Goal: Task Accomplishment & Management: Manage account settings

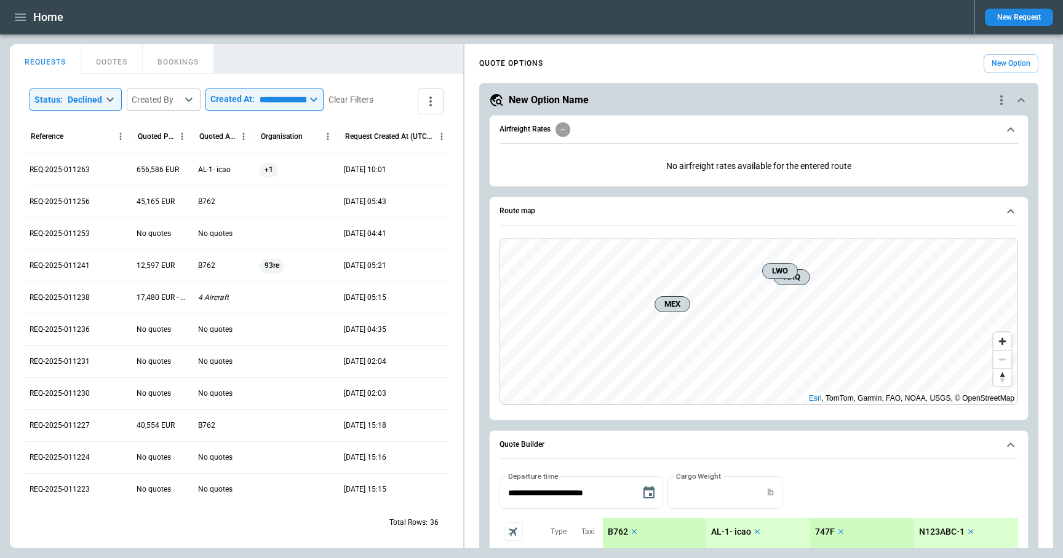
click at [1001, 442] on button "Quote Builder" at bounding box center [758, 445] width 518 height 28
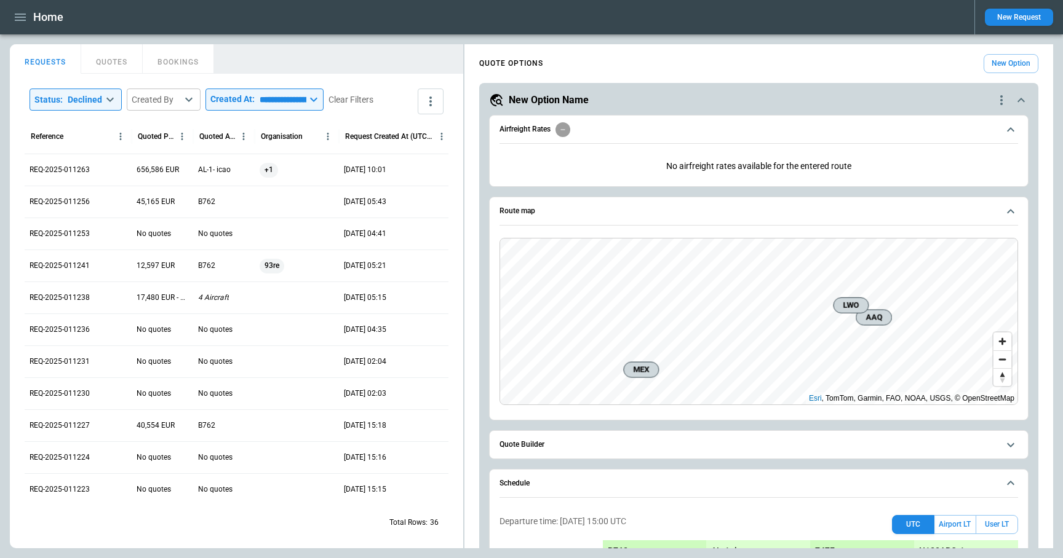
scroll to position [245, 0]
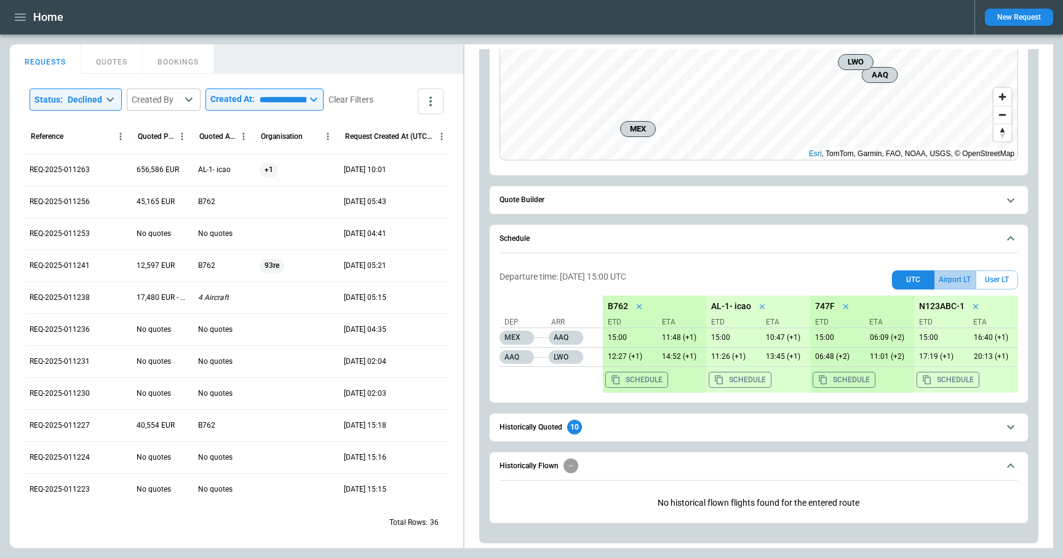
click at [967, 280] on button "Airport LT" at bounding box center [954, 280] width 41 height 19
click at [908, 282] on button "UTC" at bounding box center [913, 280] width 42 height 19
drag, startPoint x: 599, startPoint y: 278, endPoint x: 654, endPoint y: 275, distance: 54.8
click at [653, 276] on div "Departure time: 08/09/25 15:00 UTC UTC Airport LT User LT" at bounding box center [758, 278] width 518 height 24
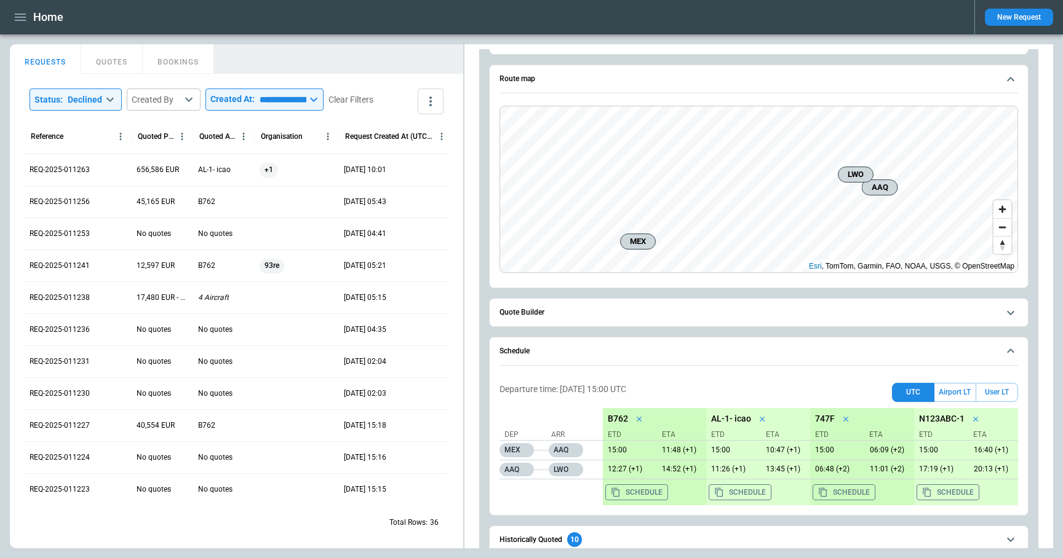
scroll to position [1, 0]
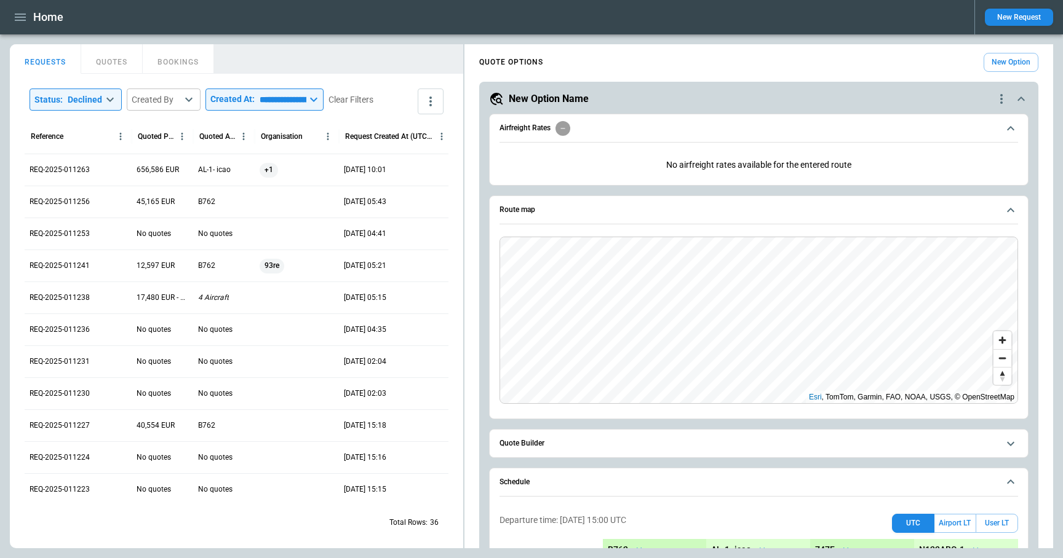
click at [581, 440] on span "Quote Builder" at bounding box center [748, 444] width 499 height 8
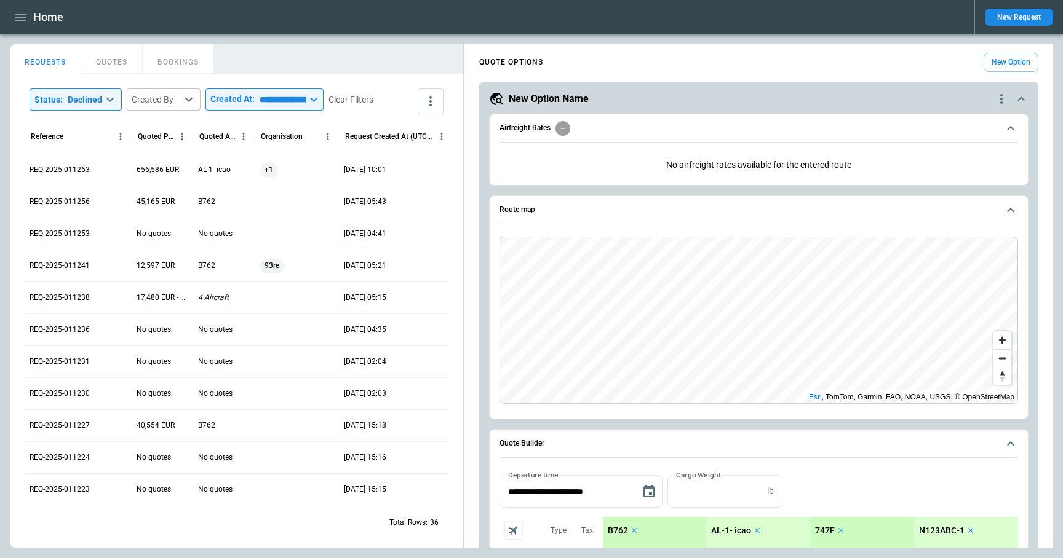
scroll to position [0, 0]
click at [1007, 97] on icon "quote-option-actions" at bounding box center [1001, 100] width 15 height 15
click at [938, 175] on li "Delete Quote Option" at bounding box center [954, 175] width 108 height 18
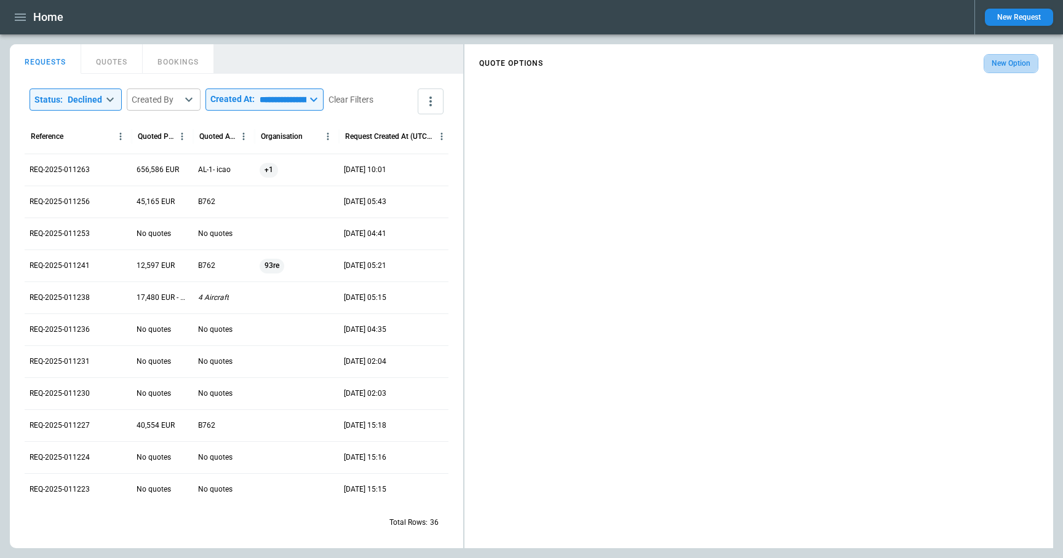
click at [1000, 69] on button "New Option" at bounding box center [1010, 63] width 55 height 19
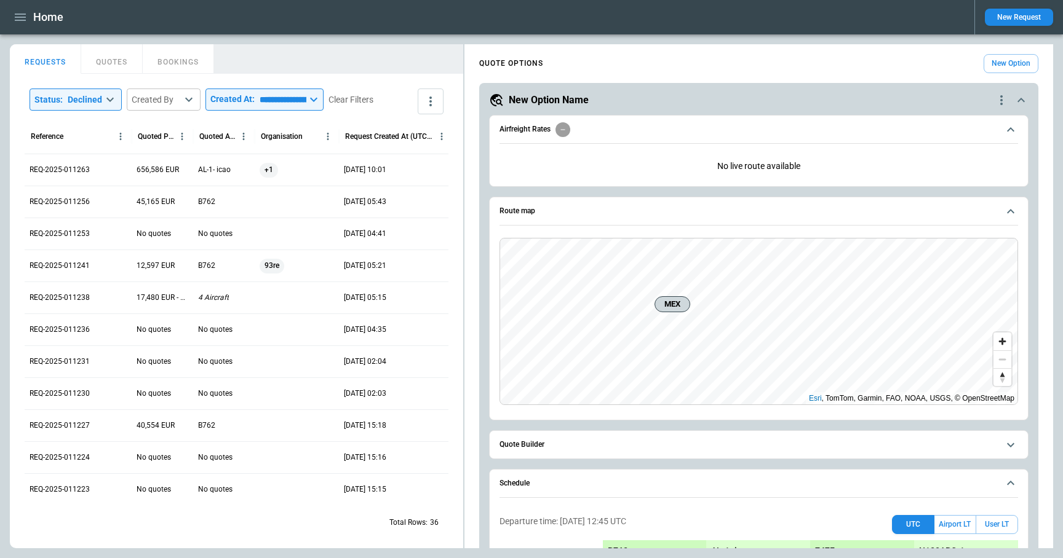
click at [558, 449] on button "Quote Builder" at bounding box center [758, 445] width 518 height 28
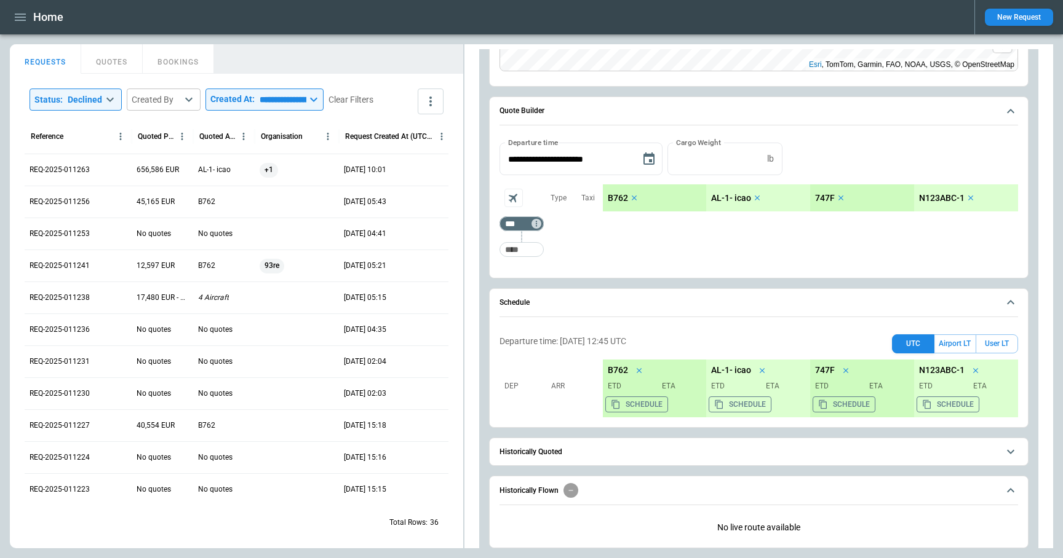
scroll to position [358, 0]
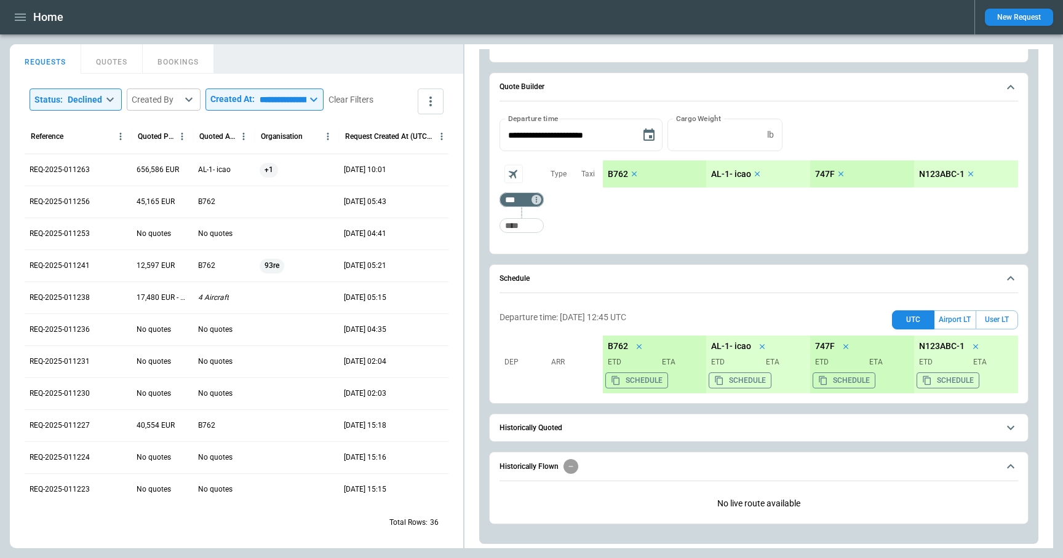
click at [624, 430] on span "Historically Quoted" at bounding box center [748, 428] width 499 height 8
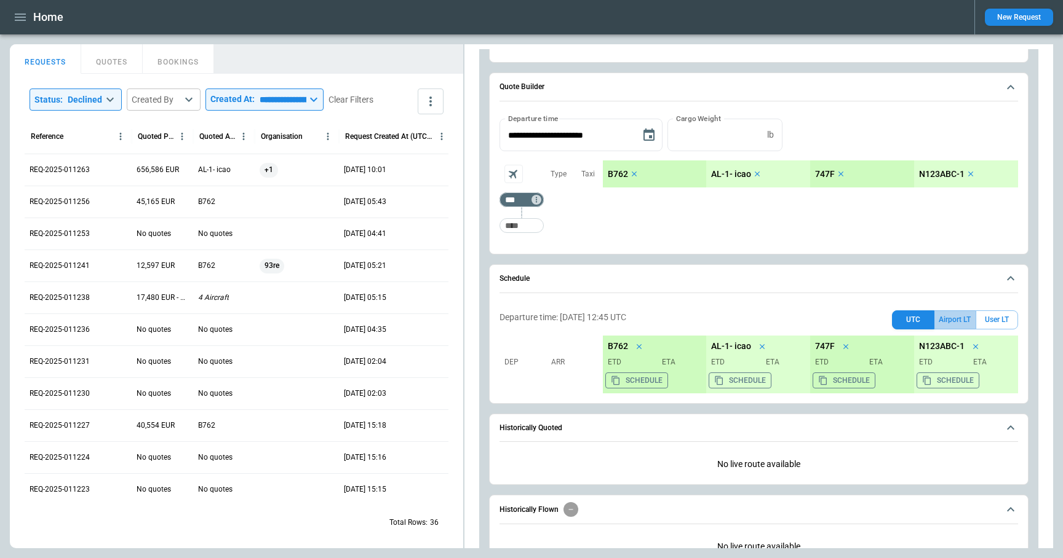
click at [956, 317] on button "Airport LT" at bounding box center [954, 320] width 41 height 19
click at [913, 318] on button "UTC" at bounding box center [913, 320] width 42 height 19
click at [957, 318] on button "Airport LT" at bounding box center [954, 320] width 41 height 19
click at [997, 318] on button "User LT" at bounding box center [996, 320] width 42 height 19
click at [23, 21] on icon "button" at bounding box center [20, 17] width 15 height 15
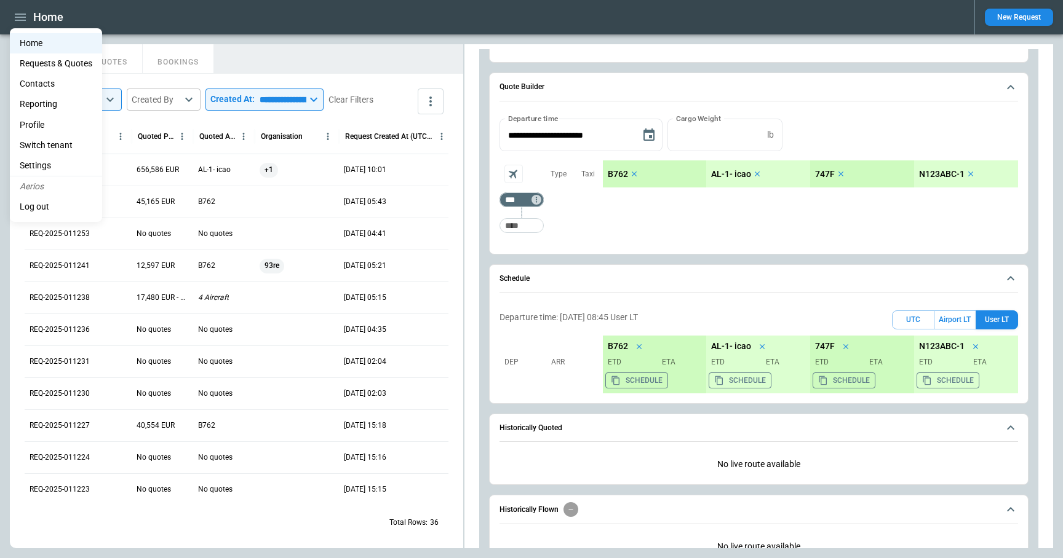
click at [58, 162] on li "Settings" at bounding box center [56, 166] width 92 height 20
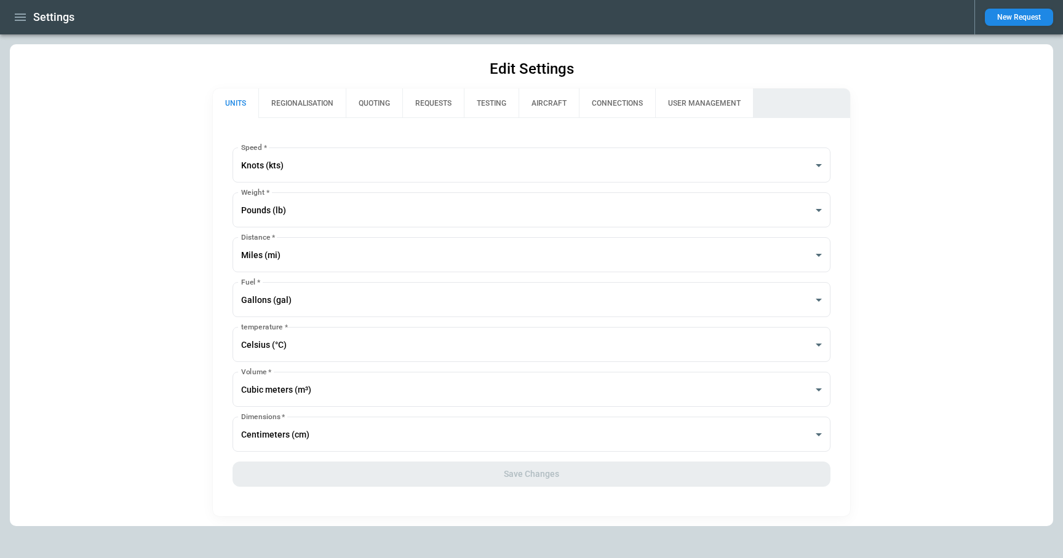
click at [302, 104] on button "REGIONALISATION" at bounding box center [301, 104] width 87 height 30
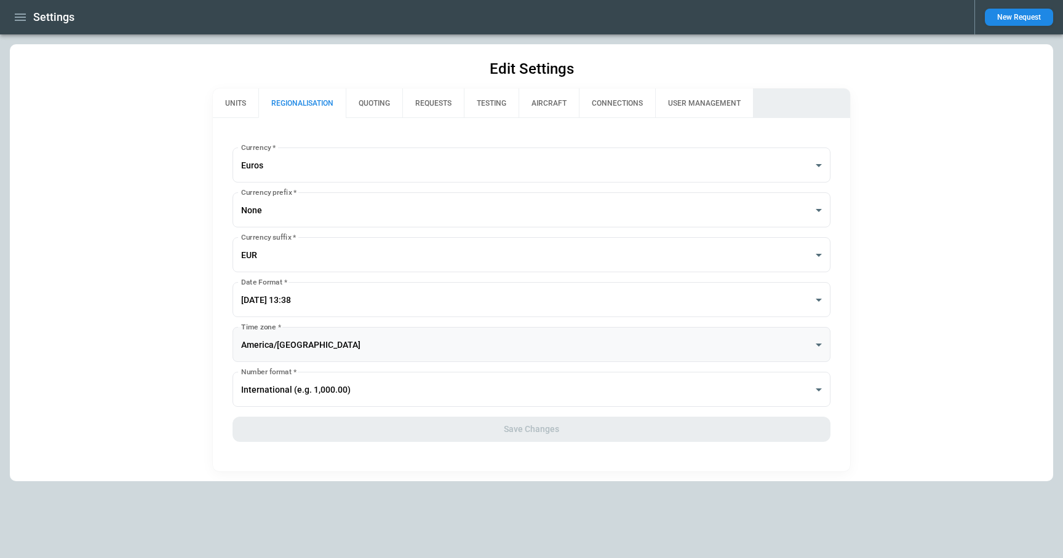
click at [283, 338] on body "**********" at bounding box center [531, 279] width 1063 height 558
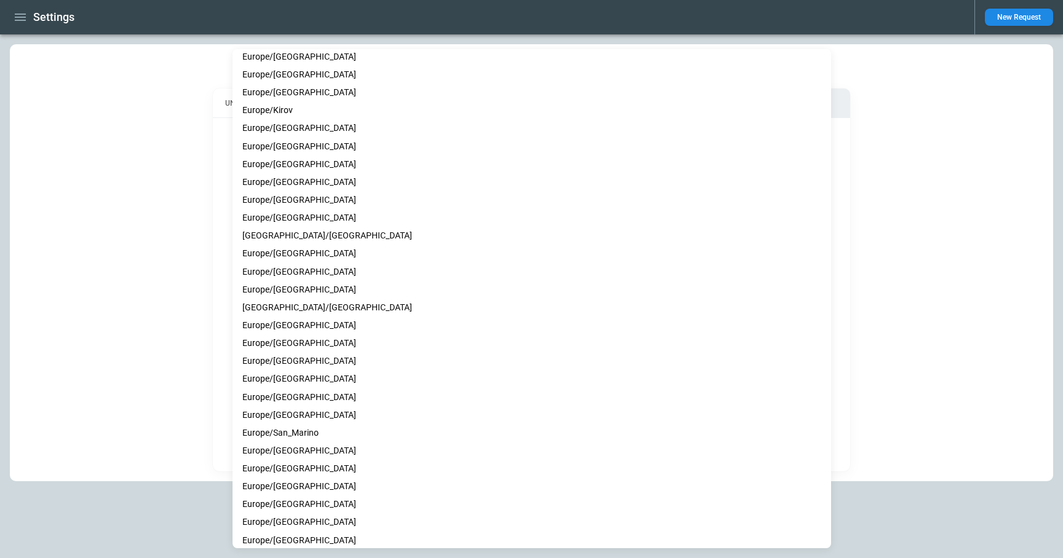
scroll to position [5960, 0]
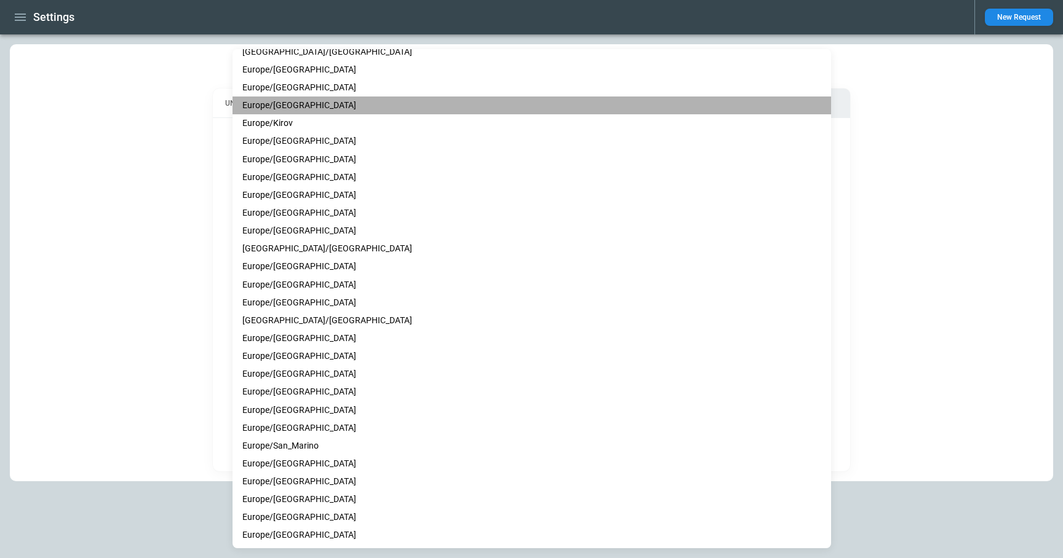
click at [322, 109] on li "Europe/Kiev" at bounding box center [531, 106] width 598 height 18
type input "**********"
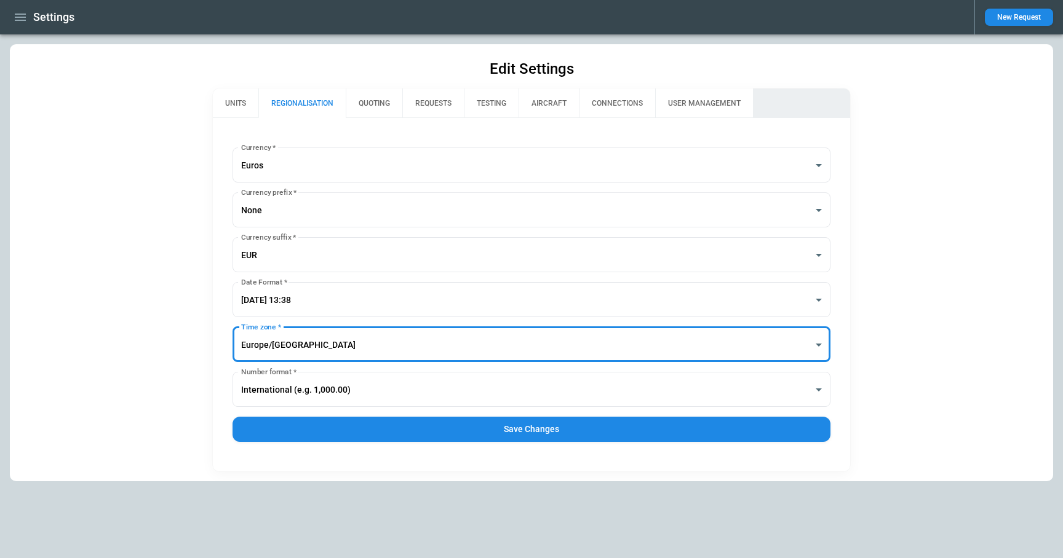
click at [473, 426] on button "Save Changes" at bounding box center [531, 429] width 598 height 25
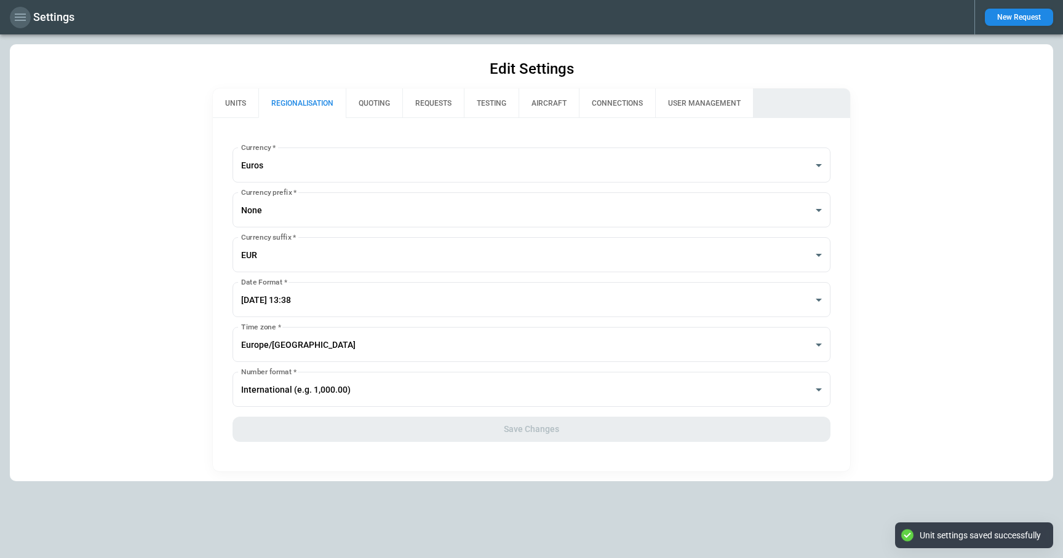
click at [20, 23] on icon "button" at bounding box center [20, 17] width 15 height 15
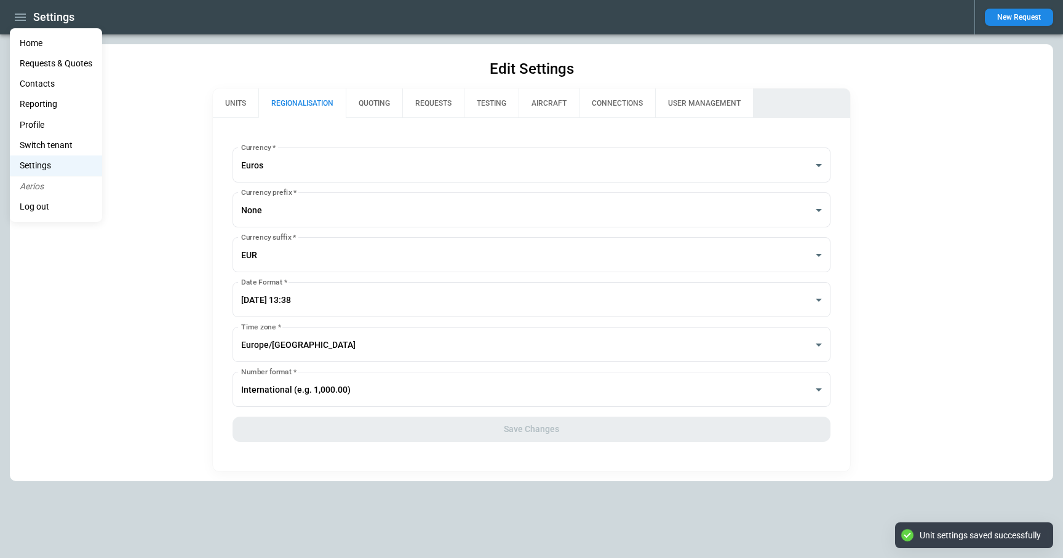
click at [26, 44] on li "Home" at bounding box center [56, 43] width 92 height 20
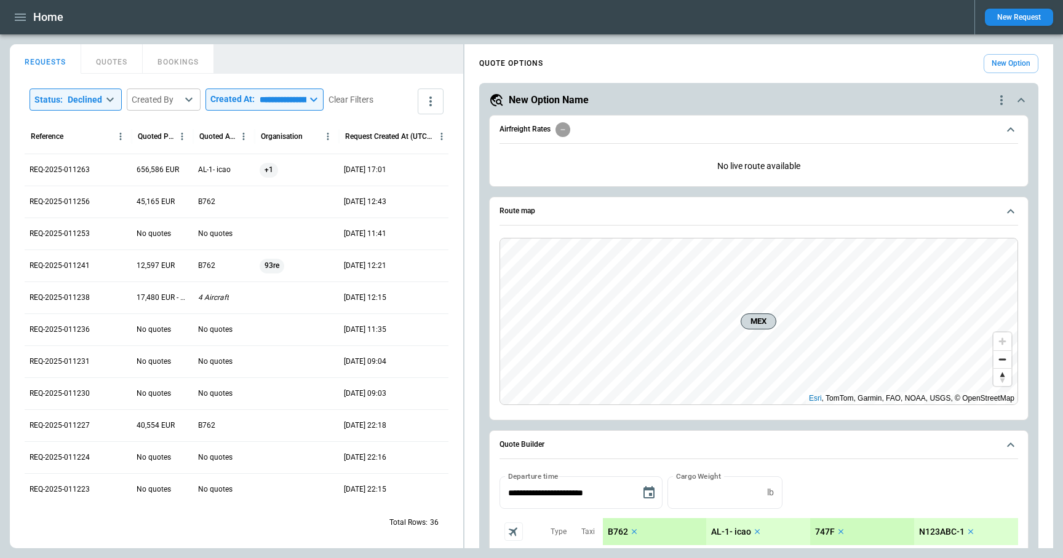
click at [1000, 100] on icon "quote-option-actions" at bounding box center [1001, 100] width 15 height 15
click at [957, 176] on li "Delete Quote Option" at bounding box center [954, 175] width 108 height 18
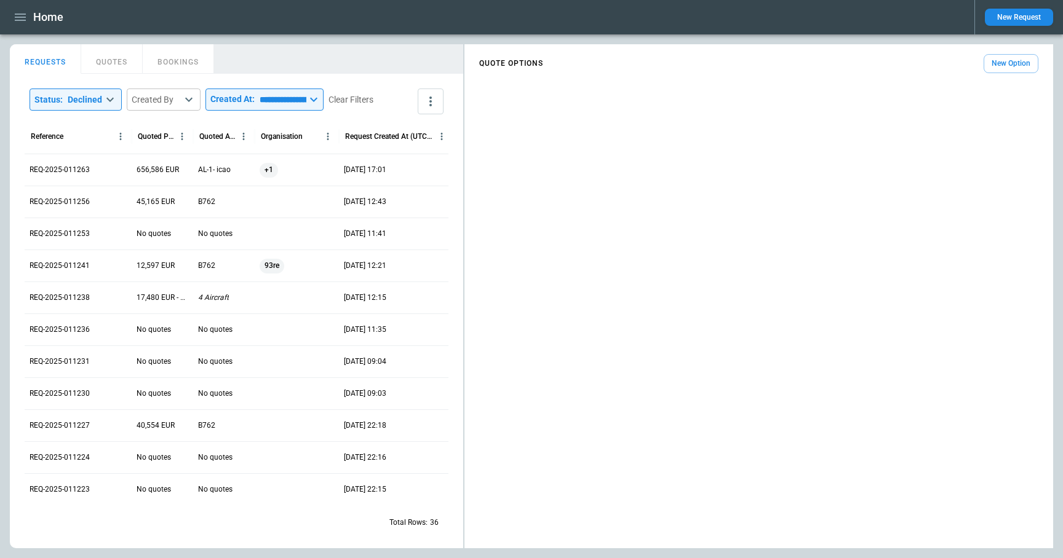
click at [1012, 65] on button "New Option" at bounding box center [1010, 63] width 55 height 19
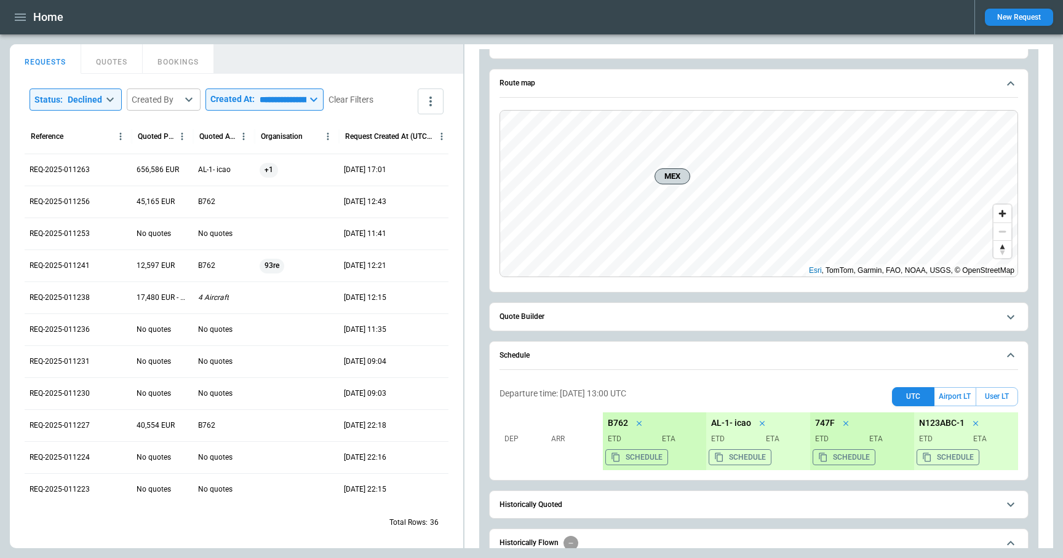
scroll to position [205, 0]
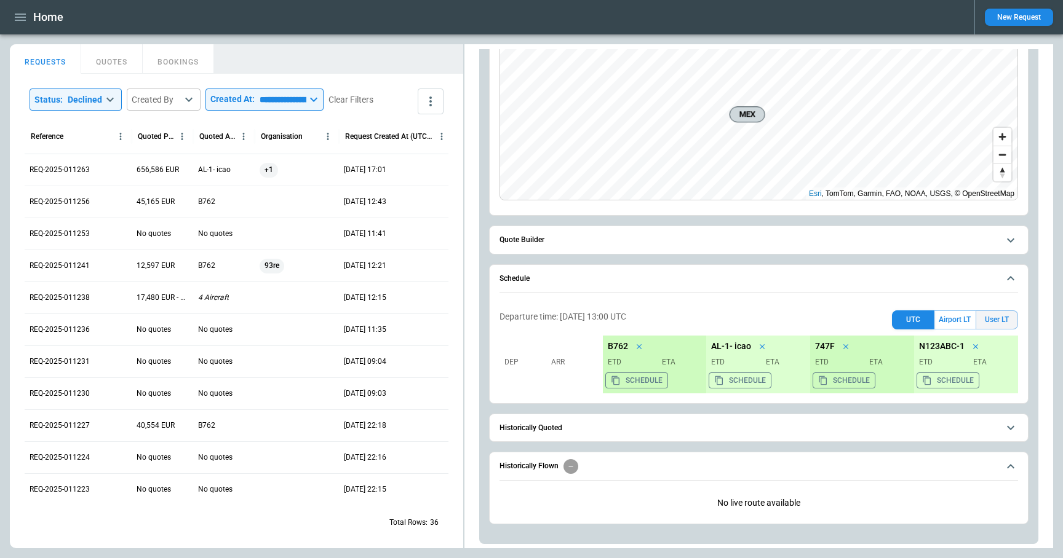
click at [993, 322] on button "User LT" at bounding box center [996, 320] width 42 height 19
click at [19, 22] on icon "button" at bounding box center [20, 17] width 15 height 15
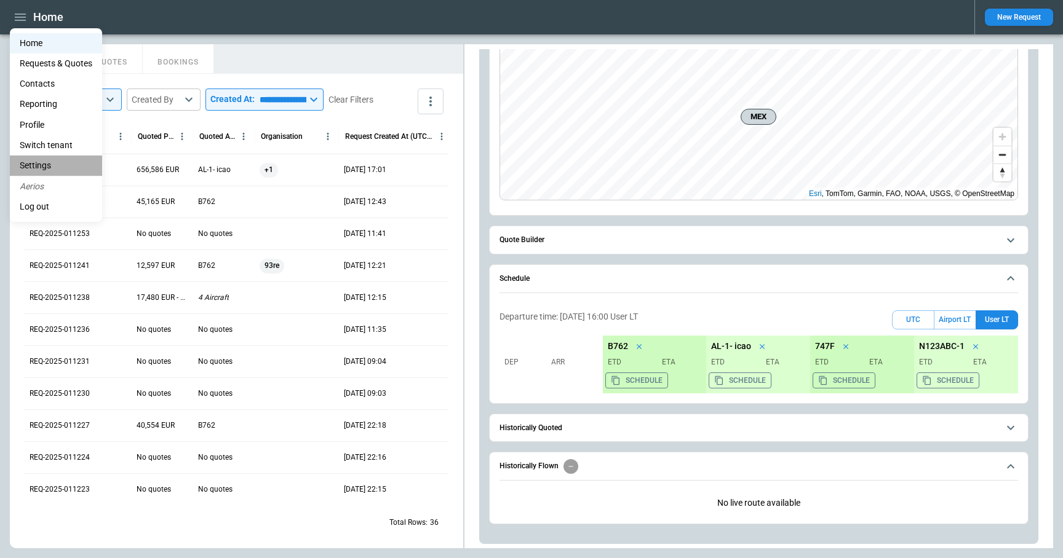
click at [28, 167] on li "Settings" at bounding box center [56, 166] width 92 height 20
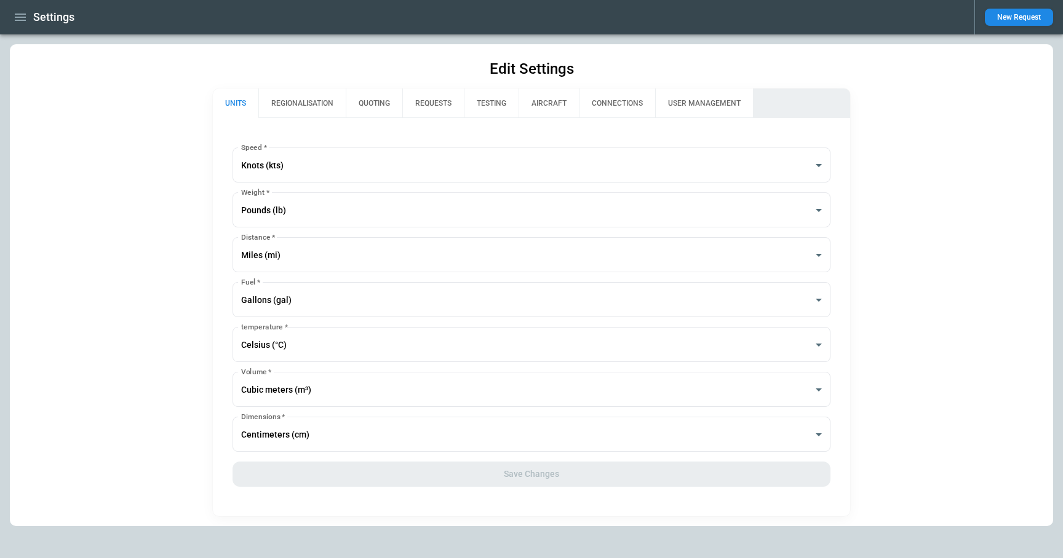
click at [384, 104] on button "QUOTING" at bounding box center [374, 104] width 57 height 30
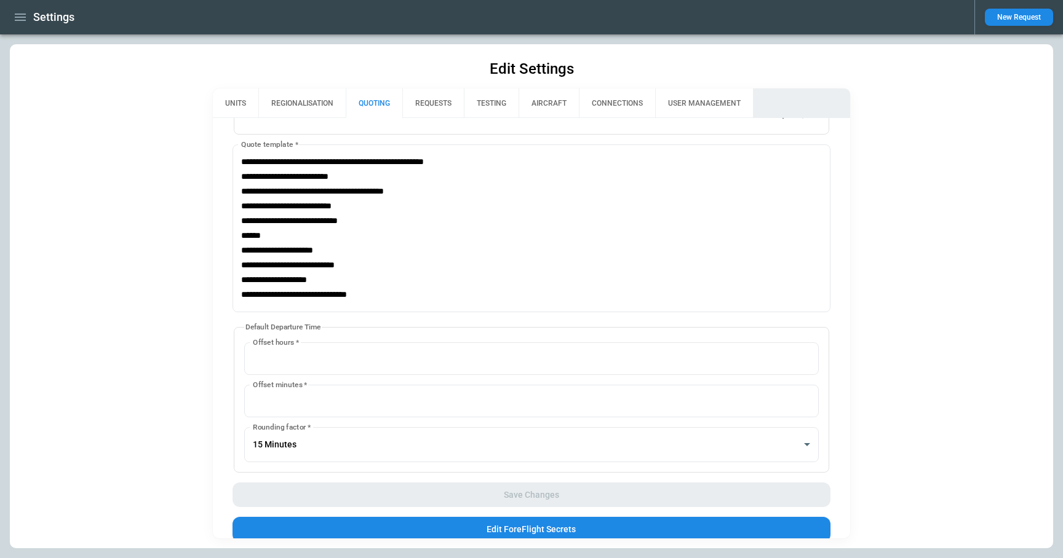
type input "**********"
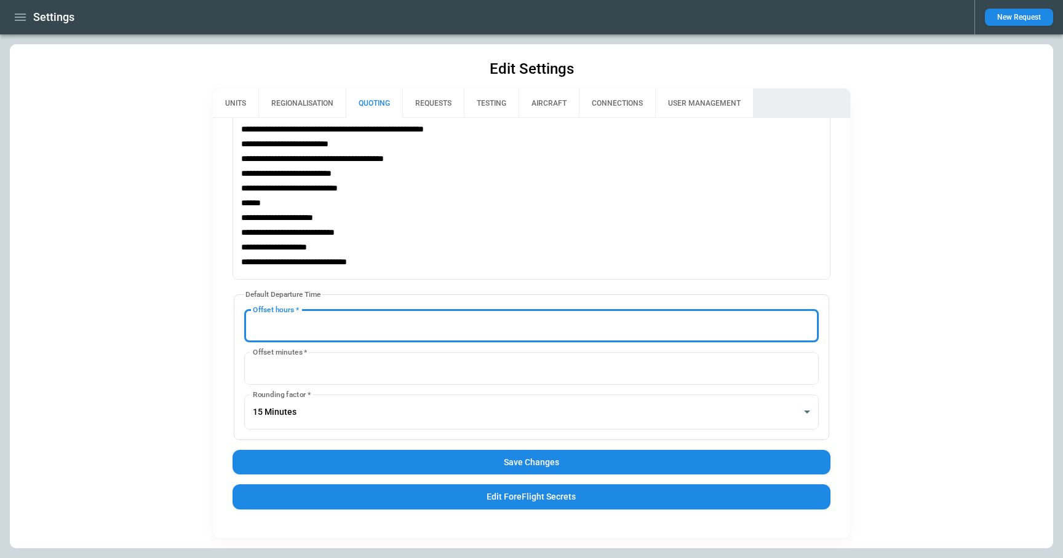
click at [807, 330] on input "*" at bounding box center [531, 326] width 575 height 33
type input "*"
click at [807, 330] on input "*" at bounding box center [531, 326] width 575 height 33
click at [807, 411] on body "**********" at bounding box center [531, 279] width 1063 height 558
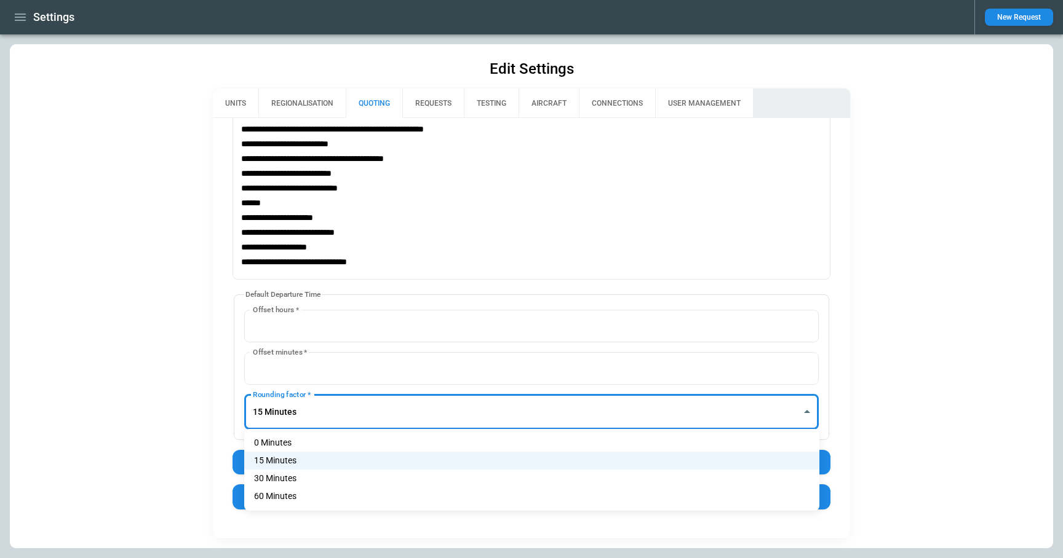
click at [381, 446] on li "0 Minutes" at bounding box center [531, 443] width 575 height 18
type input "**********"
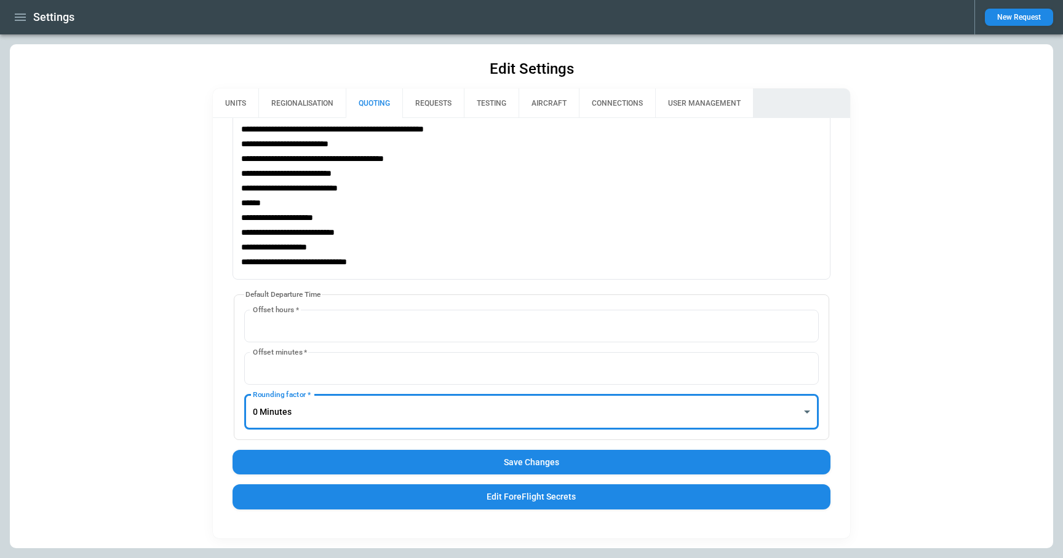
click at [437, 467] on button "Save Changes" at bounding box center [531, 462] width 598 height 25
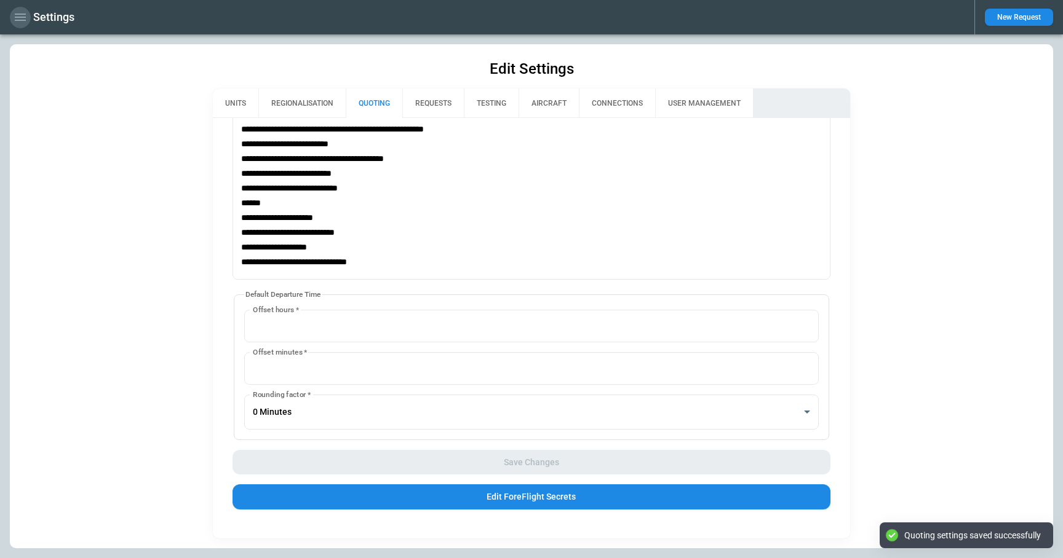
click at [23, 14] on icon "button" at bounding box center [20, 17] width 11 height 7
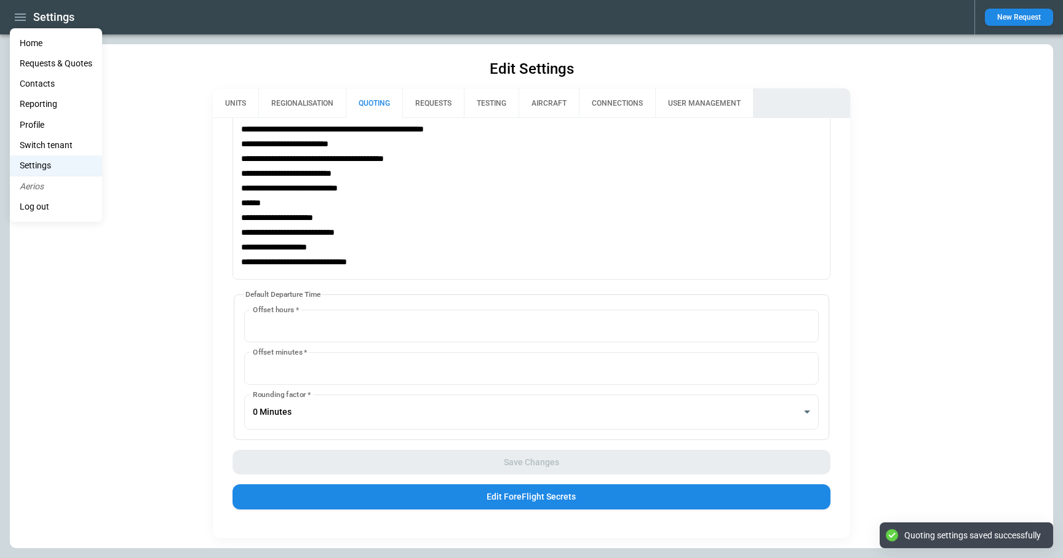
click at [36, 43] on li "Home" at bounding box center [56, 43] width 92 height 20
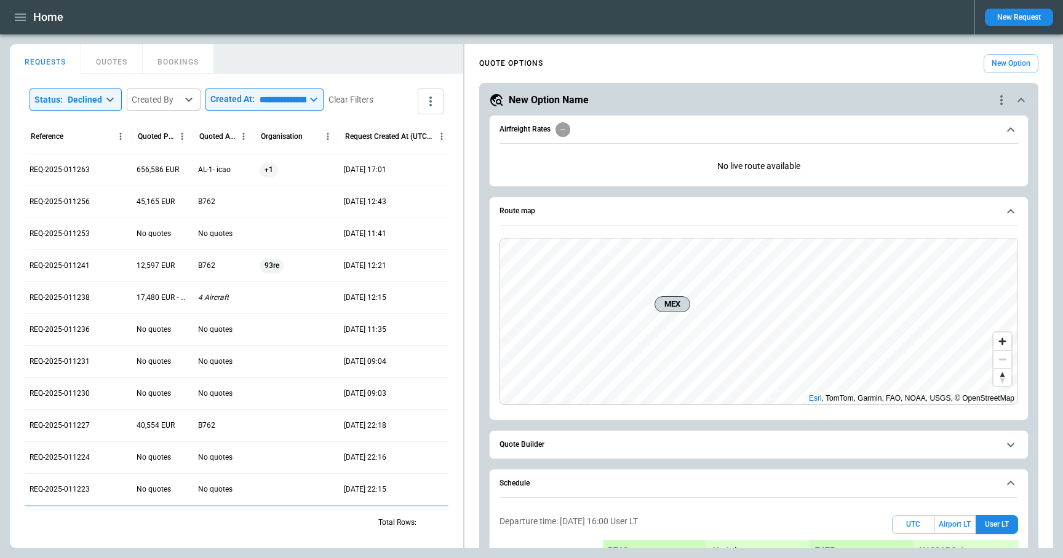
click at [1003, 98] on icon "quote-option-actions" at bounding box center [1001, 100] width 15 height 15
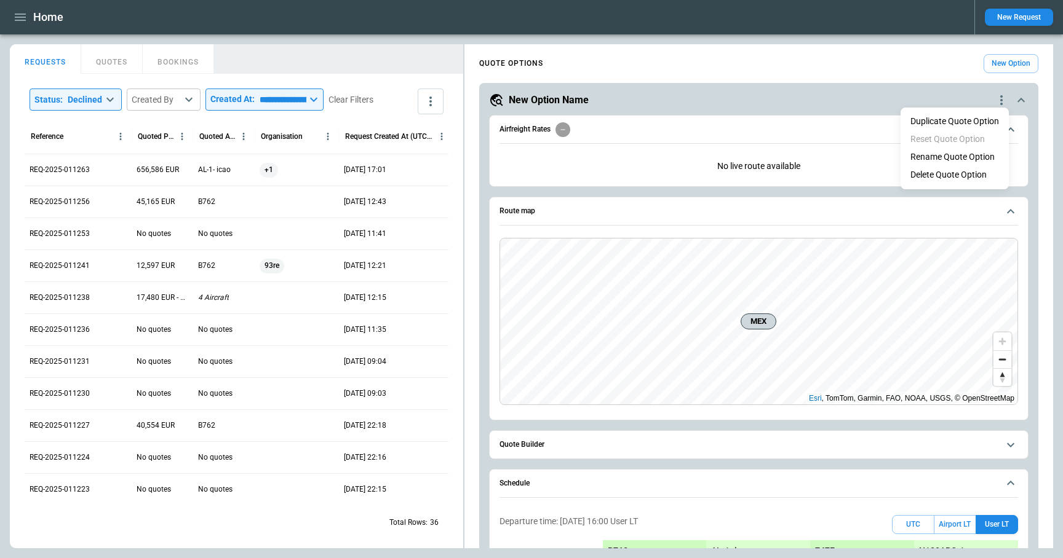
click at [968, 175] on li "Delete Quote Option" at bounding box center [954, 175] width 108 height 18
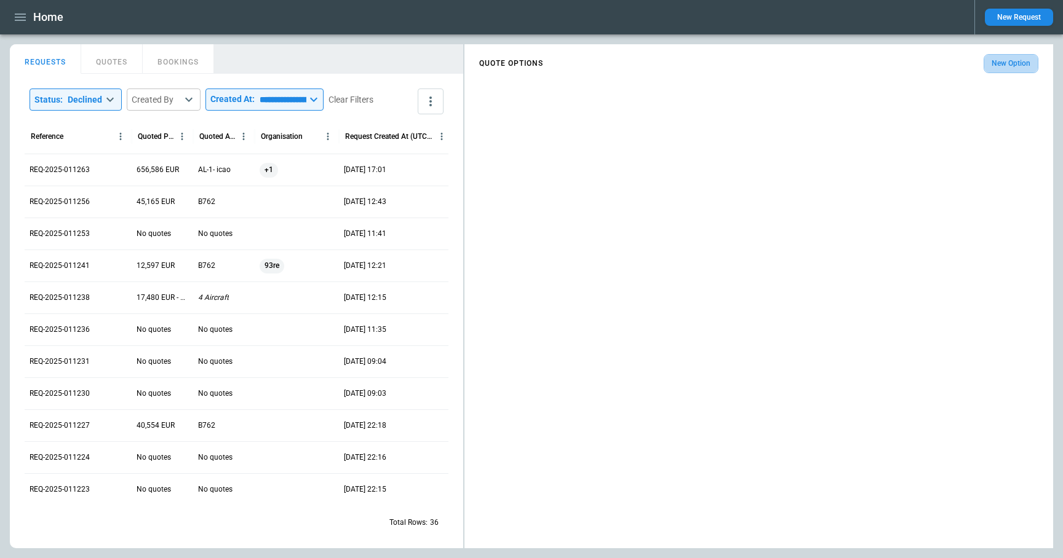
click at [998, 63] on button "New Option" at bounding box center [1010, 63] width 55 height 19
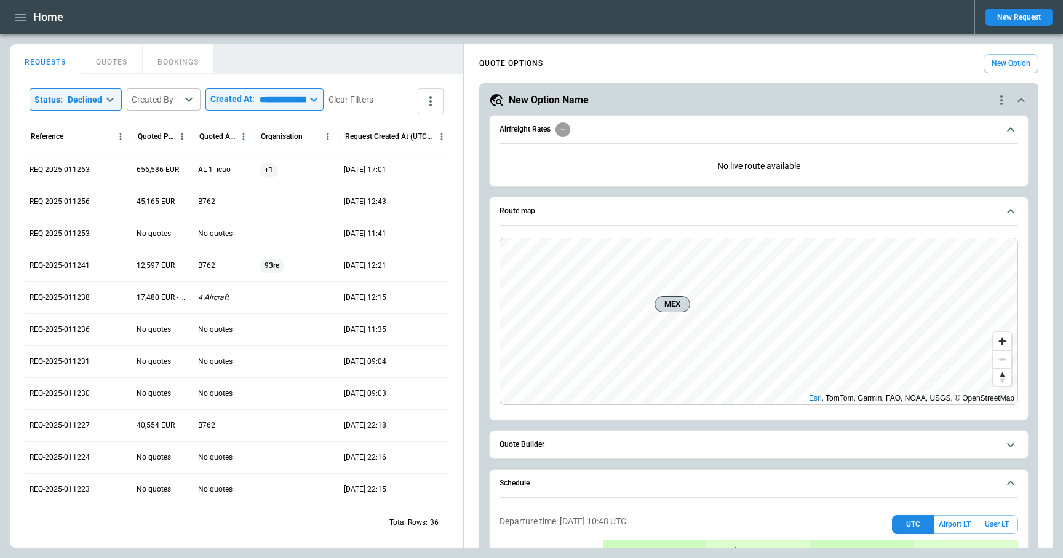
scroll to position [205, 0]
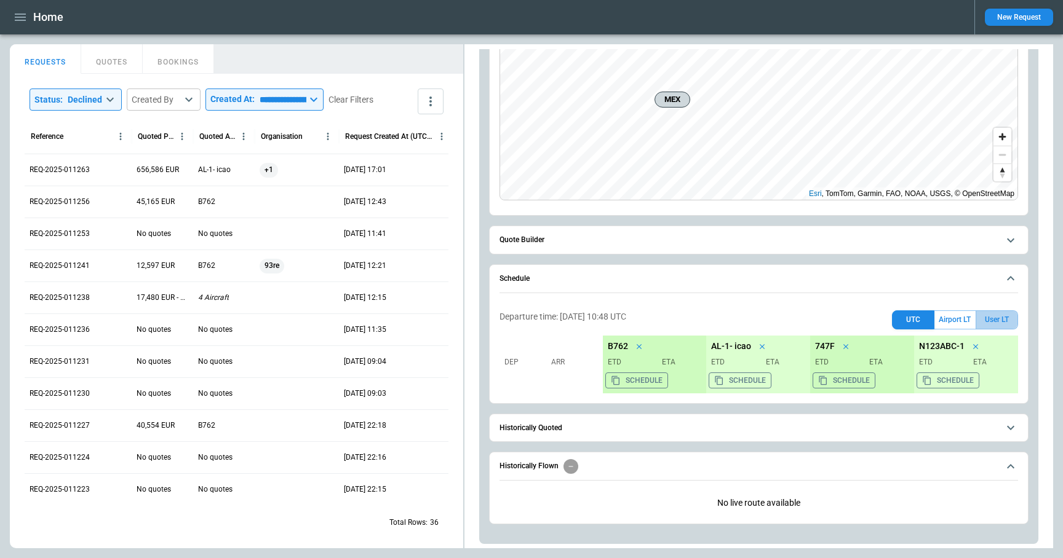
click at [998, 320] on button "User LT" at bounding box center [996, 320] width 42 height 19
click at [964, 322] on button "Airport LT" at bounding box center [954, 320] width 41 height 19
click at [919, 319] on button "UTC" at bounding box center [913, 320] width 42 height 19
click at [1002, 319] on button "User LT" at bounding box center [996, 320] width 42 height 19
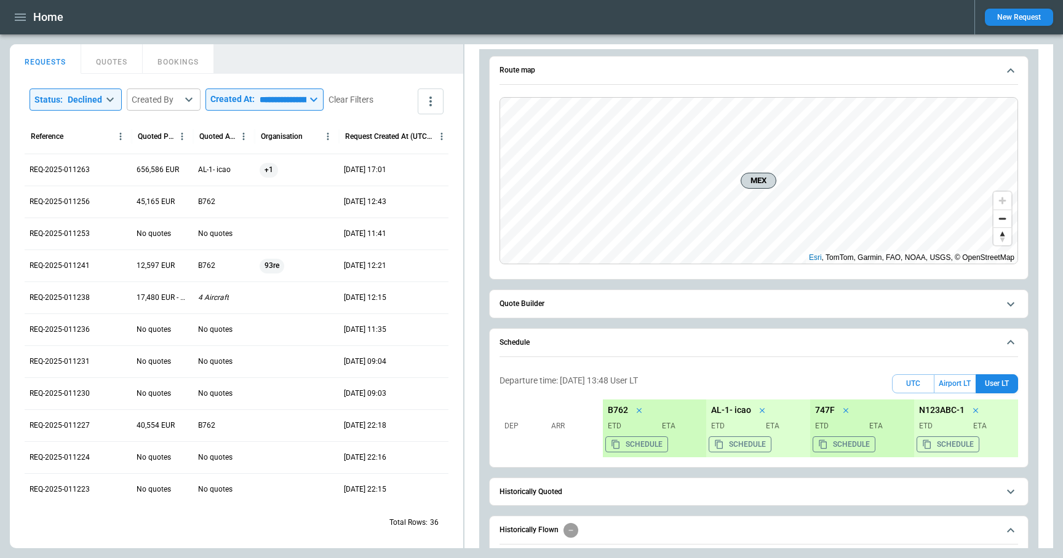
scroll to position [0, 0]
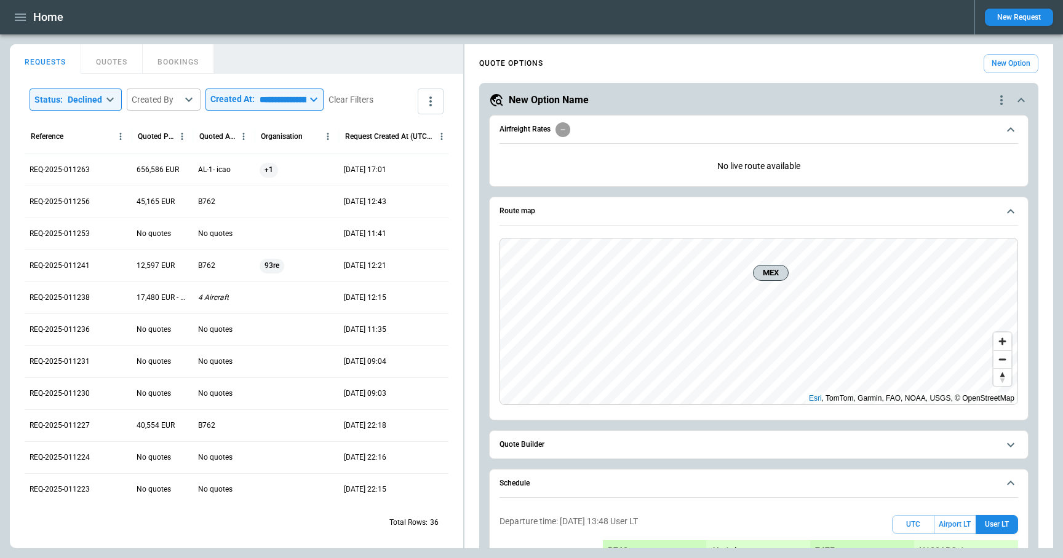
click at [576, 439] on button "Quote Builder" at bounding box center [758, 445] width 518 height 28
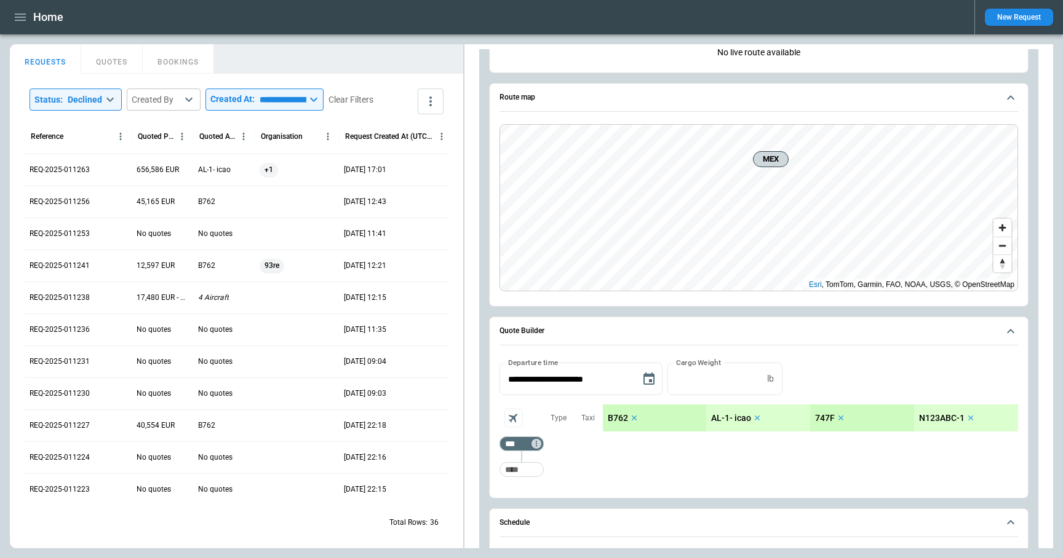
scroll to position [142, 0]
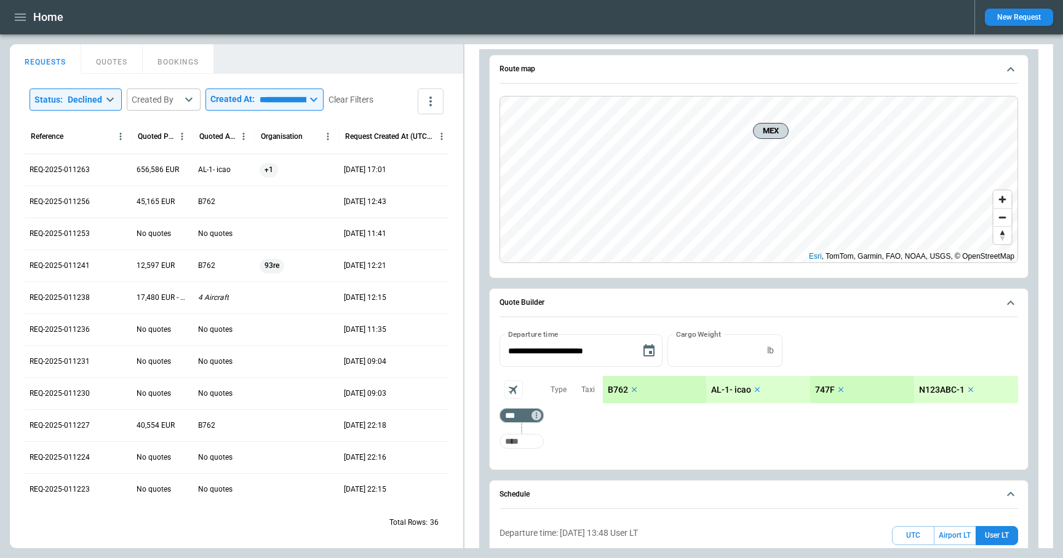
click at [525, 443] on input "Too short" at bounding box center [521, 441] width 39 height 22
type input "***"
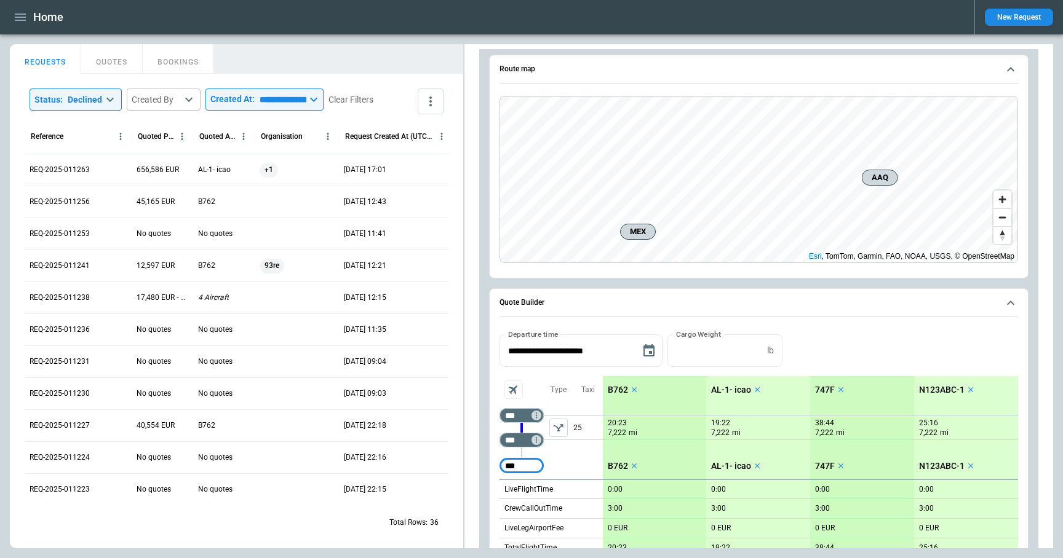
type input "***"
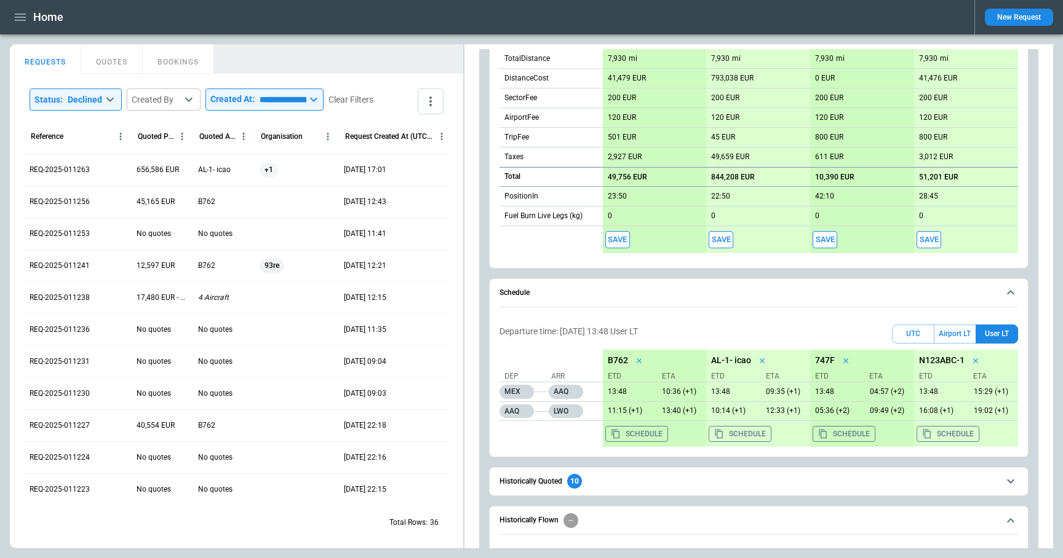
scroll to position [718, 0]
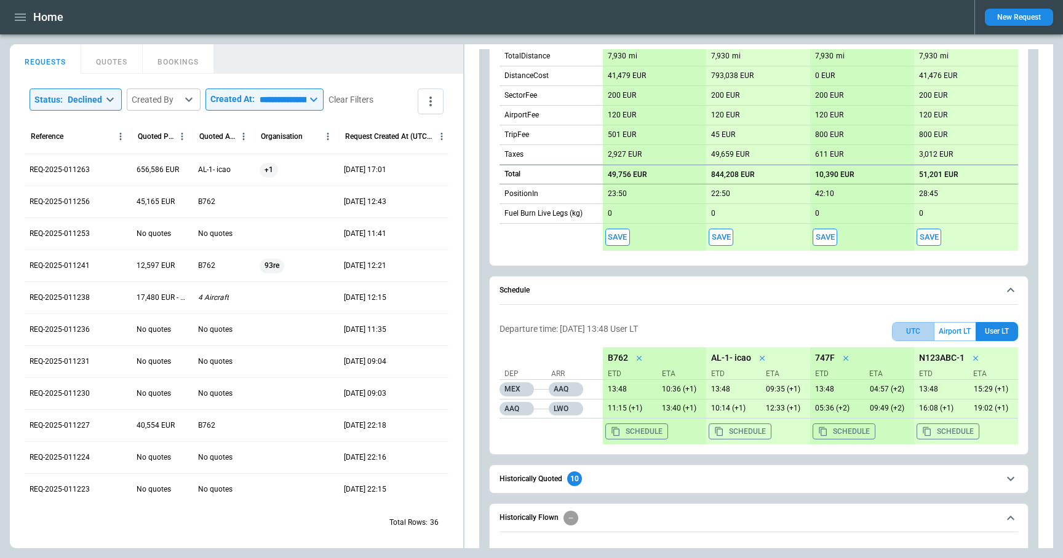
click at [912, 328] on button "UTC" at bounding box center [913, 331] width 42 height 19
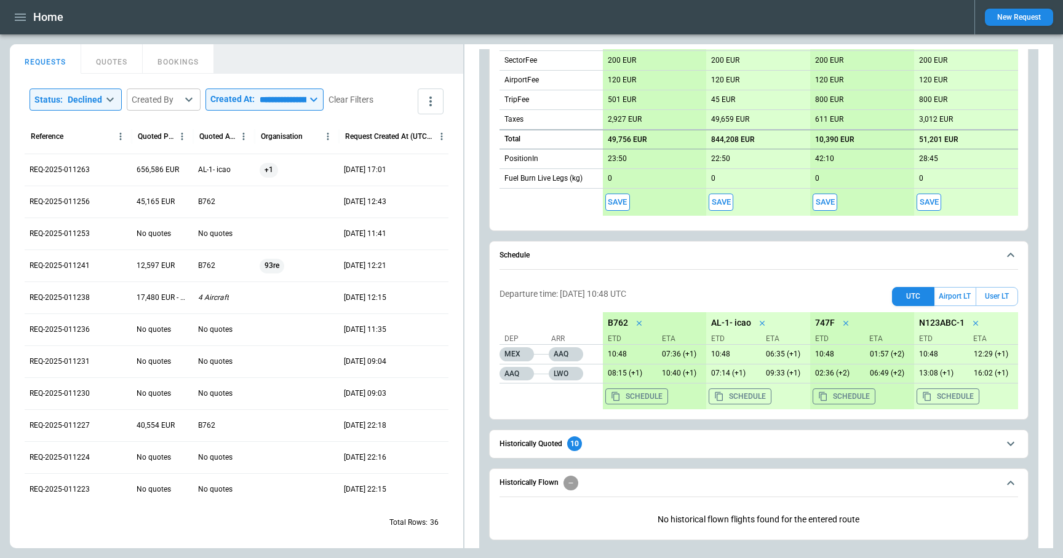
scroll to position [769, 0]
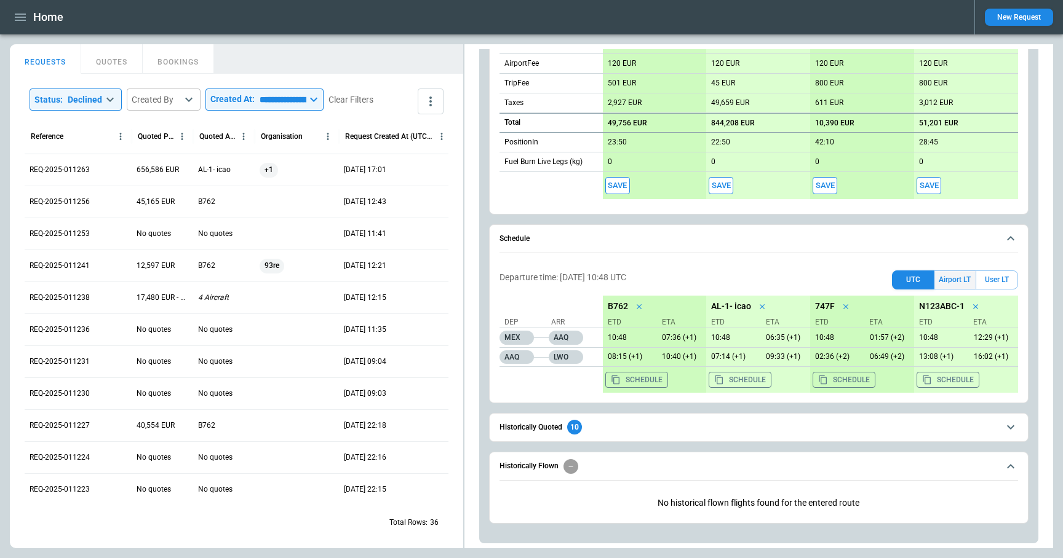
click at [948, 279] on button "Airport LT" at bounding box center [954, 280] width 41 height 19
click at [992, 280] on button "User LT" at bounding box center [996, 280] width 42 height 19
click at [909, 275] on button "UTC" at bounding box center [913, 280] width 42 height 19
click at [992, 282] on button "User LT" at bounding box center [996, 280] width 42 height 19
click at [910, 280] on button "UTC" at bounding box center [913, 280] width 42 height 19
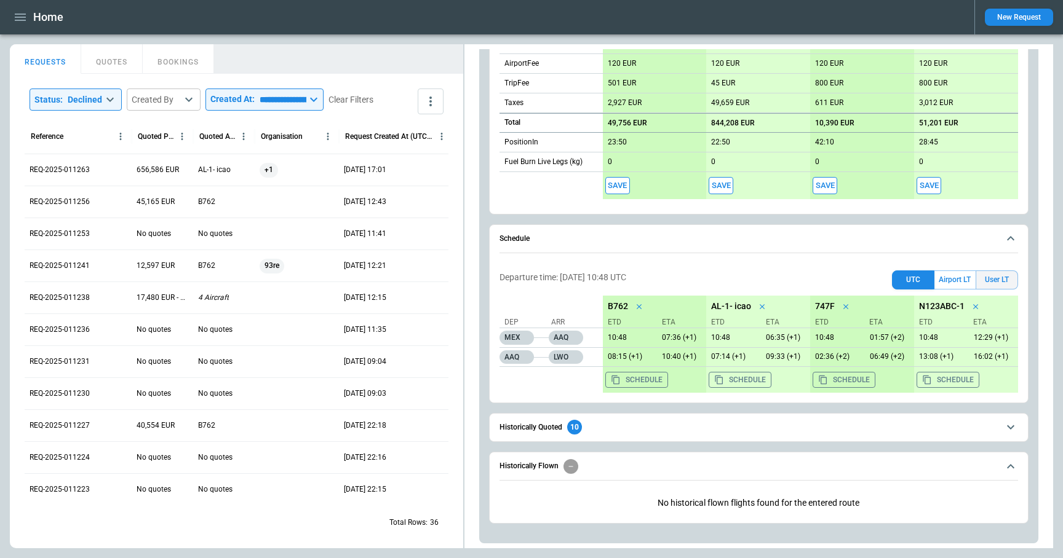
click at [999, 280] on button "User LT" at bounding box center [996, 280] width 42 height 19
click at [914, 272] on button "UTC" at bounding box center [913, 280] width 42 height 19
click at [953, 276] on button "Airport LT" at bounding box center [954, 280] width 41 height 19
click at [994, 277] on button "User LT" at bounding box center [996, 280] width 42 height 19
click at [952, 282] on button "Airport LT" at bounding box center [954, 280] width 41 height 19
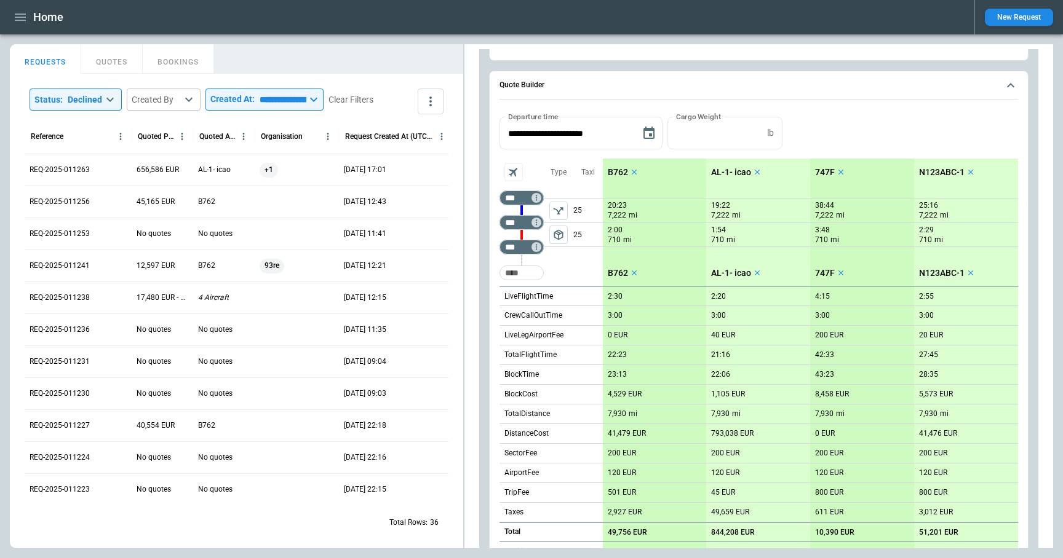
scroll to position [181, 0]
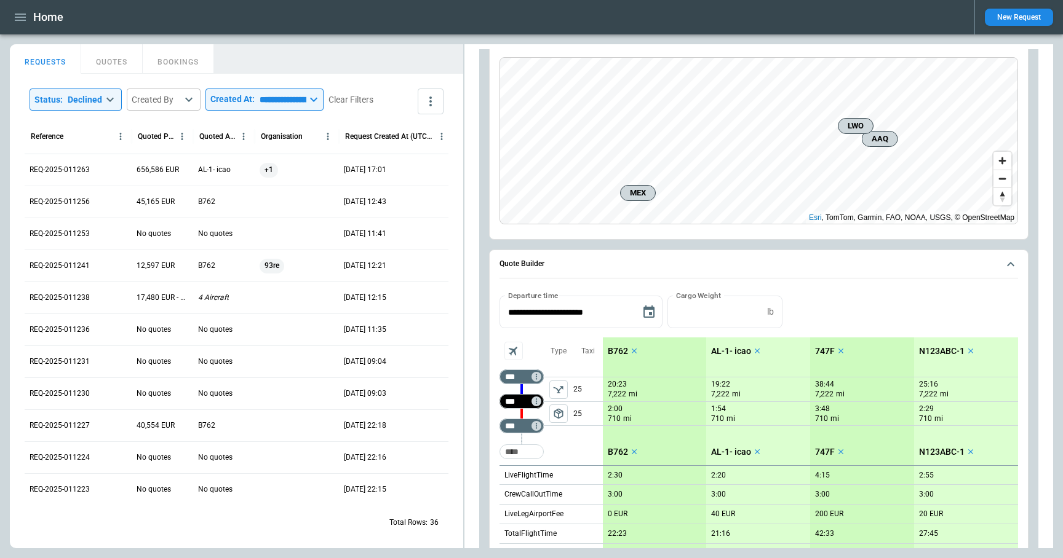
click at [524, 407] on input "***" at bounding box center [519, 401] width 34 height 12
type input "***"
click at [567, 441] on div "Type package_2" at bounding box center [559, 402] width 30 height 128
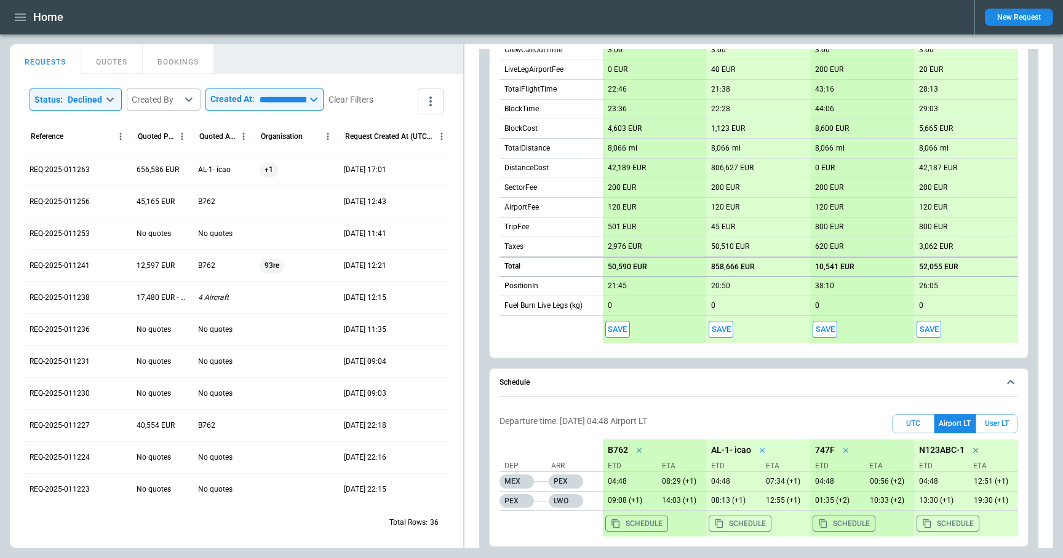
scroll to position [769, 0]
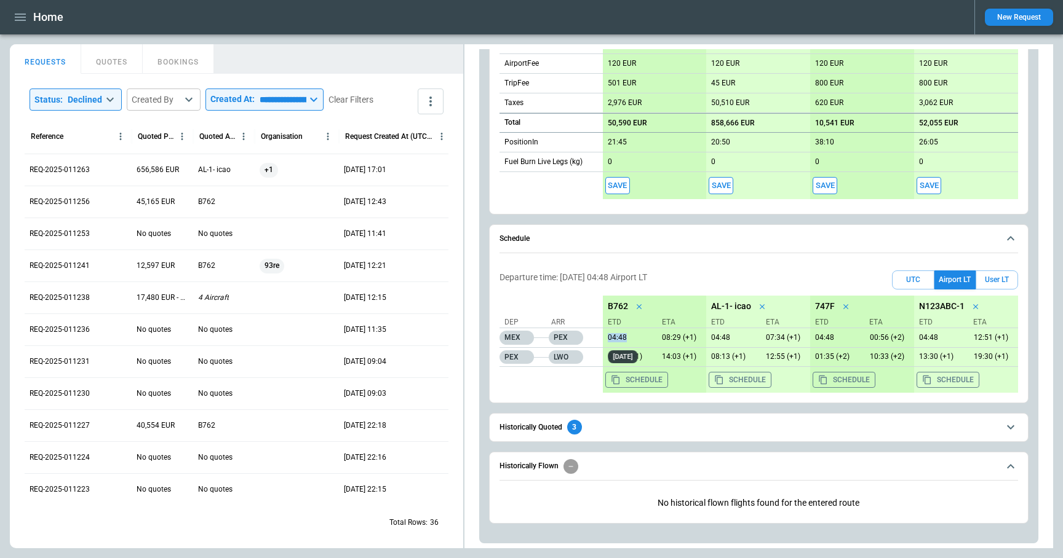
drag, startPoint x: 606, startPoint y: 337, endPoint x: 633, endPoint y: 336, distance: 27.1
click at [633, 336] on p "04:48" at bounding box center [627, 337] width 49 height 9
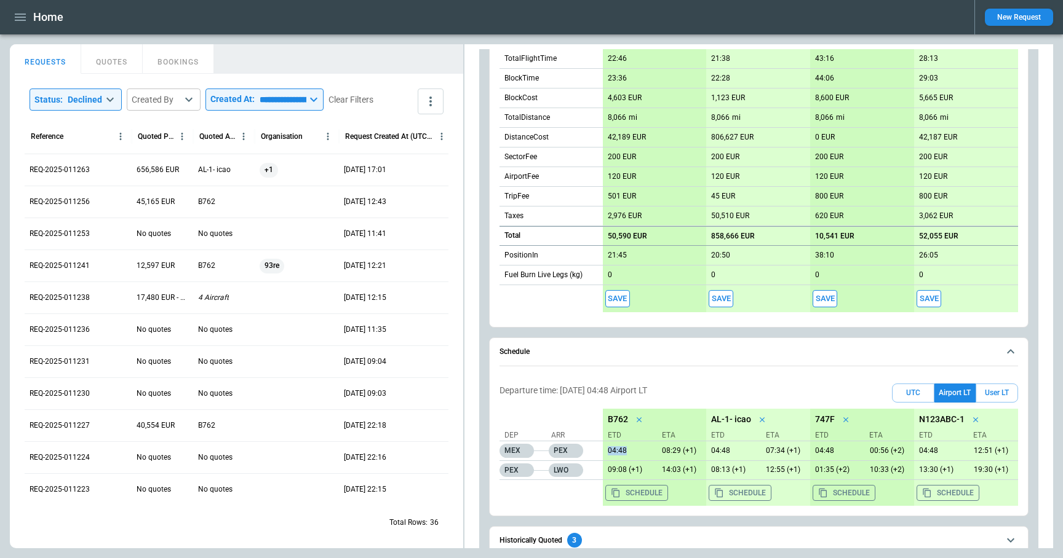
scroll to position [680, 0]
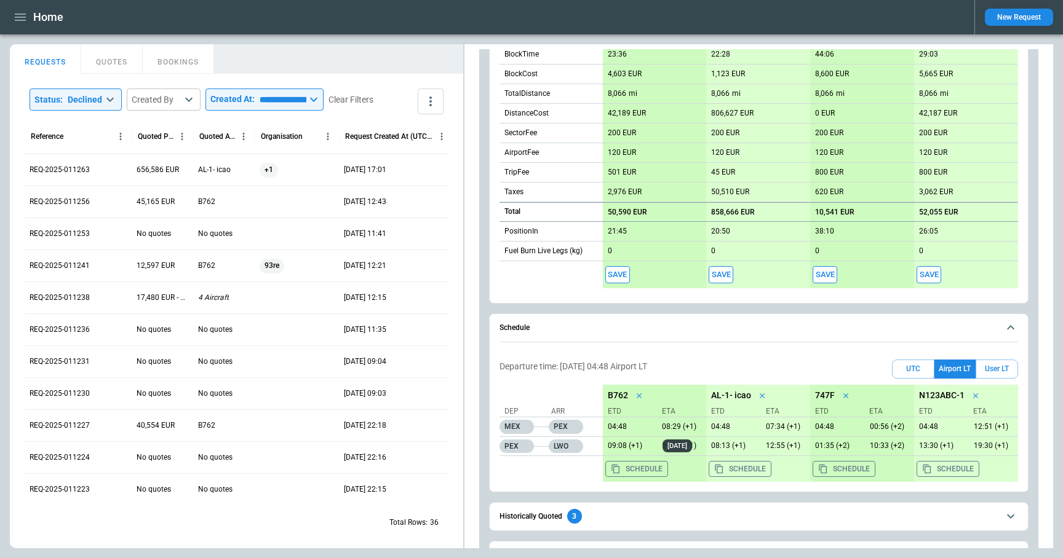
click at [675, 427] on p "08:29 (+1)" at bounding box center [681, 426] width 49 height 9
drag, startPoint x: 664, startPoint y: 426, endPoint x: 691, endPoint y: 426, distance: 26.4
click at [691, 426] on p "08:29 (+1)" at bounding box center [681, 426] width 49 height 9
click at [678, 426] on p "08:29 (+1)" at bounding box center [681, 426] width 49 height 9
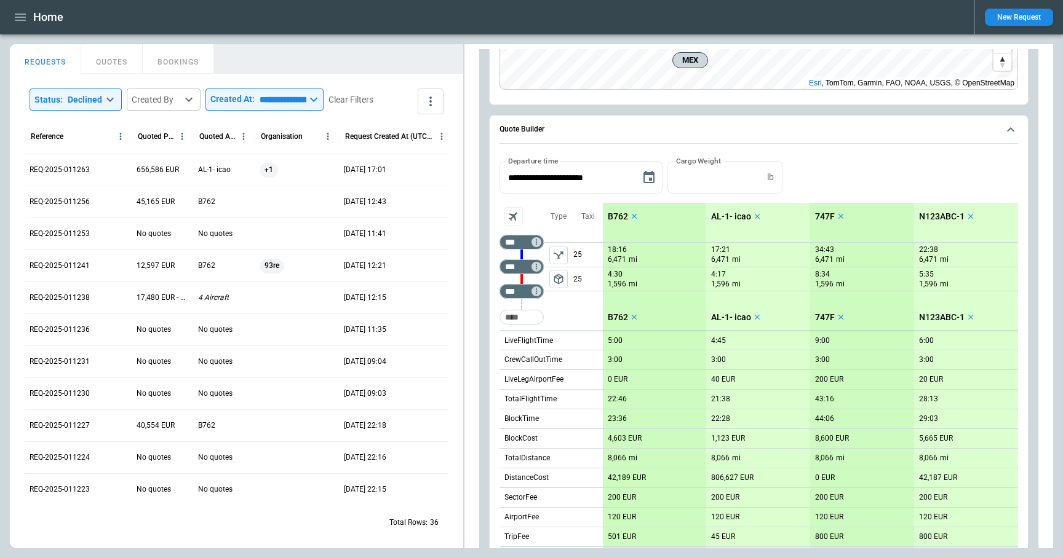
scroll to position [285, 0]
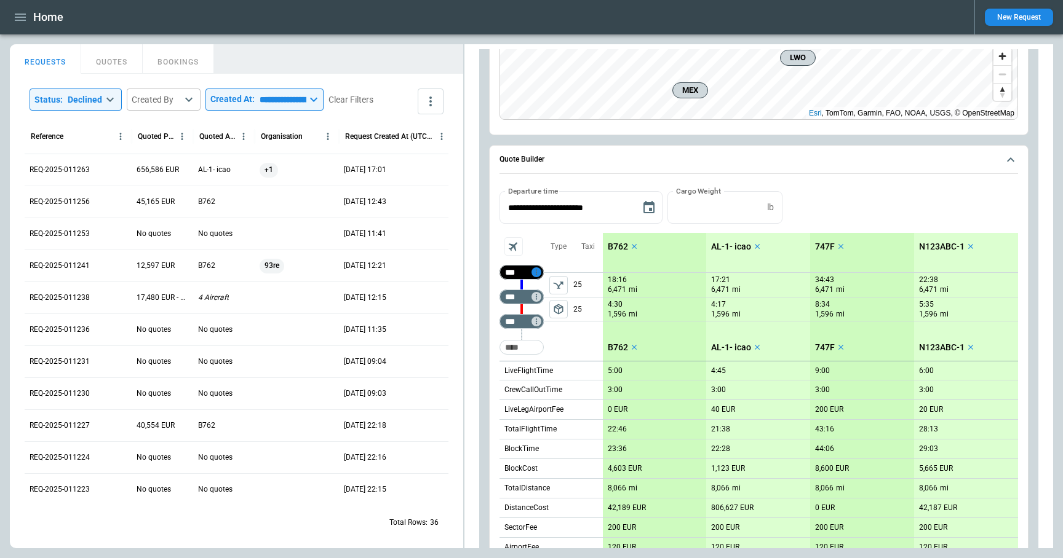
click at [537, 273] on icon "Not found" at bounding box center [536, 272] width 9 height 9
click at [558, 327] on p "Airport info" at bounding box center [555, 325] width 38 height 10
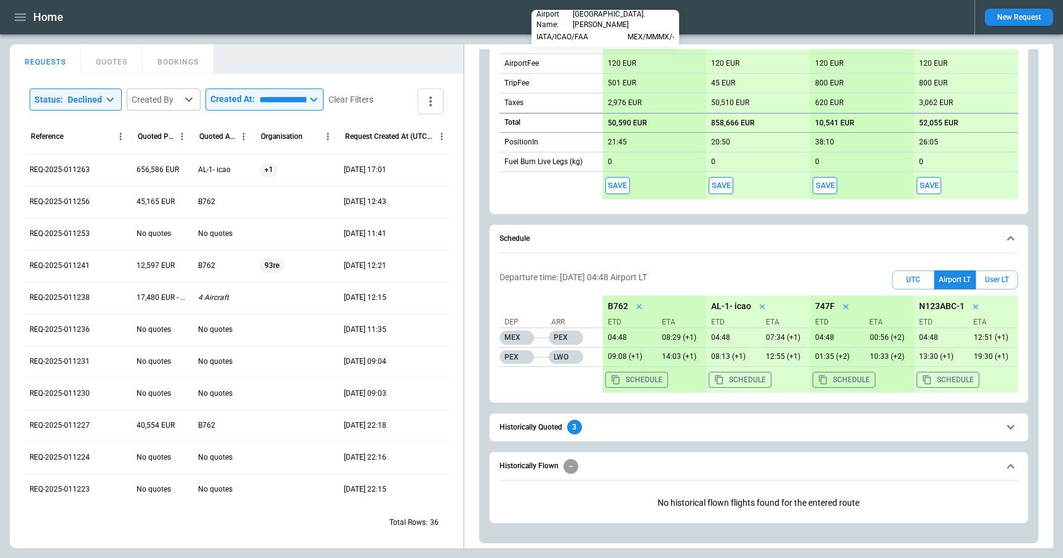
click at [605, 247] on div at bounding box center [531, 279] width 1063 height 558
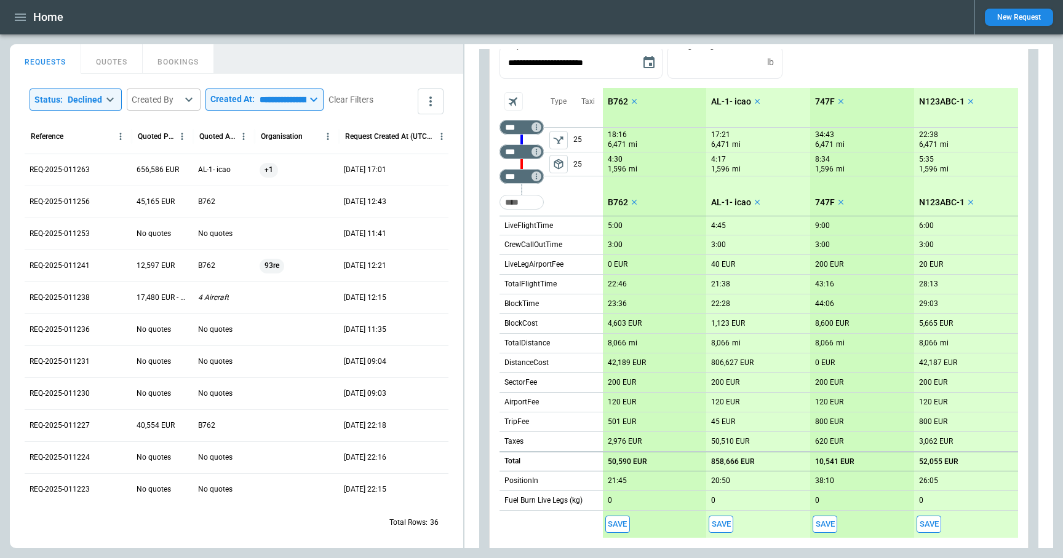
scroll to position [433, 0]
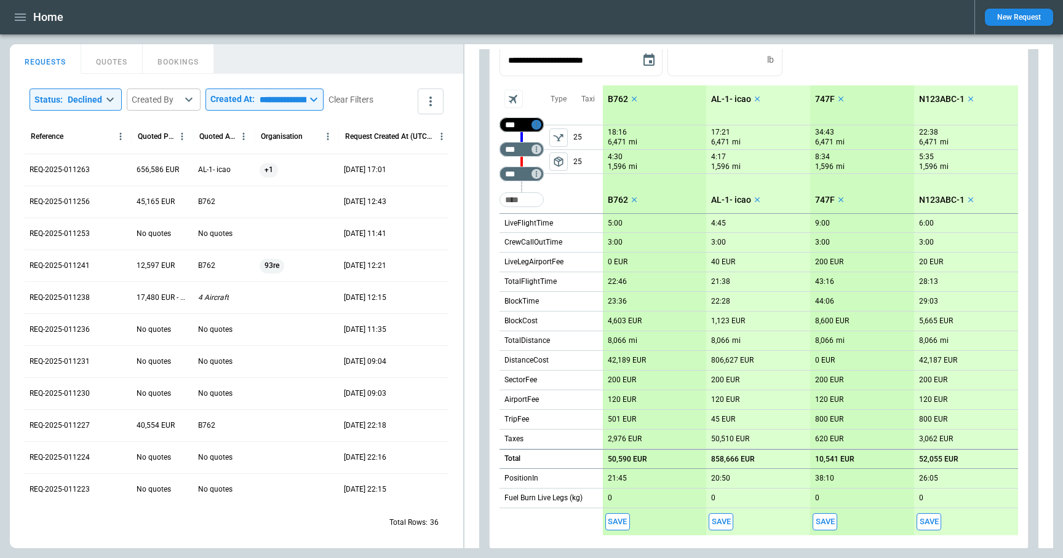
click at [538, 125] on icon "Not found" at bounding box center [536, 125] width 9 height 9
click at [553, 175] on p "Airport info" at bounding box center [555, 178] width 38 height 10
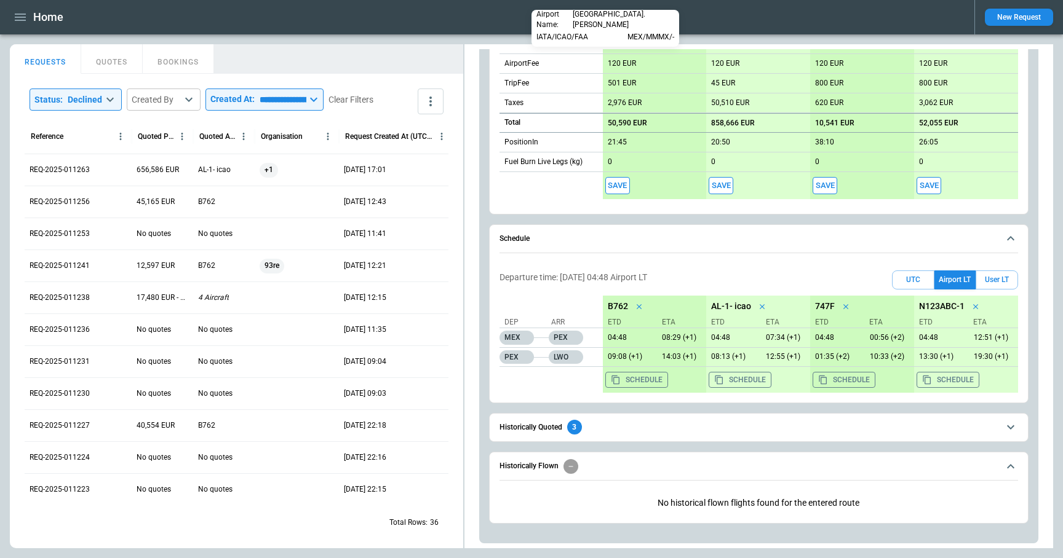
click at [556, 220] on div at bounding box center [531, 279] width 1063 height 558
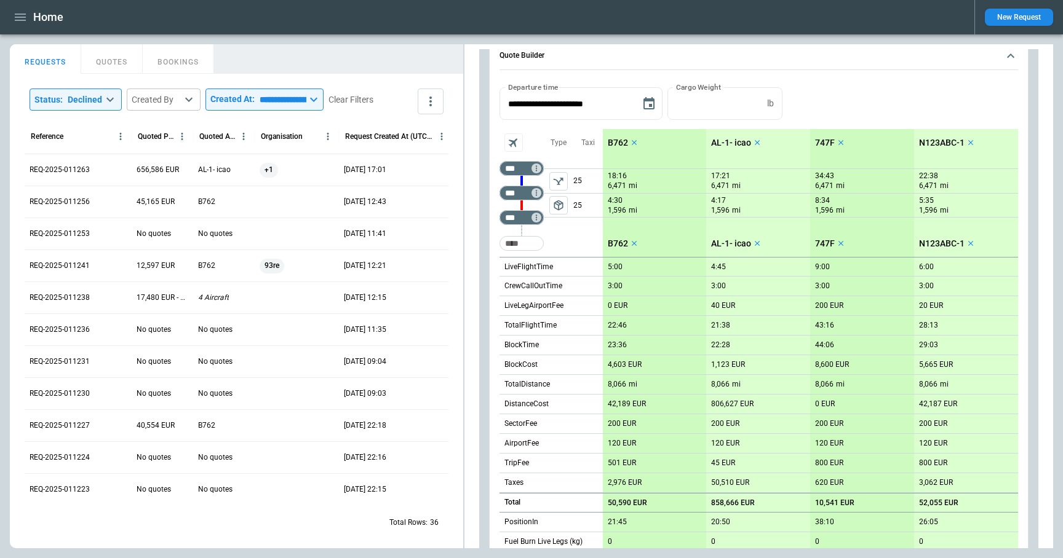
scroll to position [390, 0]
click at [537, 168] on icon "Not found" at bounding box center [536, 168] width 9 height 9
click at [549, 216] on p "Airport info" at bounding box center [555, 221] width 38 height 10
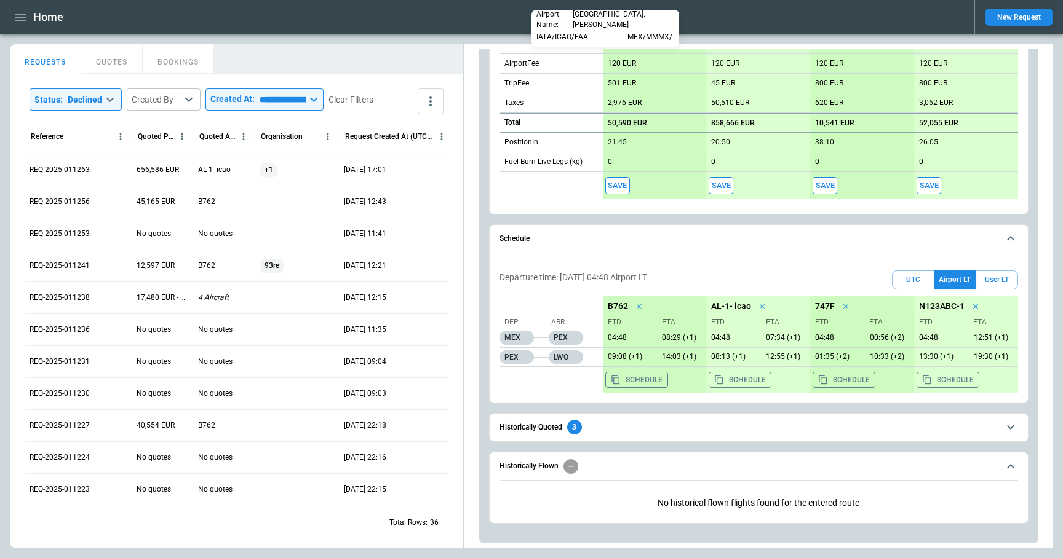
click at [737, 226] on div at bounding box center [531, 279] width 1063 height 558
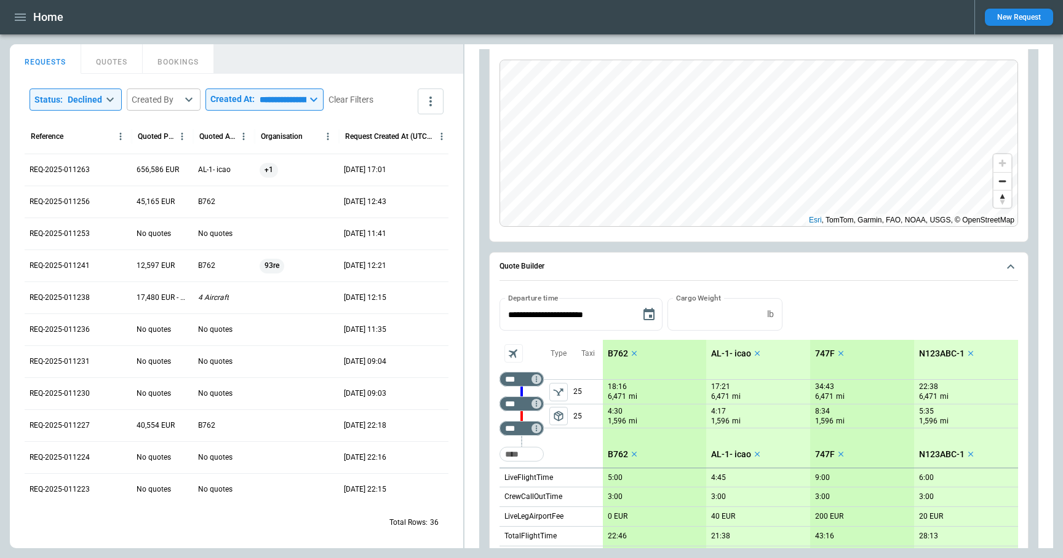
scroll to position [34, 0]
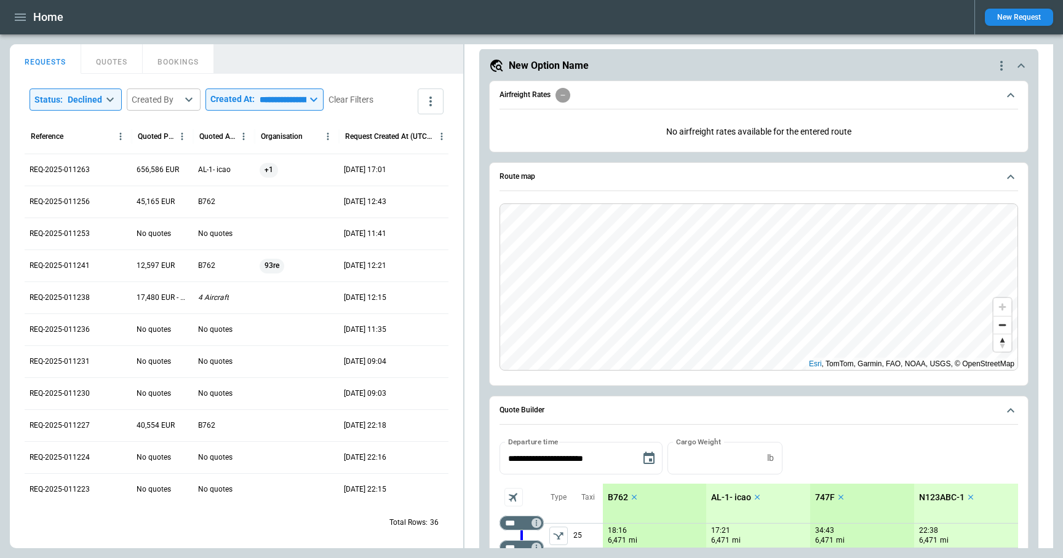
click at [999, 68] on icon "quote-option-actions" at bounding box center [1001, 65] width 15 height 15
click at [962, 141] on li "Delete Quote Option" at bounding box center [954, 141] width 108 height 18
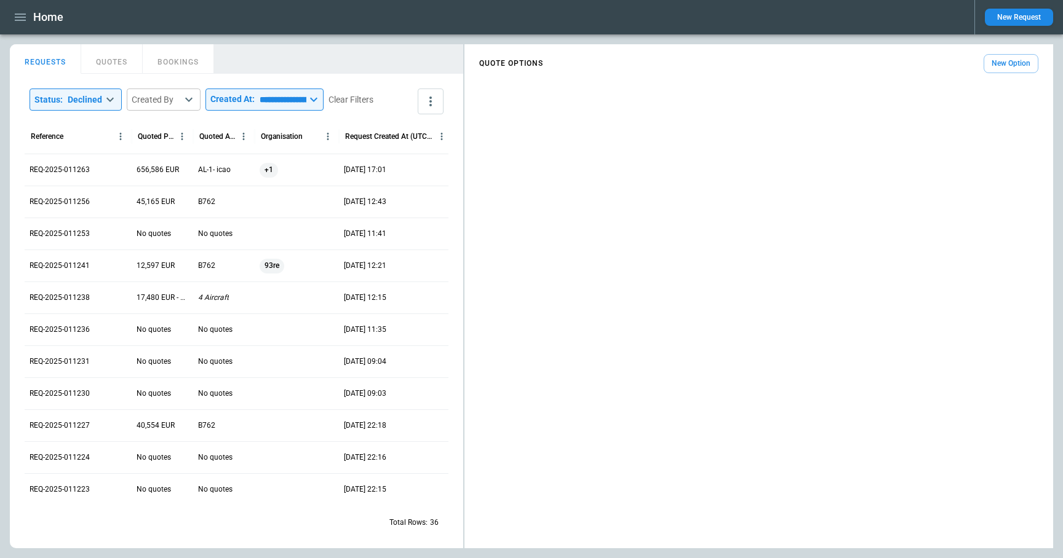
scroll to position [0, 0]
click at [1000, 66] on button "New Option" at bounding box center [1010, 63] width 55 height 19
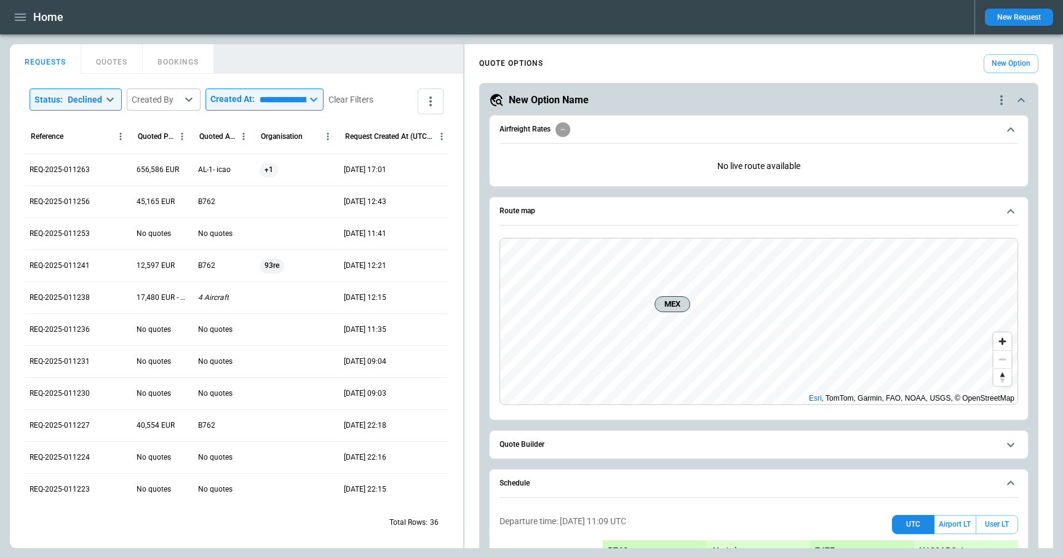
click at [612, 443] on span "Quote Builder" at bounding box center [748, 445] width 499 height 8
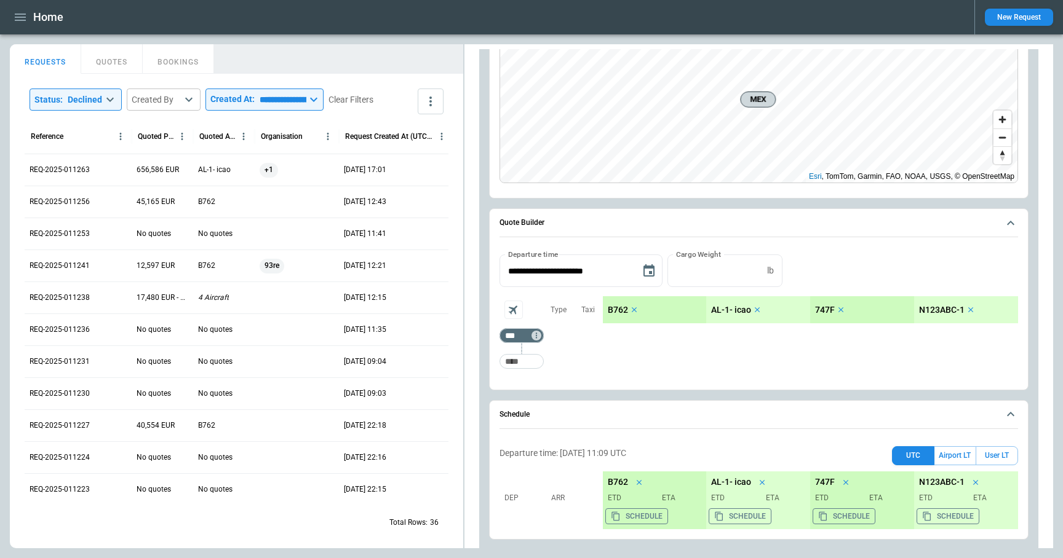
scroll to position [358, 0]
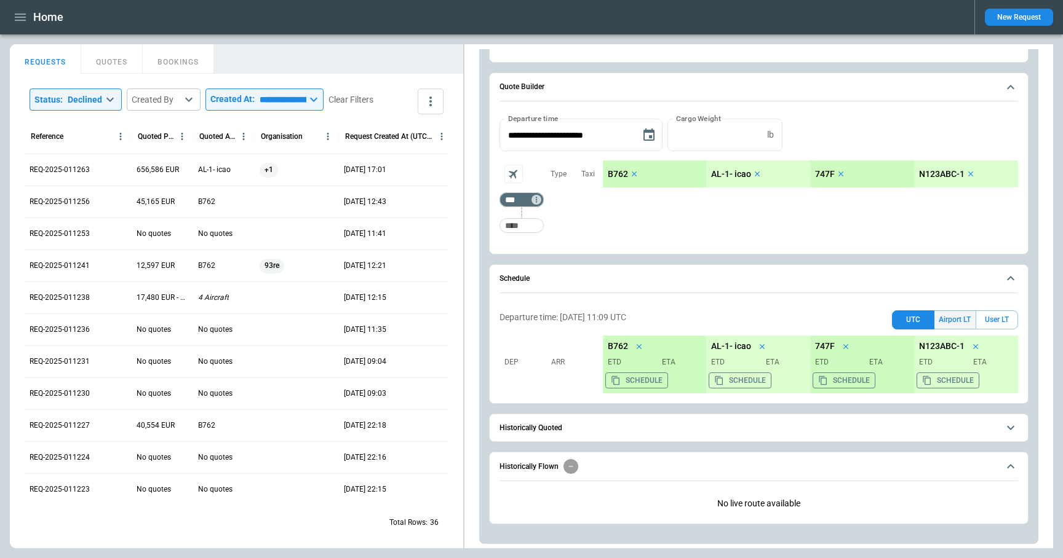
click at [960, 319] on button "Airport LT" at bounding box center [954, 320] width 41 height 19
click at [534, 227] on input "Too short" at bounding box center [521, 226] width 39 height 22
paste input "***"
type input "***"
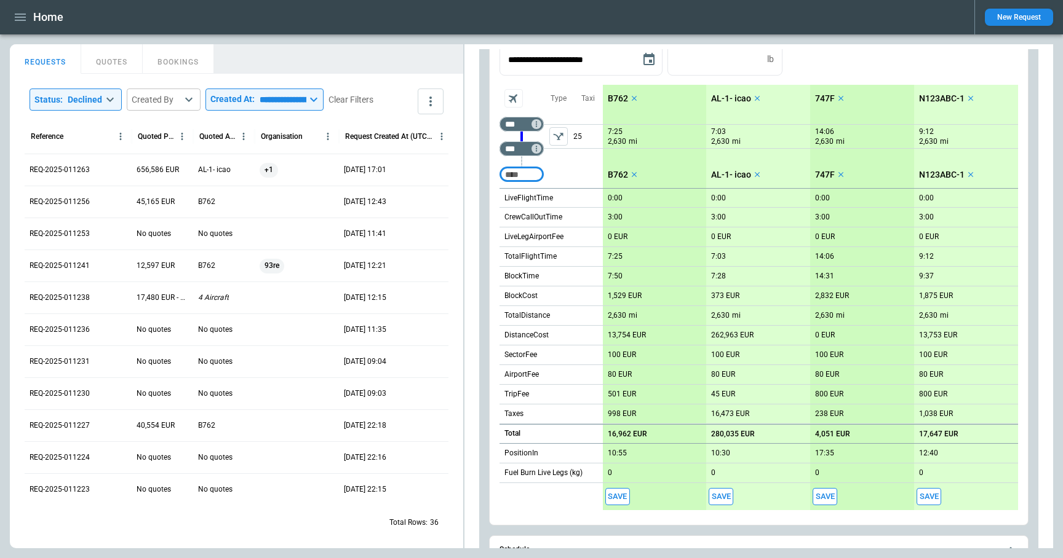
scroll to position [435, 0]
click at [623, 454] on p "10:55" at bounding box center [617, 452] width 19 height 9
click at [636, 453] on input "*****" at bounding box center [645, 452] width 74 height 10
click at [613, 97] on p "B762" at bounding box center [618, 97] width 20 height 10
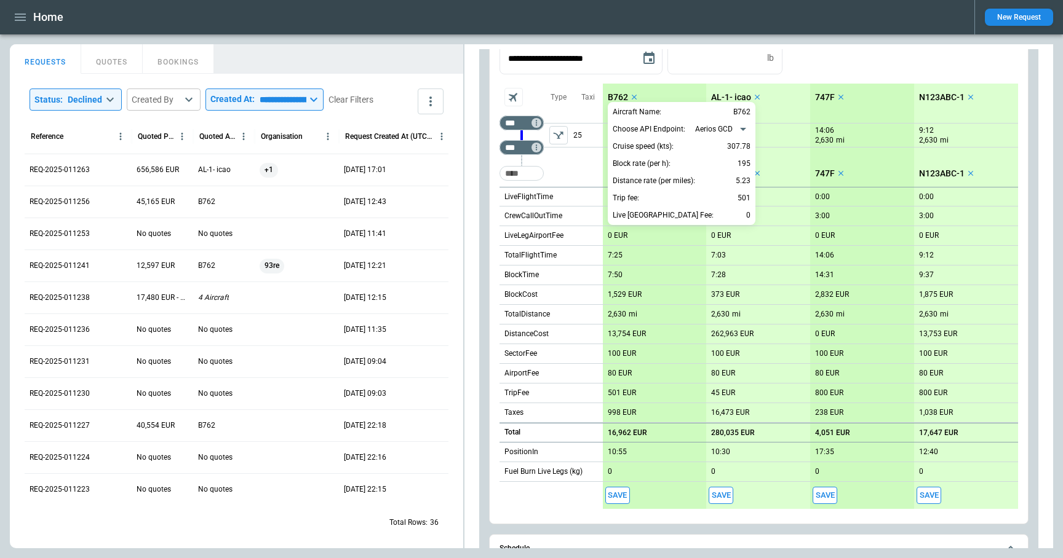
click at [546, 507] on div at bounding box center [531, 279] width 1063 height 558
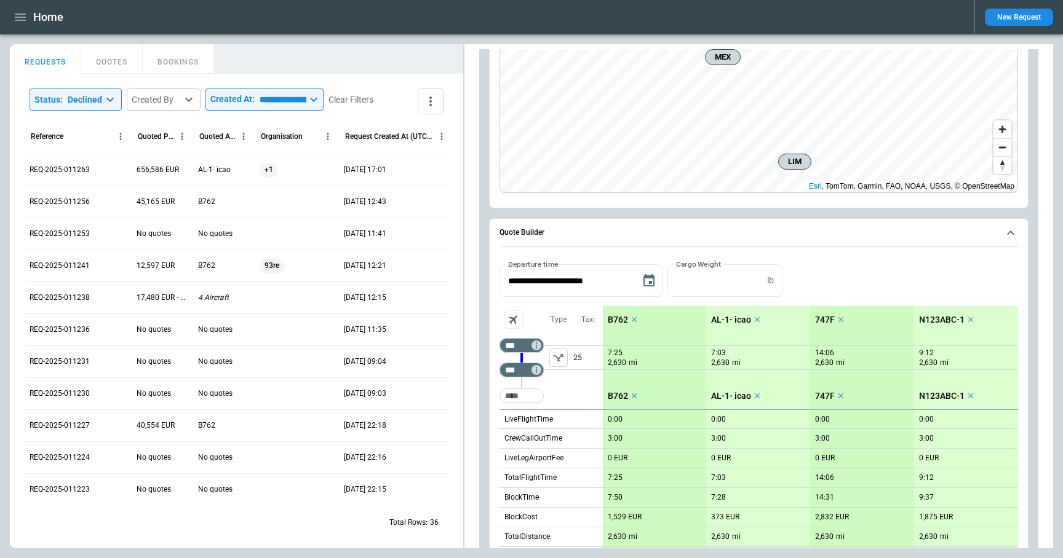
scroll to position [141, 0]
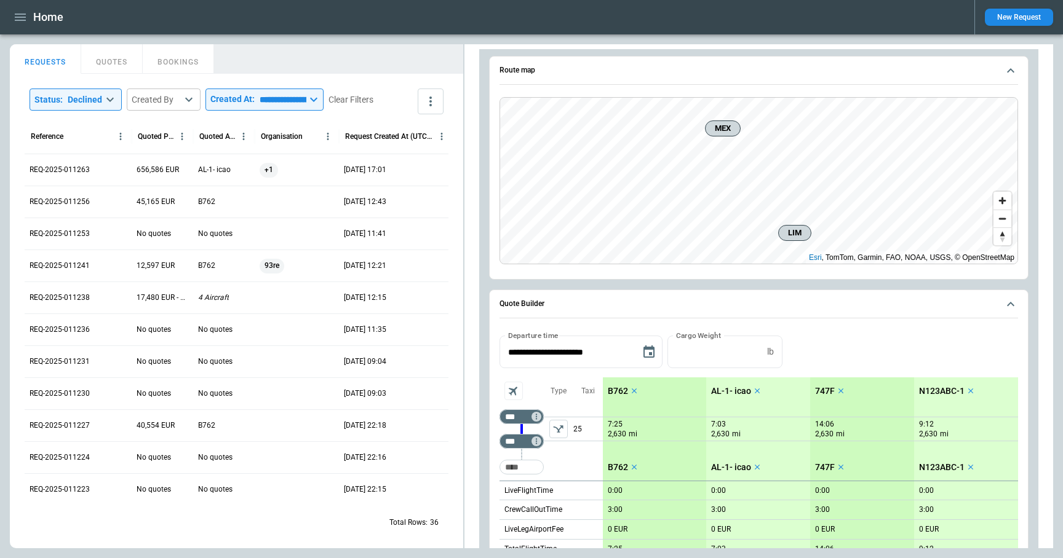
click at [619, 390] on p "B762" at bounding box center [618, 391] width 20 height 10
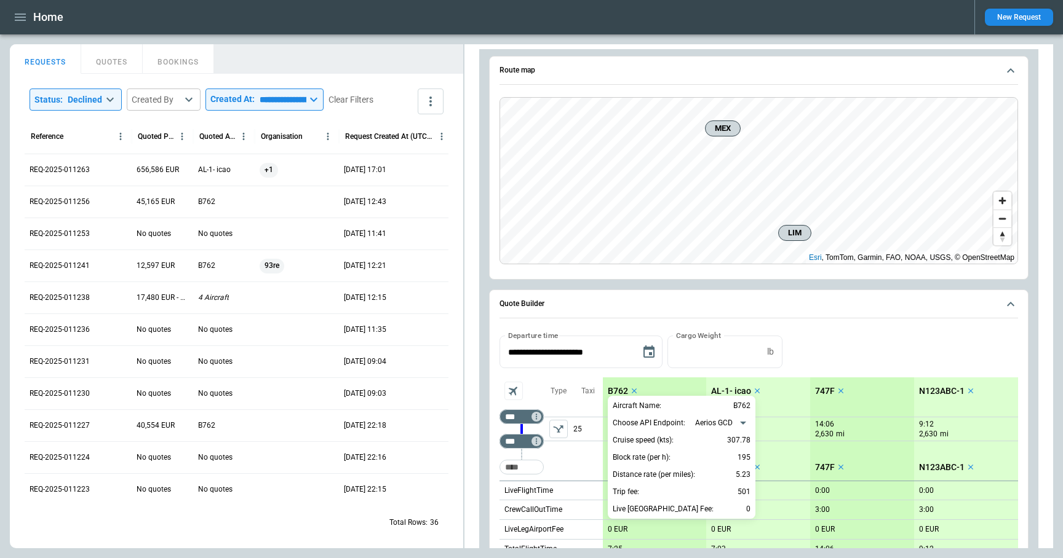
click at [856, 357] on div at bounding box center [531, 279] width 1063 height 558
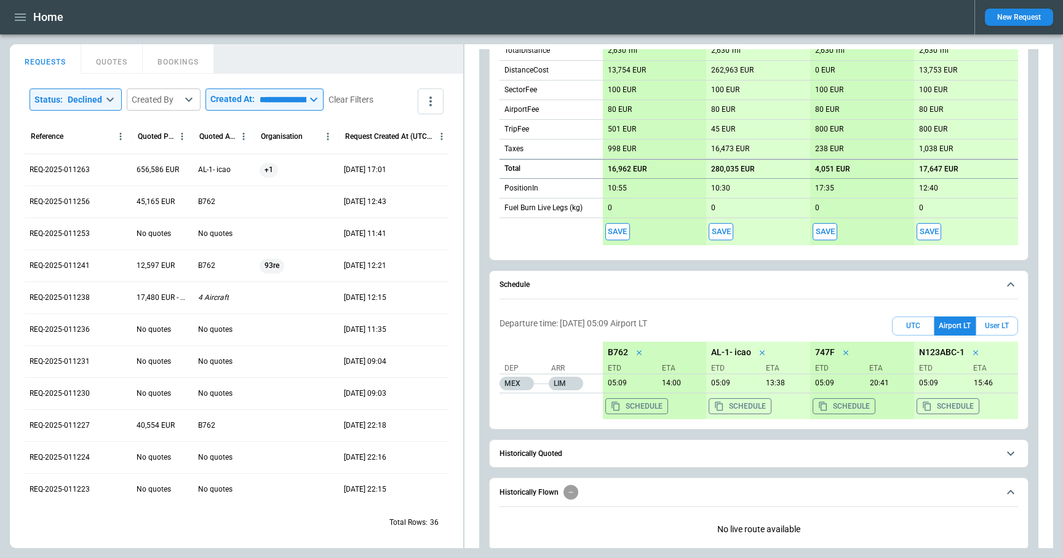
scroll to position [724, 0]
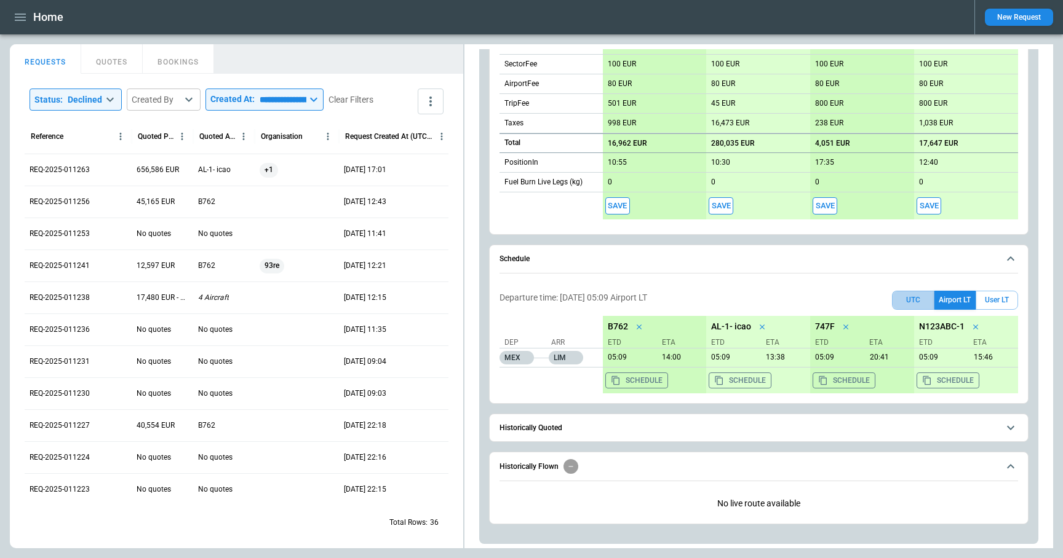
click at [903, 302] on button "UTC" at bounding box center [913, 300] width 42 height 19
drag, startPoint x: 609, startPoint y: 358, endPoint x: 683, endPoint y: 354, distance: 73.9
click at [683, 354] on div "11:09 19:00" at bounding box center [655, 358] width 104 height 20
click at [686, 357] on p "19:00" at bounding box center [681, 357] width 49 height 9
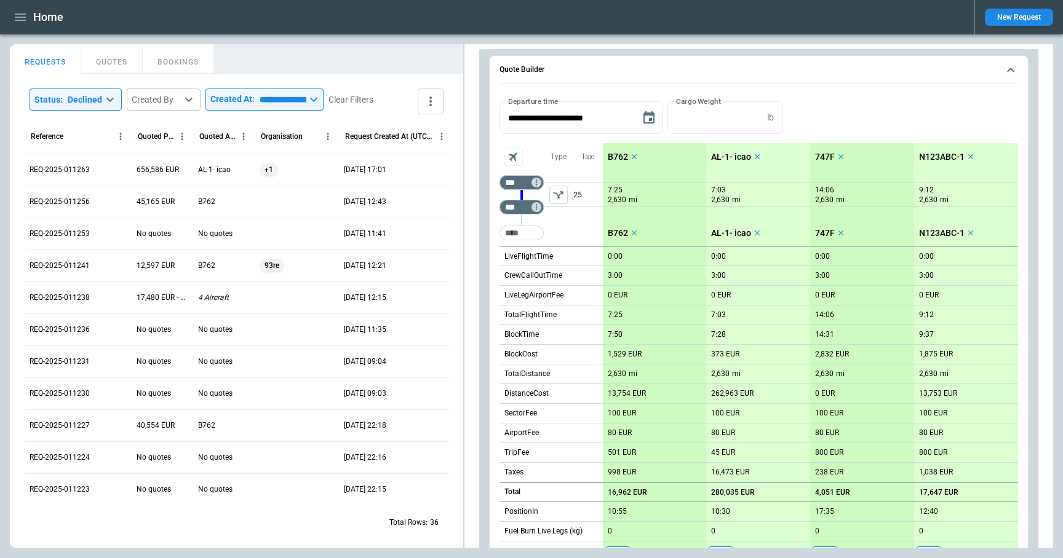
scroll to position [358, 0]
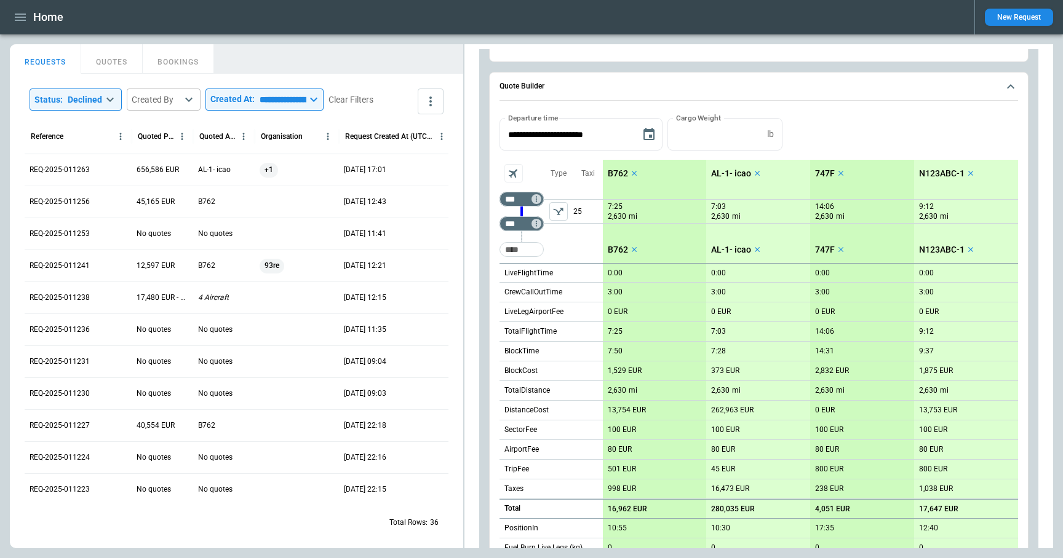
click at [616, 173] on p "B762" at bounding box center [618, 173] width 20 height 10
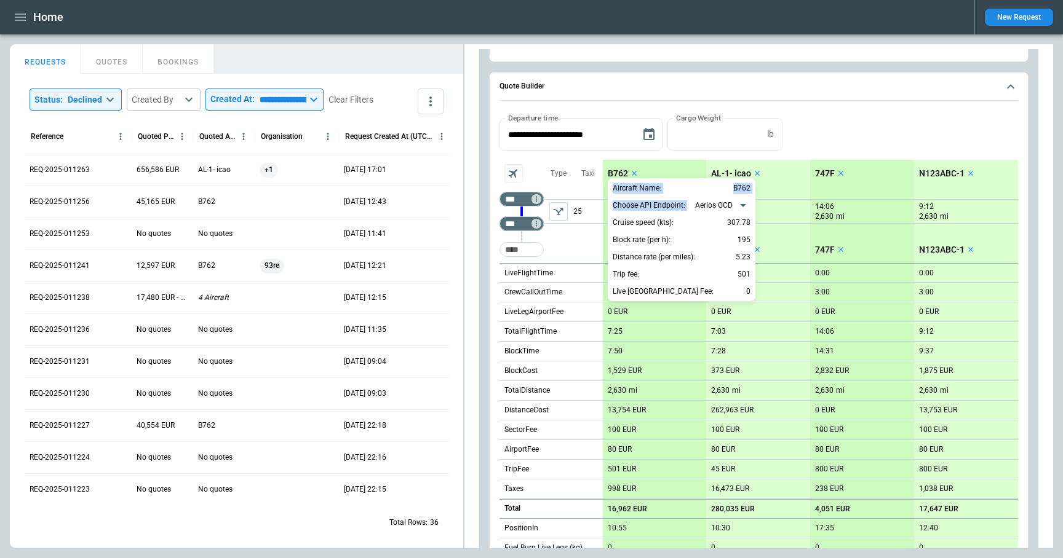
drag, startPoint x: 612, startPoint y: 223, endPoint x: 755, endPoint y: 223, distance: 142.7
click at [755, 223] on div "**********" at bounding box center [531, 279] width 1063 height 558
drag, startPoint x: 749, startPoint y: 223, endPoint x: 613, endPoint y: 222, distance: 135.9
click at [613, 222] on div "Cruise speed (kts): 307.78" at bounding box center [681, 222] width 138 height 15
copy div "Cruise speed (kts): 307.78"
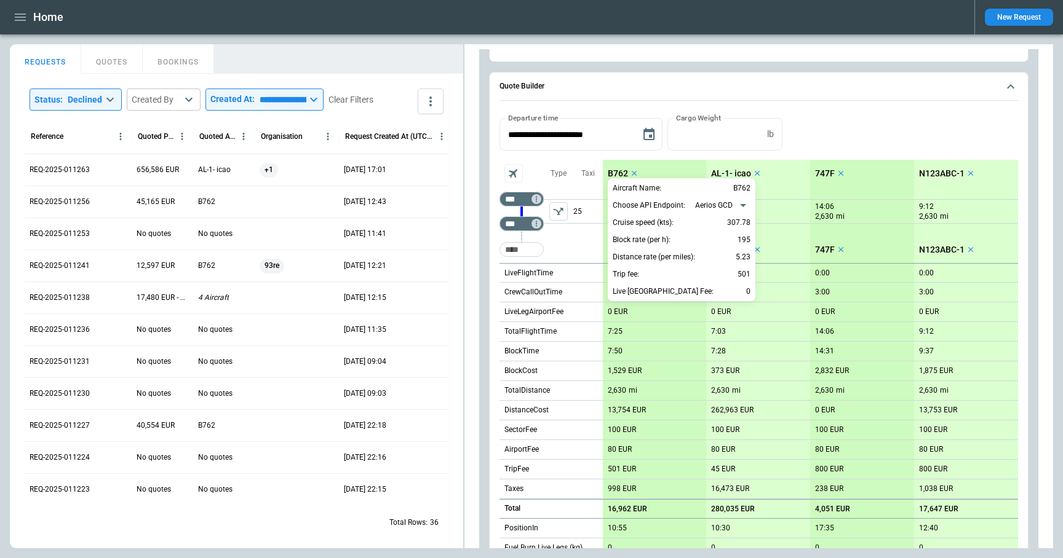
click at [886, 137] on div at bounding box center [531, 279] width 1063 height 558
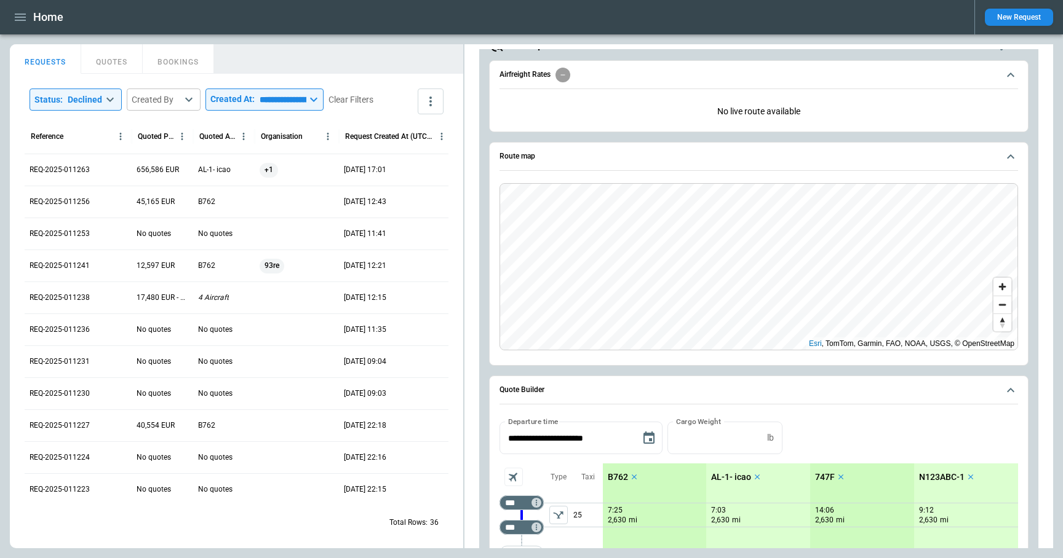
scroll to position [0, 0]
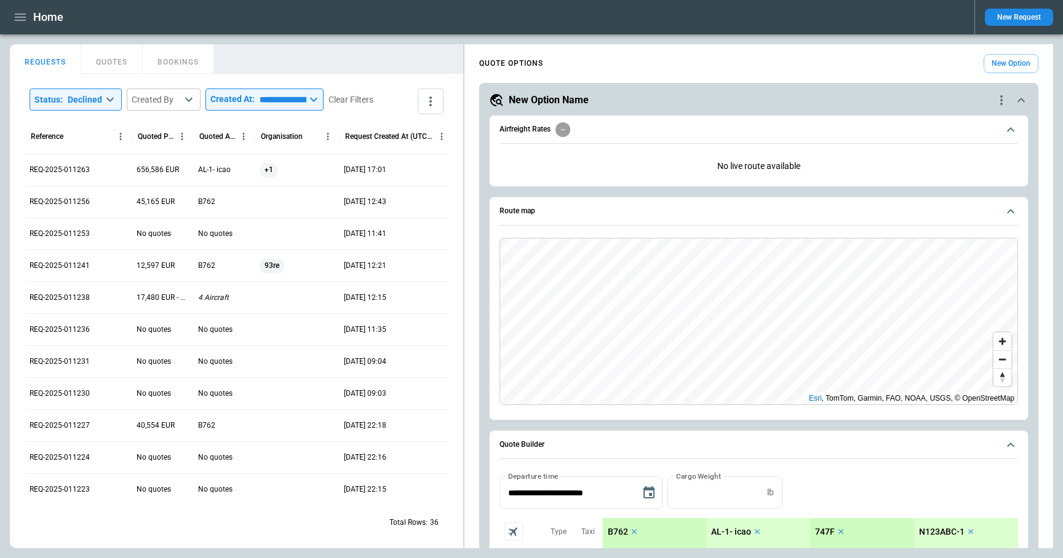
click at [1001, 98] on icon "quote-option-actions" at bounding box center [1001, 100] width 15 height 15
click at [957, 173] on li "Delete Quote Option" at bounding box center [954, 175] width 108 height 18
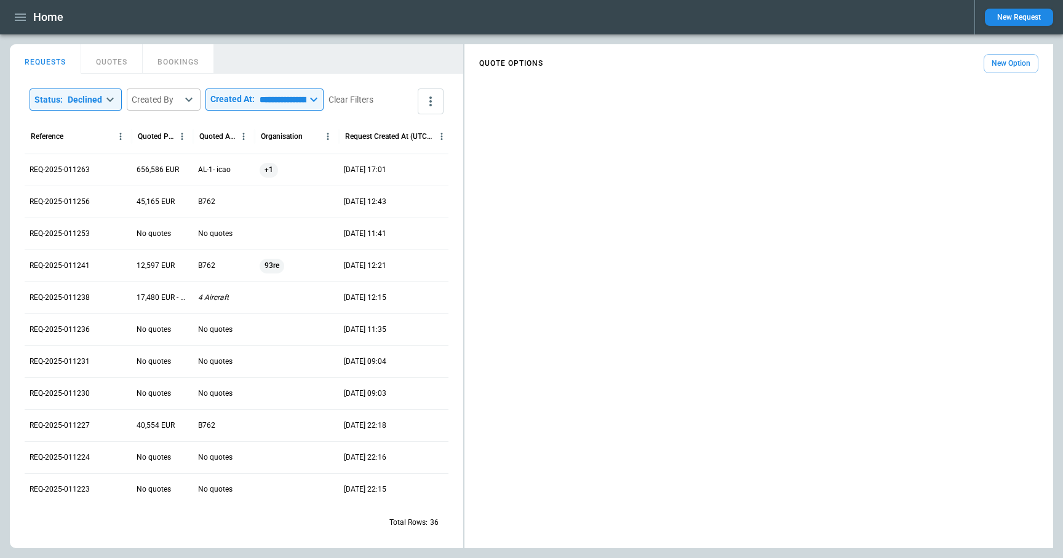
click at [1000, 68] on button "New Option" at bounding box center [1010, 63] width 55 height 19
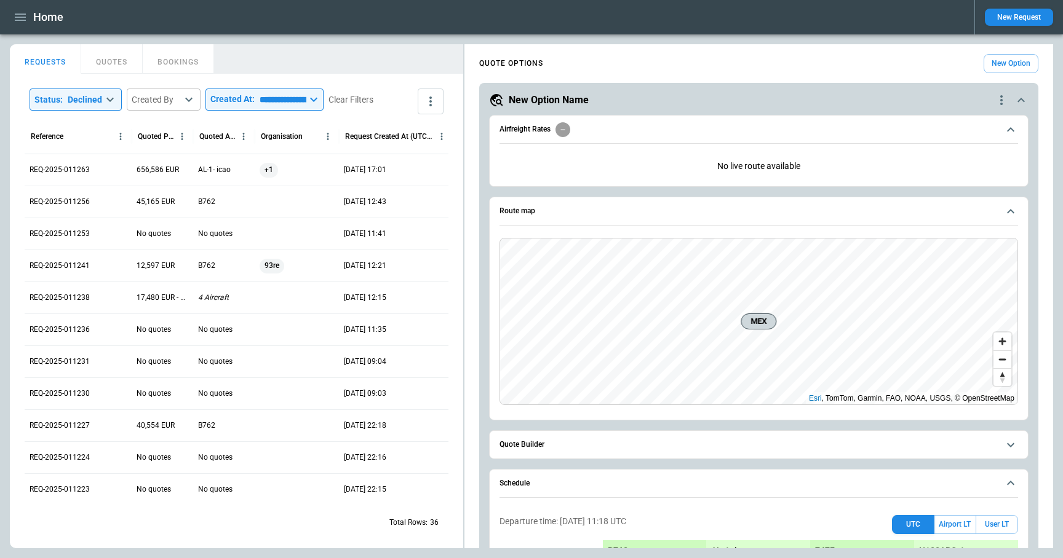
click at [605, 451] on button "Quote Builder" at bounding box center [758, 445] width 518 height 28
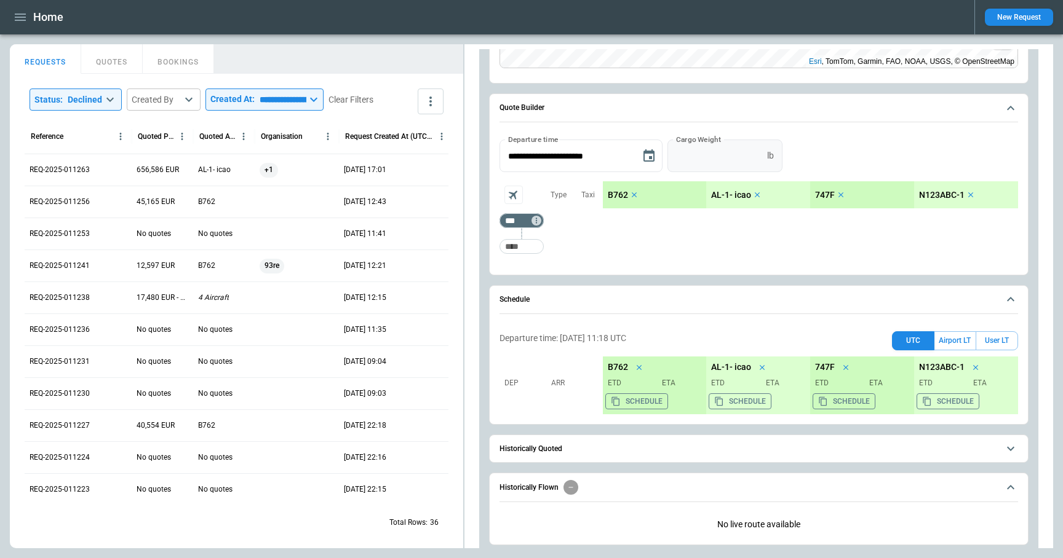
scroll to position [358, 0]
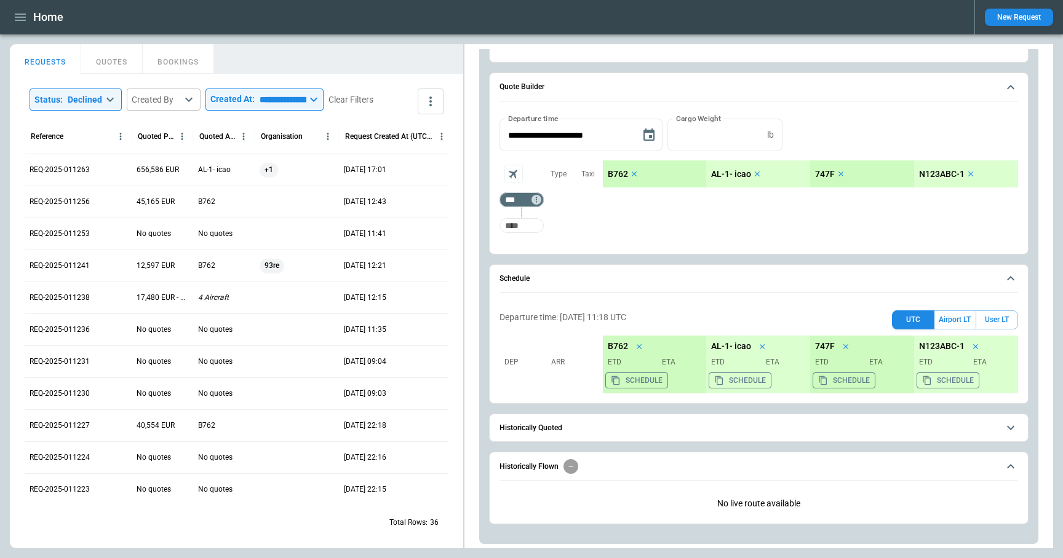
click at [535, 227] on input "Too short" at bounding box center [521, 226] width 39 height 22
type input "***"
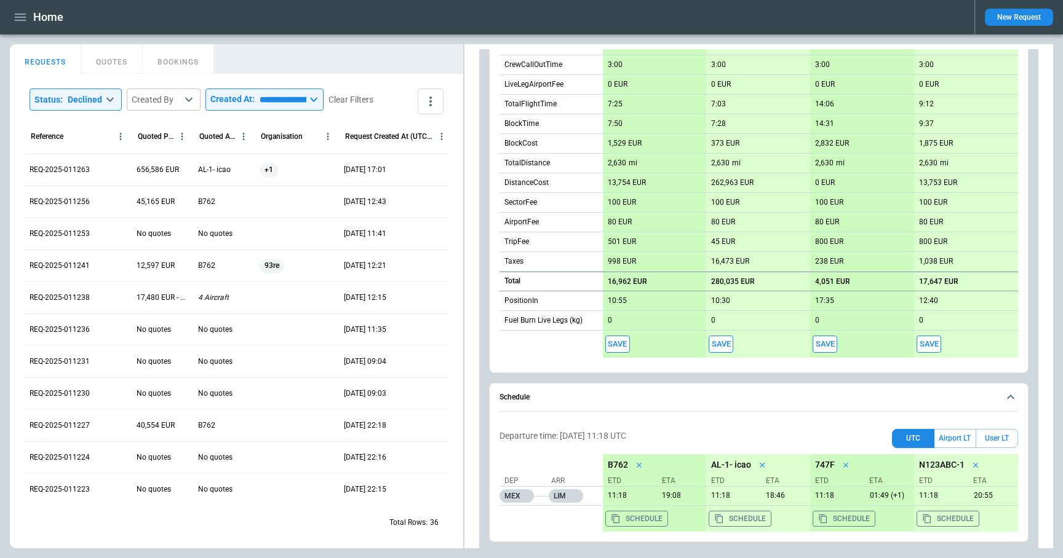
scroll to position [724, 0]
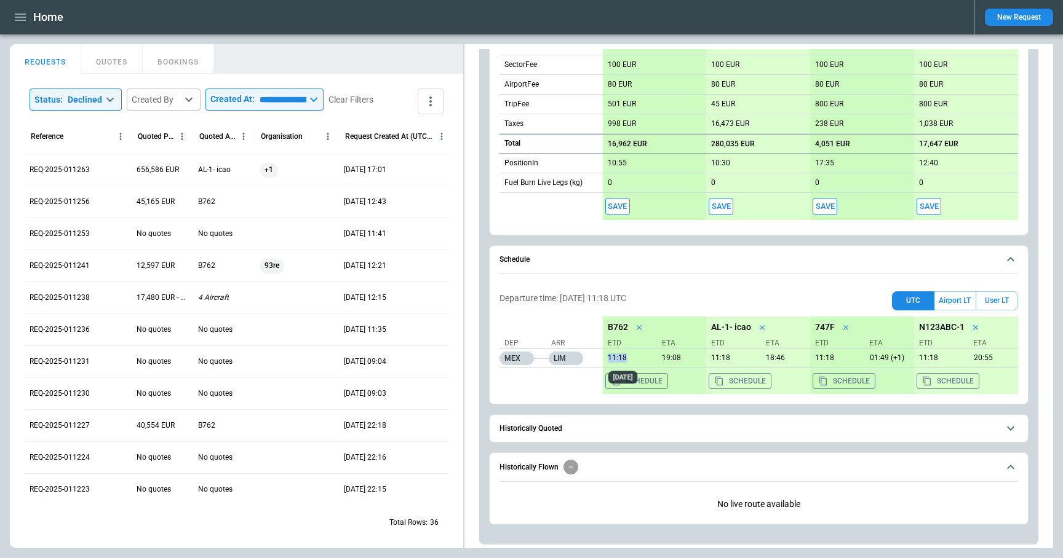
drag, startPoint x: 634, startPoint y: 359, endPoint x: 606, endPoint y: 360, distance: 28.3
click at [606, 360] on p "11:18" at bounding box center [627, 358] width 49 height 9
copy p "11:18"
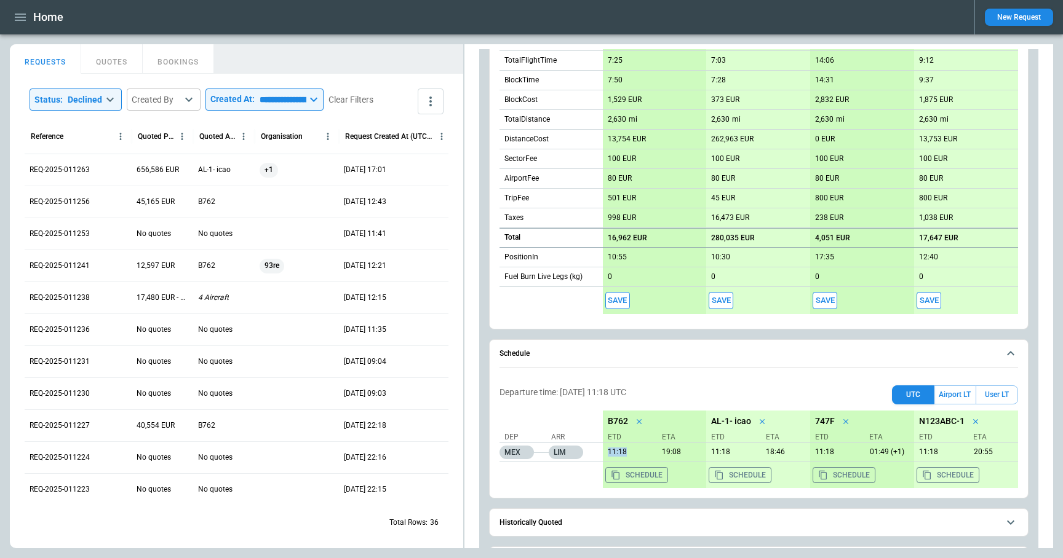
scroll to position [695, 0]
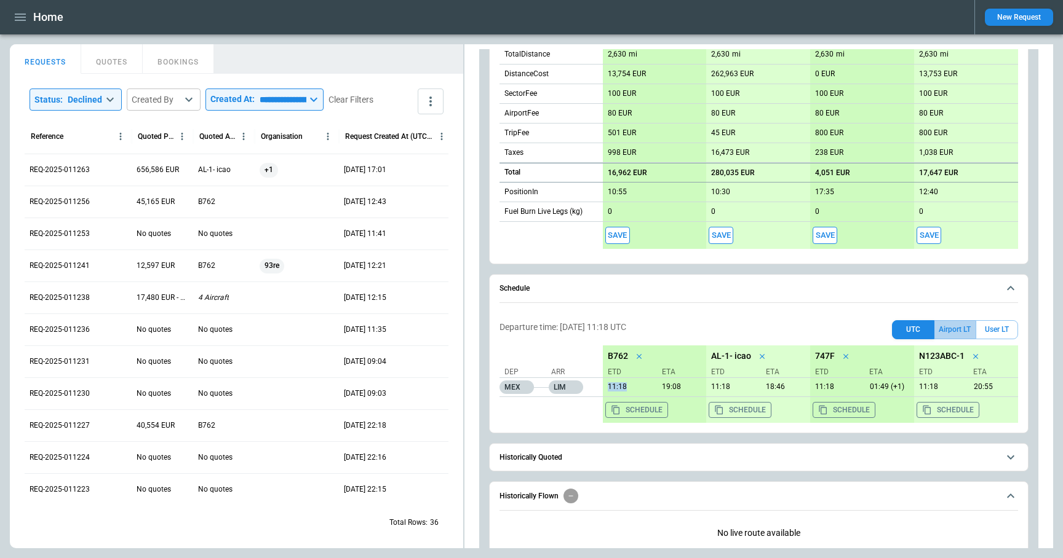
click at [961, 331] on button "Airport LT" at bounding box center [954, 329] width 41 height 19
drag, startPoint x: 606, startPoint y: 388, endPoint x: 629, endPoint y: 387, distance: 22.8
click at [629, 387] on p "05:18" at bounding box center [627, 386] width 49 height 9
copy p "05:18"
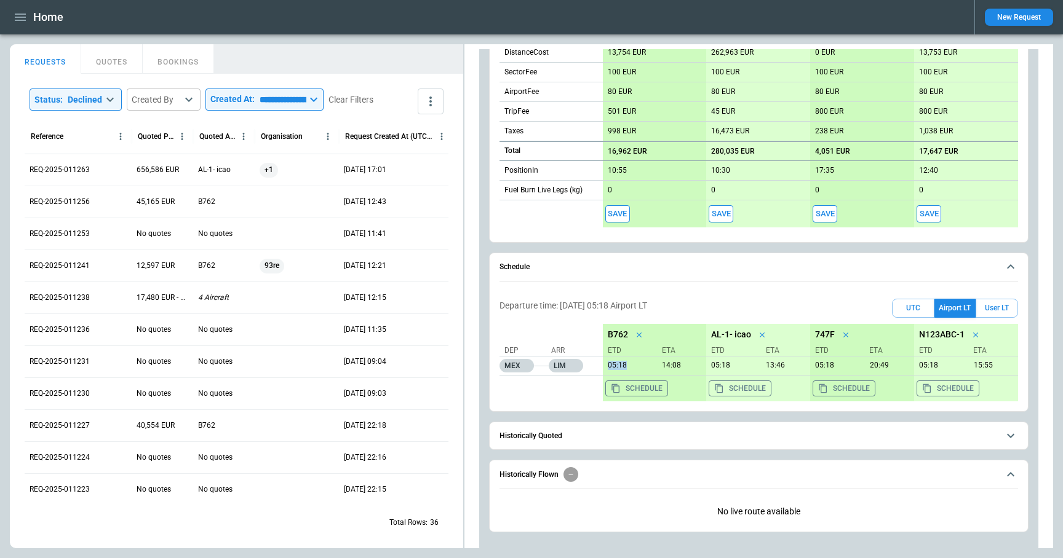
scroll to position [717, 0]
click at [742, 292] on div "Departure time: 10/09/25 05:18 Airport LT UTC Airport LT User LT Dep Arr MEX LI…" at bounding box center [758, 346] width 518 height 117
click at [997, 311] on button "User LT" at bounding box center [996, 307] width 42 height 19
drag, startPoint x: 627, startPoint y: 364, endPoint x: 605, endPoint y: 364, distance: 21.5
click at [605, 364] on p "14:18" at bounding box center [627, 364] width 49 height 9
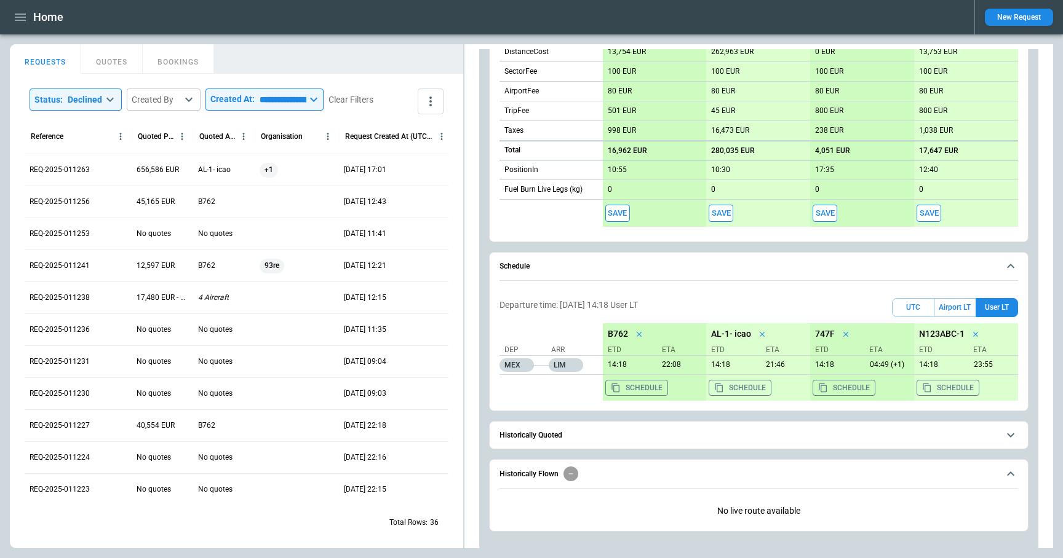
click at [797, 291] on div "Departure time: 10/09/25 14:18 User LT UTC Airport LT User LT Dep Arr MEX LIM B…" at bounding box center [758, 346] width 518 height 117
click at [965, 306] on button "Airport LT" at bounding box center [954, 307] width 41 height 19
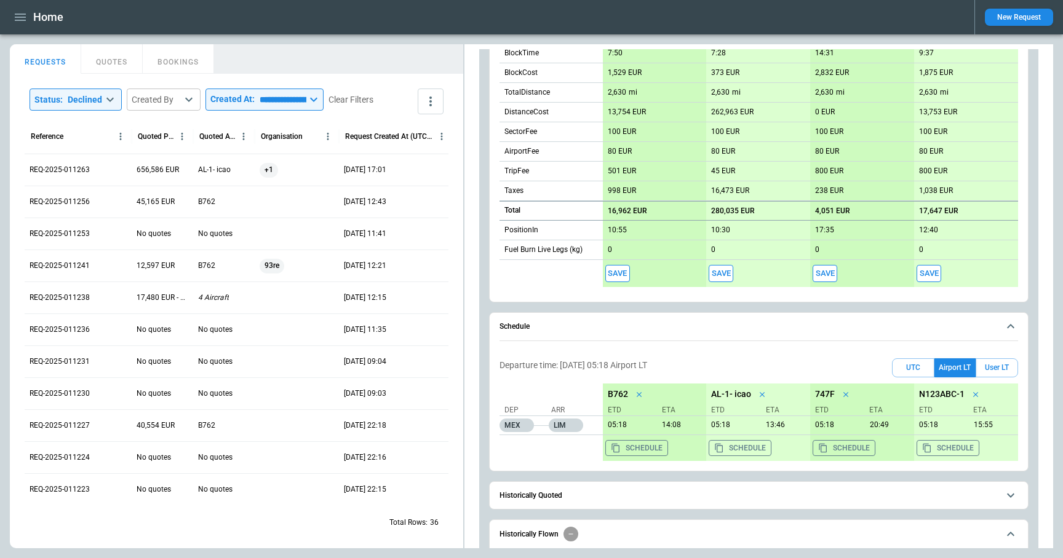
scroll to position [660, 0]
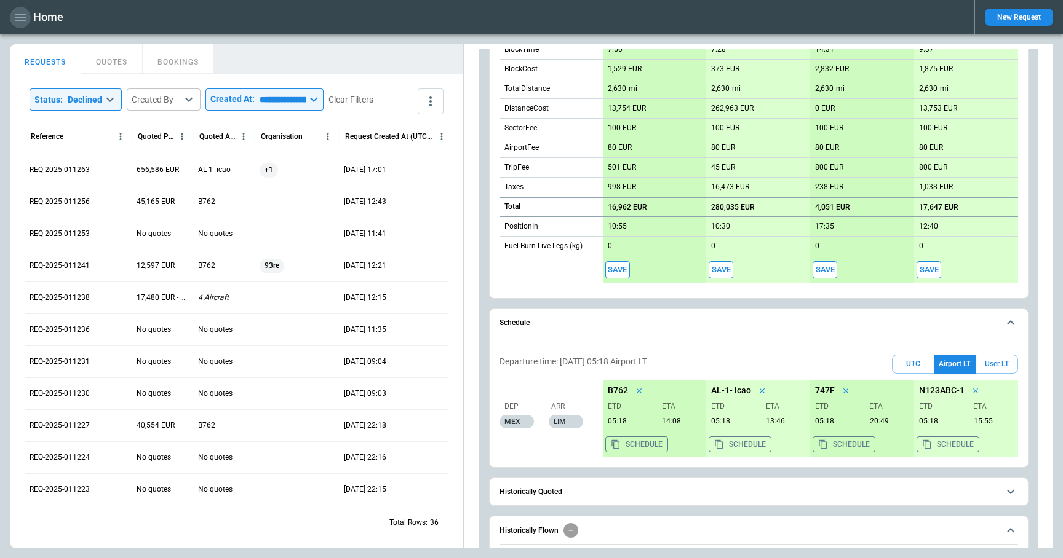
click at [19, 18] on icon "button" at bounding box center [20, 17] width 15 height 15
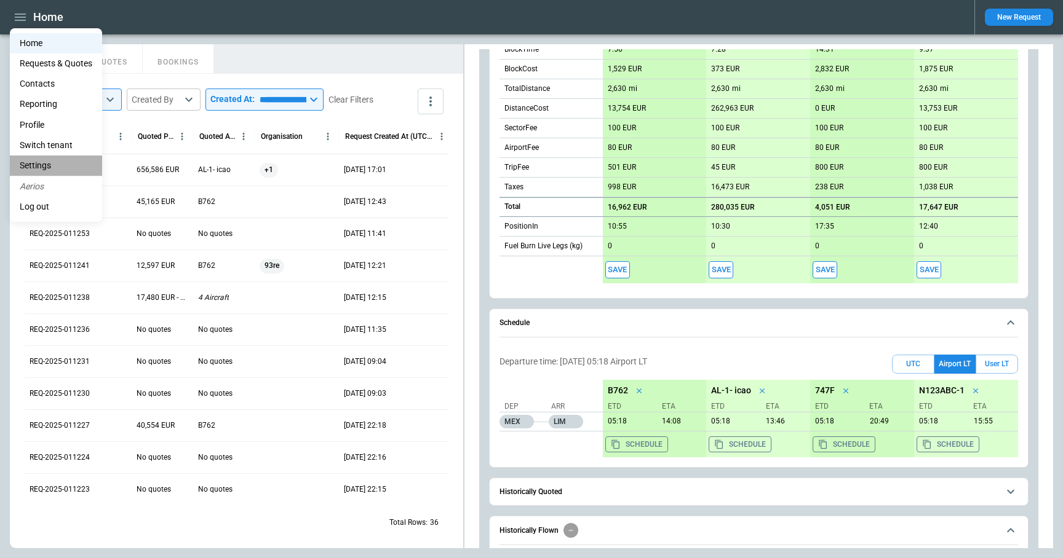
click at [43, 168] on li "Settings" at bounding box center [56, 166] width 92 height 20
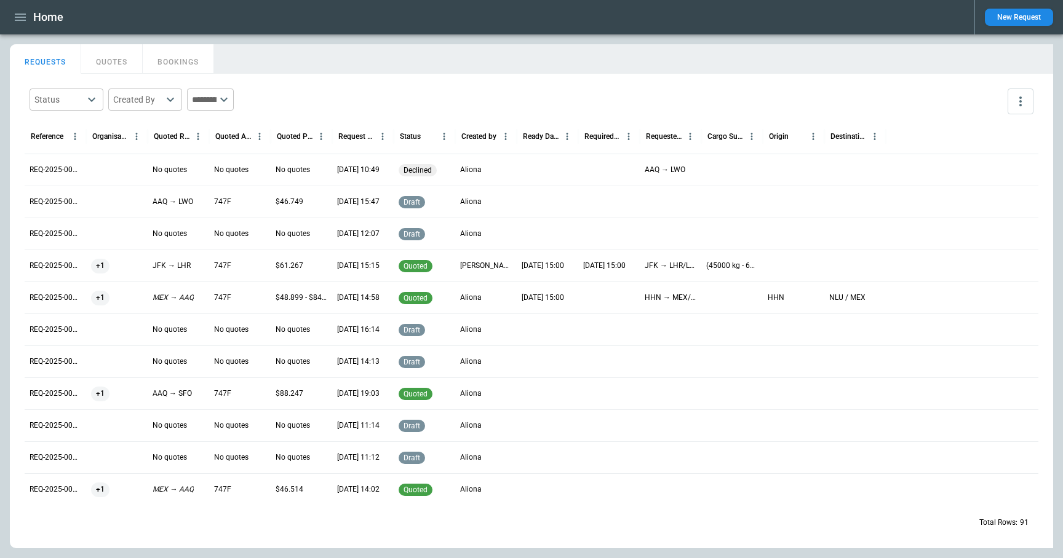
click at [64, 175] on p "REQ-2025-000091" at bounding box center [56, 170] width 52 height 10
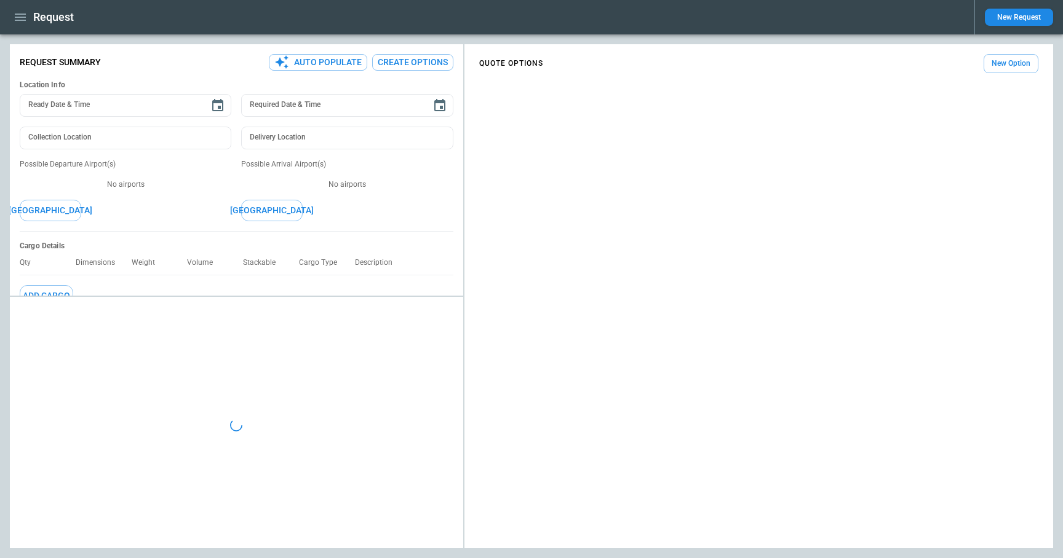
type textarea "*"
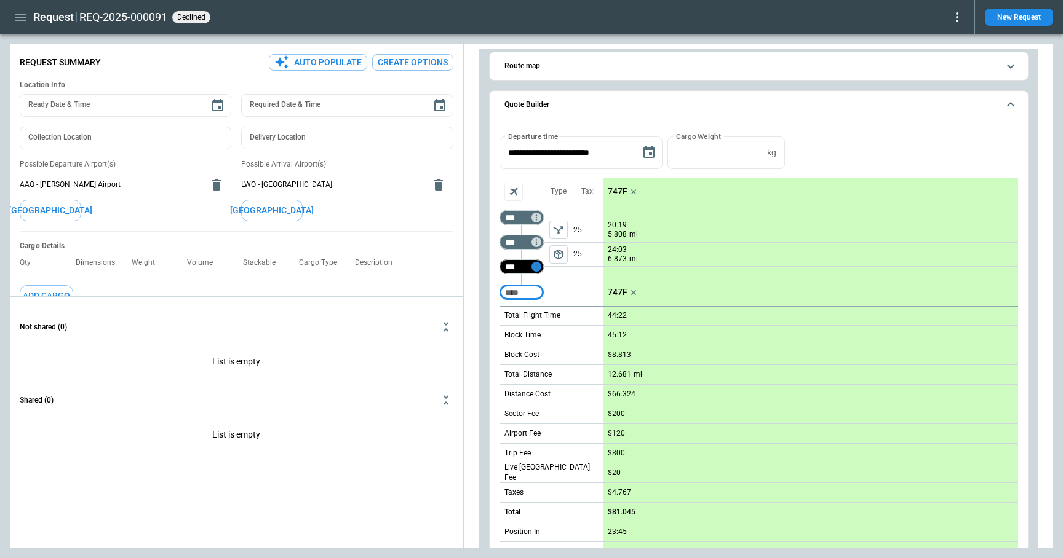
scroll to position [797, 0]
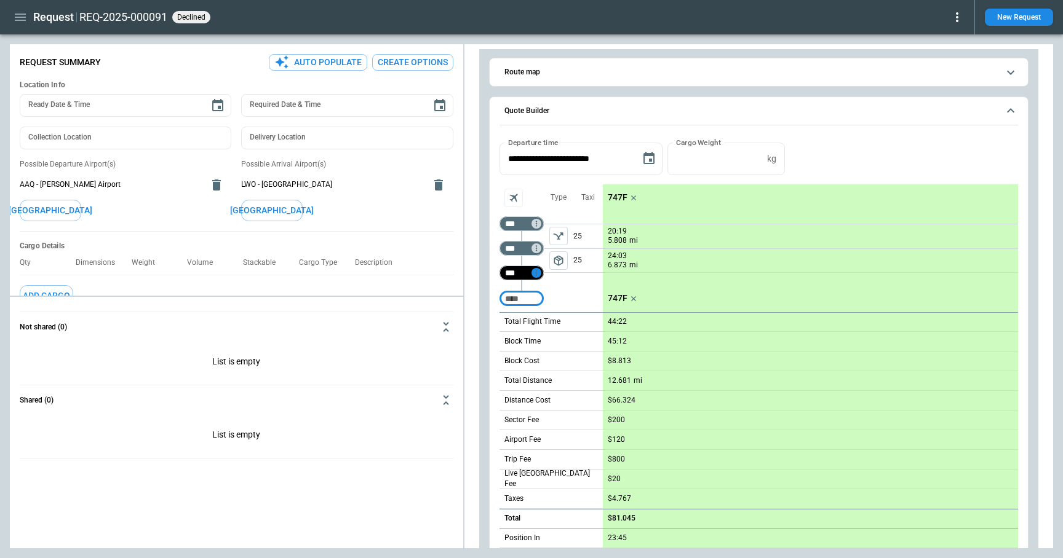
click at [534, 271] on icon "Too short" at bounding box center [536, 273] width 9 height 9
click at [550, 325] on p "Airport info" at bounding box center [555, 326] width 38 height 10
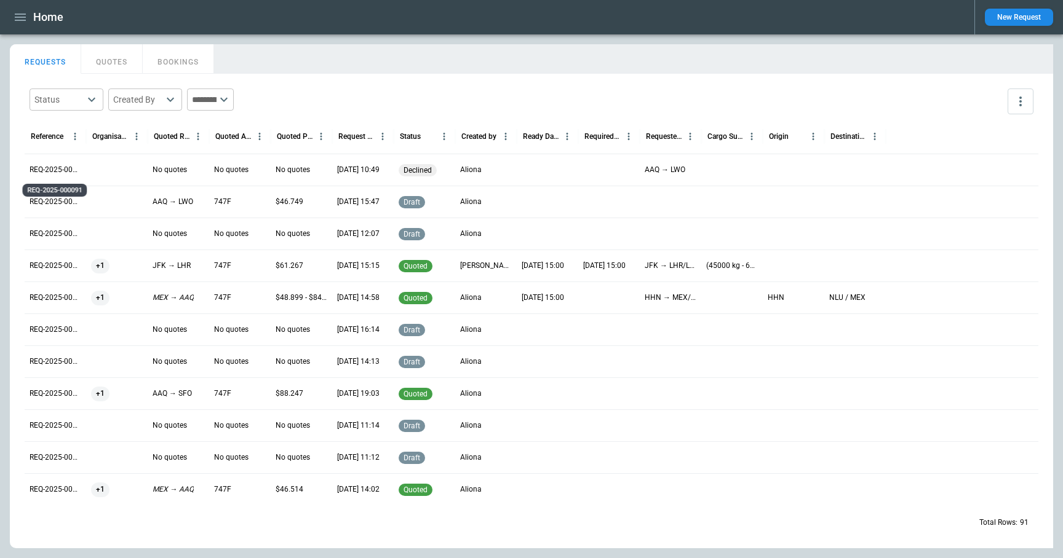
click at [51, 165] on p "REQ-2025-000091" at bounding box center [56, 170] width 52 height 10
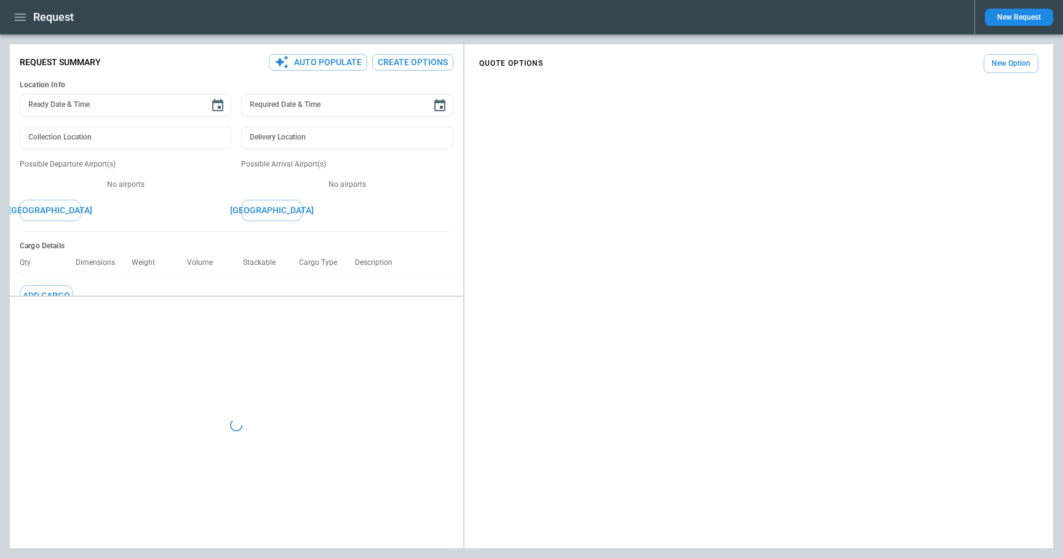
type textarea "*"
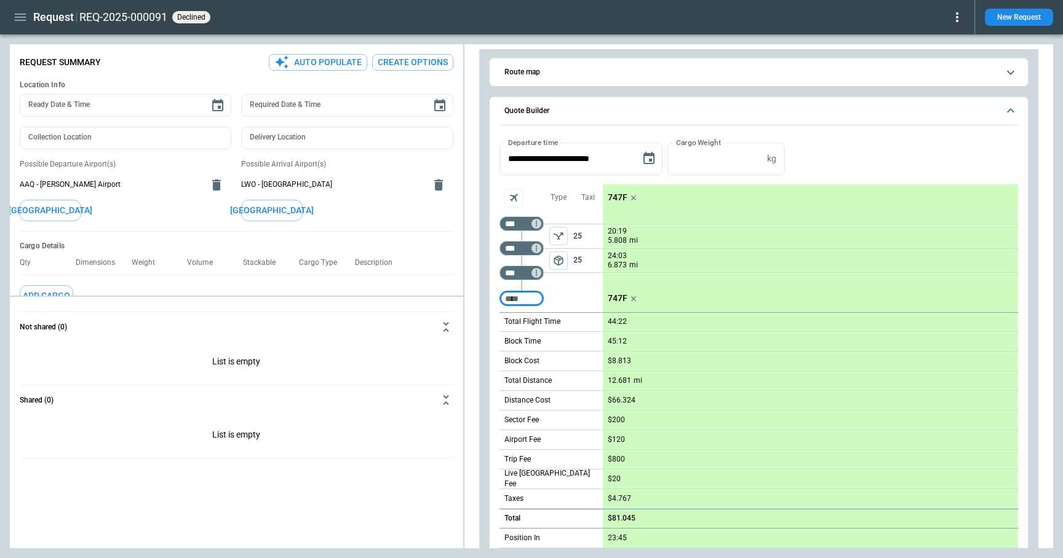
scroll to position [797, 0]
click at [537, 252] on icon "Too short" at bounding box center [536, 248] width 9 height 9
click at [548, 280] on p "Delete" at bounding box center [546, 280] width 20 height 10
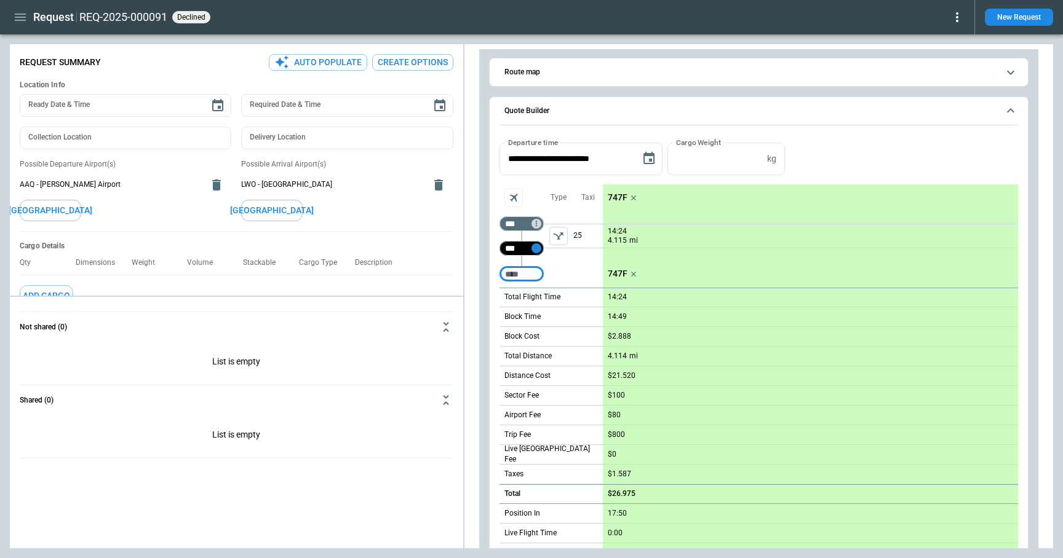
click at [537, 248] on icon "Too short" at bounding box center [536, 248] width 9 height 9
click at [544, 275] on p "Delete" at bounding box center [546, 280] width 20 height 10
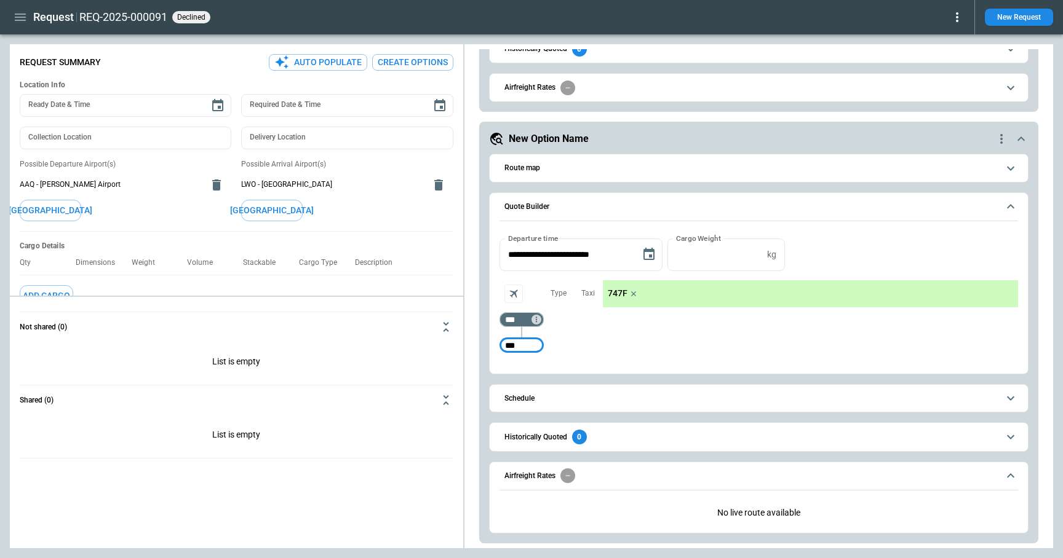
type input "***"
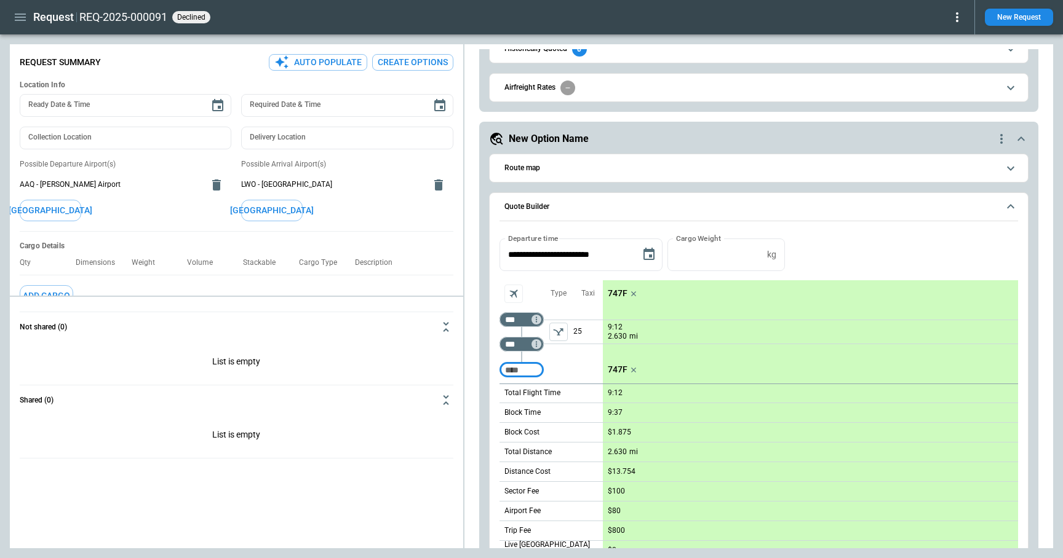
click at [618, 293] on p "747F" at bounding box center [618, 293] width 20 height 10
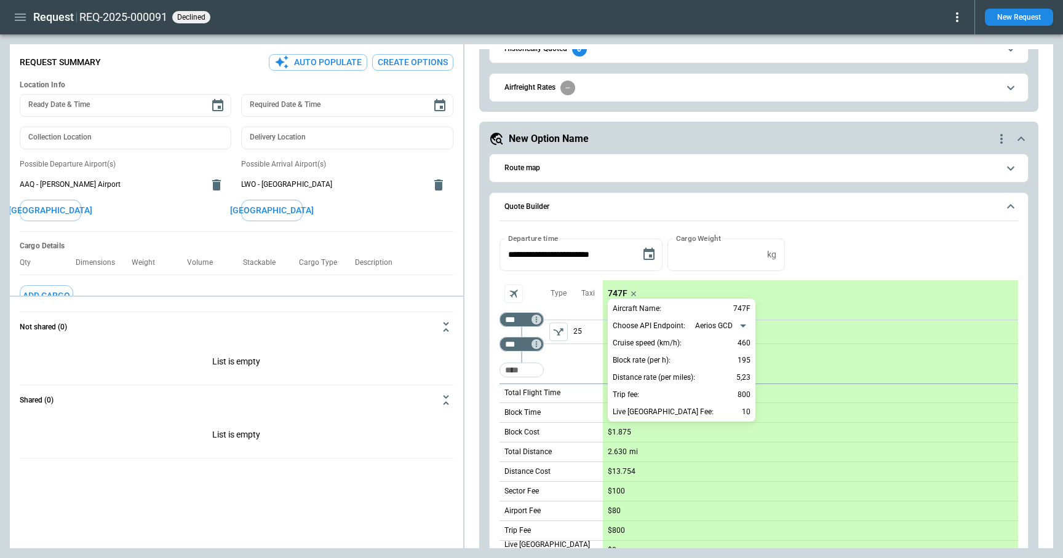
click at [826, 240] on div at bounding box center [531, 279] width 1063 height 558
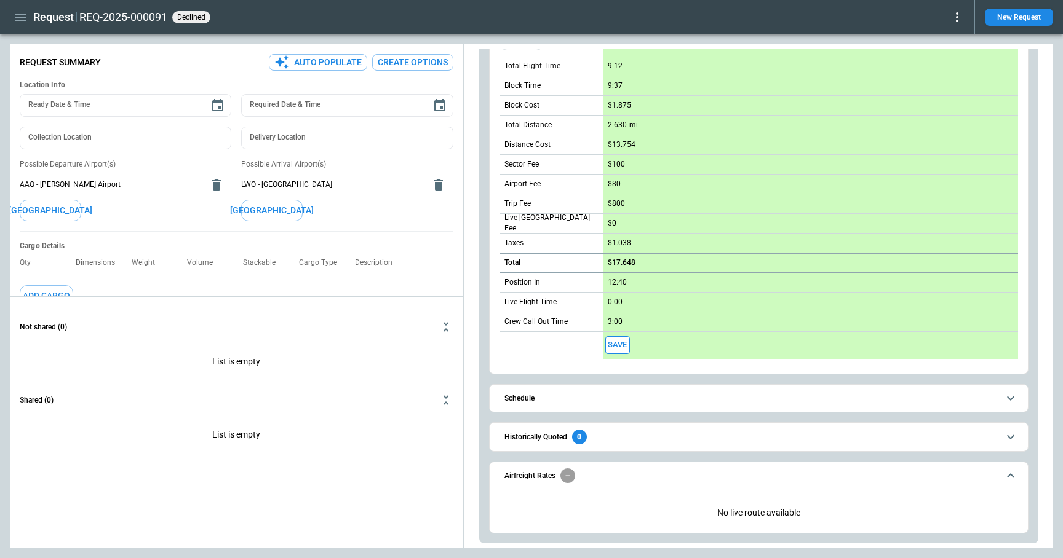
scroll to position [1024, 0]
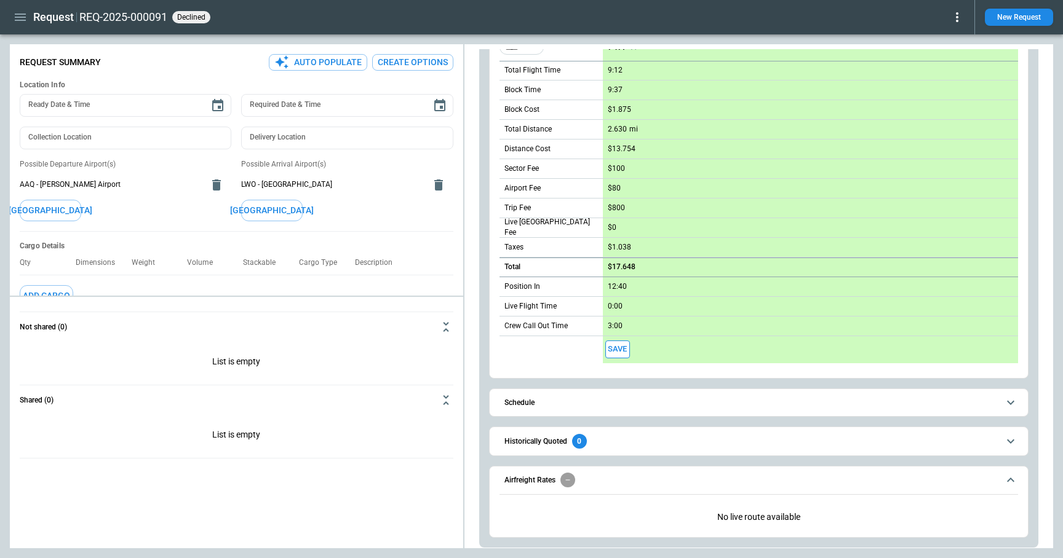
click at [625, 397] on button "Schedule" at bounding box center [758, 403] width 518 height 28
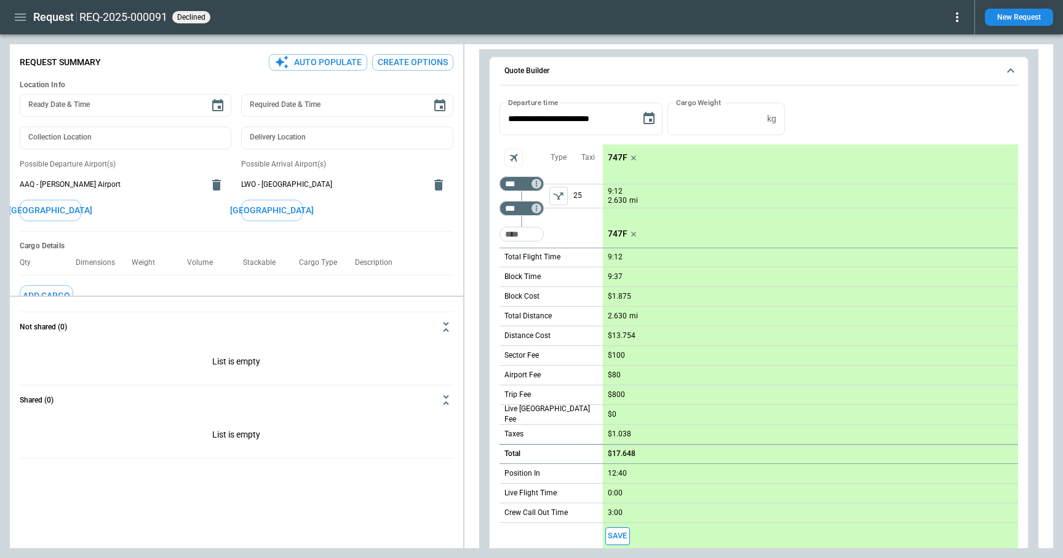
scroll to position [670, 0]
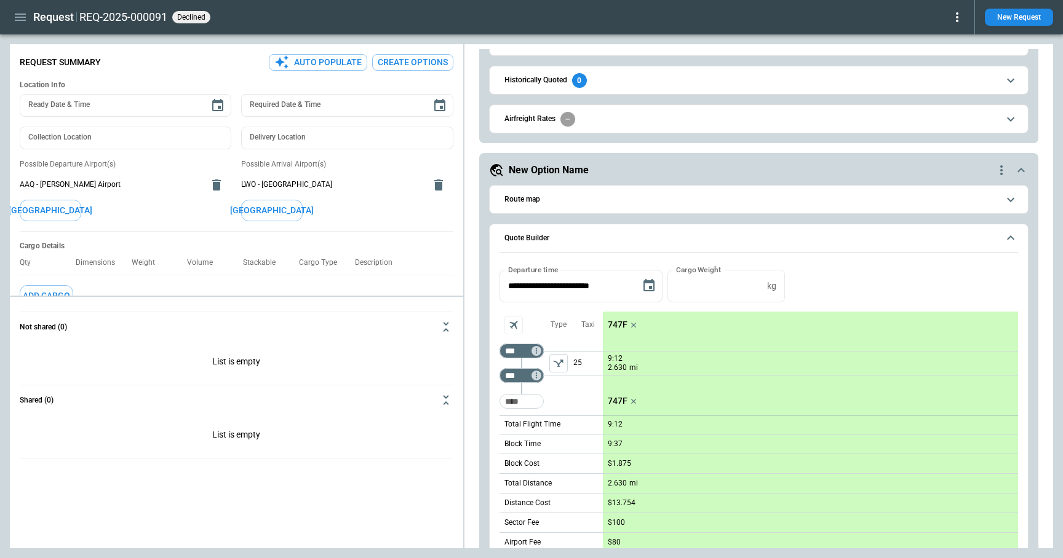
click at [616, 329] on p "747F" at bounding box center [618, 325] width 20 height 10
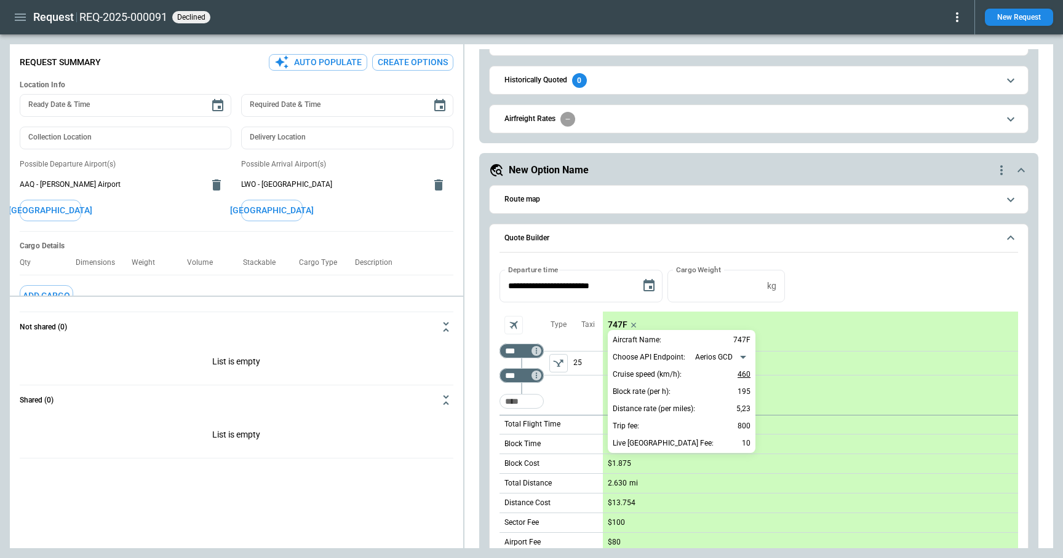
click at [743, 370] on p "460" at bounding box center [743, 374] width 13 height 15
click at [738, 372] on input "***" at bounding box center [718, 374] width 64 height 10
type input "***"
click at [897, 271] on div at bounding box center [531, 279] width 1063 height 558
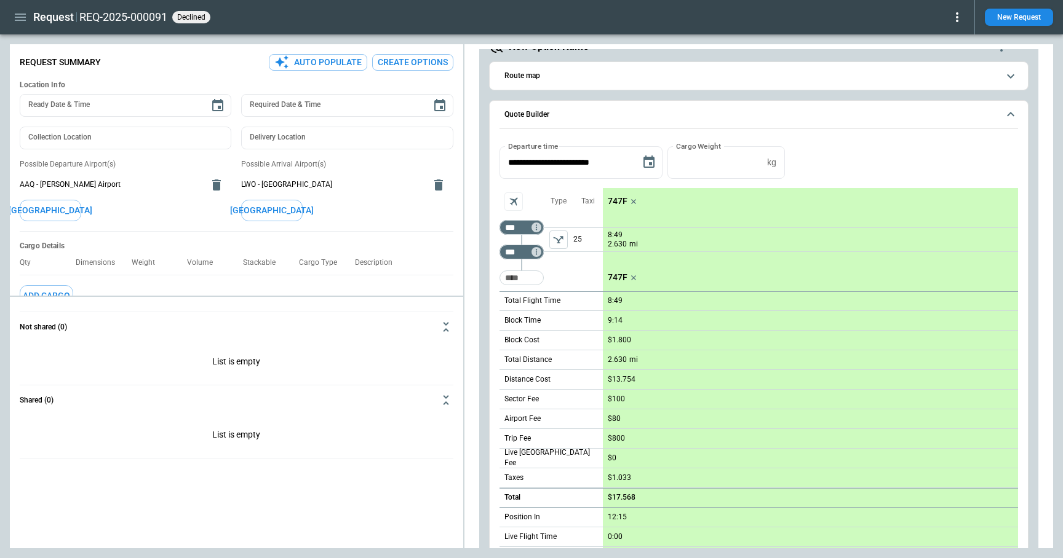
scroll to position [785, 0]
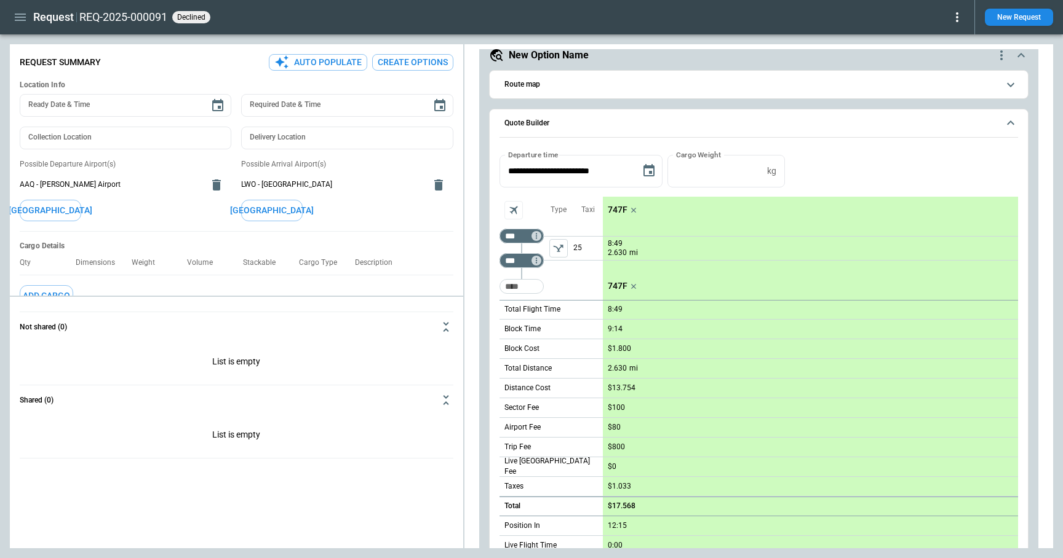
click at [616, 211] on p "747F" at bounding box center [618, 210] width 20 height 10
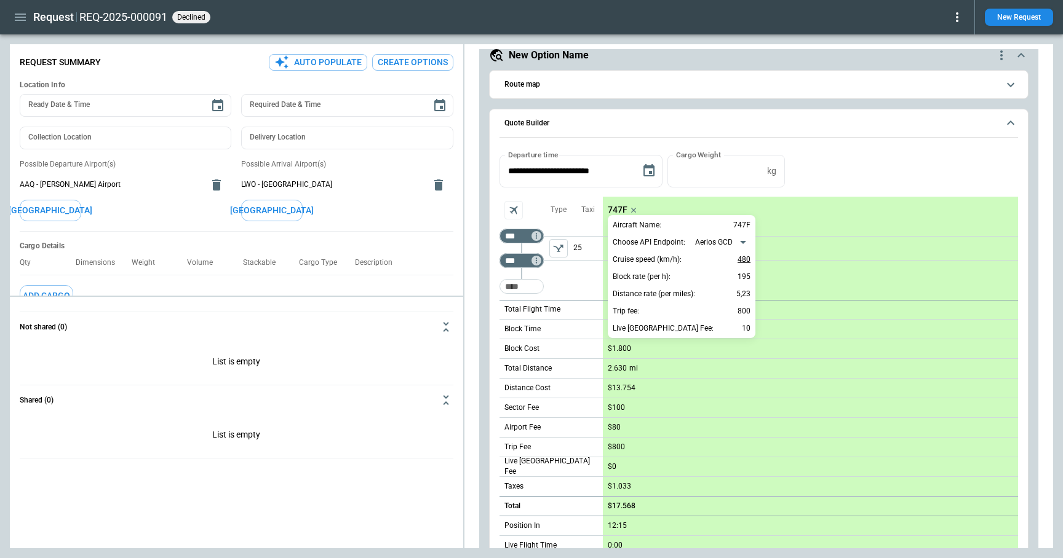
click at [743, 258] on p "480" at bounding box center [743, 259] width 13 height 15
type input "***"
click at [864, 140] on div at bounding box center [531, 279] width 1063 height 558
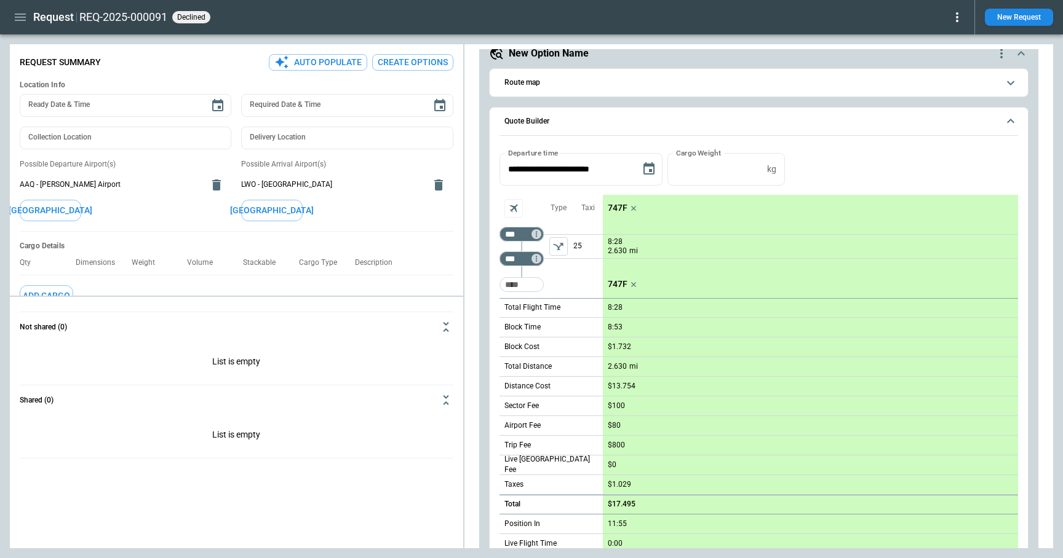
scroll to position [758, 0]
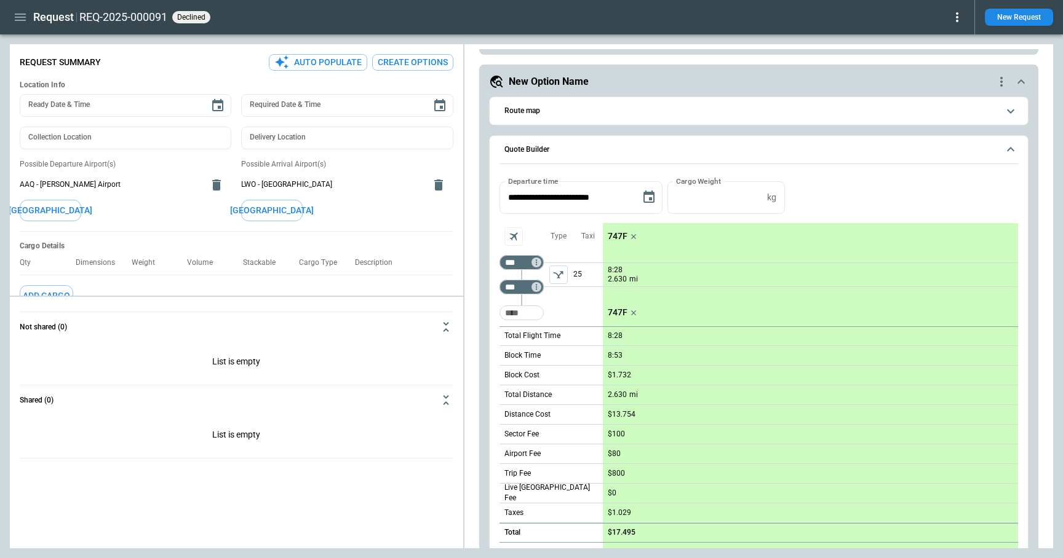
click at [616, 238] on p "747F" at bounding box center [618, 236] width 20 height 10
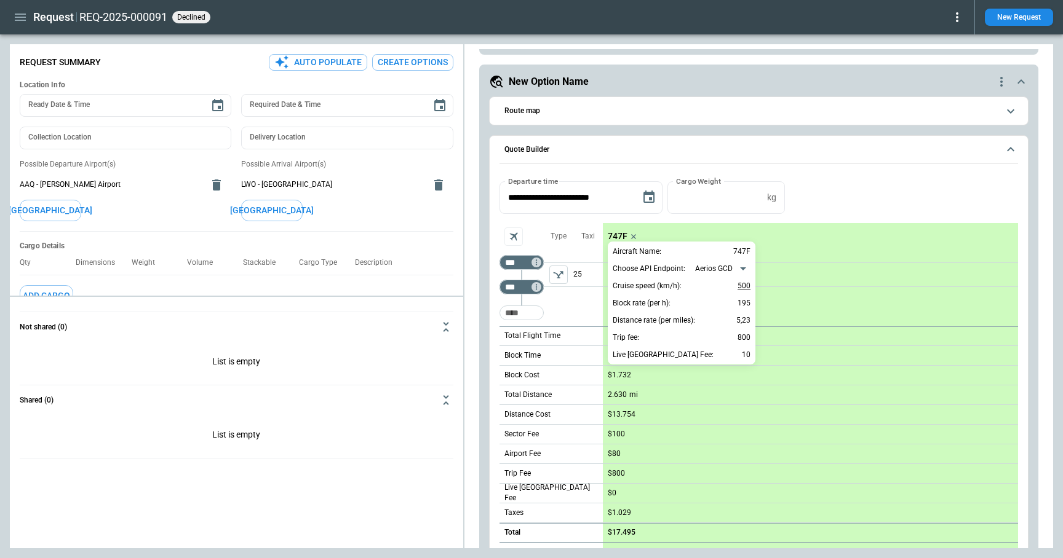
click at [743, 281] on p "500" at bounding box center [743, 286] width 13 height 15
type input "***"
click at [855, 209] on div at bounding box center [531, 279] width 1063 height 558
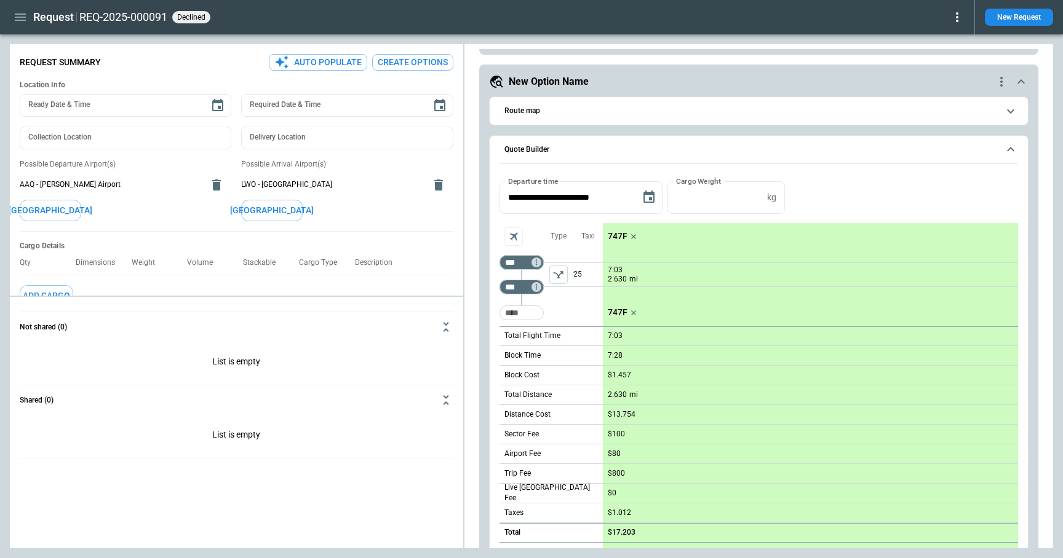
scroll to position [839, 0]
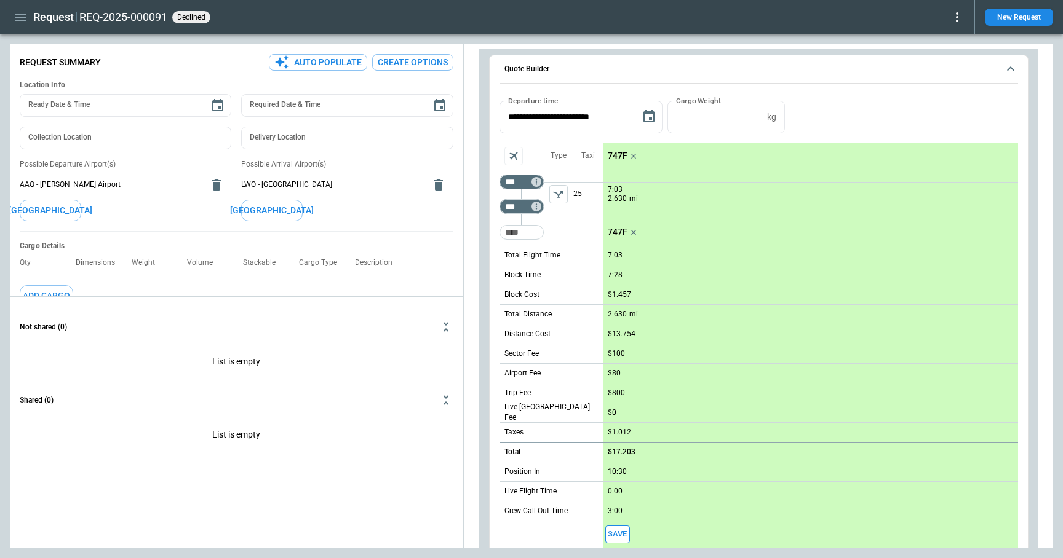
click at [616, 154] on p "747F" at bounding box center [618, 156] width 20 height 10
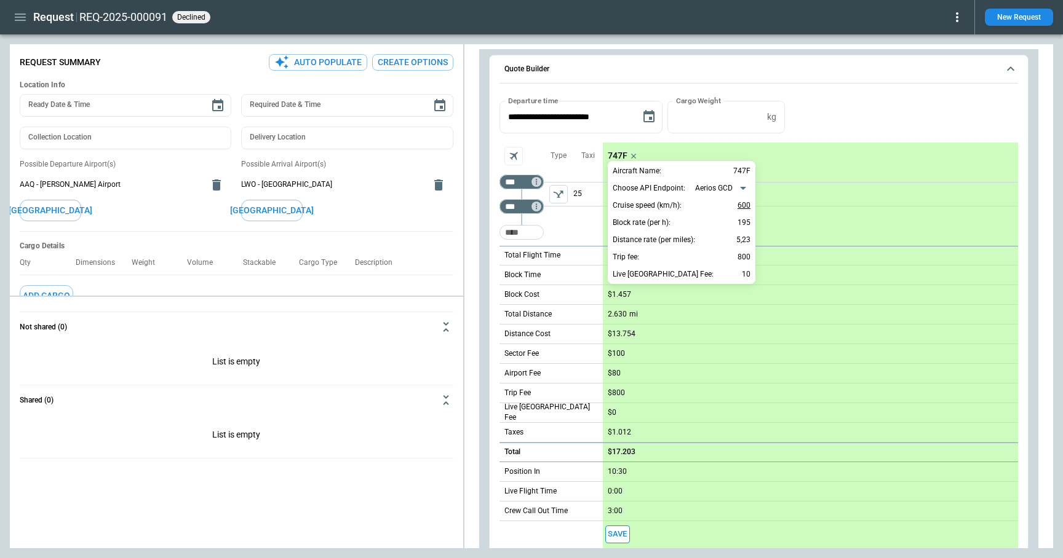
click at [742, 207] on p "600" at bounding box center [743, 205] width 13 height 15
type input "***"
click at [909, 127] on div at bounding box center [531, 279] width 1063 height 558
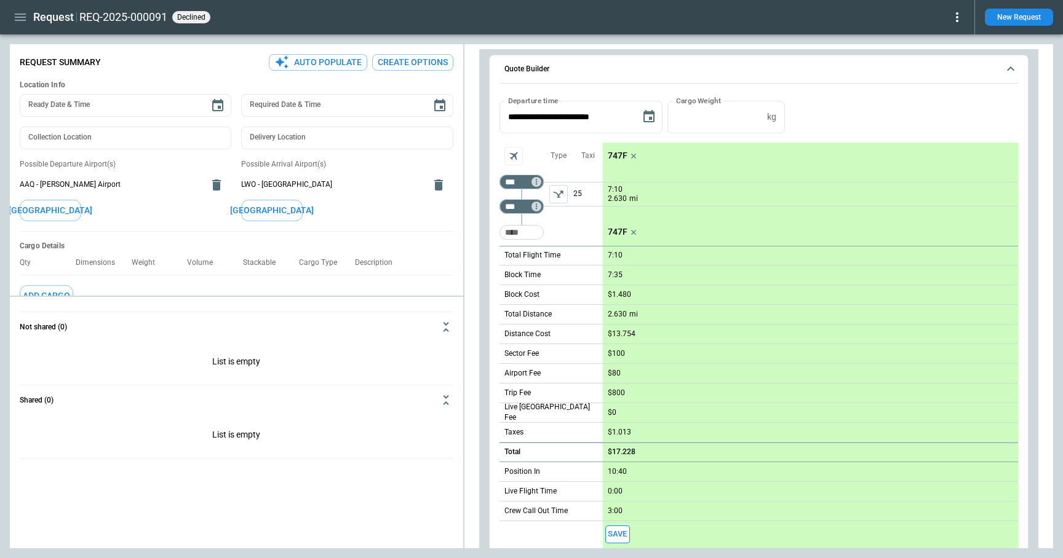
click at [613, 188] on p "7:10" at bounding box center [615, 189] width 15 height 9
click at [614, 154] on p "747F" at bounding box center [618, 156] width 20 height 10
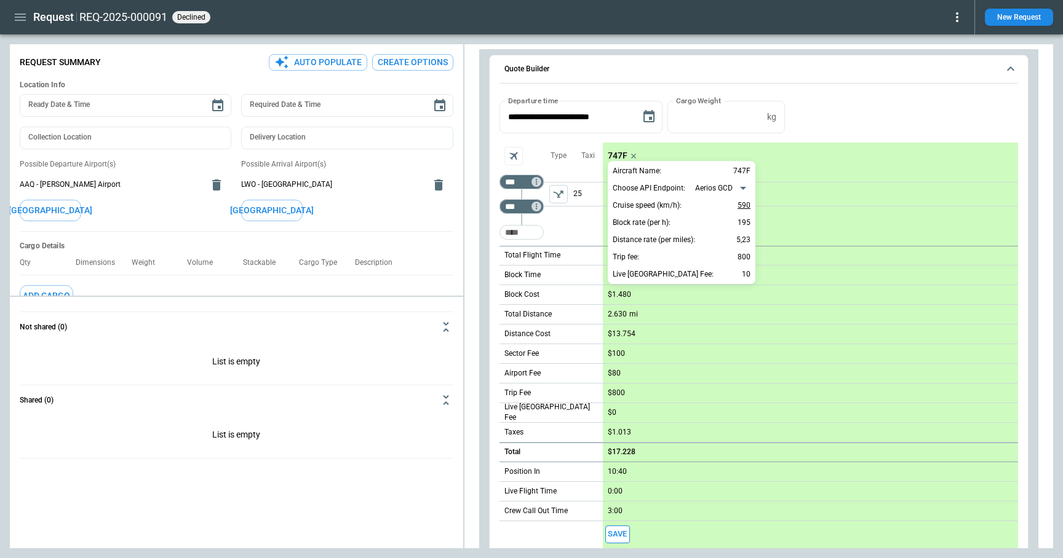
click at [746, 202] on p "590" at bounding box center [743, 205] width 13 height 15
click at [721, 206] on input "***" at bounding box center [718, 205] width 64 height 10
type input "***"
click at [881, 114] on div at bounding box center [531, 279] width 1063 height 558
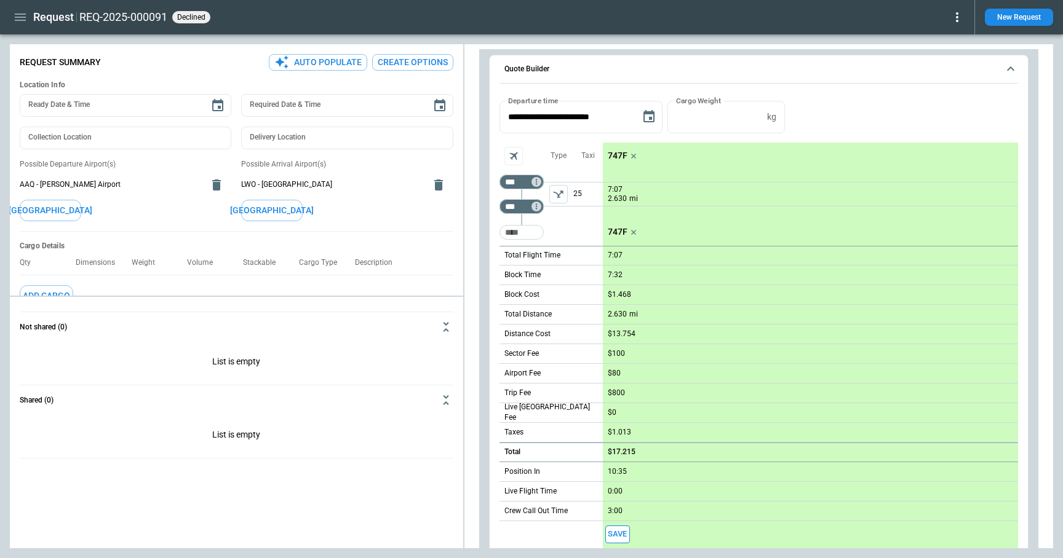
click at [617, 189] on p "7:07" at bounding box center [615, 189] width 15 height 9
click at [614, 160] on p "747F" at bounding box center [618, 156] width 20 height 10
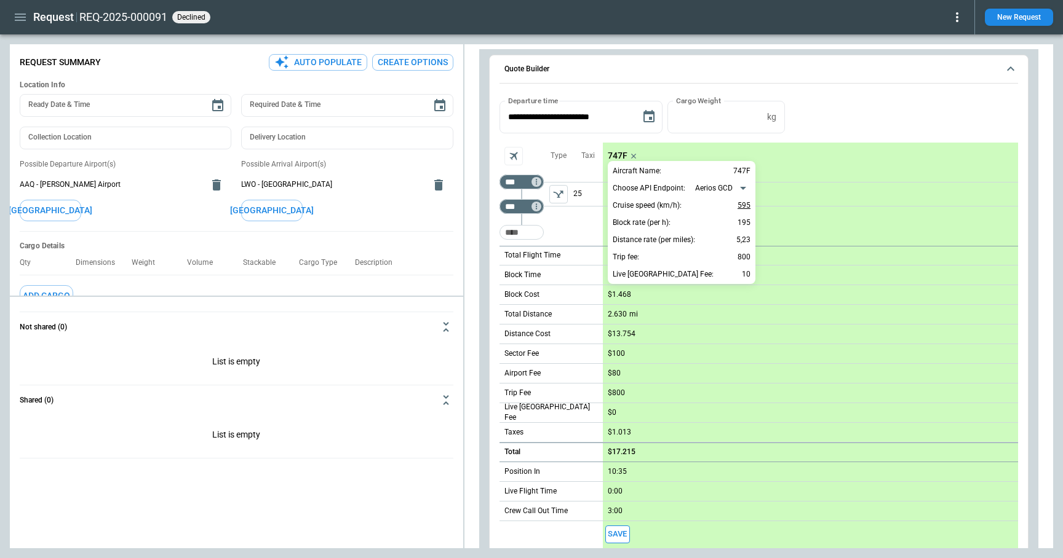
click at [742, 207] on p "595" at bounding box center [743, 205] width 13 height 15
type input "***"
click at [884, 116] on div at bounding box center [531, 279] width 1063 height 558
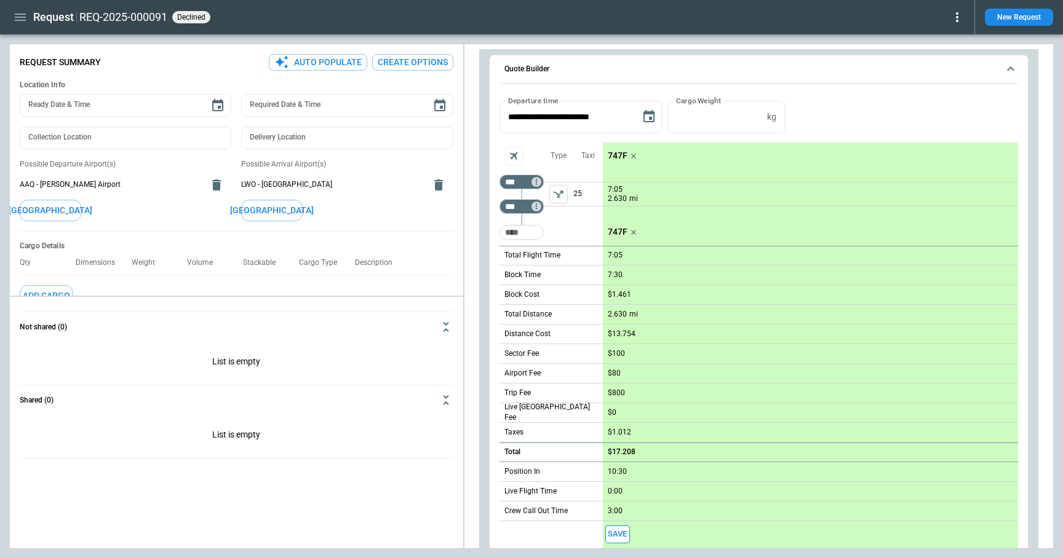
click at [616, 158] on p "747F" at bounding box center [618, 156] width 20 height 10
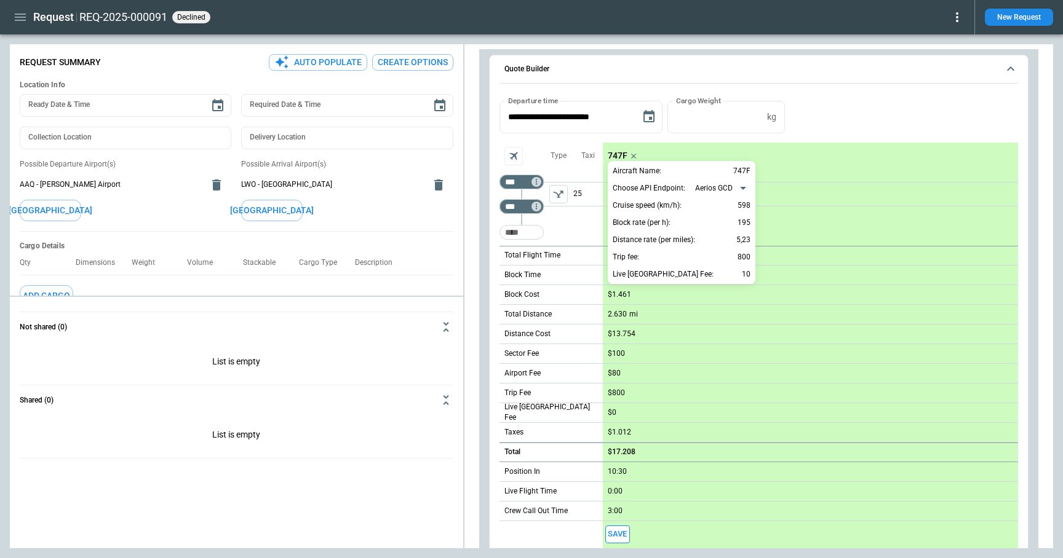
click at [750, 202] on div "**********" at bounding box center [682, 222] width 148 height 123
click at [747, 202] on p "598" at bounding box center [743, 205] width 13 height 15
type input "***"
click at [850, 133] on div at bounding box center [531, 279] width 1063 height 558
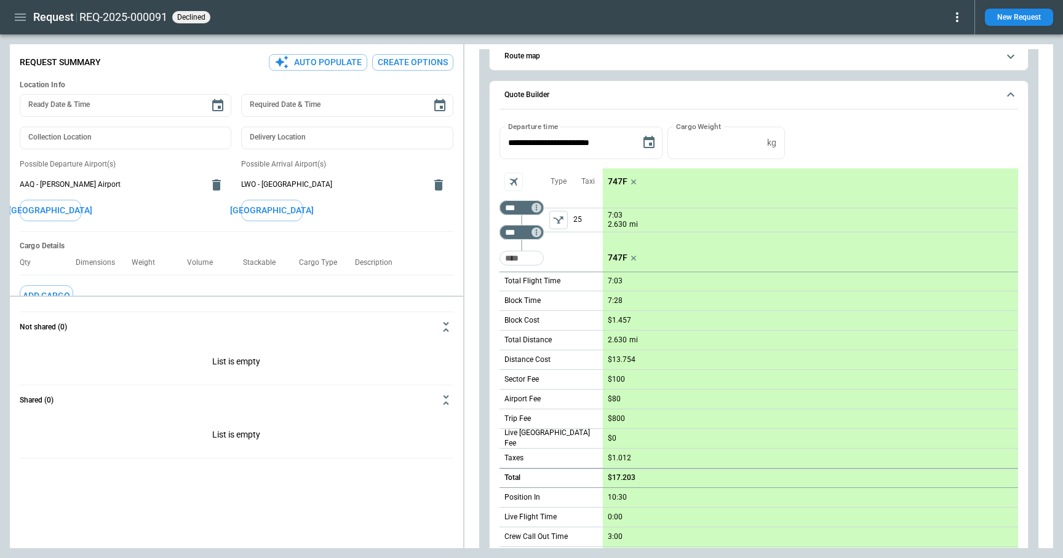
scroll to position [767, 0]
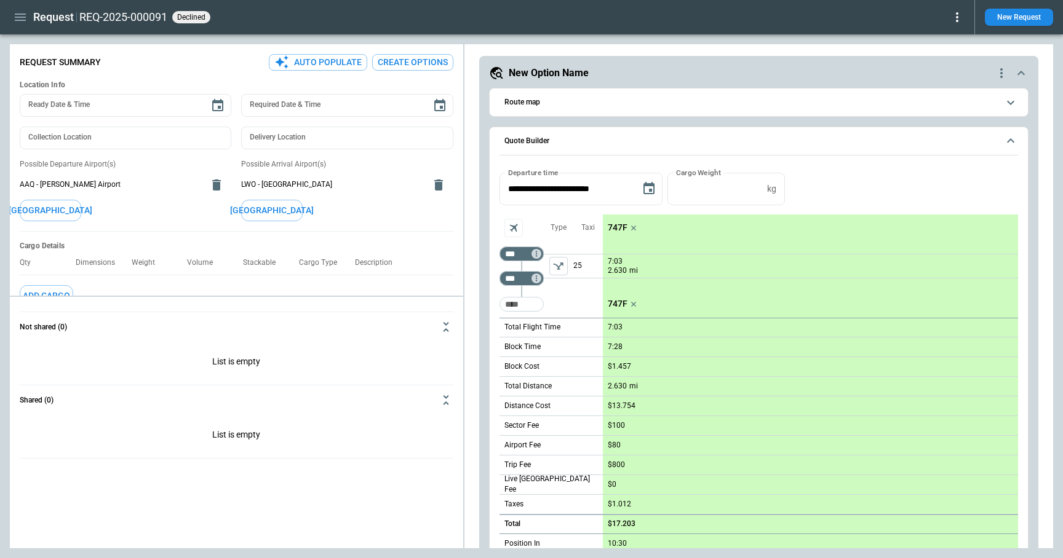
click at [613, 226] on p "747F" at bounding box center [618, 228] width 20 height 10
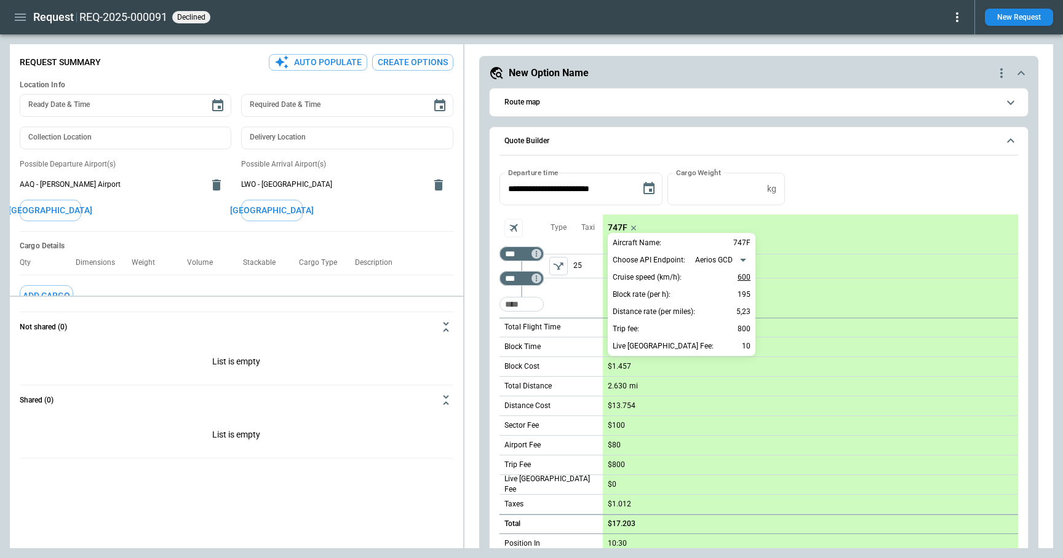
click at [744, 274] on p "600" at bounding box center [743, 277] width 13 height 15
type input "***"
click at [907, 175] on div at bounding box center [531, 279] width 1063 height 558
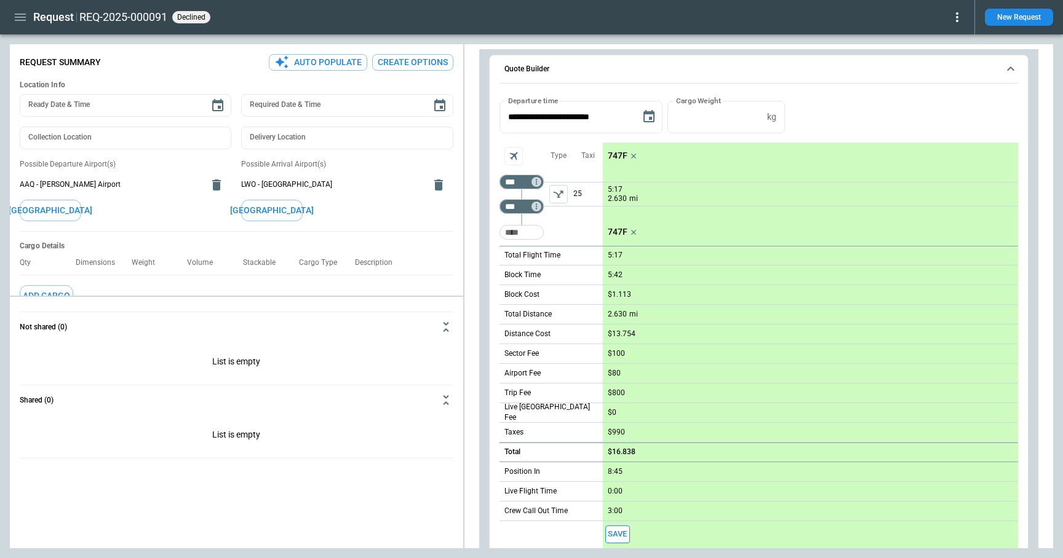
click at [614, 157] on p "747F" at bounding box center [618, 156] width 20 height 10
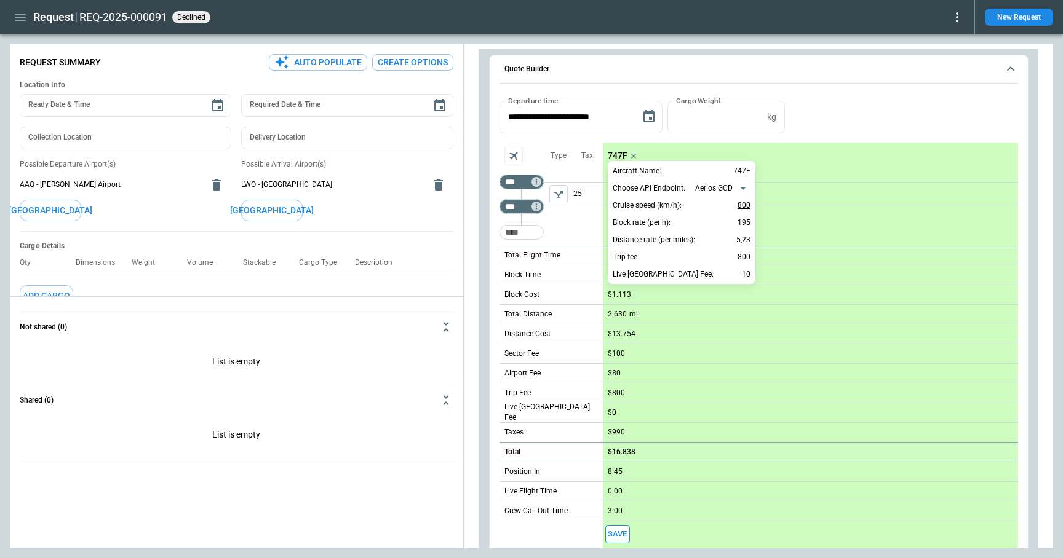
click at [741, 202] on p "800" at bounding box center [743, 205] width 13 height 15
type input "***"
click at [861, 123] on div at bounding box center [531, 279] width 1063 height 558
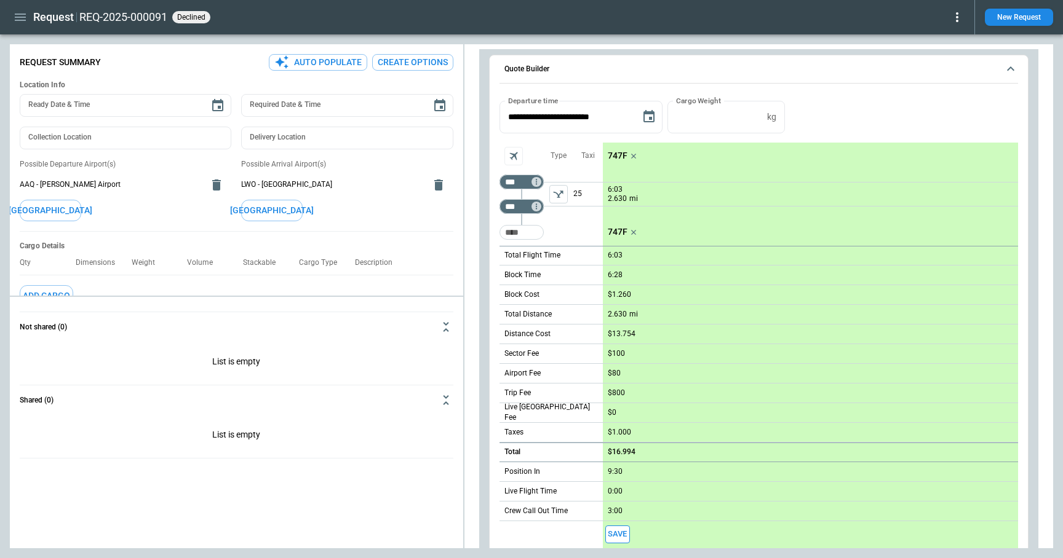
click at [617, 157] on p "747F" at bounding box center [618, 156] width 20 height 10
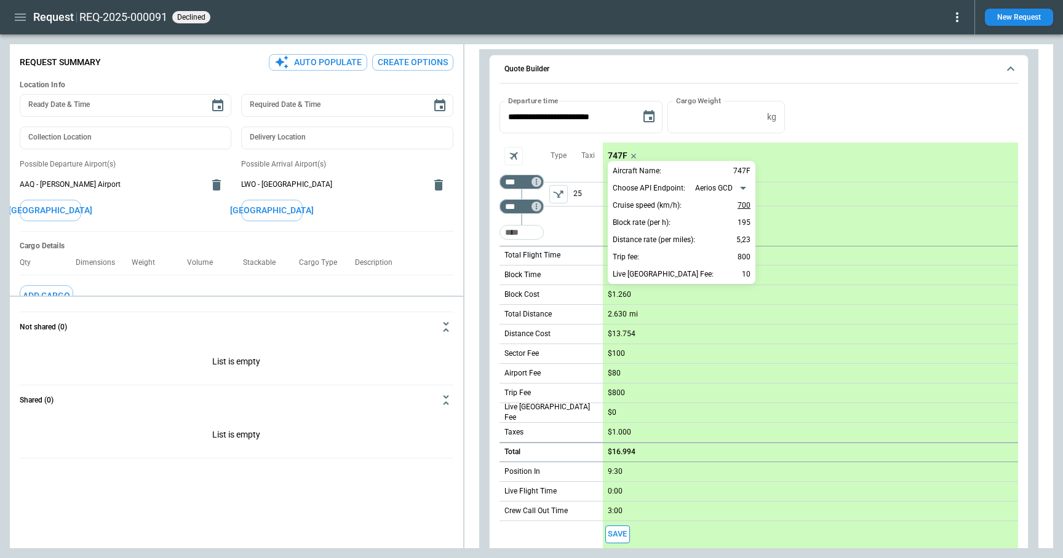
click at [746, 201] on p "700" at bounding box center [743, 205] width 13 height 15
type input "***"
click at [860, 96] on div at bounding box center [531, 279] width 1063 height 558
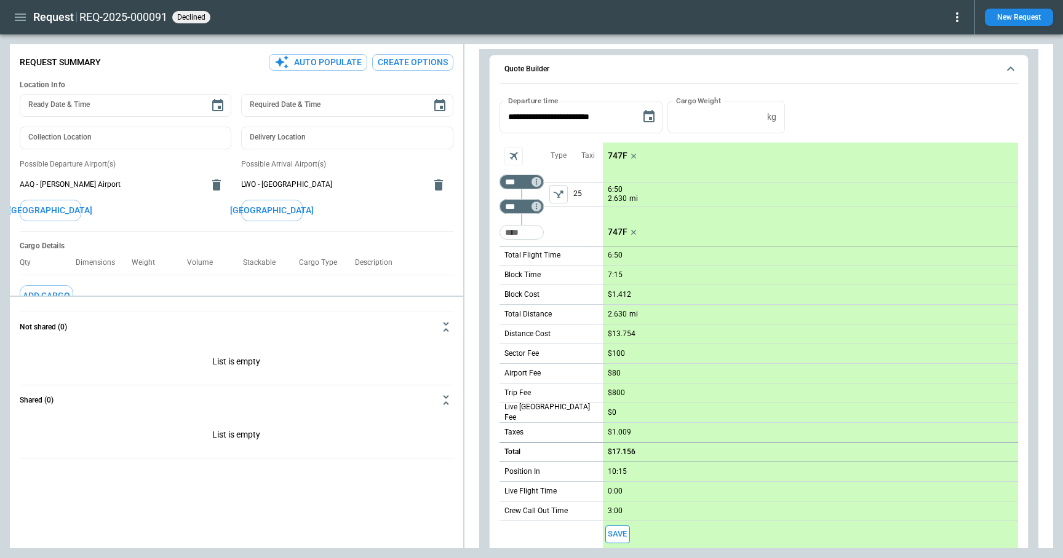
click at [616, 191] on p "6:50" at bounding box center [615, 189] width 15 height 9
click at [616, 157] on p "747F" at bounding box center [618, 156] width 20 height 10
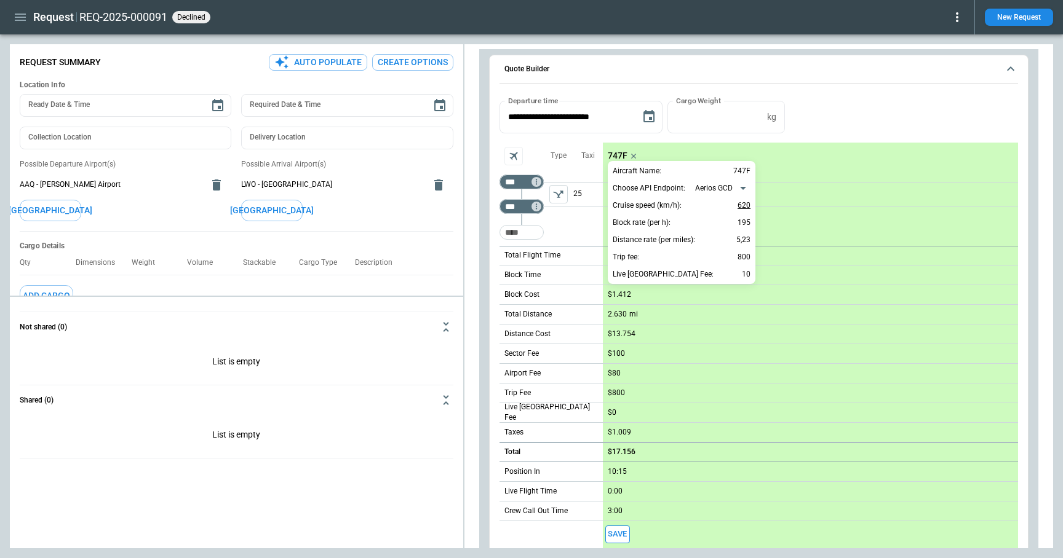
click at [740, 207] on p "620" at bounding box center [743, 205] width 13 height 15
type input "***"
click at [850, 120] on div at bounding box center [531, 279] width 1063 height 558
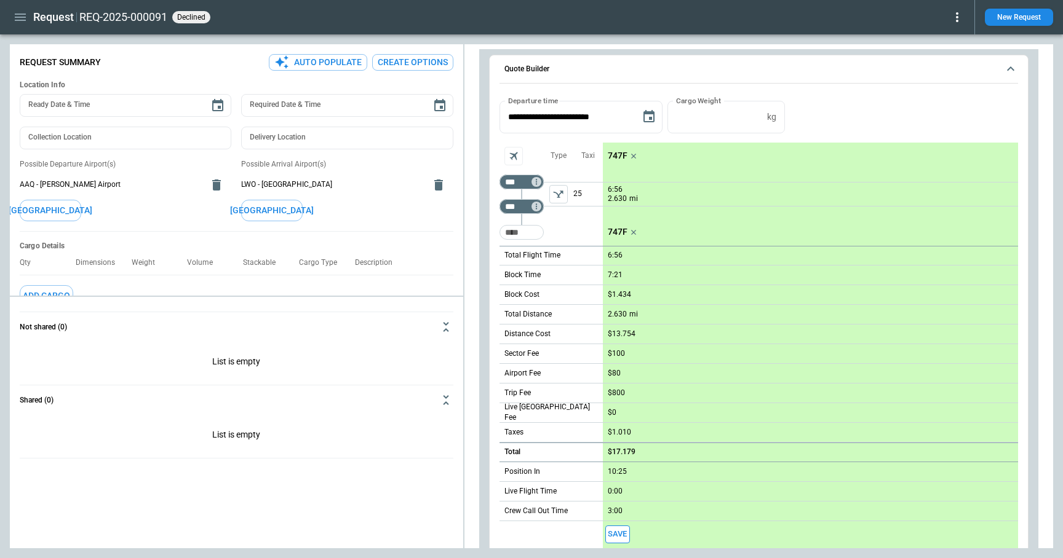
click at [606, 189] on div "6:56 2.630 mi" at bounding box center [810, 194] width 415 height 25
click at [618, 189] on p "6:56" at bounding box center [615, 189] width 15 height 9
click at [618, 191] on input "****" at bounding box center [645, 190] width 74 height 10
click at [617, 154] on p "747F" at bounding box center [618, 156] width 20 height 10
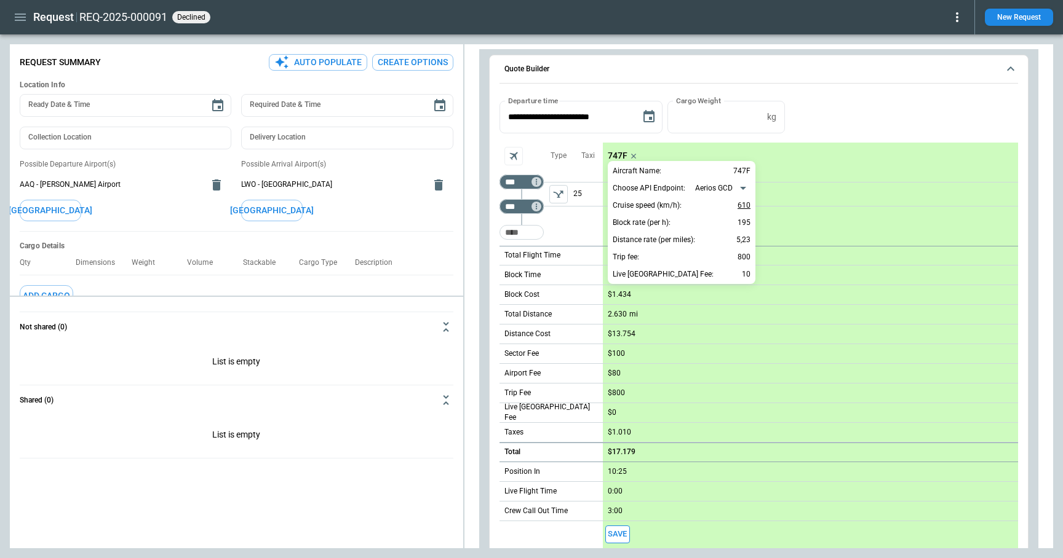
click at [748, 207] on p "610" at bounding box center [743, 205] width 13 height 15
type input "***"
click at [845, 116] on div at bounding box center [531, 279] width 1063 height 558
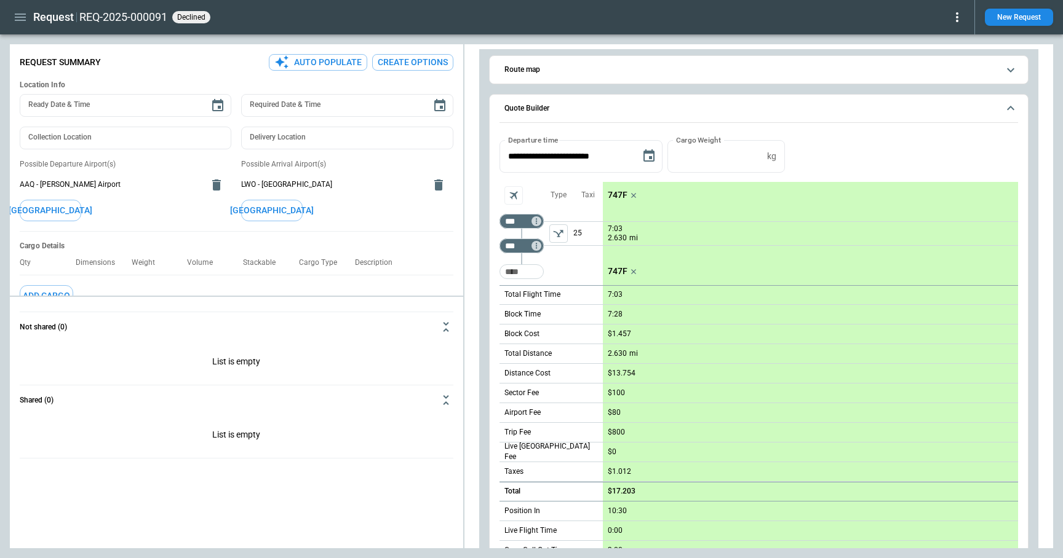
scroll to position [781, 0]
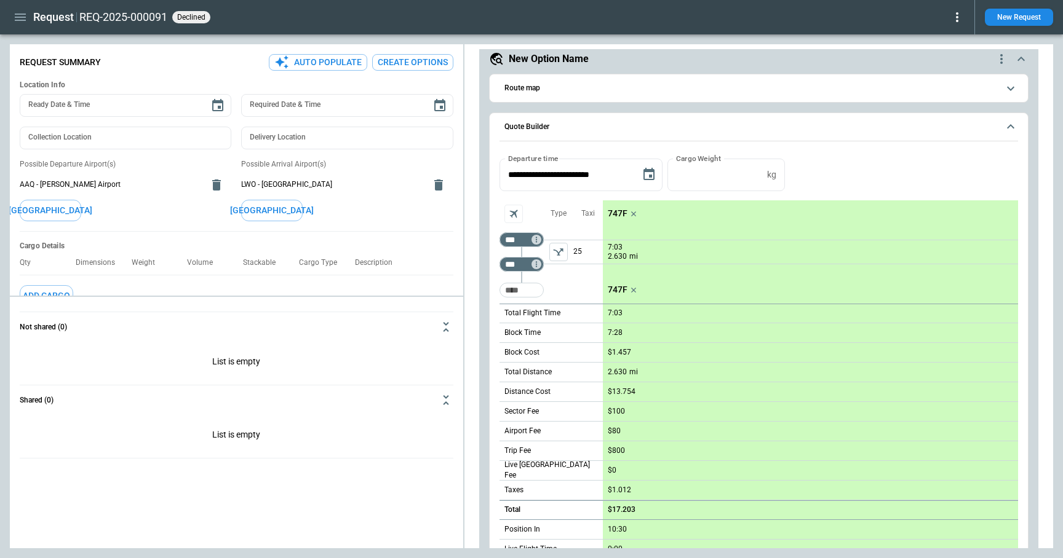
click at [614, 218] on p "747F" at bounding box center [618, 213] width 20 height 10
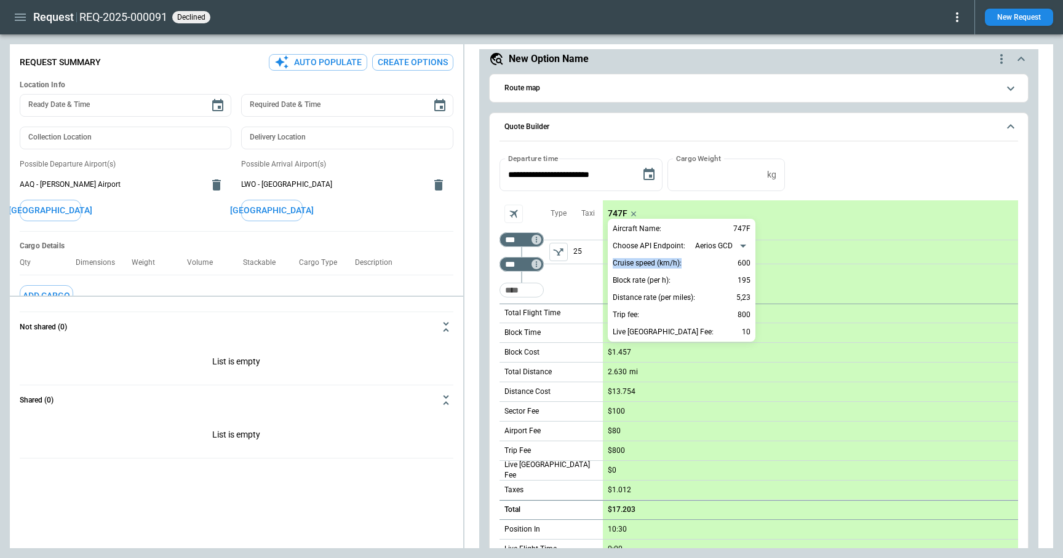
drag, startPoint x: 687, startPoint y: 263, endPoint x: 610, endPoint y: 263, distance: 77.5
click at [610, 263] on div "**********" at bounding box center [682, 280] width 148 height 123
copy p "Cruise speed (km/h):"
click at [745, 263] on p "600" at bounding box center [743, 263] width 13 height 15
type input "***"
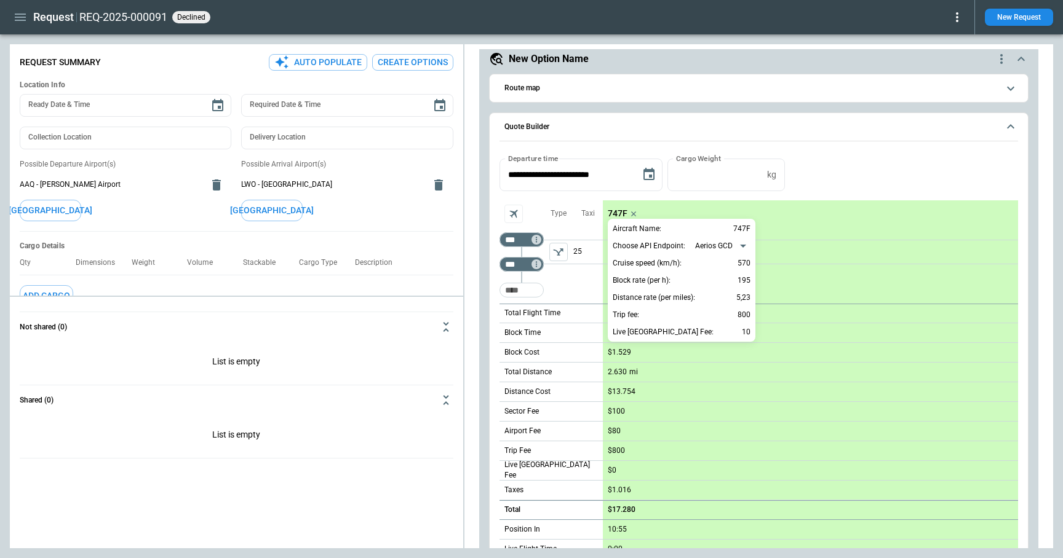
click at [917, 168] on div at bounding box center [531, 279] width 1063 height 558
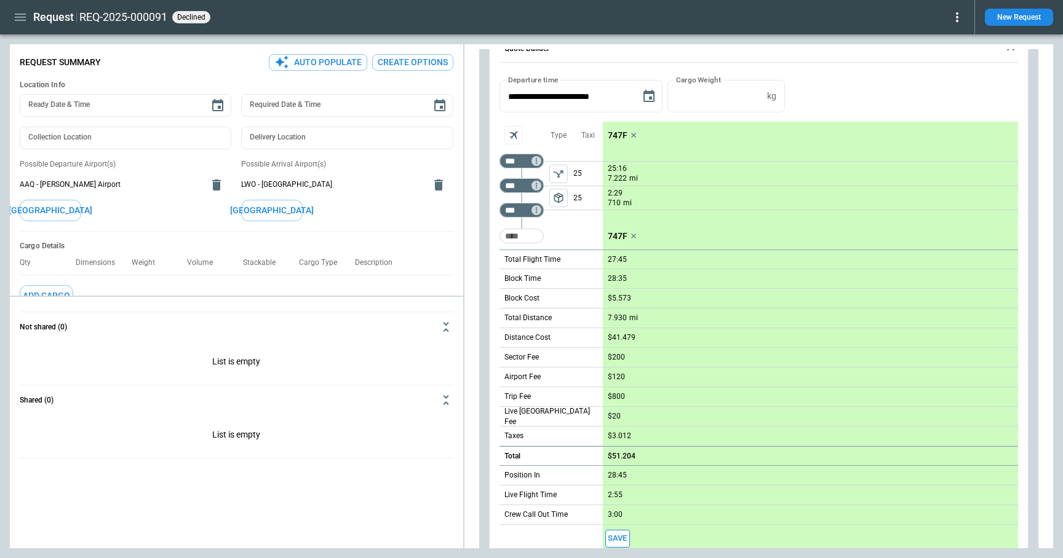
scroll to position [0, 0]
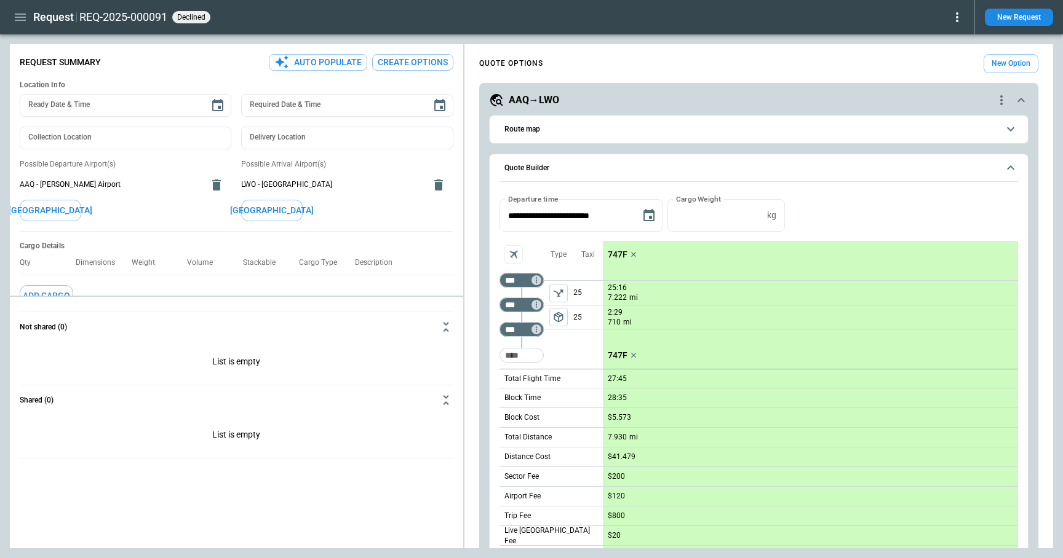
click at [1001, 101] on icon "quote-option-actions" at bounding box center [1001, 100] width 15 height 15
click at [948, 178] on li "Delete Quote Option" at bounding box center [954, 175] width 108 height 18
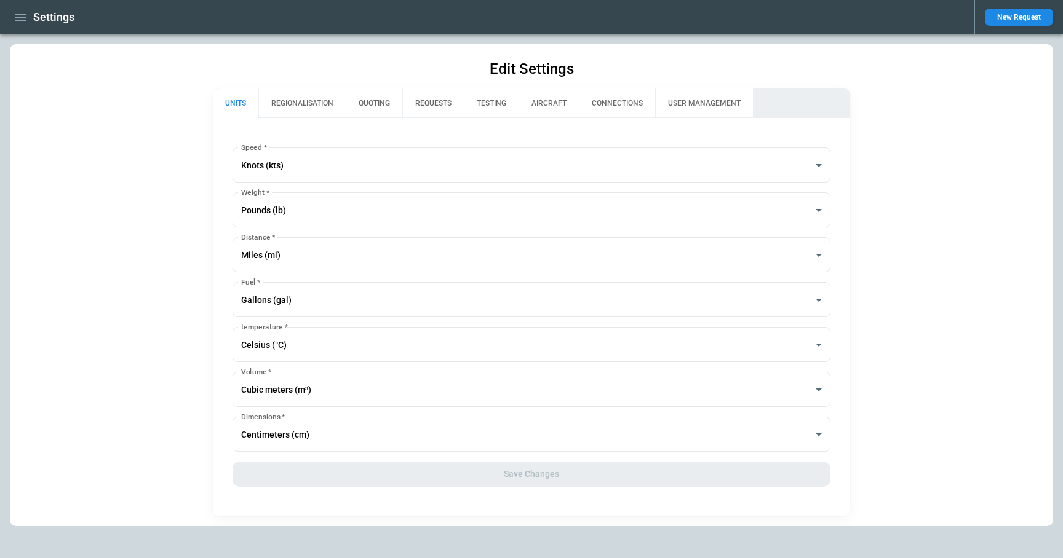
click at [295, 107] on button "REGIONALISATION" at bounding box center [301, 104] width 87 height 30
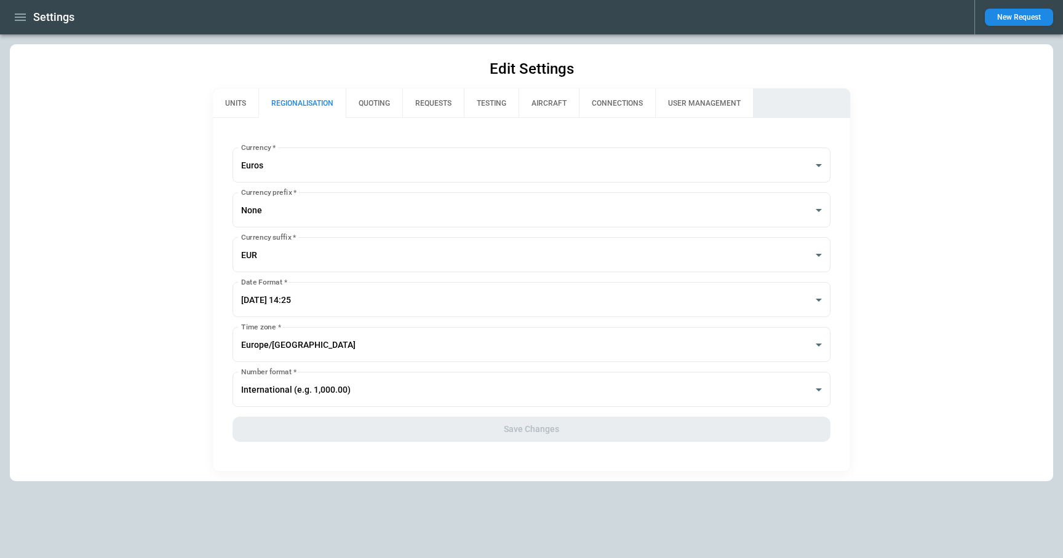
click at [386, 100] on button "QUOTING" at bounding box center [374, 104] width 57 height 30
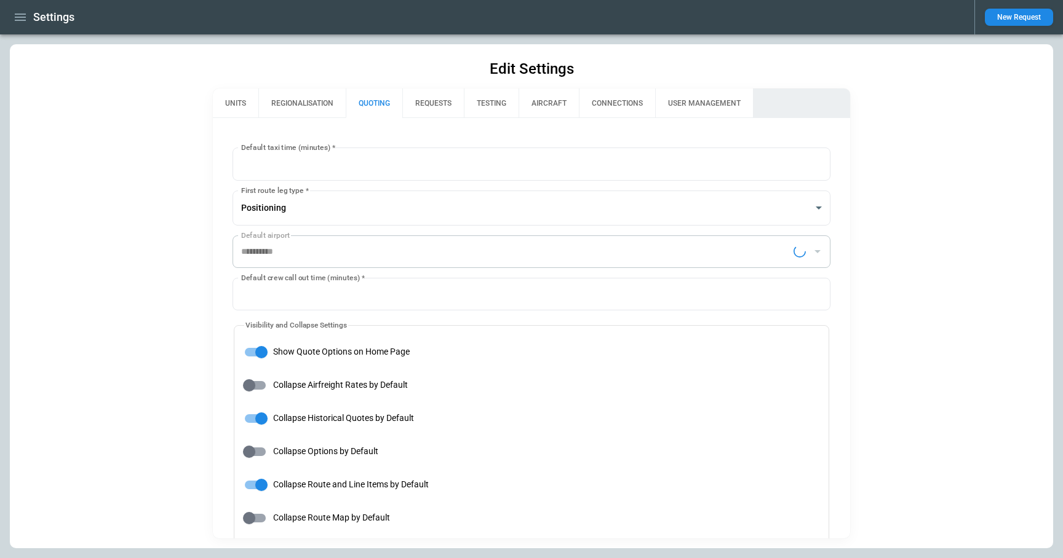
type input "**********"
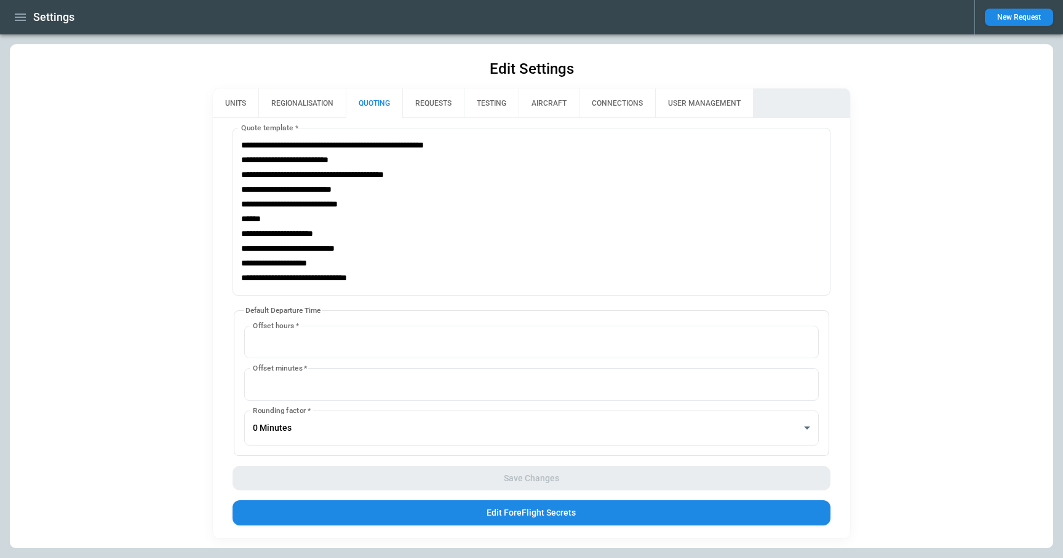
scroll to position [815, 0]
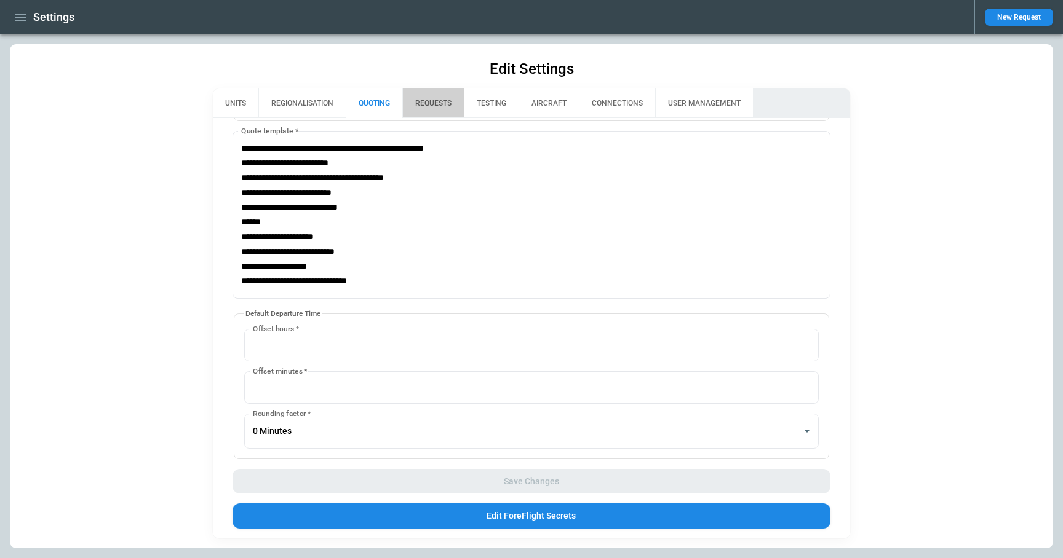
click at [440, 108] on button "REQUESTS" at bounding box center [432, 104] width 61 height 30
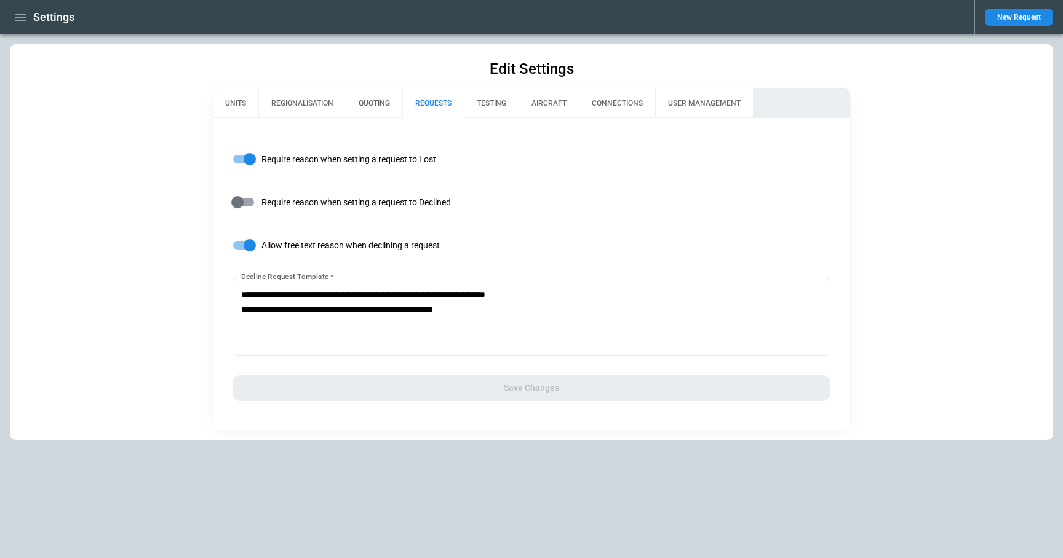
click at [486, 103] on button "TESTING" at bounding box center [491, 104] width 55 height 30
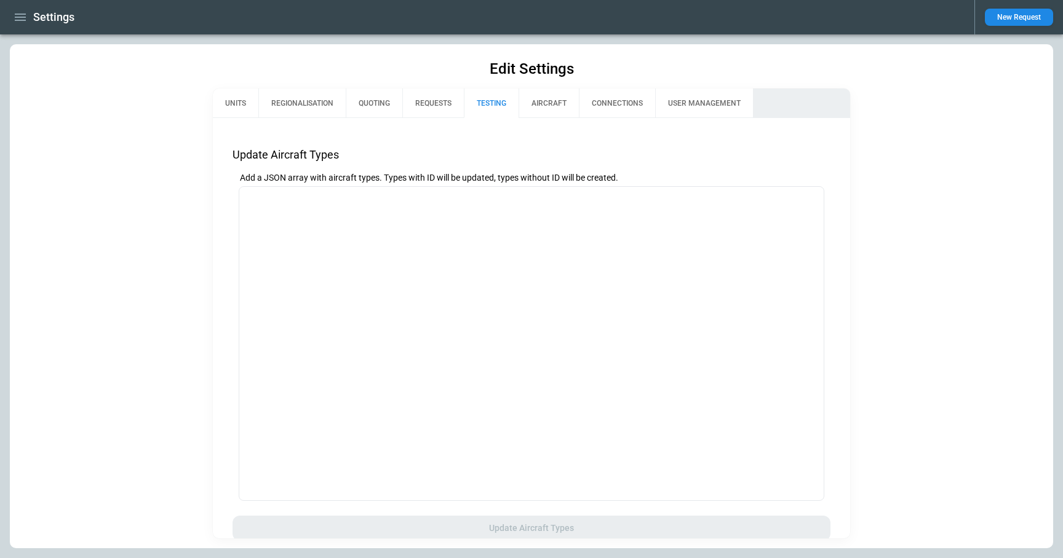
click at [495, 141] on div "Update Aircraft Types Add a JSON array with aircraft types. Types with ID will …" at bounding box center [532, 328] width 638 height 421
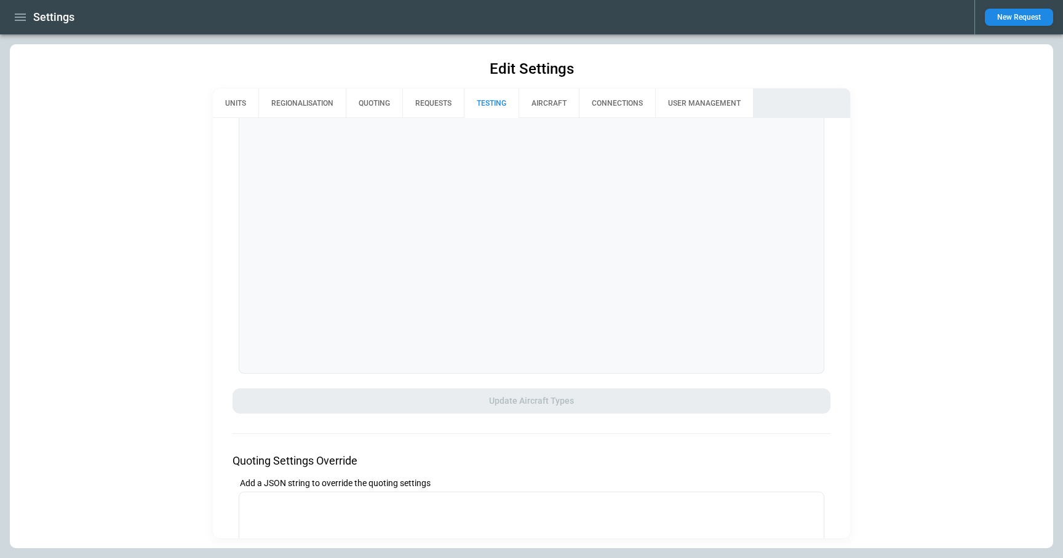
scroll to position [0, 0]
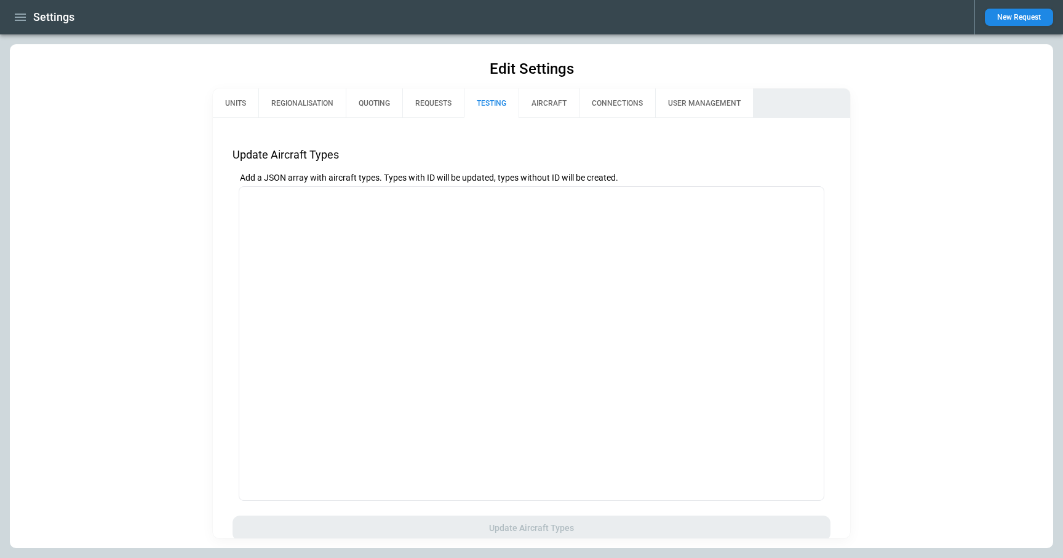
click at [548, 102] on button "AIRCRAFT" at bounding box center [548, 104] width 60 height 30
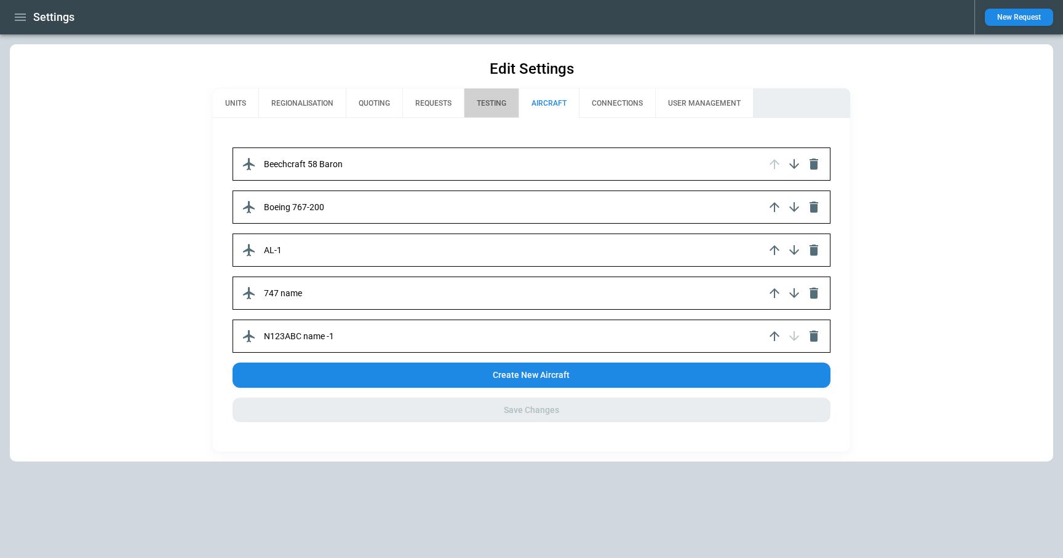
click at [505, 98] on button "TESTING" at bounding box center [491, 104] width 55 height 30
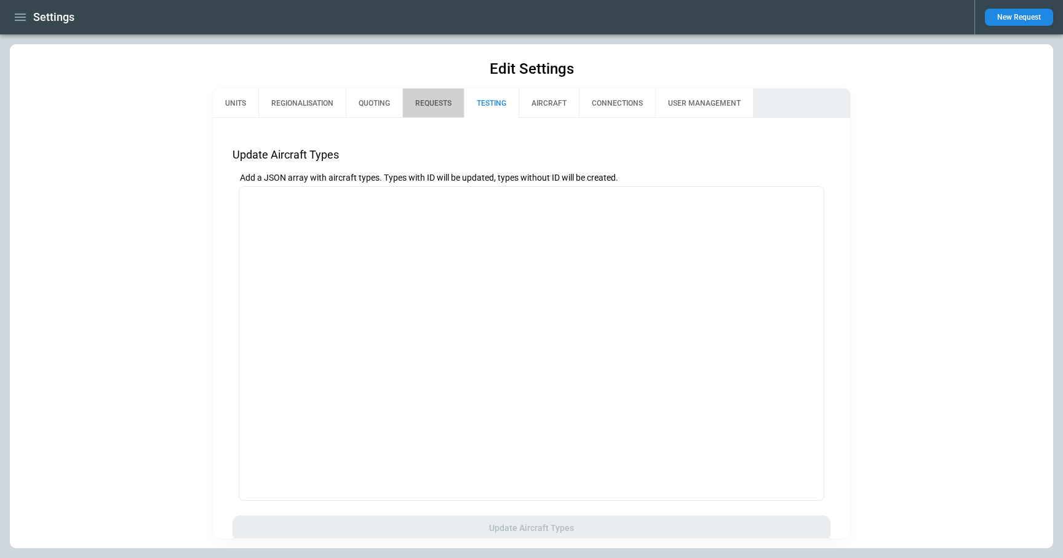
click at [427, 108] on button "REQUESTS" at bounding box center [432, 104] width 61 height 30
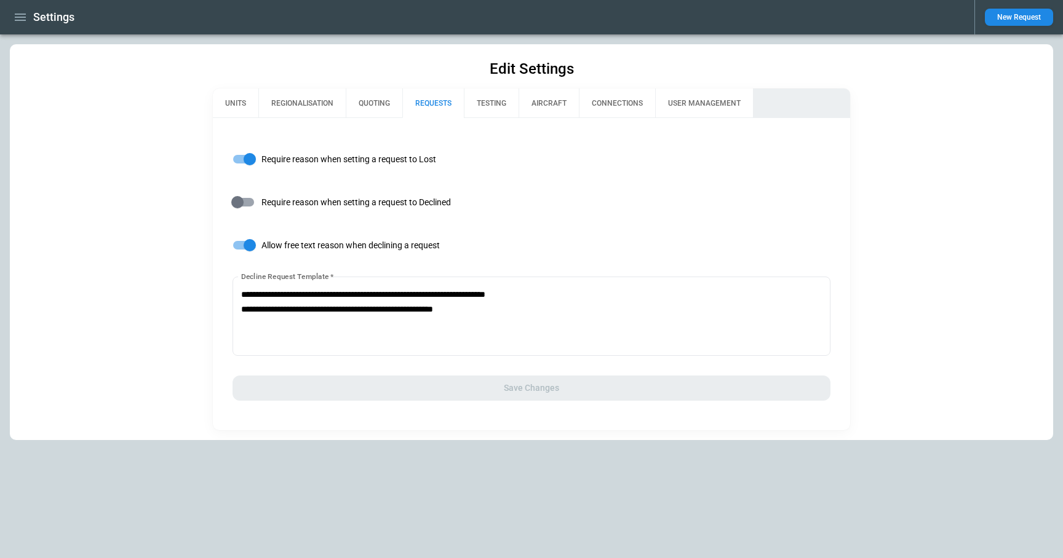
click at [558, 104] on button "AIRCRAFT" at bounding box center [548, 104] width 60 height 30
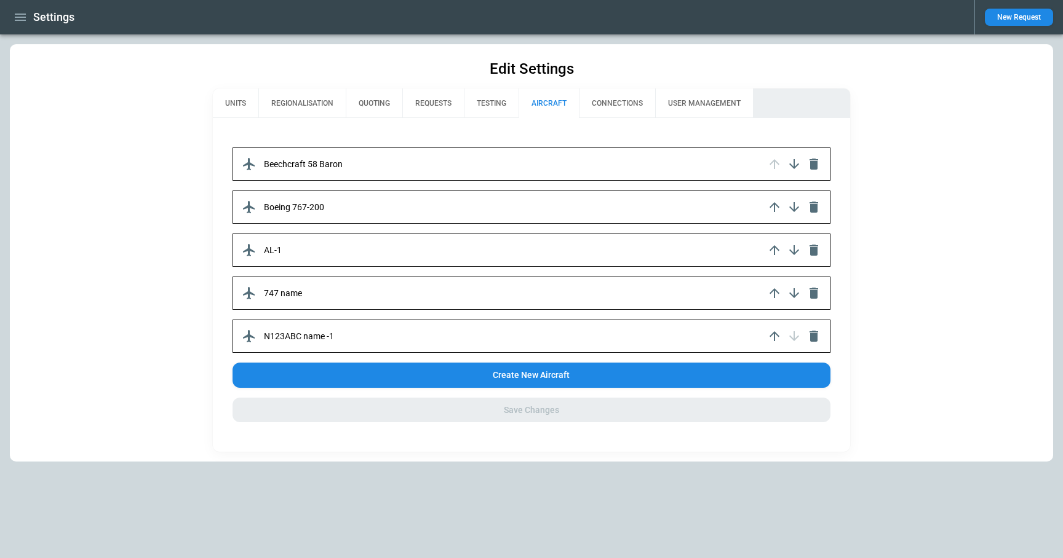
click at [598, 106] on button "CONNECTIONS" at bounding box center [617, 104] width 76 height 30
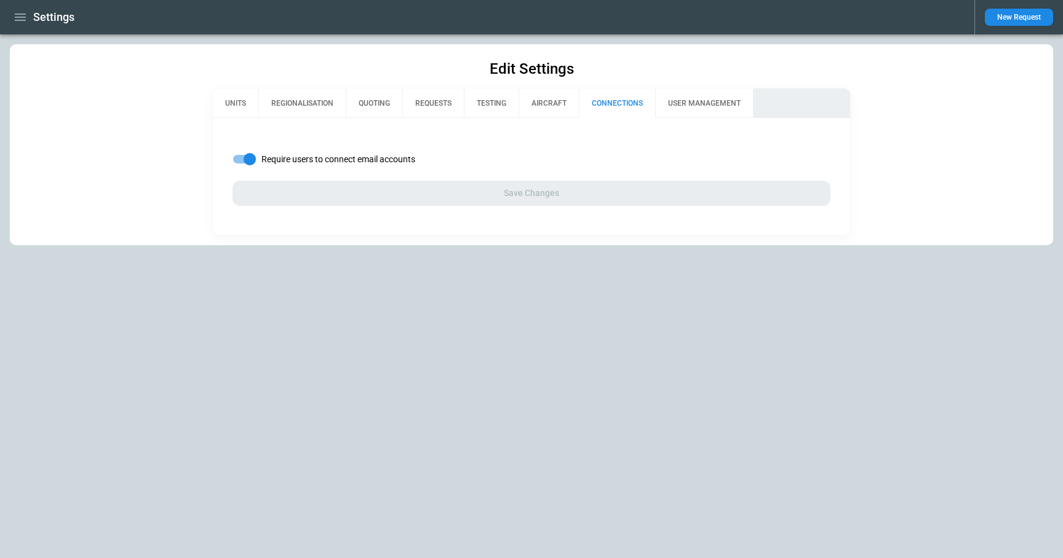
click at [290, 105] on button "REGIONALISATION" at bounding box center [301, 104] width 87 height 30
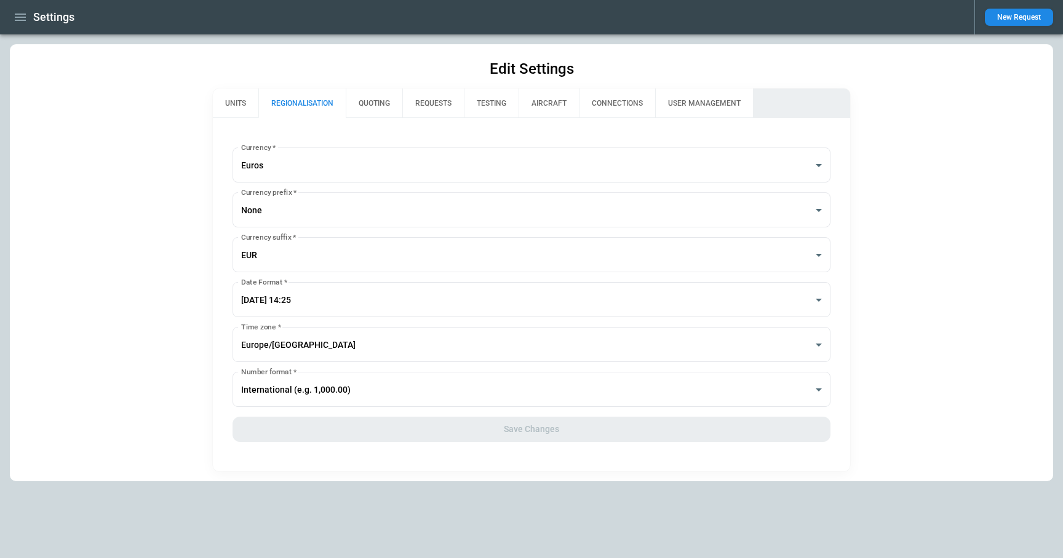
click at [240, 99] on button "UNITS" at bounding box center [236, 104] width 46 height 30
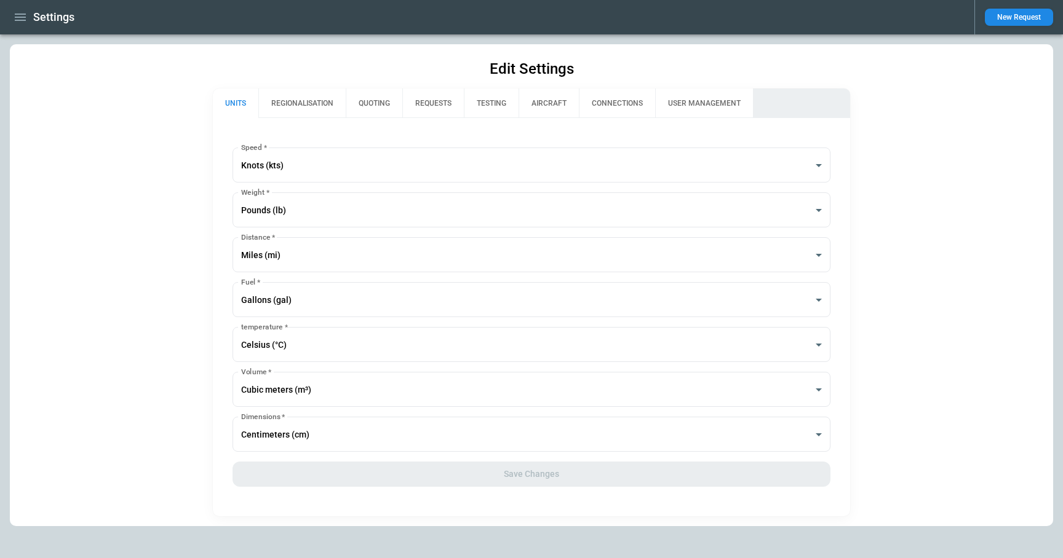
click at [129, 292] on div "**********" at bounding box center [531, 285] width 1043 height 482
click at [299, 95] on button "REGIONALISATION" at bounding box center [301, 104] width 87 height 30
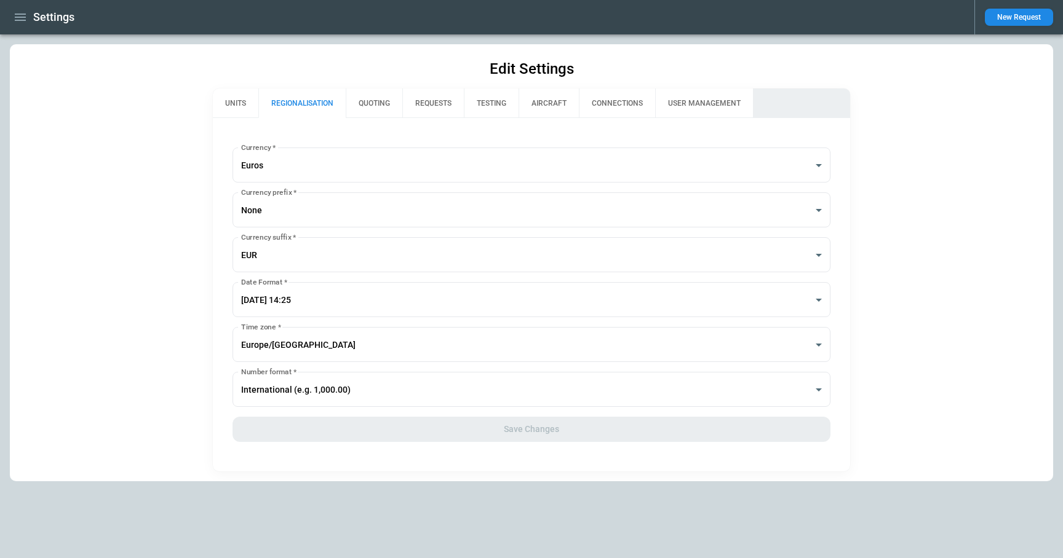
click at [384, 93] on button "QUOTING" at bounding box center [374, 104] width 57 height 30
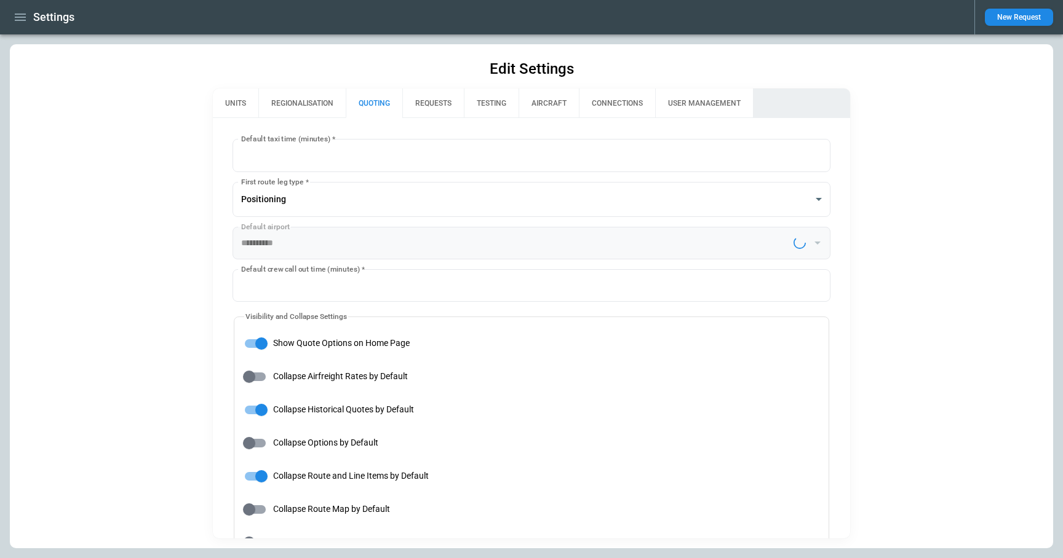
type input "**********"
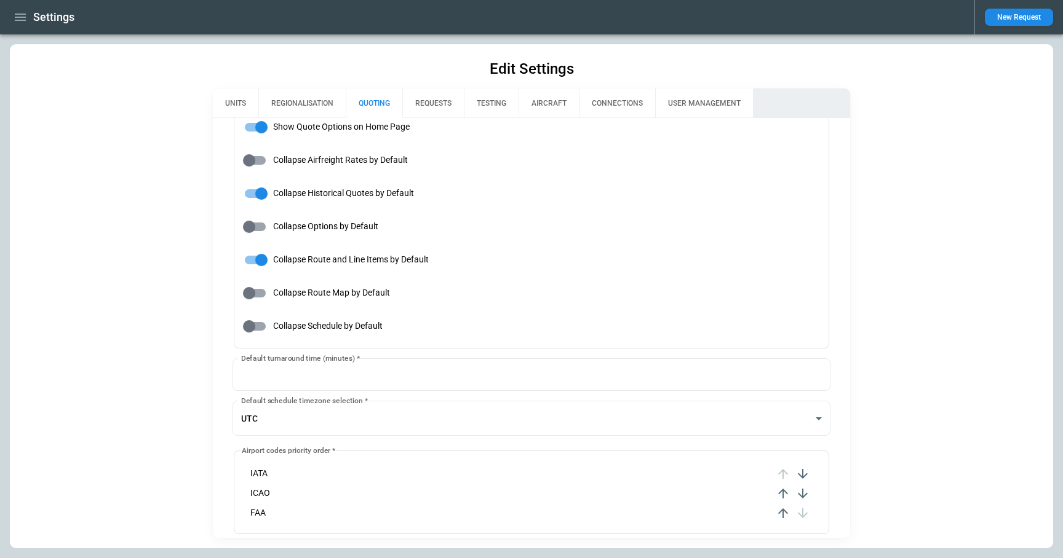
scroll to position [318, 0]
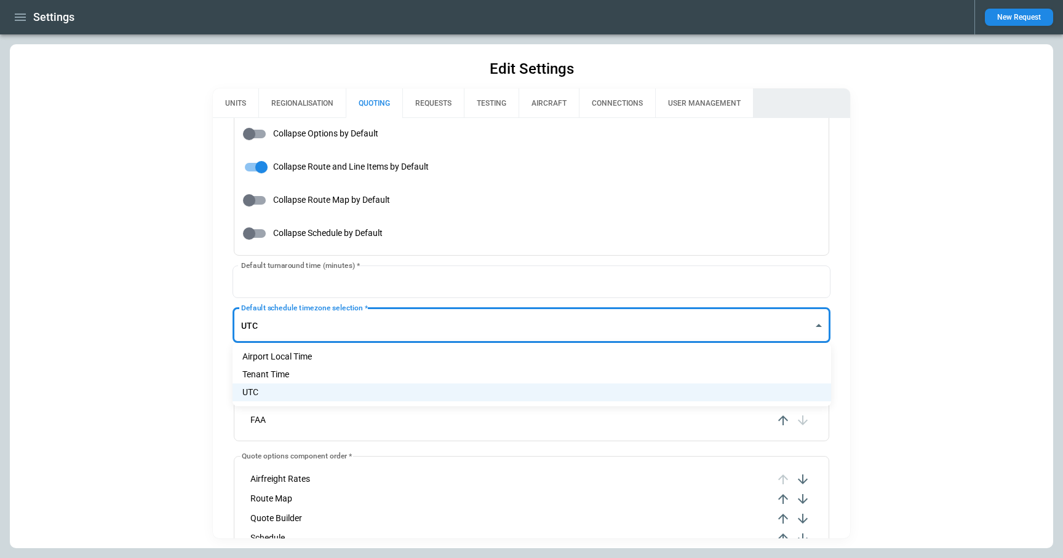
click at [309, 323] on body "**********" at bounding box center [531, 279] width 1063 height 558
click at [298, 371] on li "Tenant Time" at bounding box center [531, 375] width 598 height 18
type input "******"
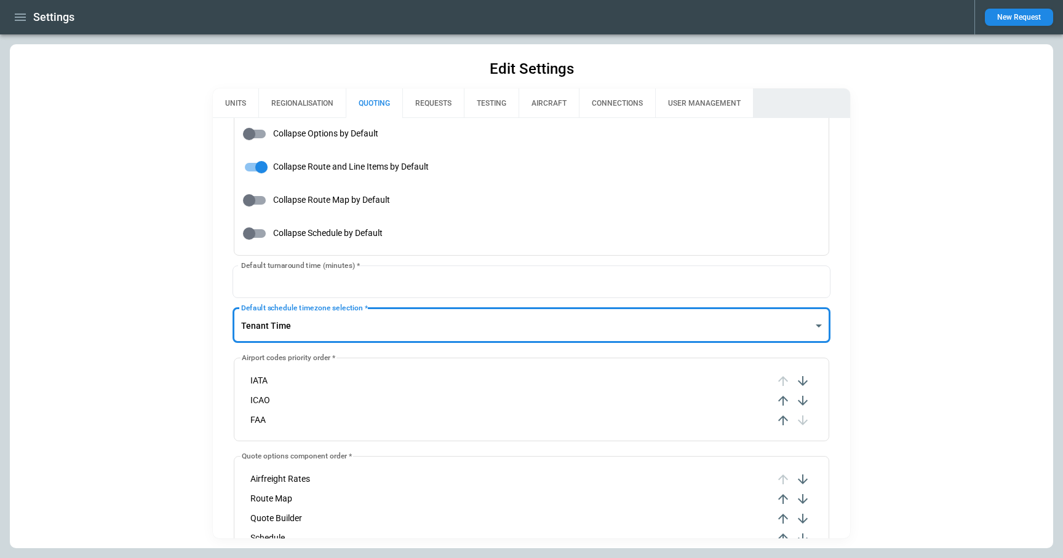
scroll to position [835, 0]
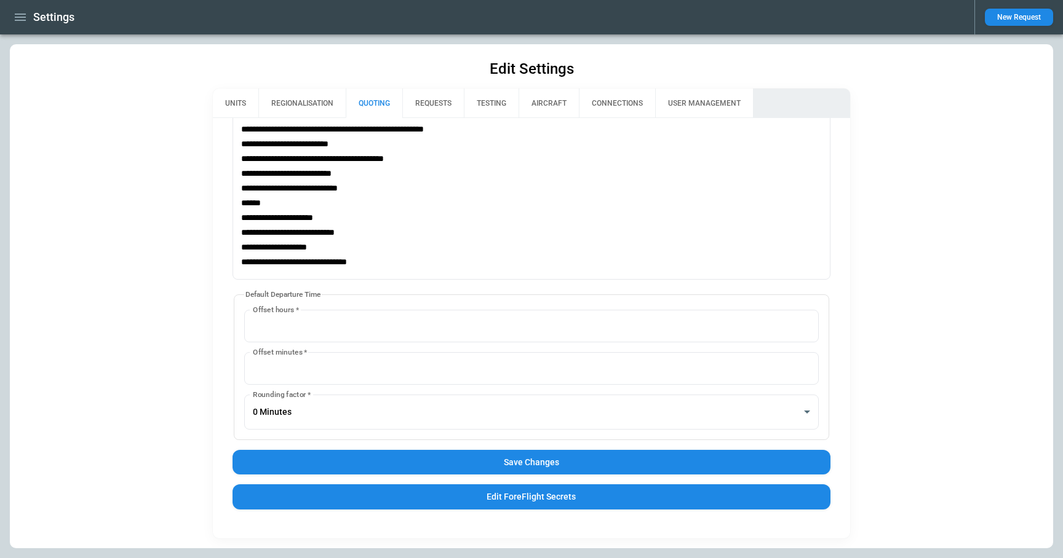
click at [514, 469] on button "Save Changes" at bounding box center [531, 462] width 598 height 25
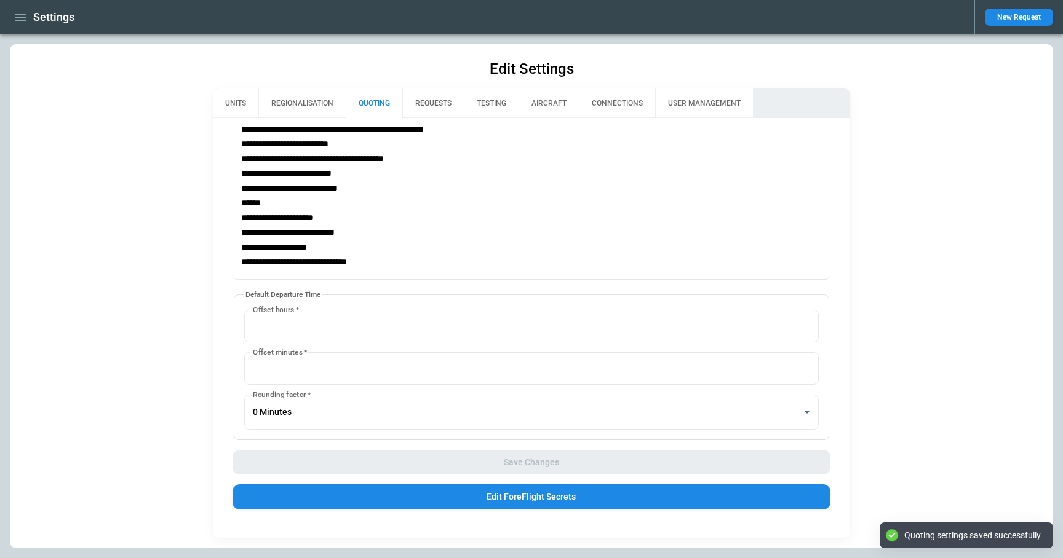
click at [14, 18] on icon "button" at bounding box center [20, 17] width 15 height 15
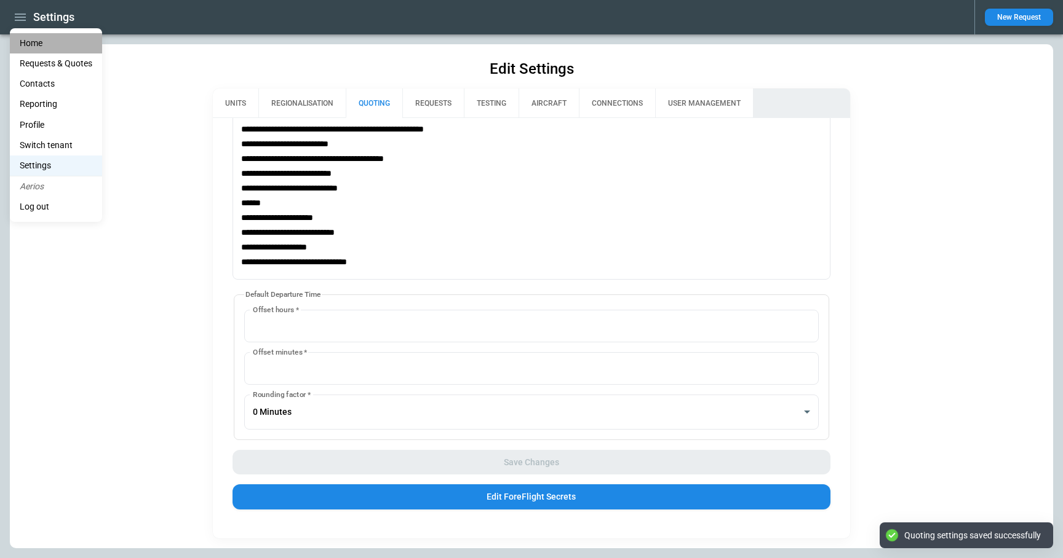
click at [28, 44] on li "Home" at bounding box center [56, 43] width 92 height 20
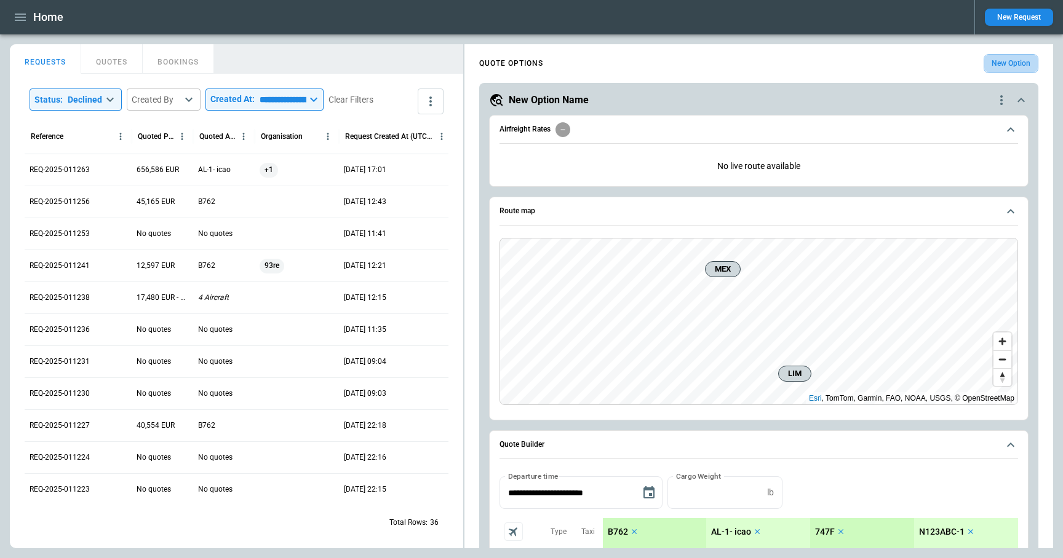
click at [1005, 60] on button "New Option" at bounding box center [1010, 63] width 55 height 19
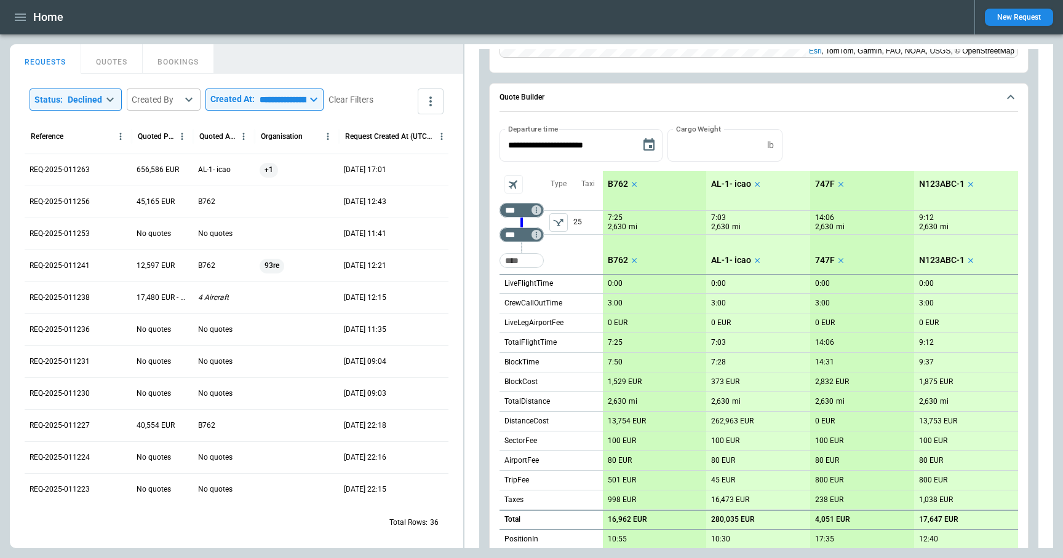
scroll to position [976, 0]
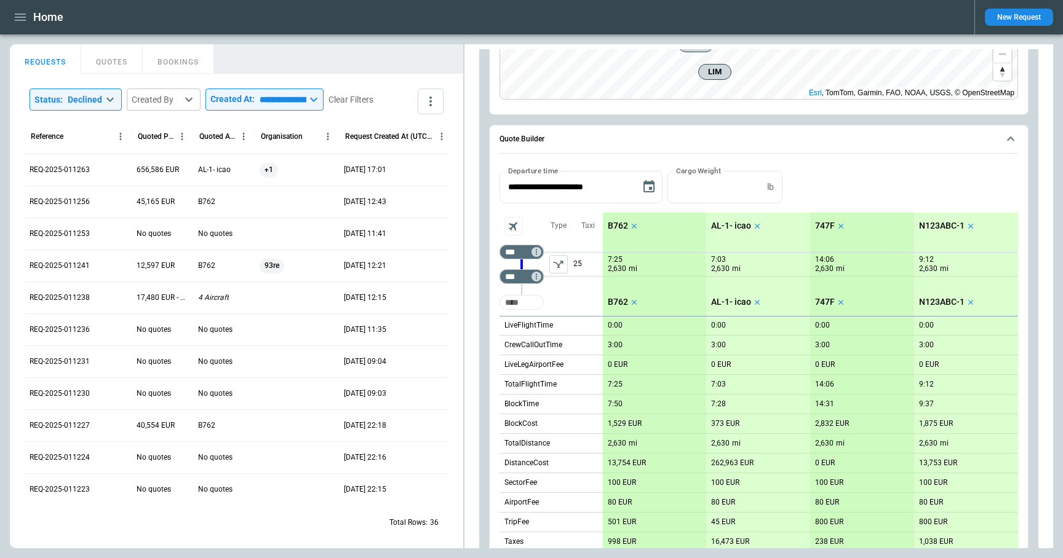
click at [518, 306] on input "Too short" at bounding box center [521, 302] width 39 height 22
type input "*"
type input "***"
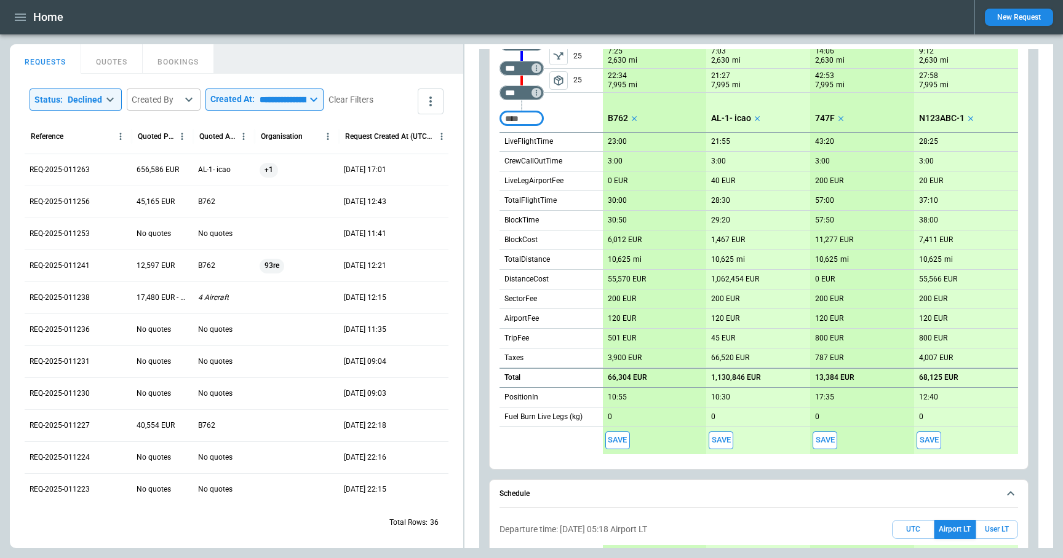
scroll to position [1435, 0]
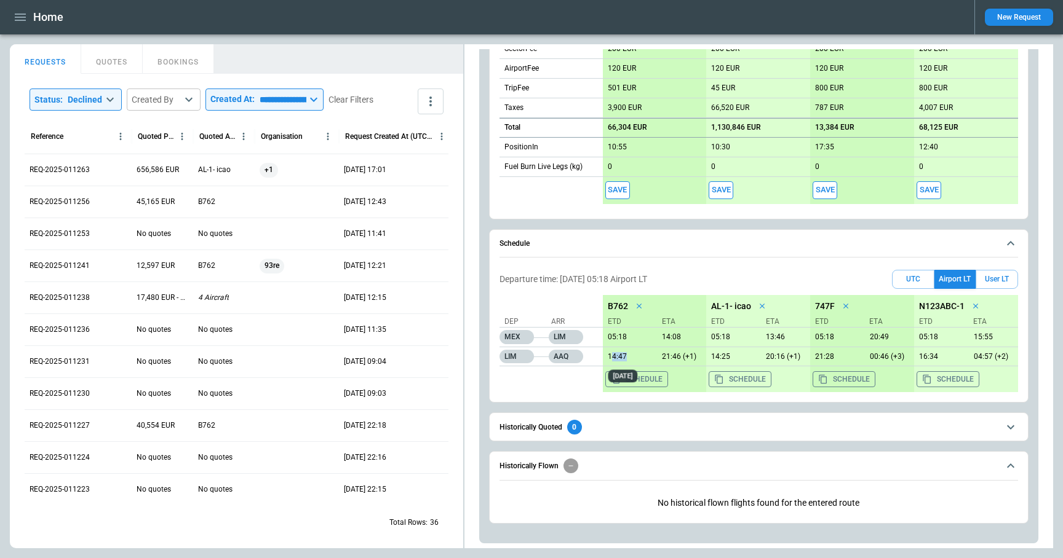
drag, startPoint x: 609, startPoint y: 356, endPoint x: 628, endPoint y: 357, distance: 19.1
click at [628, 357] on p "14:47" at bounding box center [627, 356] width 49 height 9
drag, startPoint x: 628, startPoint y: 357, endPoint x: 604, endPoint y: 357, distance: 23.4
click at [604, 357] on p "14:47" at bounding box center [627, 356] width 49 height 9
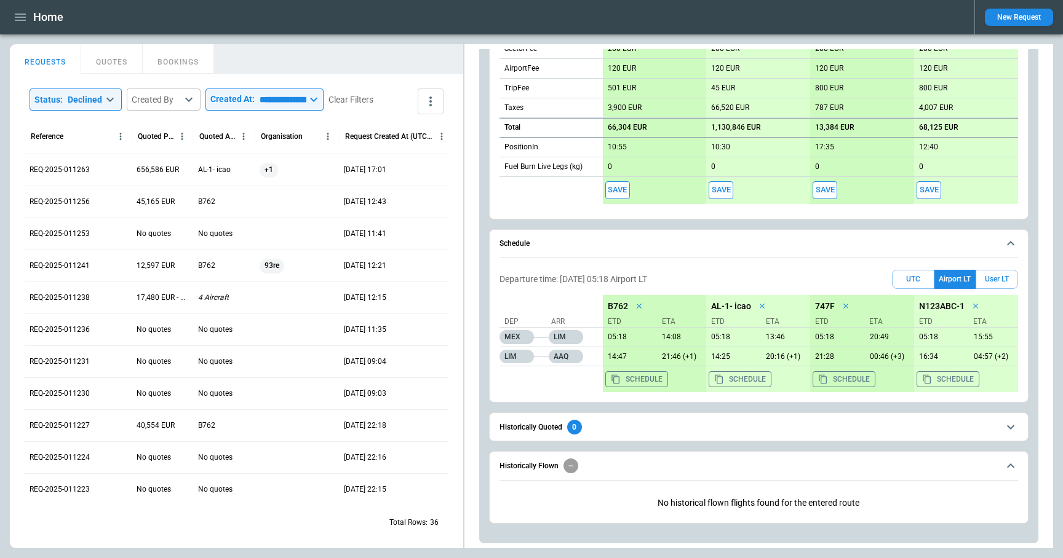
click at [787, 263] on div "Schedule Departure time: 10/09/25 05:18 Airport LT UTC Airport LT User LT Dep A…" at bounding box center [758, 316] width 539 height 174
click at [908, 280] on button "UTC" at bounding box center [913, 279] width 42 height 19
click at [956, 282] on button "Airport LT" at bounding box center [954, 279] width 41 height 19
click at [988, 282] on button "User LT" at bounding box center [996, 279] width 42 height 19
click at [907, 277] on button "UTC" at bounding box center [913, 279] width 42 height 19
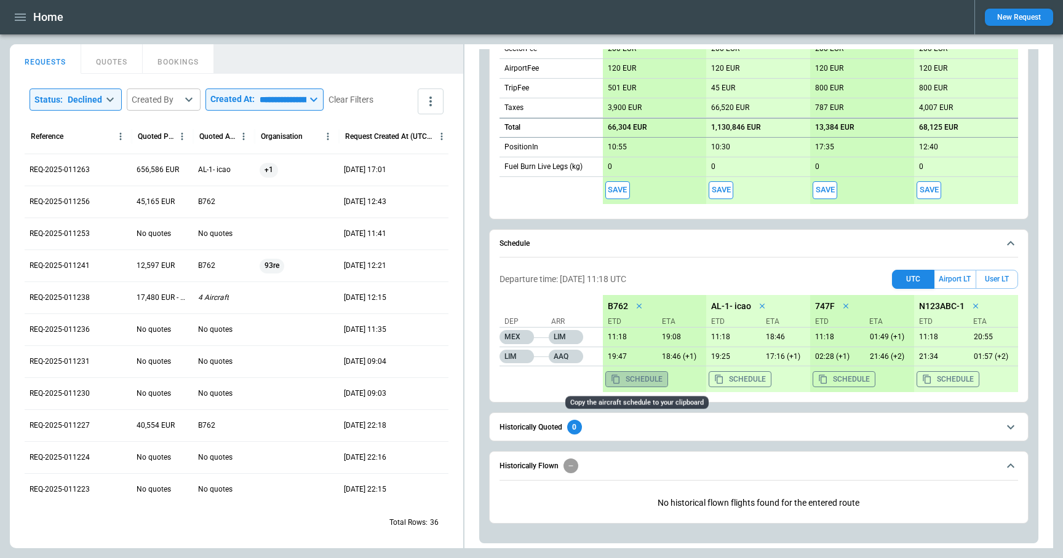
click at [635, 376] on button "Schedule" at bounding box center [636, 379] width 63 height 16
click at [959, 280] on button "Airport LT" at bounding box center [954, 279] width 41 height 19
click at [646, 382] on button "Schedule" at bounding box center [636, 379] width 63 height 16
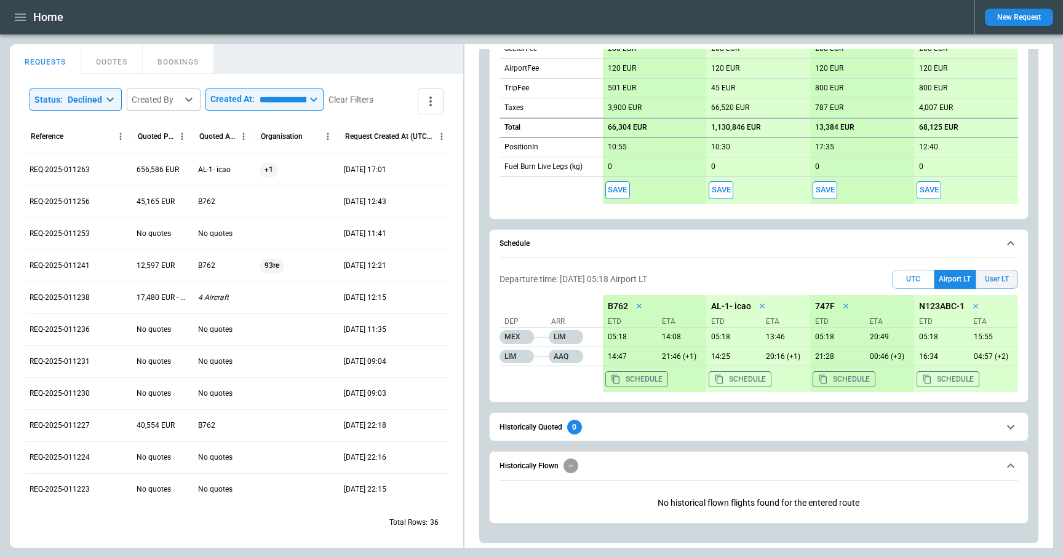
click at [994, 277] on button "User LT" at bounding box center [996, 279] width 42 height 19
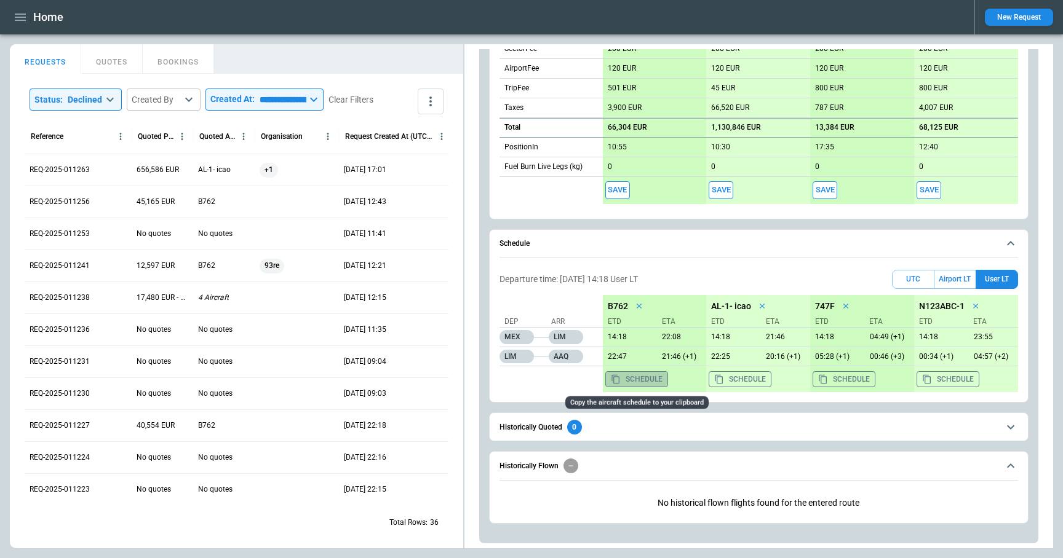
click at [645, 381] on button "Schedule" at bounding box center [636, 379] width 63 height 16
click at [957, 285] on button "Airport LT" at bounding box center [954, 279] width 41 height 19
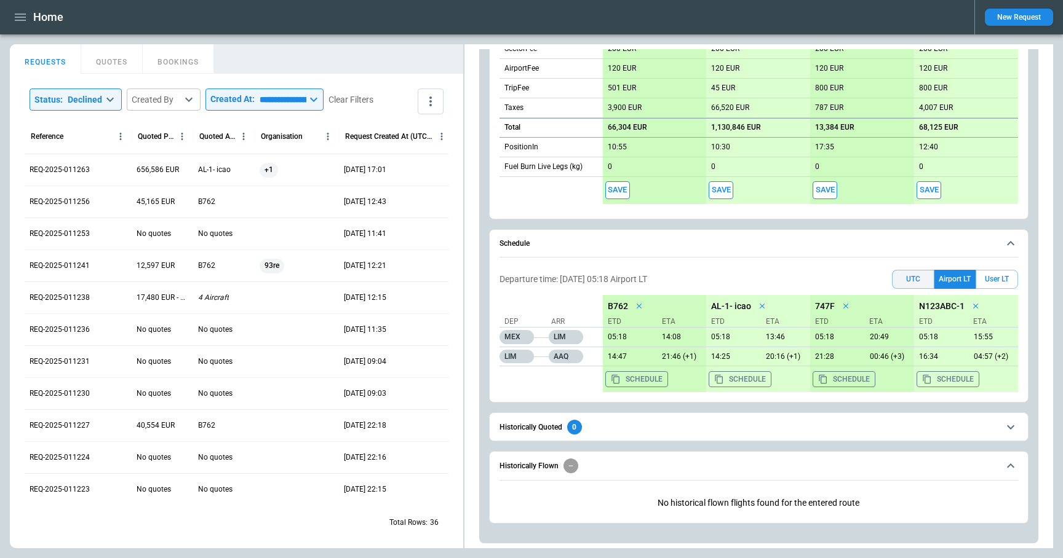
click at [911, 283] on button "UTC" at bounding box center [913, 279] width 42 height 19
drag, startPoint x: 561, startPoint y: 282, endPoint x: 640, endPoint y: 282, distance: 78.7
click at [640, 282] on div "Departure time: 10/09/25 11:18 UTC UTC Airport LT User LT" at bounding box center [758, 279] width 518 height 19
copy p "10/09/25 11:18 UTC"
click at [956, 277] on button "Airport LT" at bounding box center [954, 279] width 41 height 19
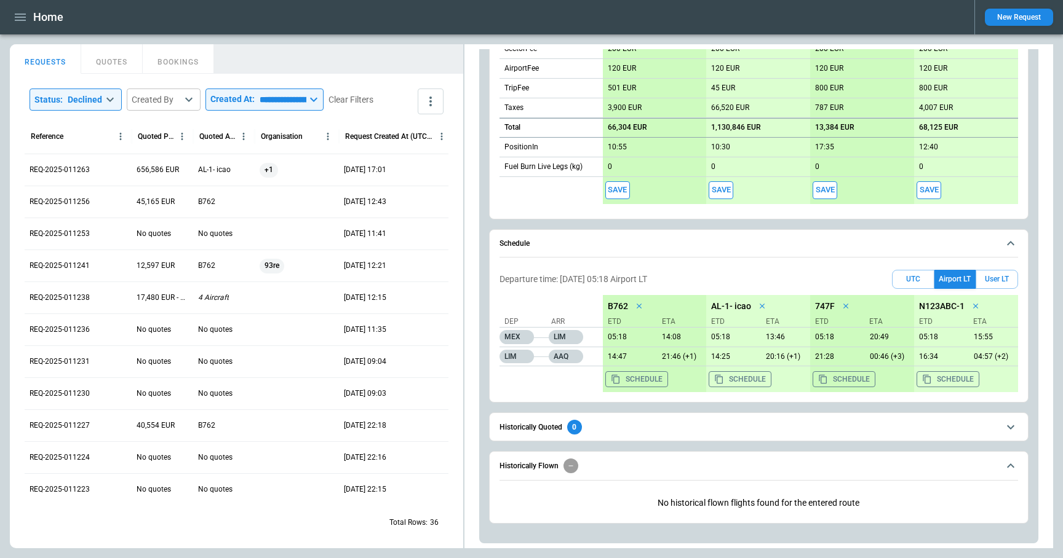
drag, startPoint x: 677, startPoint y: 275, endPoint x: 562, endPoint y: 275, distance: 115.0
click at [562, 275] on div "Departure time: 10/09/25 05:18 Airport LT UTC Airport LT User LT" at bounding box center [758, 279] width 518 height 19
copy p "10/09/25 05:18 Airport LT"
click at [998, 282] on button "User LT" at bounding box center [996, 279] width 42 height 19
drag, startPoint x: 660, startPoint y: 276, endPoint x: 561, endPoint y: 276, distance: 99.6
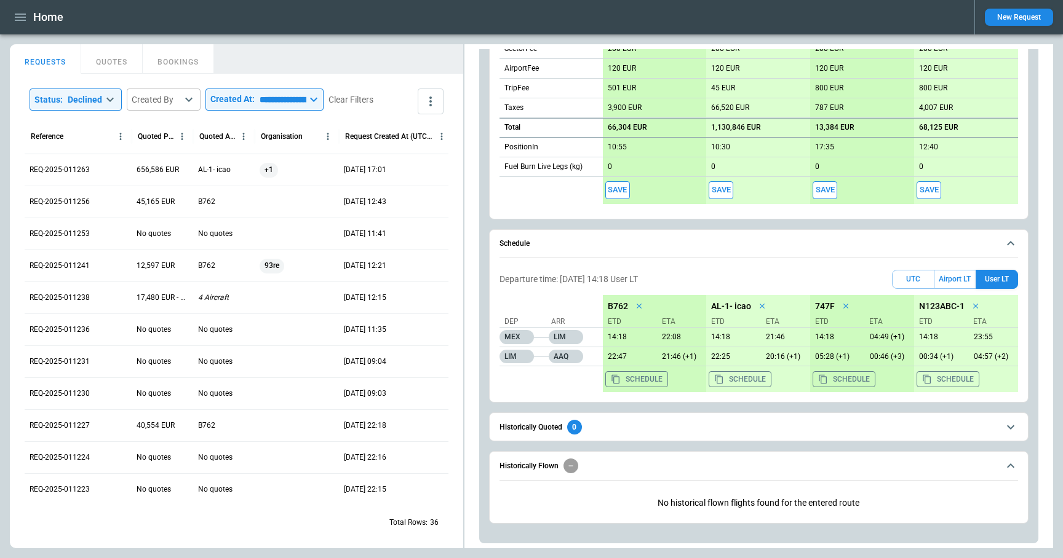
click at [561, 276] on div "Departure time: 10/09/25 14:18 User LT UTC Airport LT User LT" at bounding box center [758, 279] width 518 height 19
copy p "10/09/25 14:18 User LT"
click at [766, 265] on div "Departure time: 10/09/25 14:18 User LT UTC Airport LT User LT Dep Arr MEX LIM L…" at bounding box center [758, 331] width 518 height 132
click at [14, 17] on icon "button" at bounding box center [20, 17] width 15 height 15
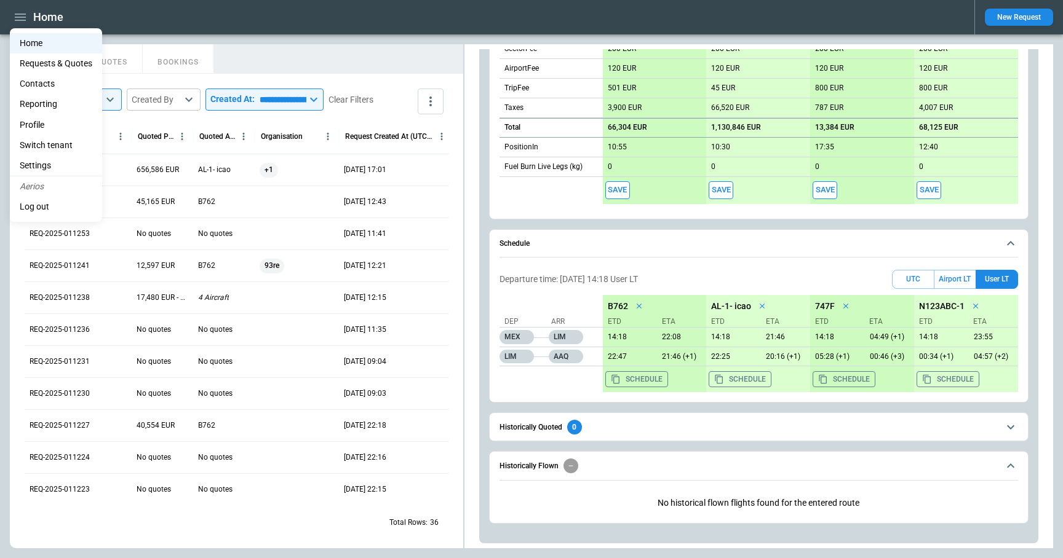
click at [47, 160] on li "Settings" at bounding box center [56, 166] width 92 height 20
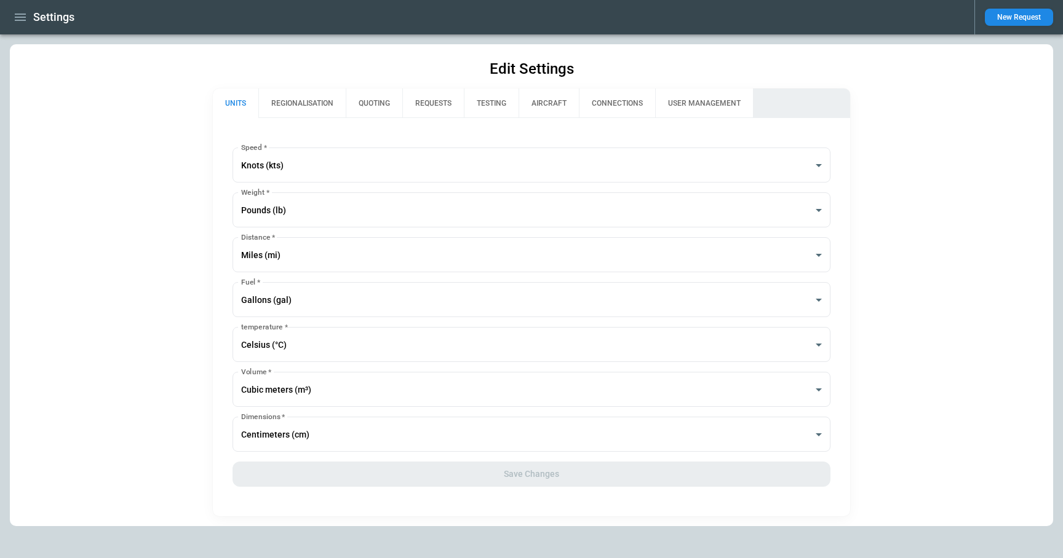
click at [316, 101] on button "REGIONALISATION" at bounding box center [301, 104] width 87 height 30
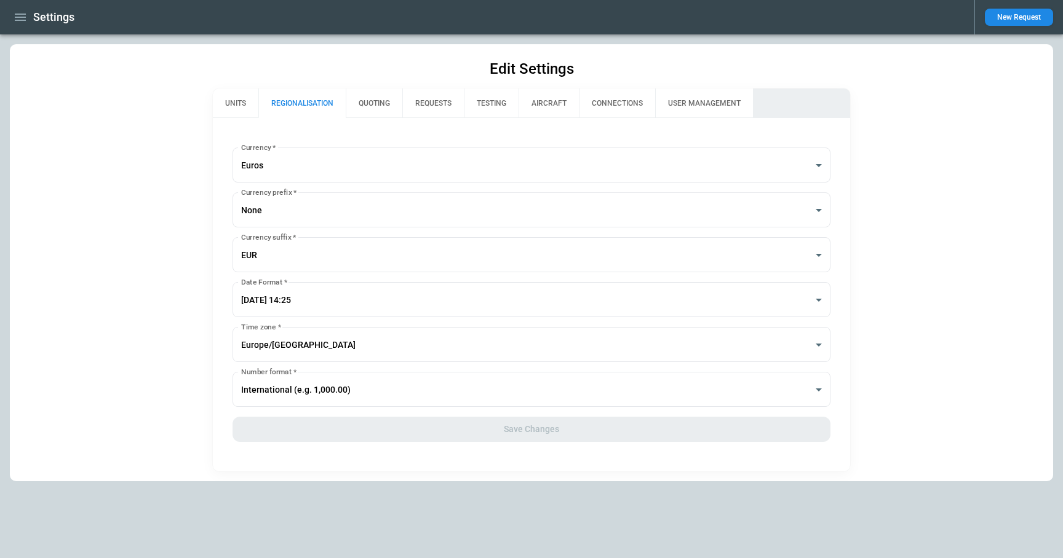
click at [382, 104] on button "QUOTING" at bounding box center [374, 104] width 57 height 30
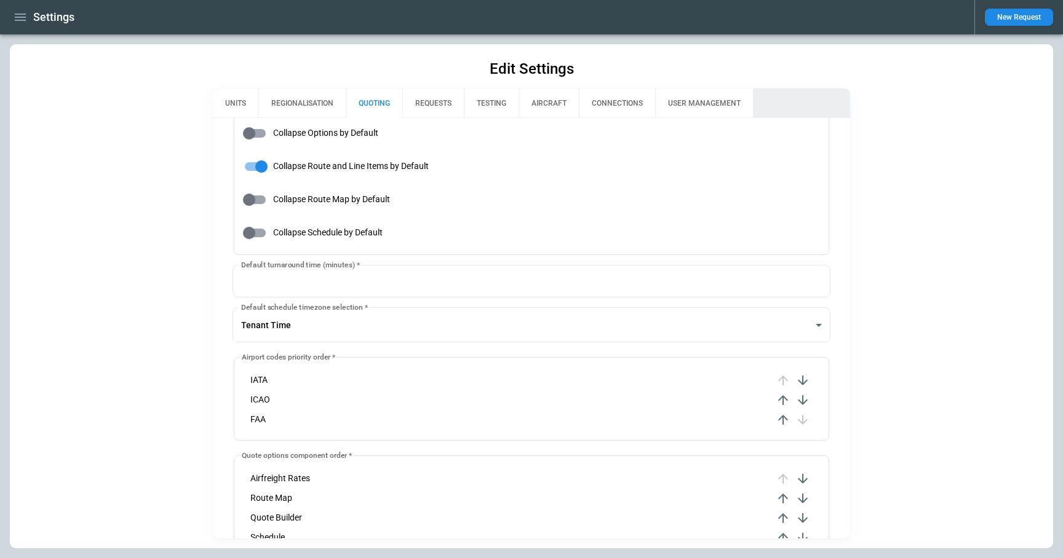
type input "**********"
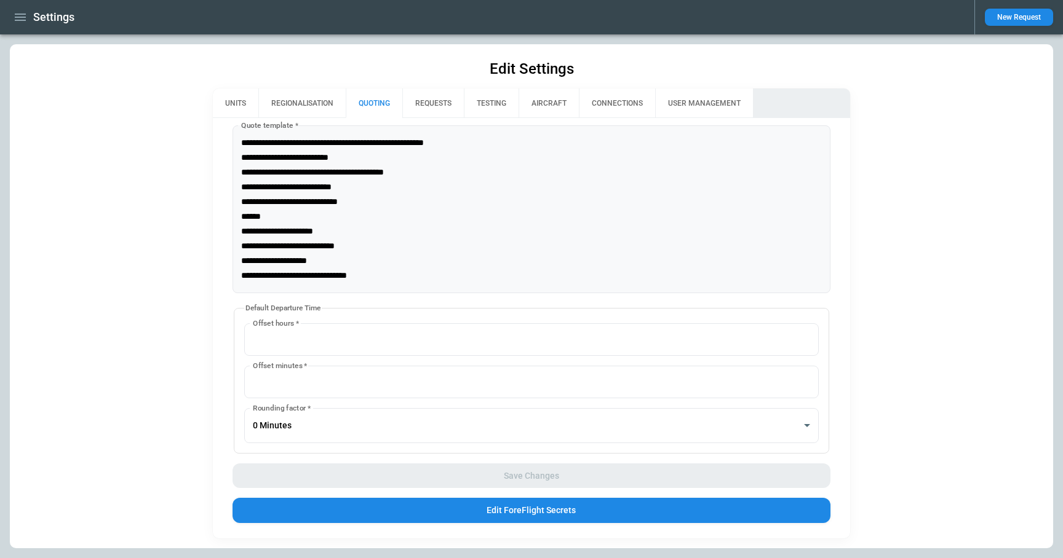
scroll to position [835, 0]
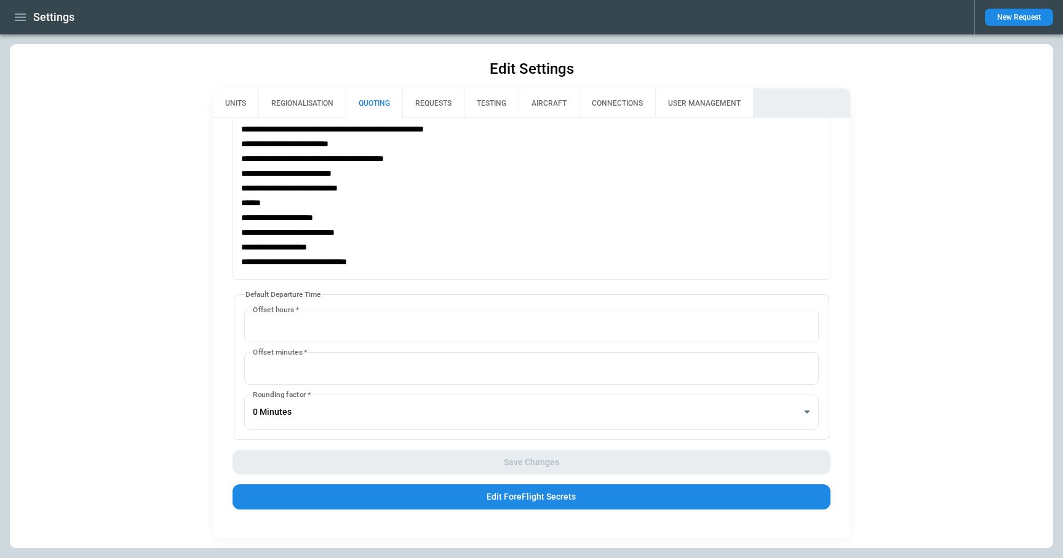
click at [427, 96] on button "REQUESTS" at bounding box center [432, 104] width 61 height 30
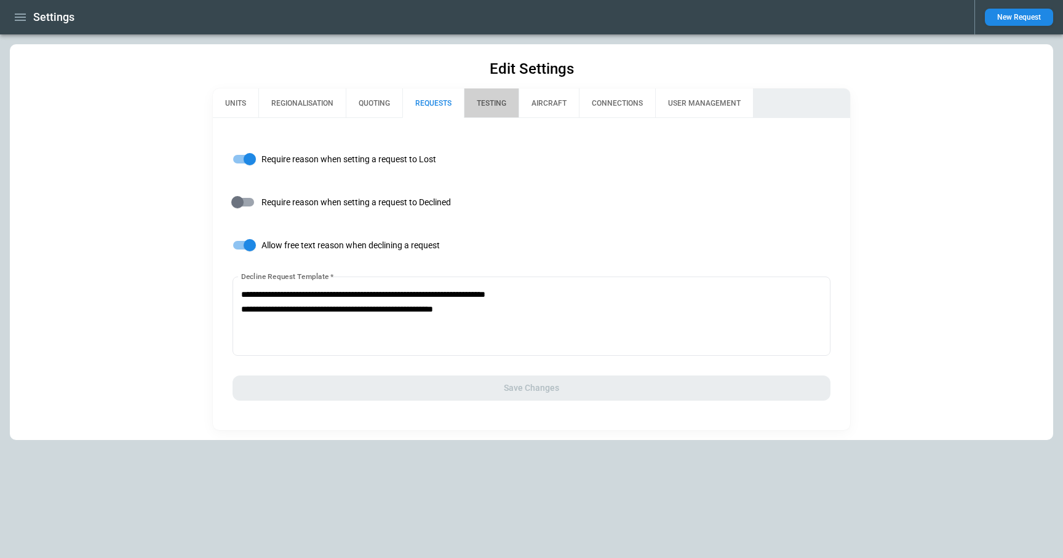
click at [506, 105] on button "TESTING" at bounding box center [491, 104] width 55 height 30
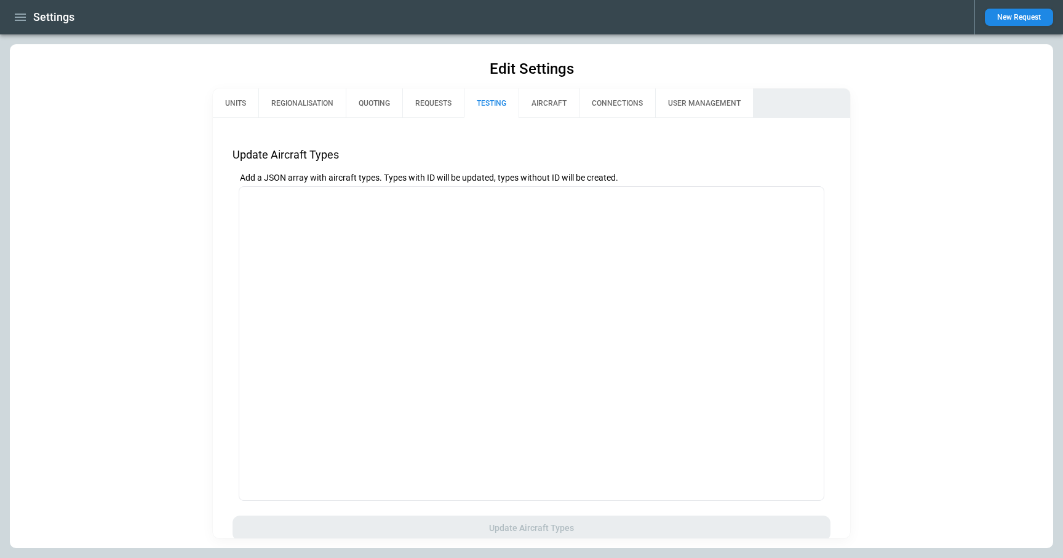
click at [540, 105] on button "AIRCRAFT" at bounding box center [548, 104] width 60 height 30
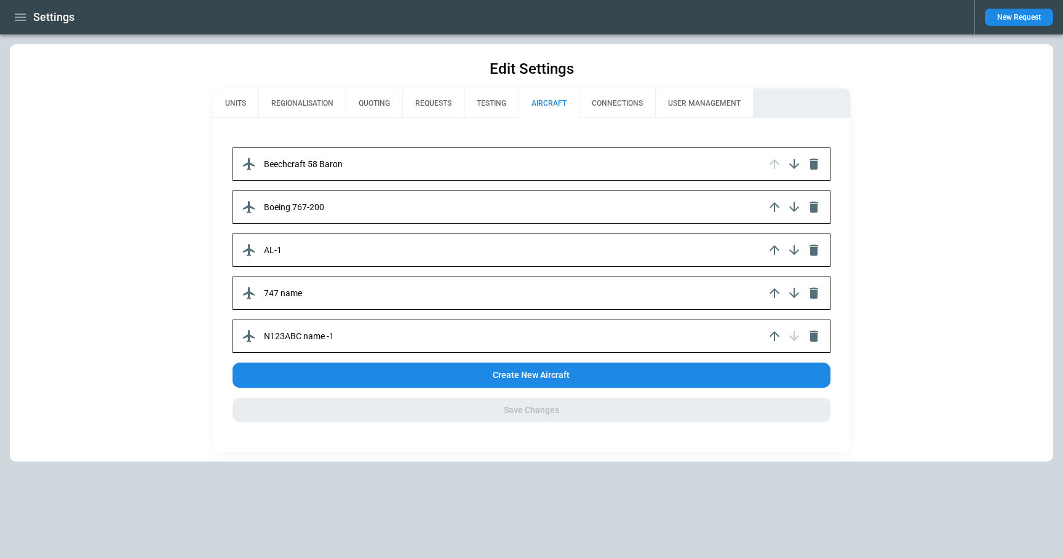
click at [384, 103] on button "QUOTING" at bounding box center [374, 104] width 57 height 30
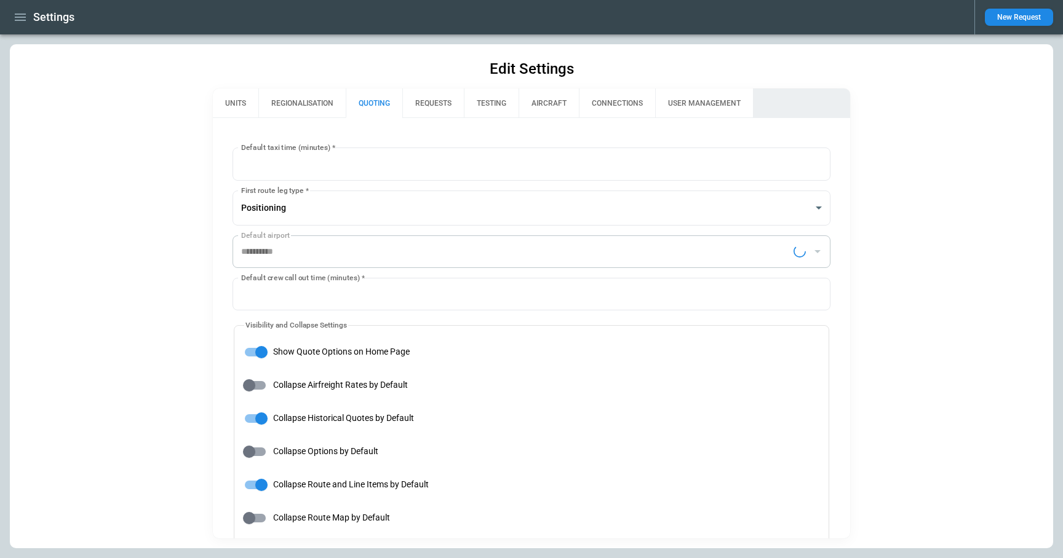
type input "**********"
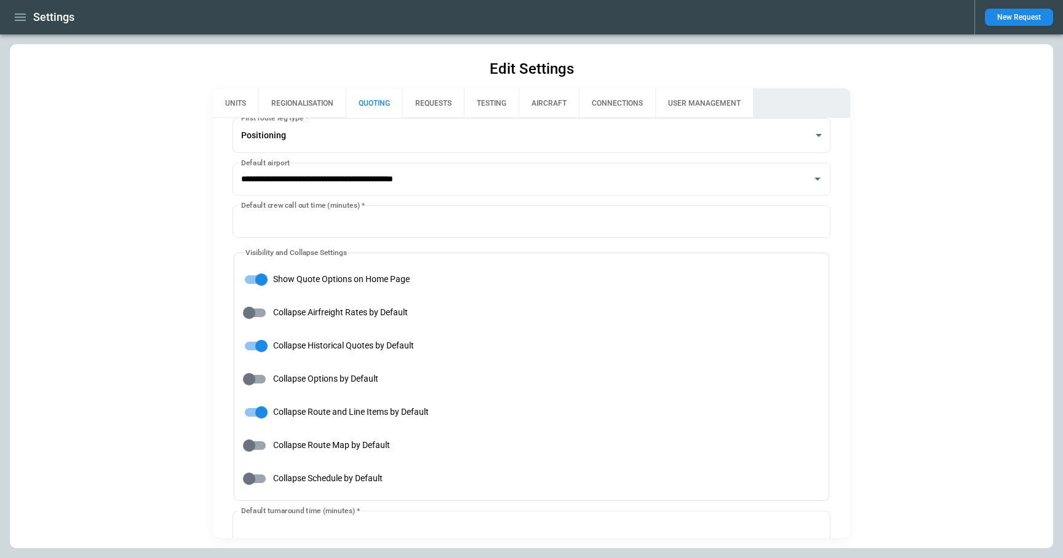
scroll to position [0, 0]
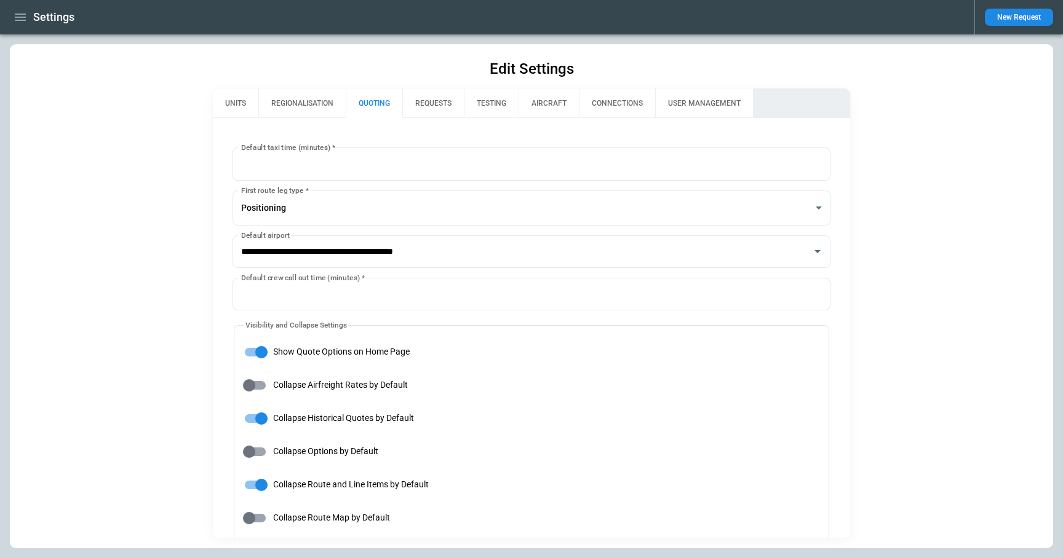
click at [426, 103] on button "REQUESTS" at bounding box center [432, 104] width 61 height 30
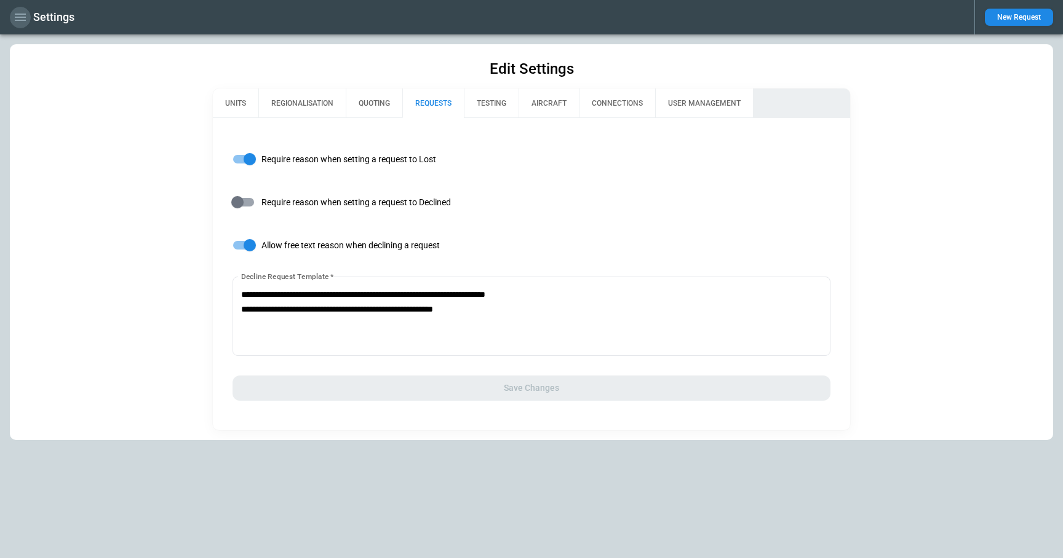
click at [22, 12] on icon "button" at bounding box center [20, 17] width 15 height 15
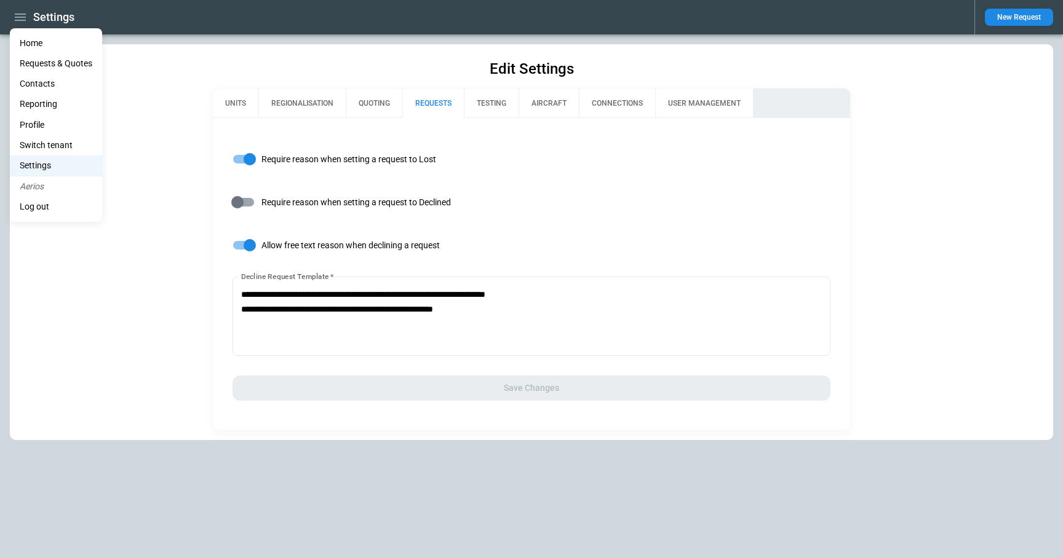
click at [35, 42] on li "Home" at bounding box center [56, 43] width 92 height 20
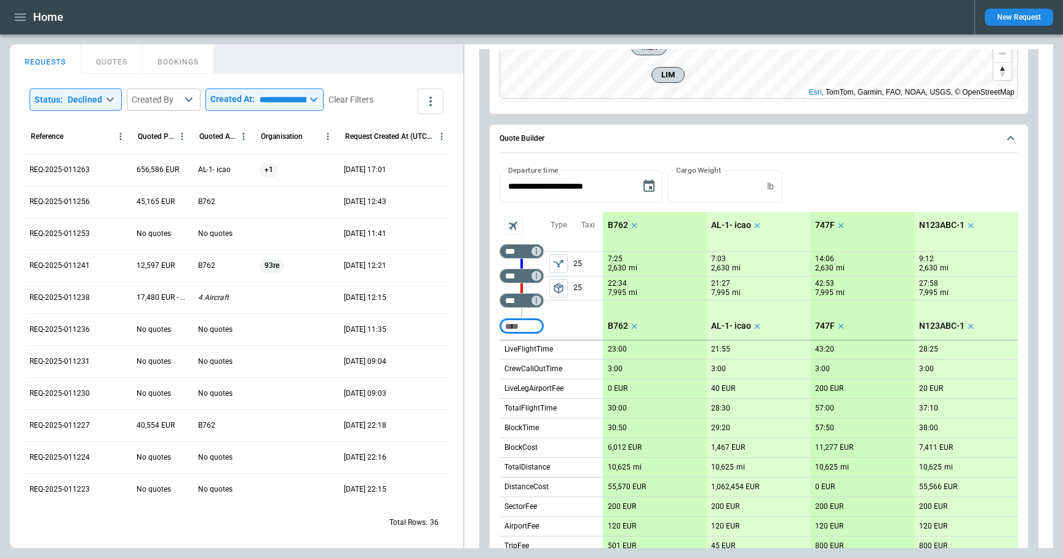
scroll to position [959, 0]
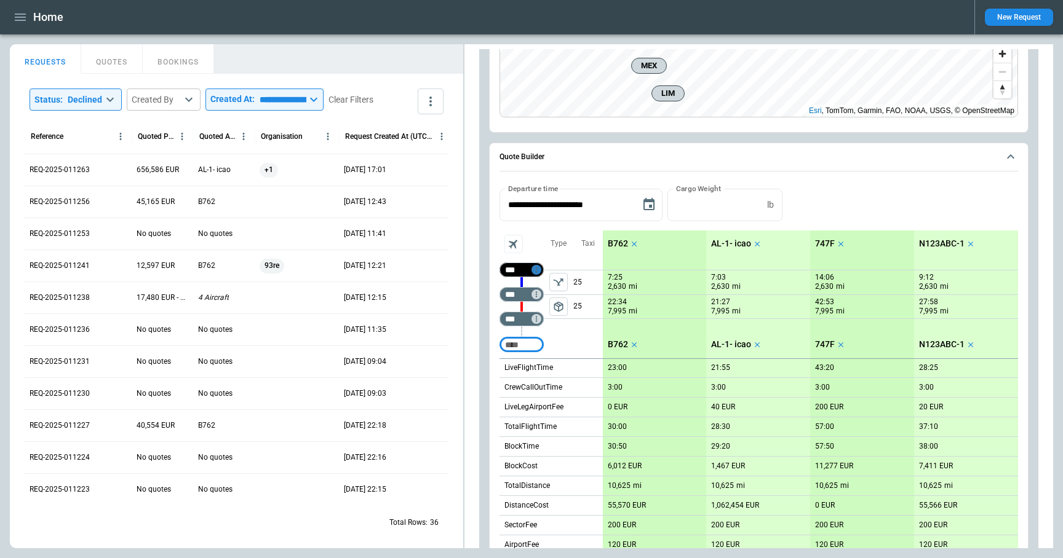
click at [539, 268] on icon "Too short" at bounding box center [536, 270] width 9 height 9
click at [543, 280] on p "Edit" at bounding box center [542, 284] width 13 height 10
click at [554, 255] on div "Type" at bounding box center [559, 244] width 30 height 27
click at [536, 269] on icon "Not found" at bounding box center [535, 270] width 1 height 6
click at [541, 301] on p "Delete" at bounding box center [546, 301] width 20 height 10
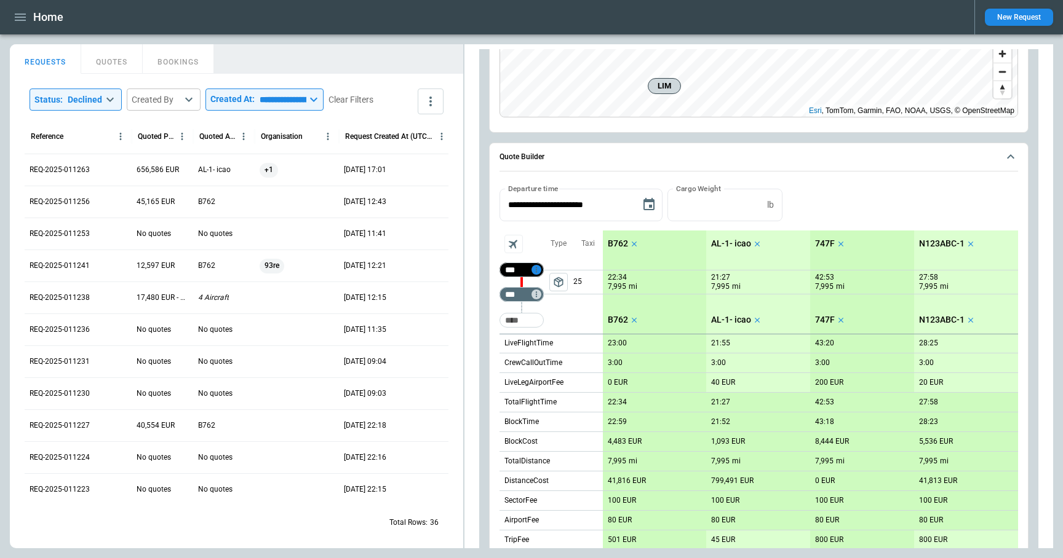
click at [534, 267] on icon "Not found" at bounding box center [536, 270] width 9 height 9
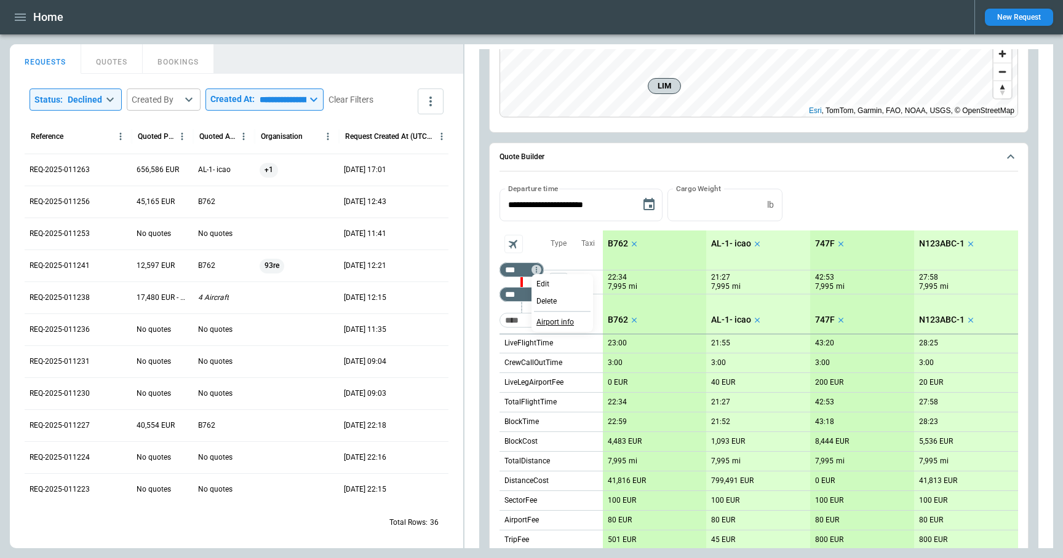
click at [555, 323] on p "Airport info" at bounding box center [555, 322] width 38 height 10
click at [565, 232] on div at bounding box center [531, 279] width 1063 height 558
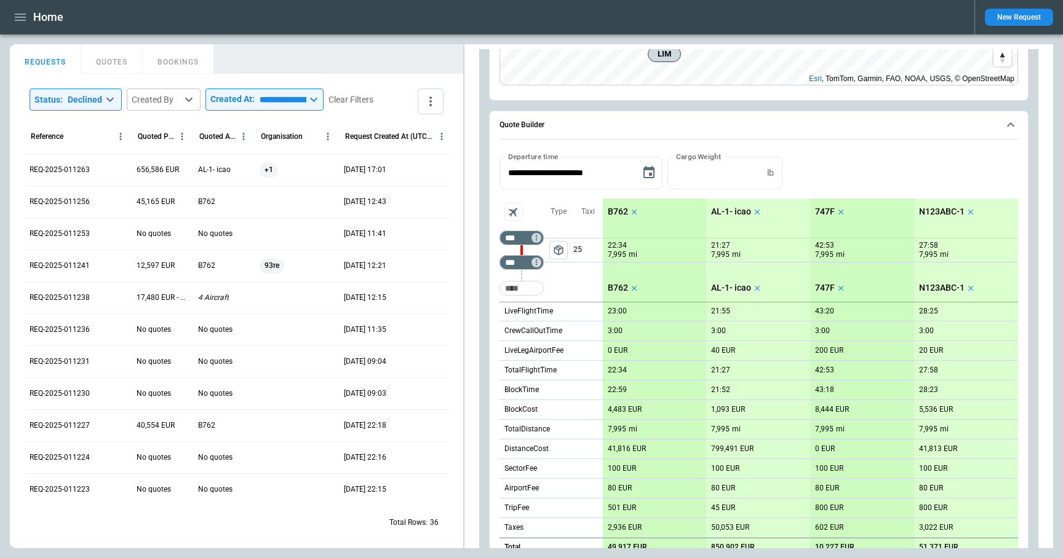
scroll to position [1002, 0]
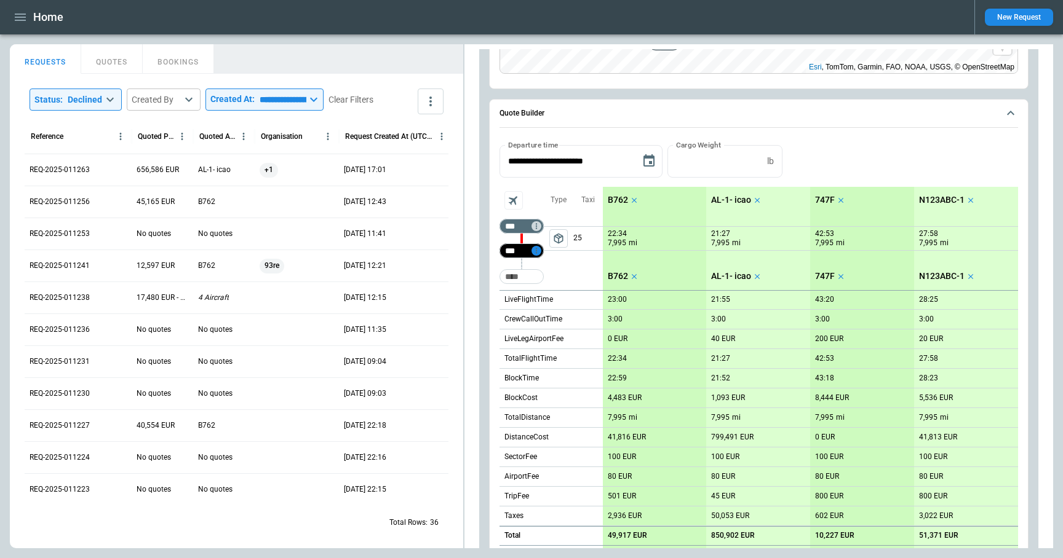
click at [537, 247] on icon "Not found" at bounding box center [536, 251] width 9 height 9
click at [556, 307] on p "Airport info" at bounding box center [555, 303] width 38 height 10
click at [565, 250] on div at bounding box center [531, 279] width 1063 height 558
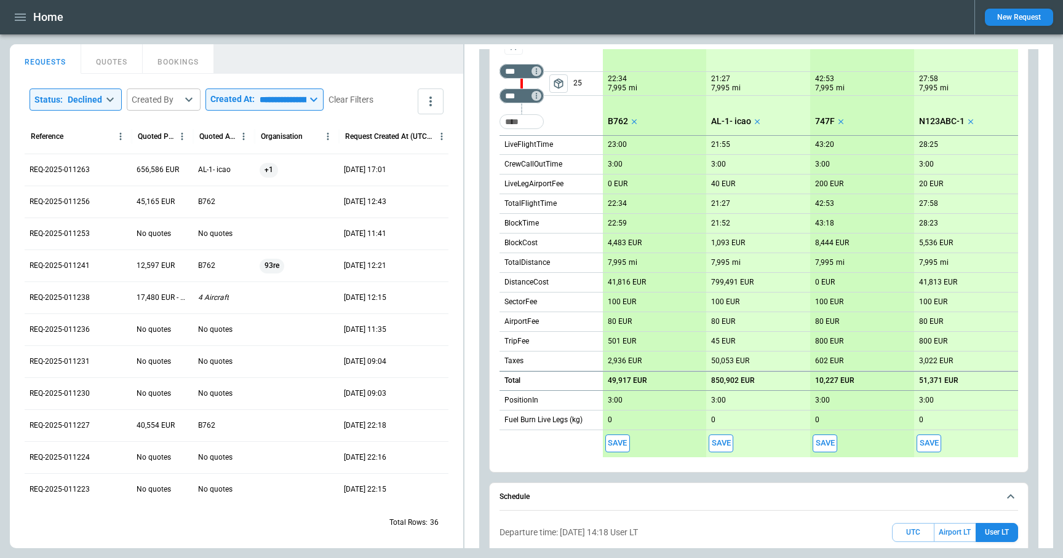
scroll to position [1155, 0]
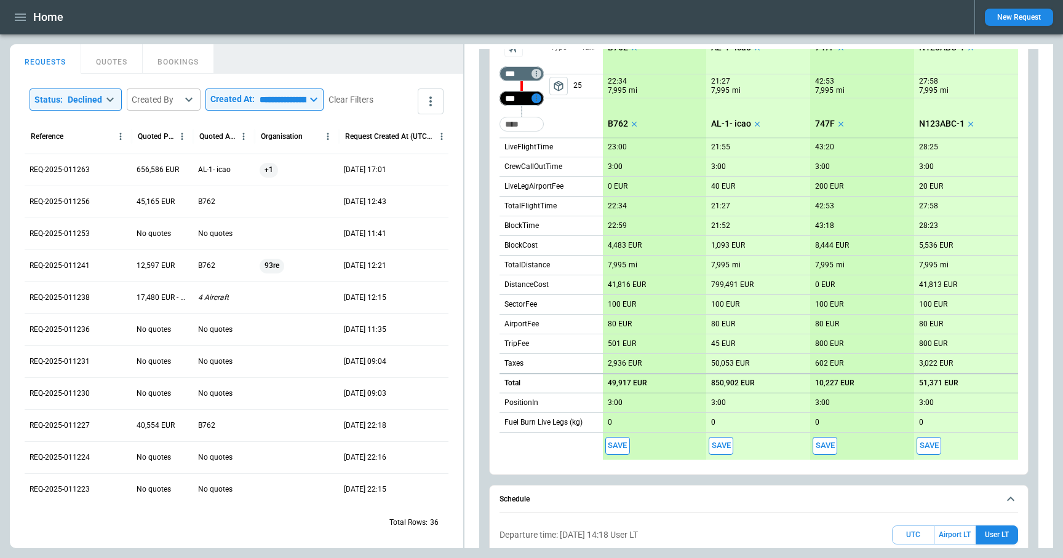
click at [535, 99] on icon "Not found" at bounding box center [535, 98] width 1 height 6
click at [552, 149] on p "Airport info" at bounding box center [555, 151] width 38 height 10
click at [586, 100] on div at bounding box center [531, 279] width 1063 height 558
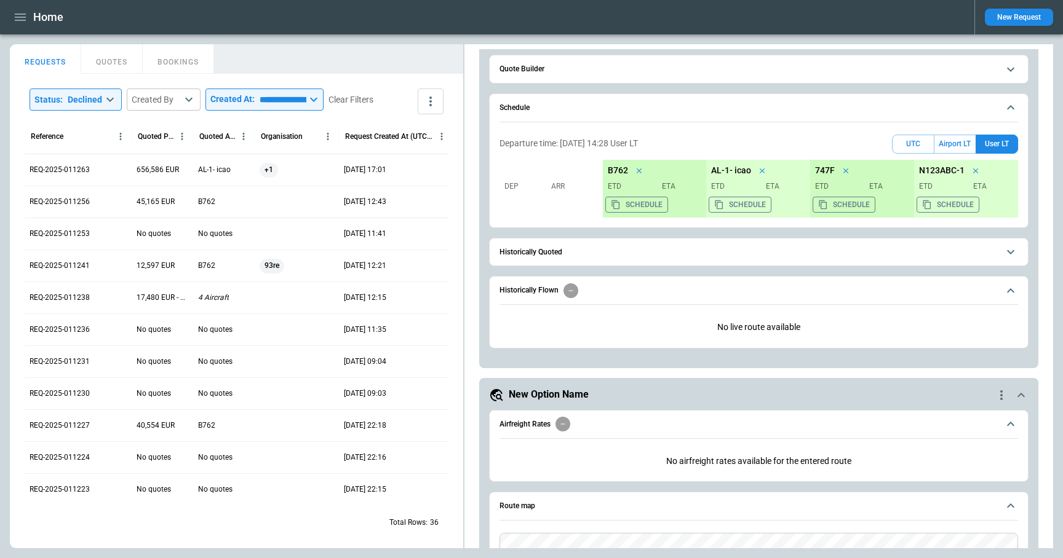
scroll to position [0, 0]
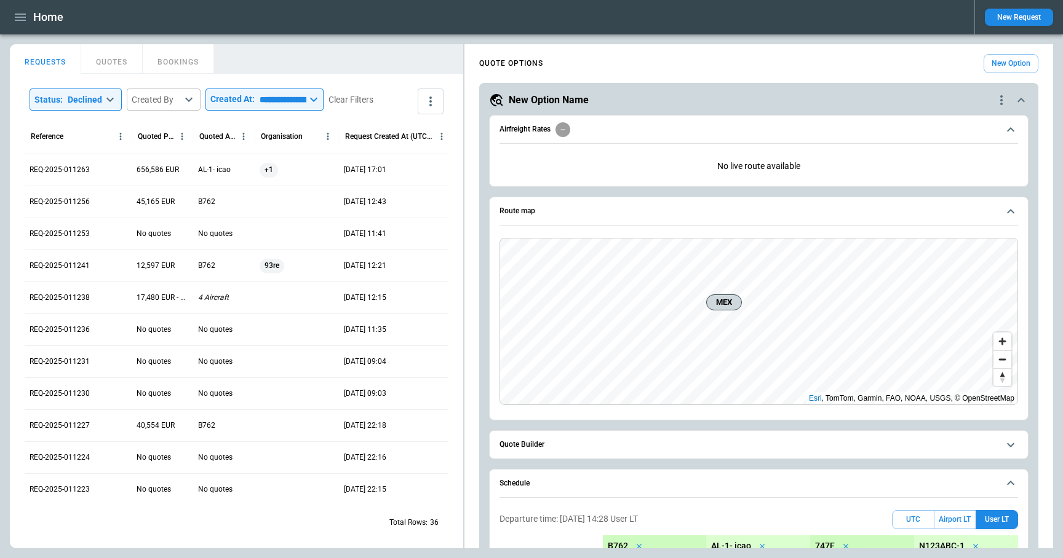
click at [582, 443] on span "Quote Builder" at bounding box center [748, 445] width 499 height 8
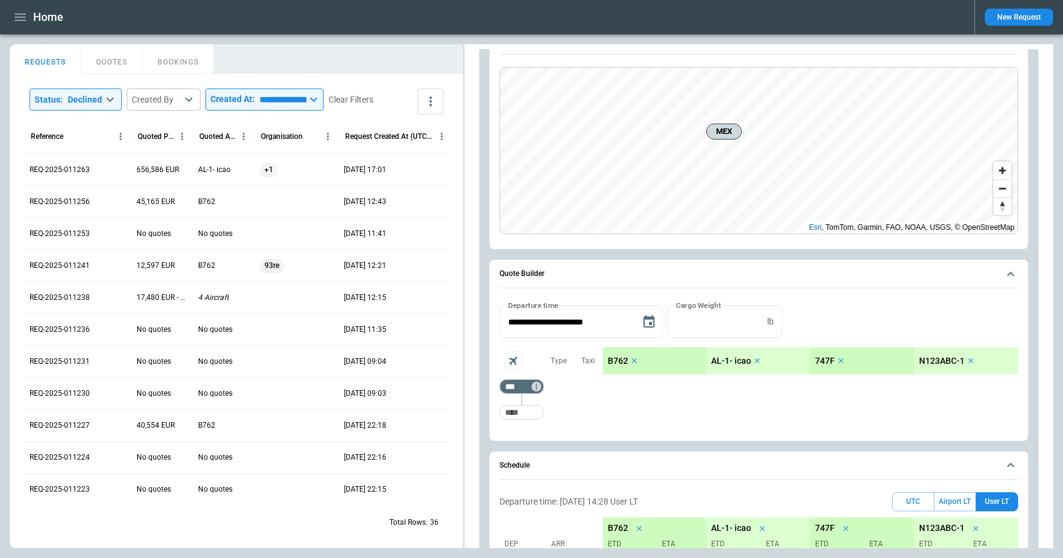
scroll to position [196, 0]
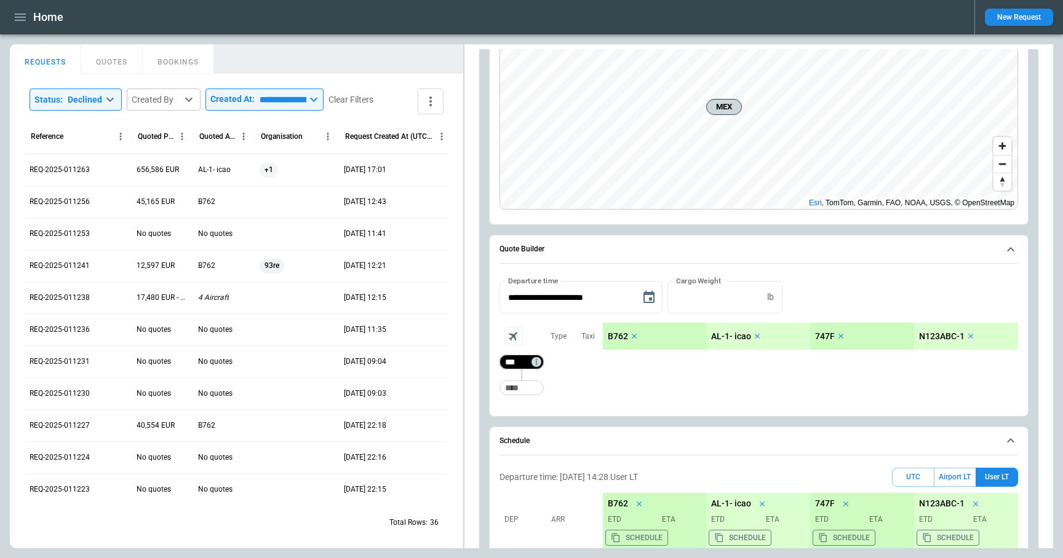
click at [535, 368] on input "***" at bounding box center [519, 362] width 34 height 12
click at [571, 373] on div "Type" at bounding box center [559, 362] width 30 height 79
click at [535, 361] on icon "Not found" at bounding box center [536, 362] width 9 height 9
click at [553, 414] on p "Airport info" at bounding box center [555, 415] width 38 height 10
click at [719, 392] on div at bounding box center [531, 279] width 1063 height 558
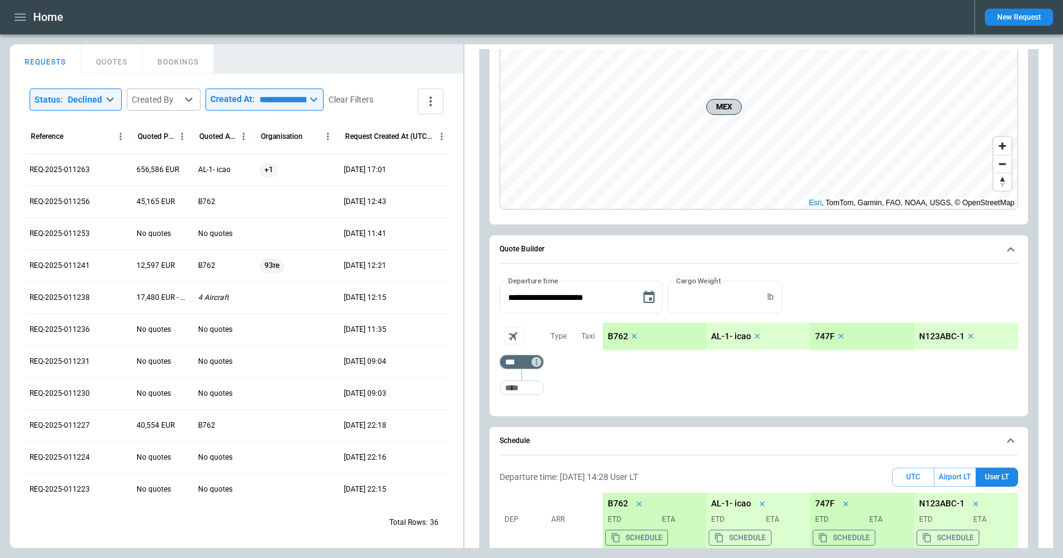
scroll to position [0, 0]
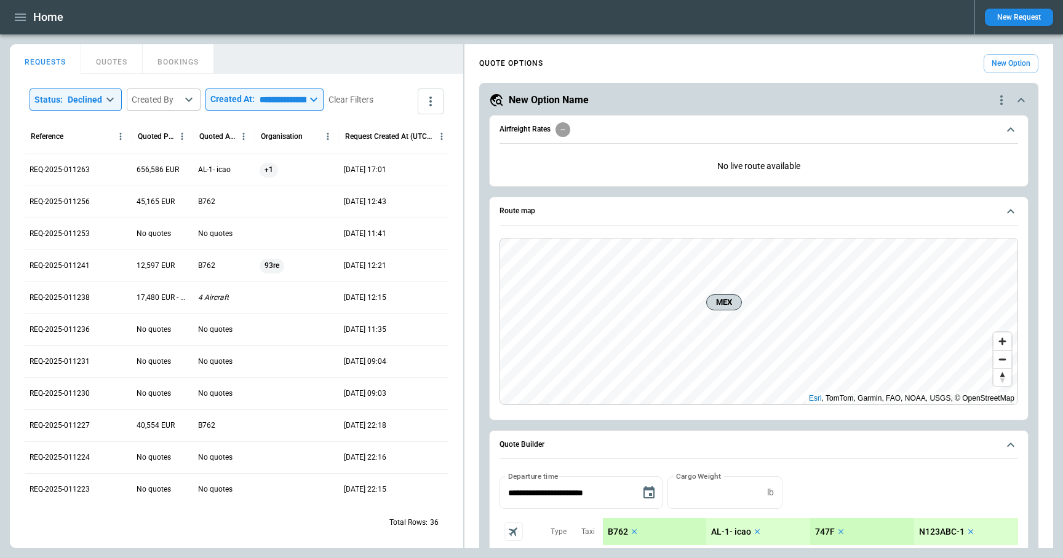
click at [1002, 99] on icon "quote-option-actions" at bounding box center [1001, 100] width 15 height 15
click at [965, 173] on li "Delete Quote Option" at bounding box center [954, 175] width 108 height 18
click at [997, 98] on icon "quote-option-actions" at bounding box center [1001, 100] width 15 height 15
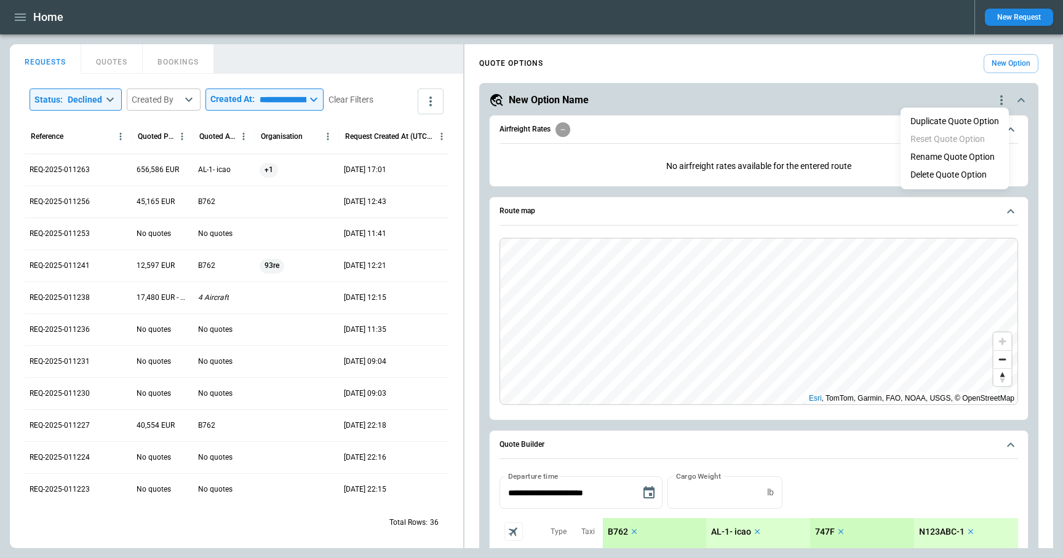
click at [966, 172] on li "Delete Quote Option" at bounding box center [954, 175] width 108 height 18
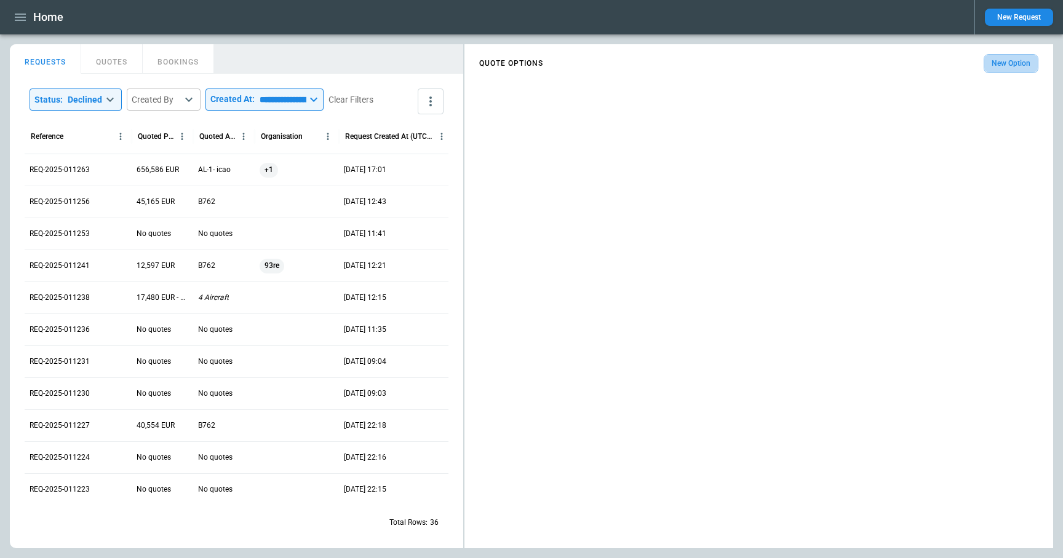
click at [1001, 66] on button "New Option" at bounding box center [1010, 63] width 55 height 19
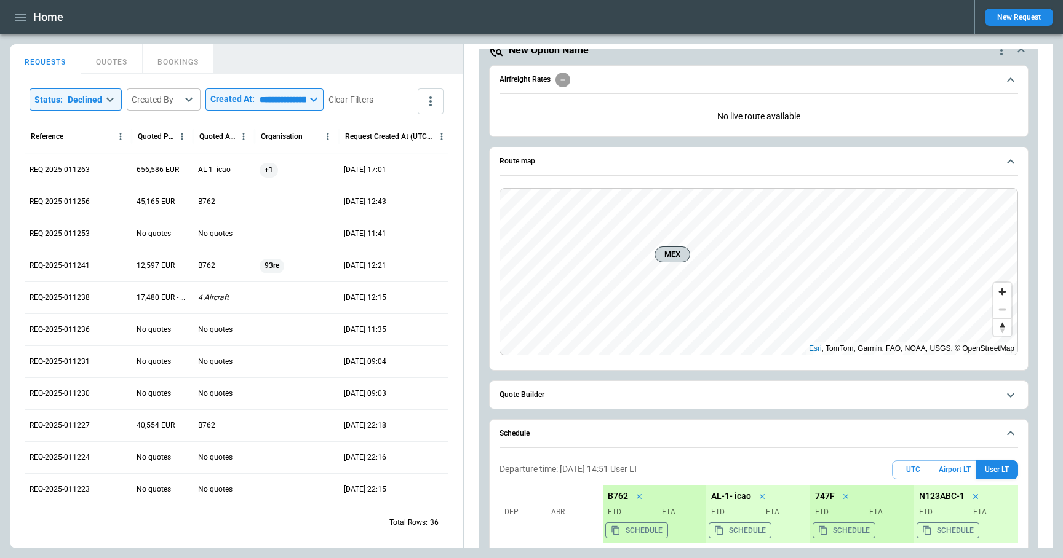
scroll to position [200, 0]
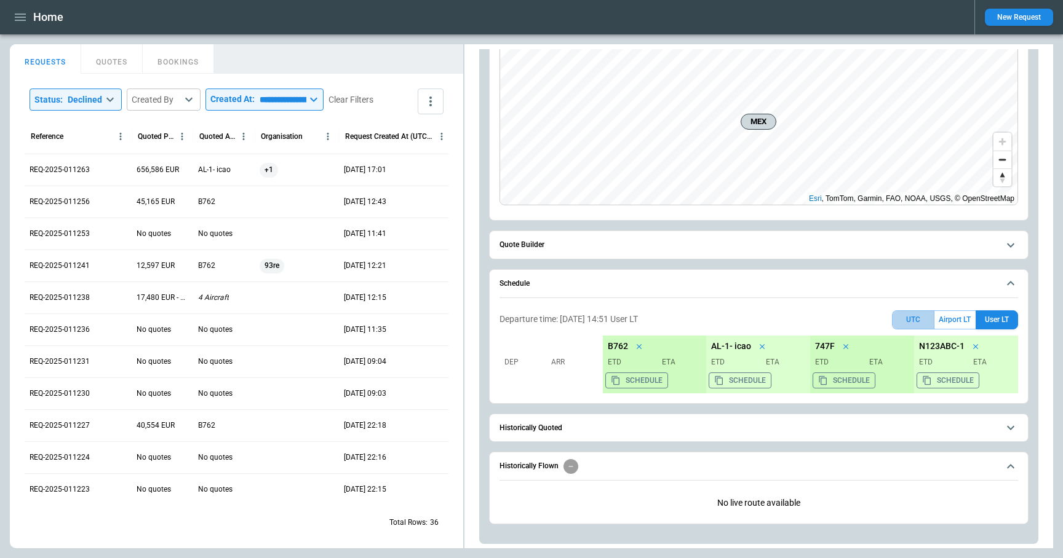
click at [911, 323] on button "UTC" at bounding box center [913, 320] width 42 height 19
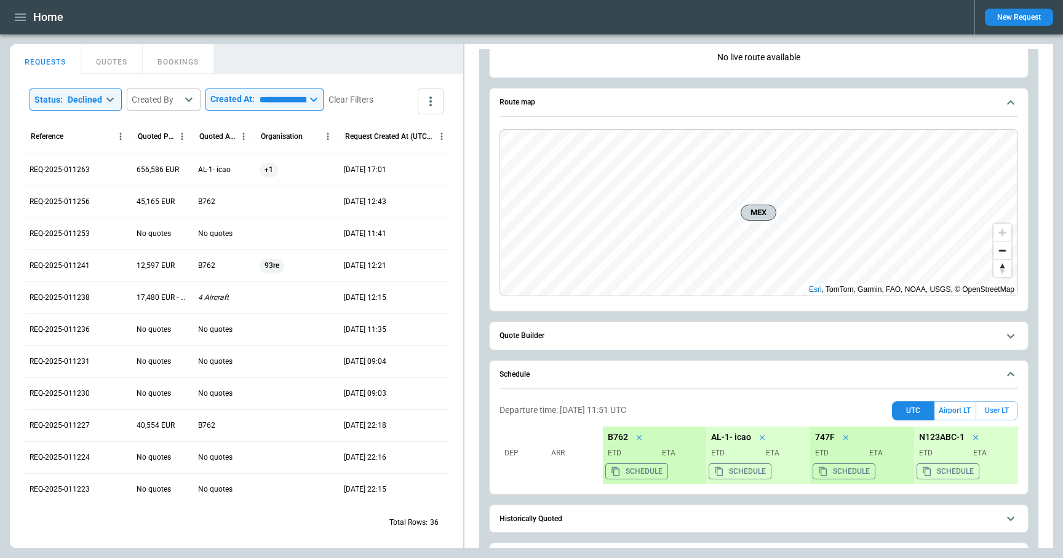
scroll to position [32, 0]
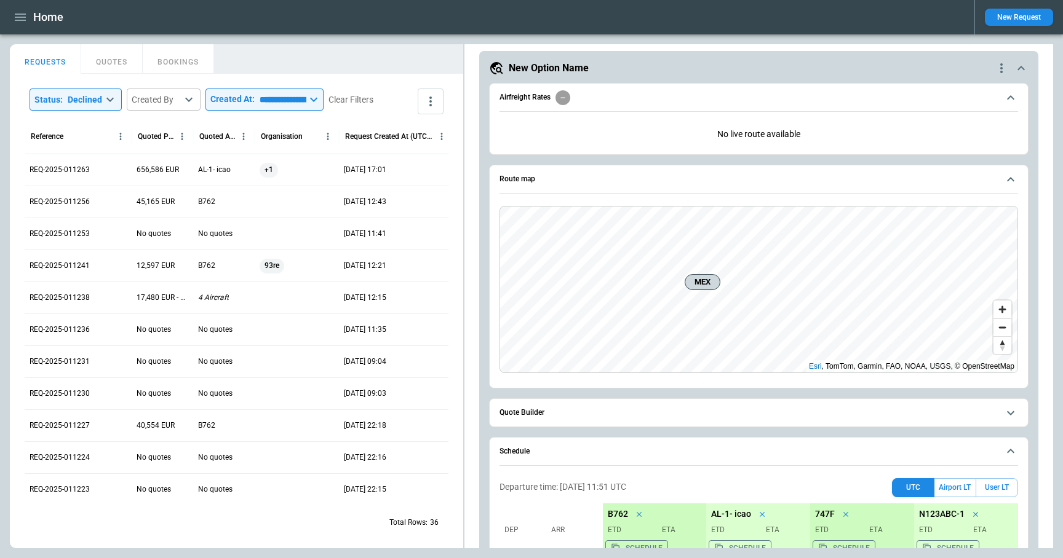
click at [561, 412] on span "Quote Builder" at bounding box center [748, 413] width 499 height 8
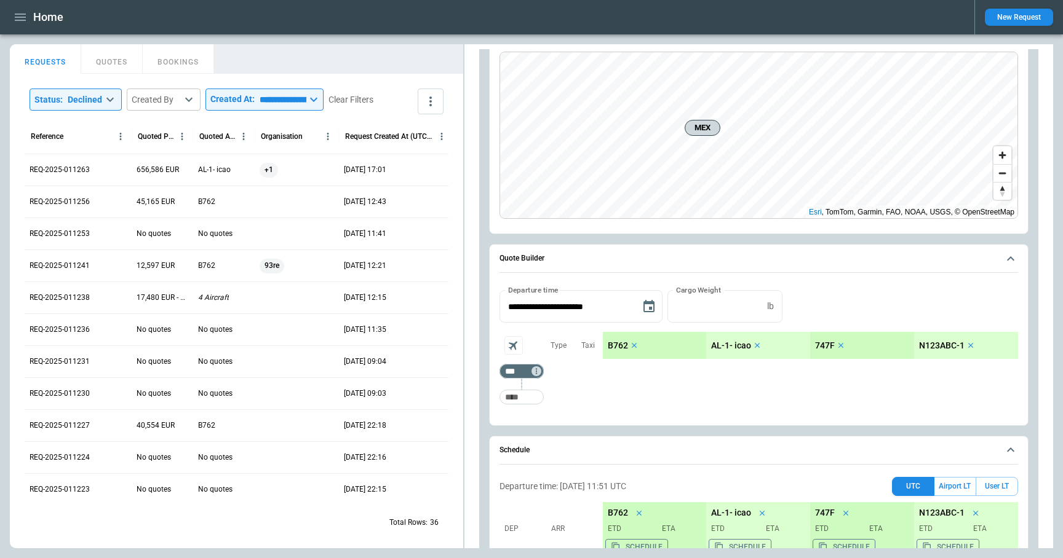
scroll to position [209, 0]
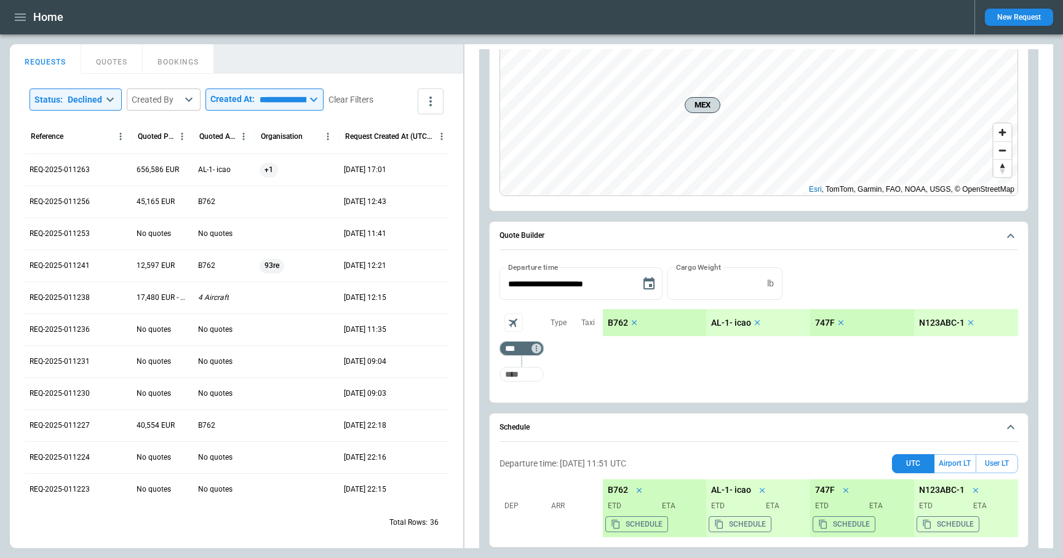
click at [521, 376] on input "Too short" at bounding box center [521, 374] width 39 height 22
type input "***"
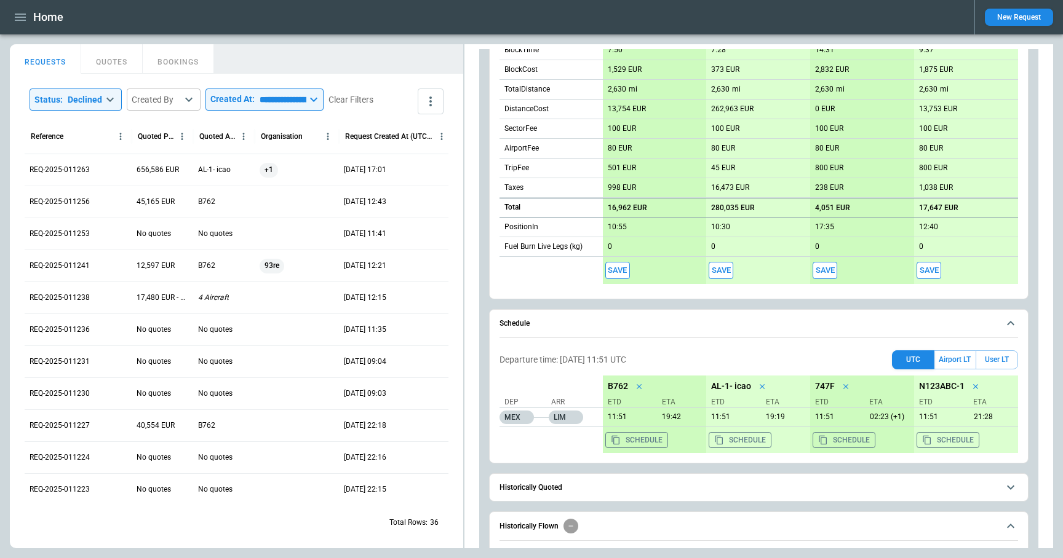
scroll to position [675, 0]
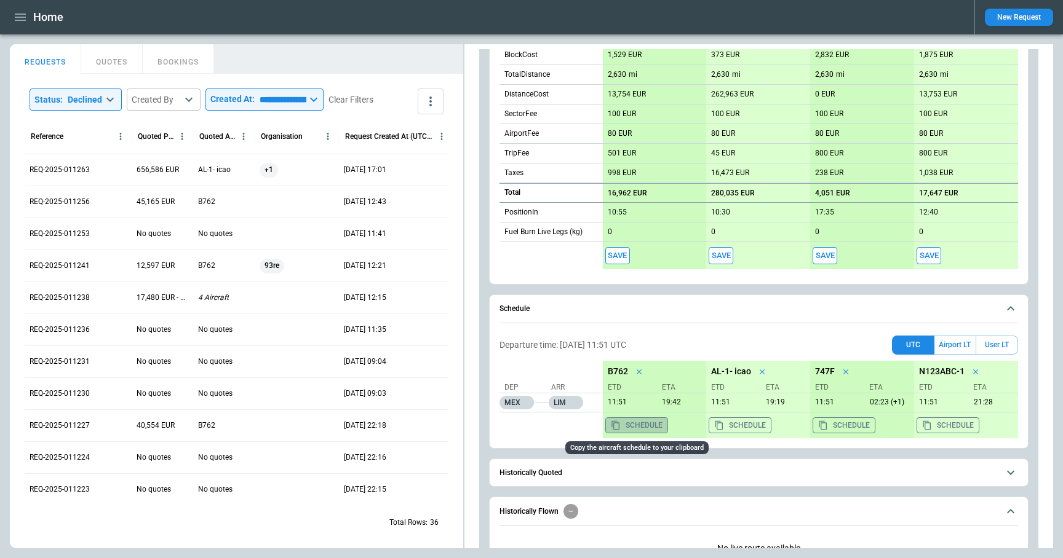
click at [641, 422] on button "Schedule" at bounding box center [636, 426] width 63 height 16
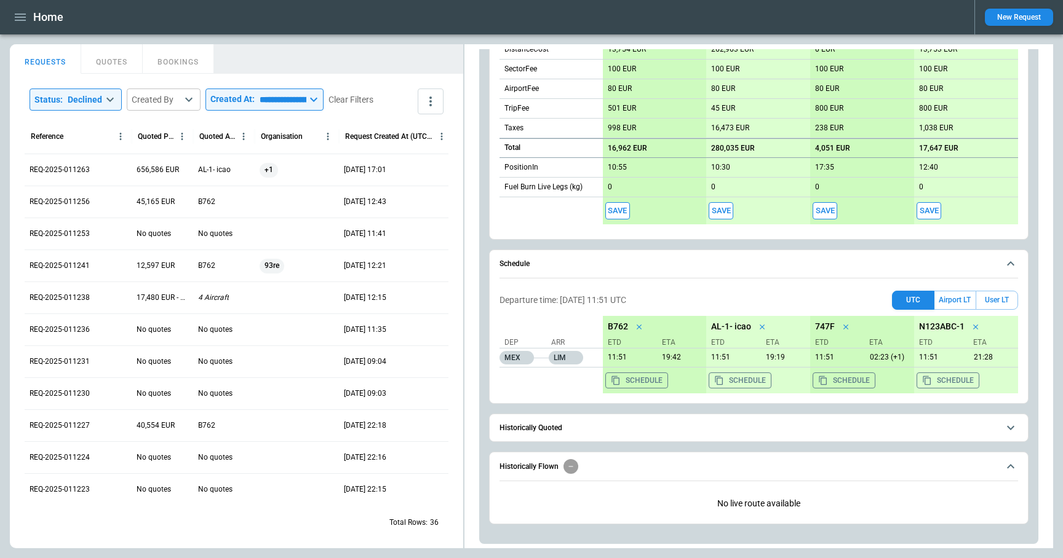
click at [579, 379] on div "Dep Arr MEX LIM" at bounding box center [550, 354] width 103 height 77
click at [944, 300] on button "Airport LT" at bounding box center [954, 300] width 41 height 19
click at [913, 300] on button "UTC" at bounding box center [913, 300] width 42 height 19
click at [956, 303] on button "Airport LT" at bounding box center [954, 300] width 41 height 19
click at [651, 382] on button "Schedule" at bounding box center [636, 381] width 63 height 16
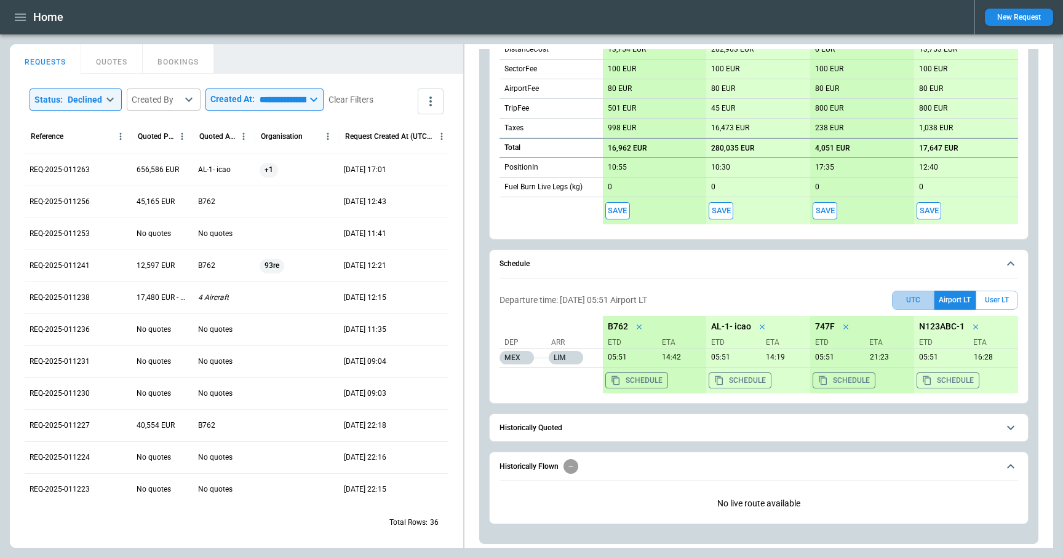
click at [916, 305] on button "UTC" at bounding box center [913, 300] width 42 height 19
click at [948, 301] on button "Airport LT" at bounding box center [954, 300] width 41 height 19
click at [646, 378] on button "Schedule" at bounding box center [636, 381] width 63 height 16
click at [907, 301] on button "UTC" at bounding box center [913, 300] width 42 height 19
click at [954, 300] on button "Airport LT" at bounding box center [954, 300] width 41 height 19
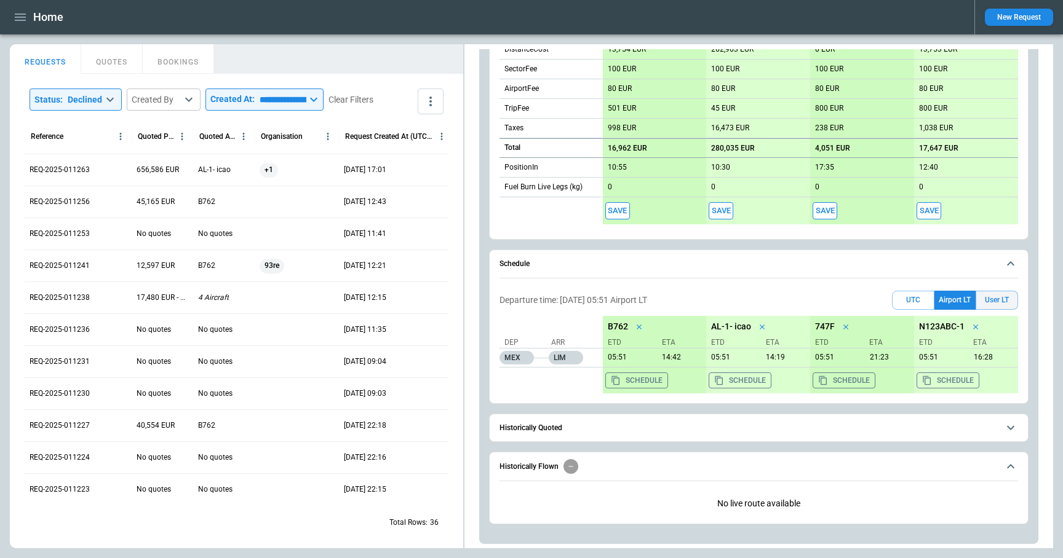
click at [1002, 303] on button "User LT" at bounding box center [996, 300] width 42 height 19
click at [962, 300] on button "Airport LT" at bounding box center [954, 300] width 41 height 19
click at [917, 300] on button "UTC" at bounding box center [913, 300] width 42 height 19
click at [1004, 297] on button "User LT" at bounding box center [996, 300] width 42 height 19
click at [800, 286] on div "Departure time: 10/09/25 14:51 User LT UTC Airport LT User LT Dep Arr MEX LIM B…" at bounding box center [758, 342] width 518 height 113
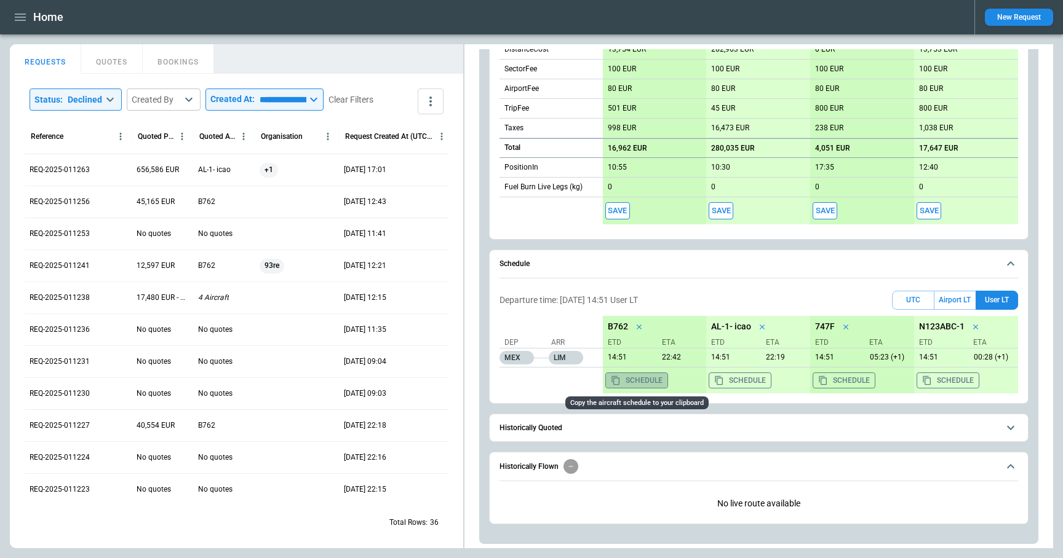
click at [651, 381] on button "Schedule" at bounding box center [636, 381] width 63 height 16
click at [961, 295] on button "Airport LT" at bounding box center [954, 300] width 41 height 19
click at [640, 379] on button "Schedule" at bounding box center [636, 381] width 63 height 16
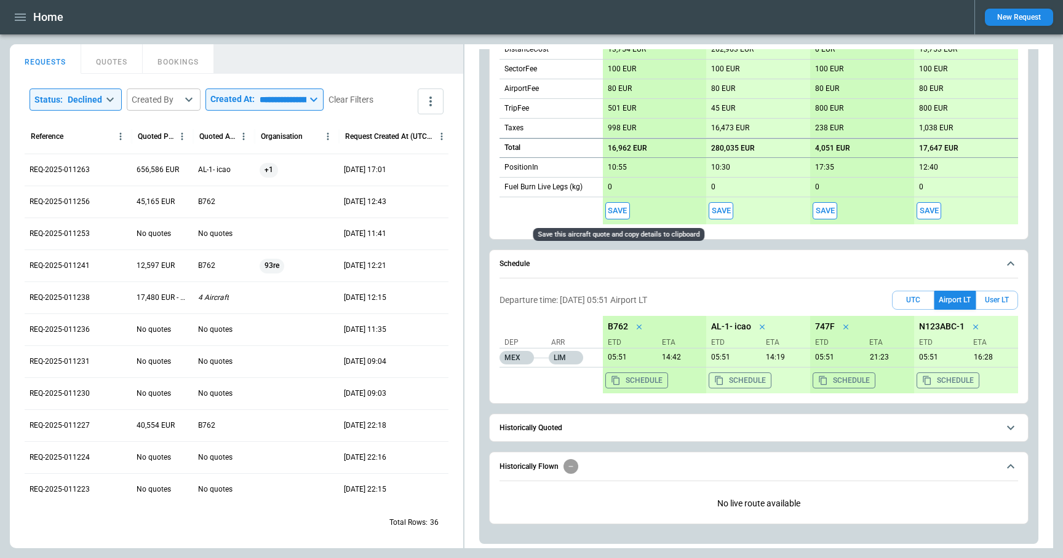
click at [619, 210] on button "Save" at bounding box center [617, 211] width 25 height 18
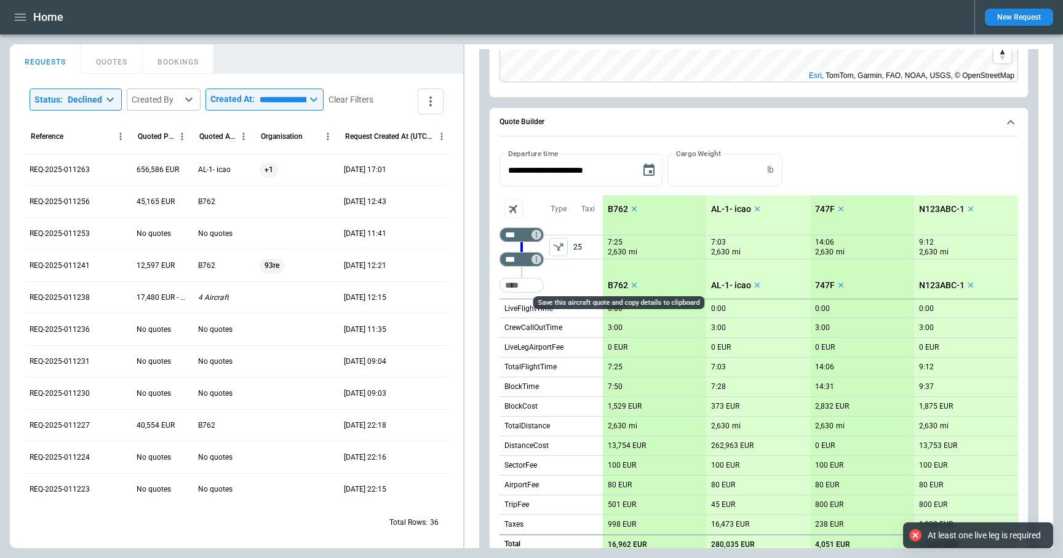
scroll to position [149, 0]
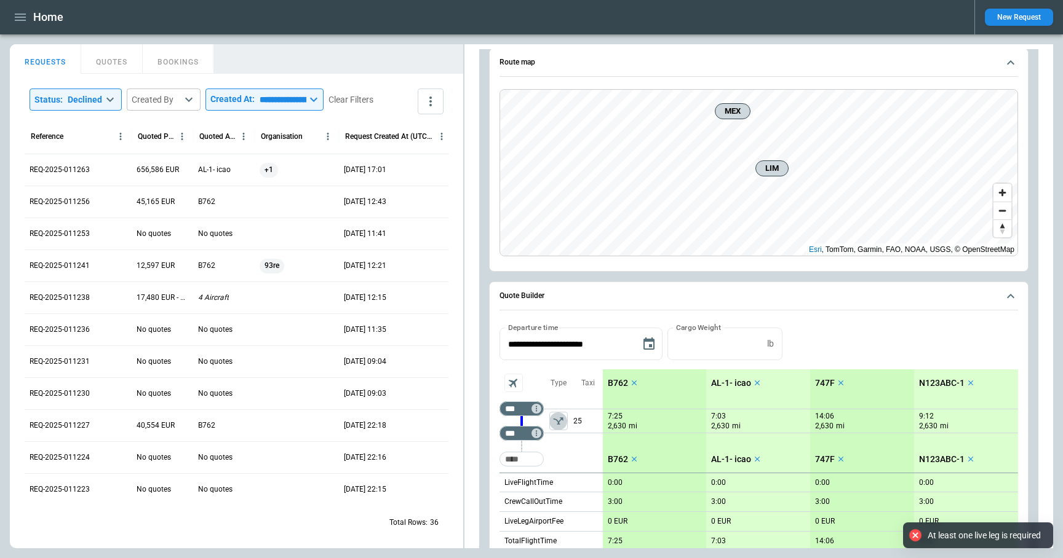
click at [561, 420] on icon "left aligned" at bounding box center [558, 421] width 10 height 7
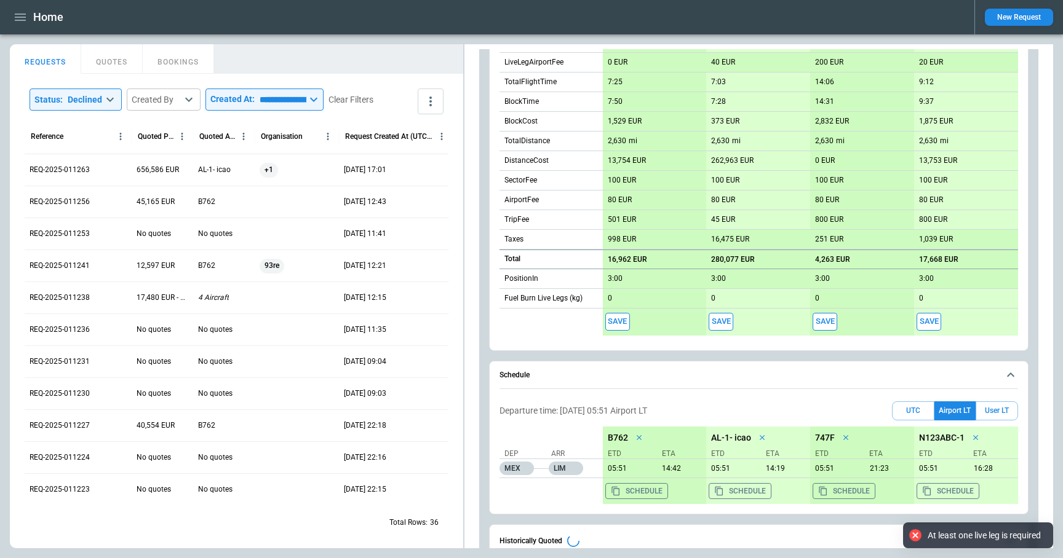
scroll to position [624, 0]
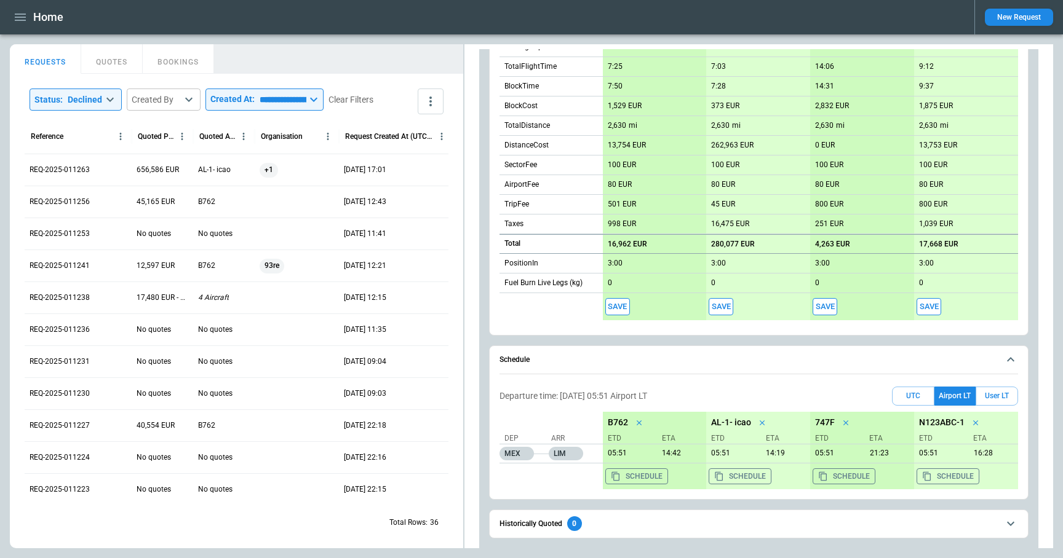
click at [614, 306] on button "Save" at bounding box center [617, 307] width 25 height 18
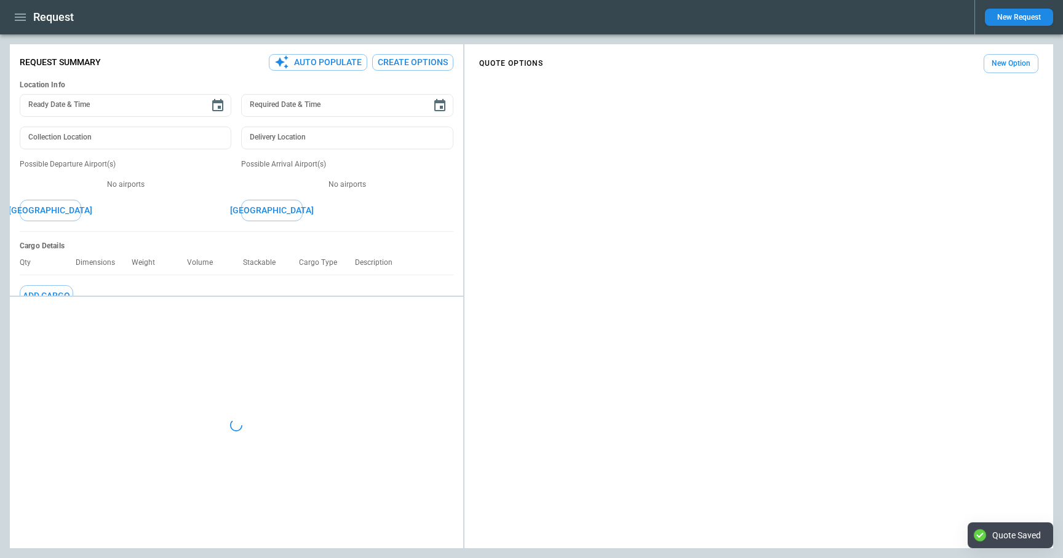
type textarea "*"
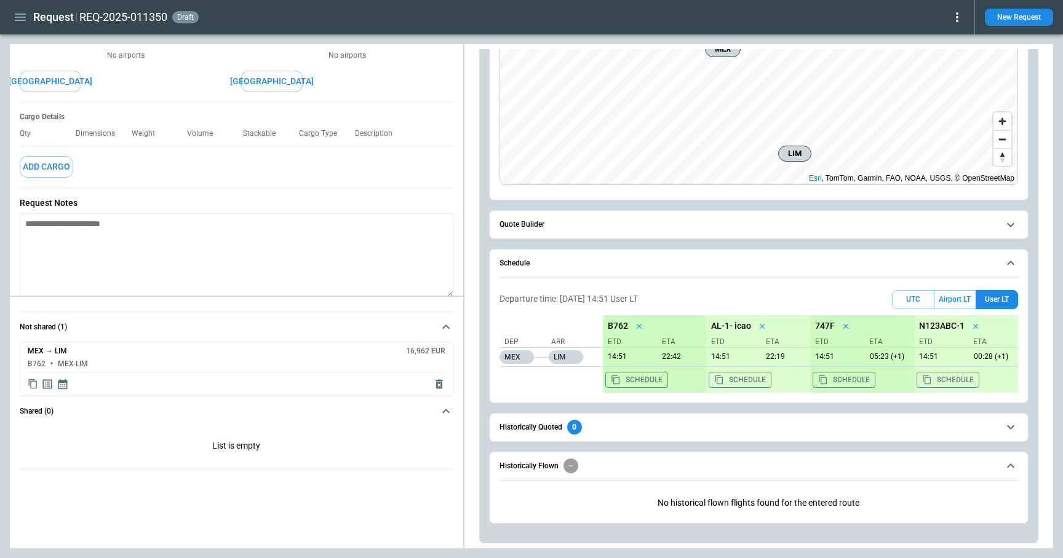
scroll to position [175, 0]
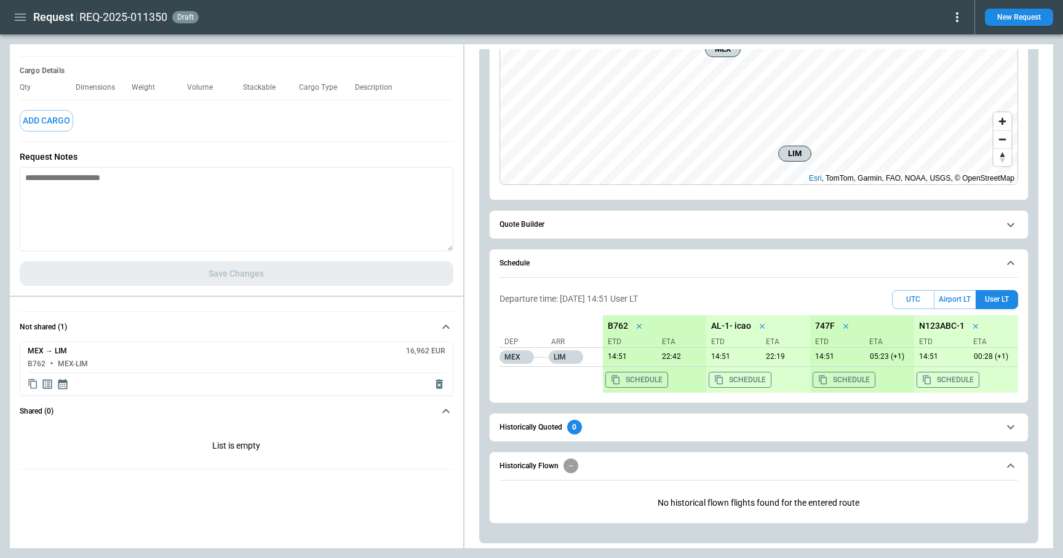
click at [61, 382] on icon "Display quote schedule" at bounding box center [62, 384] width 9 height 10
click at [906, 300] on div at bounding box center [531, 279] width 1063 height 558
click at [907, 300] on button "UTC" at bounding box center [913, 299] width 42 height 19
click at [949, 300] on button "Airport LT" at bounding box center [954, 299] width 41 height 19
click at [1004, 298] on button "User LT" at bounding box center [996, 299] width 42 height 19
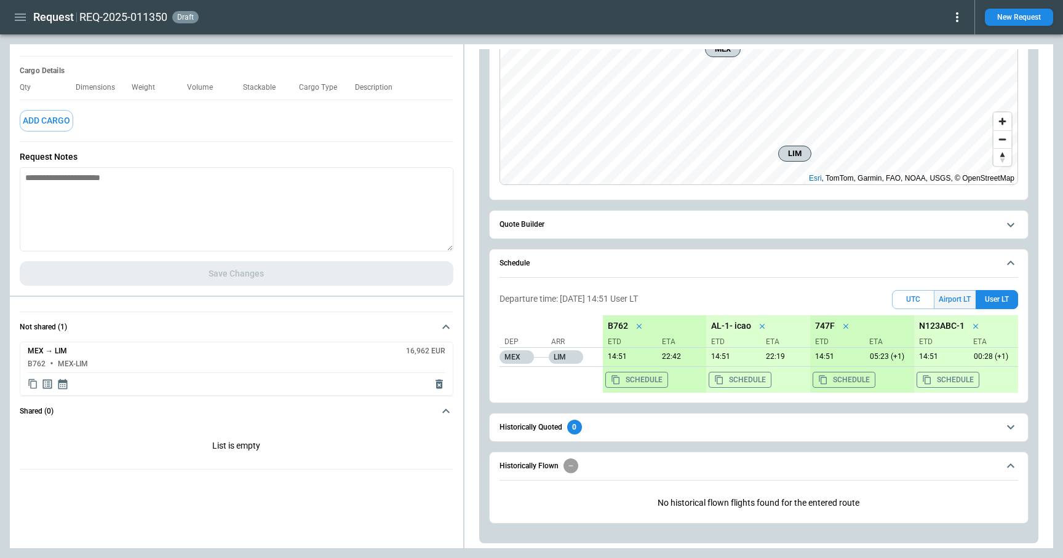
click at [963, 295] on button "Airport LT" at bounding box center [954, 299] width 41 height 19
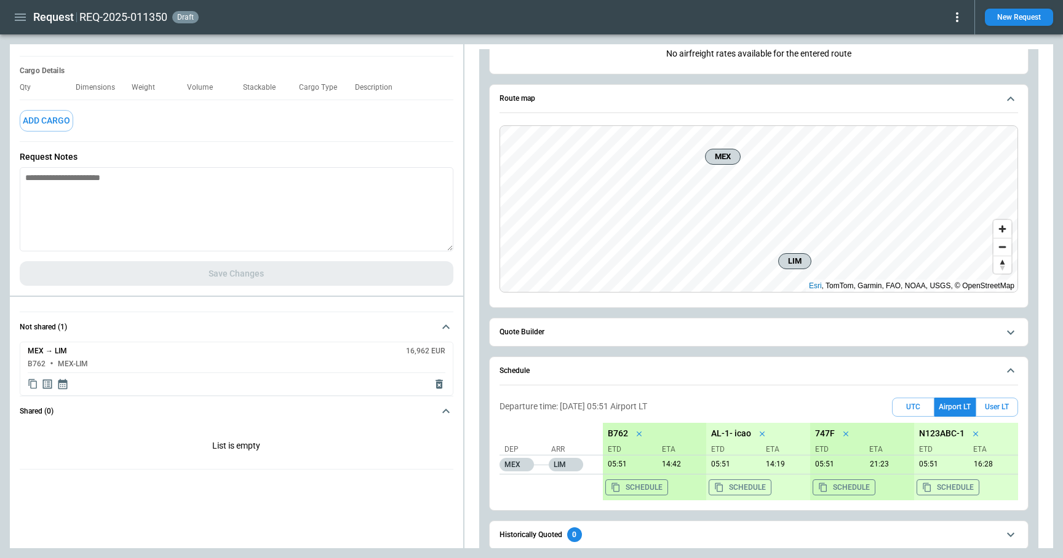
scroll to position [0, 0]
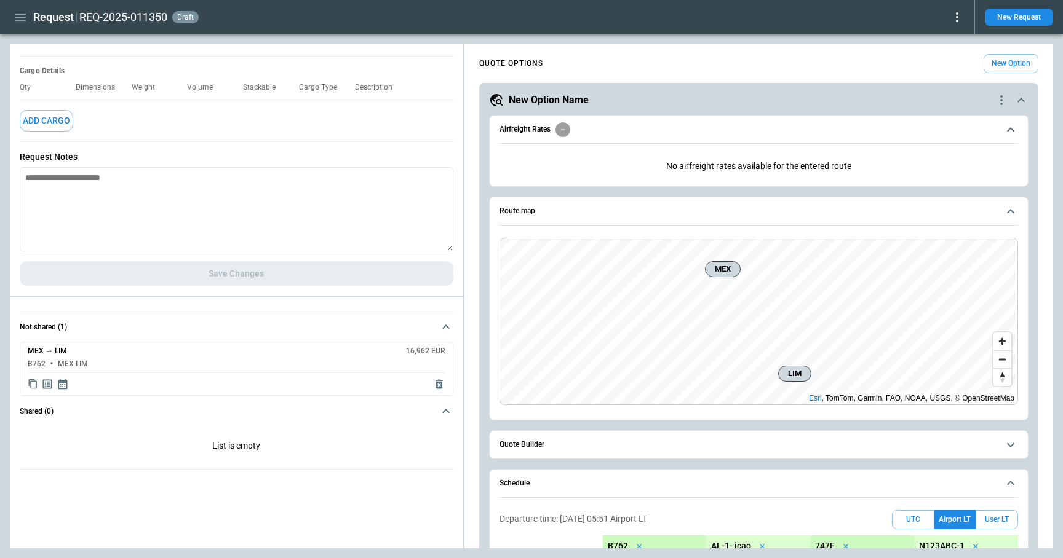
click at [20, 22] on icon "button" at bounding box center [20, 17] width 15 height 15
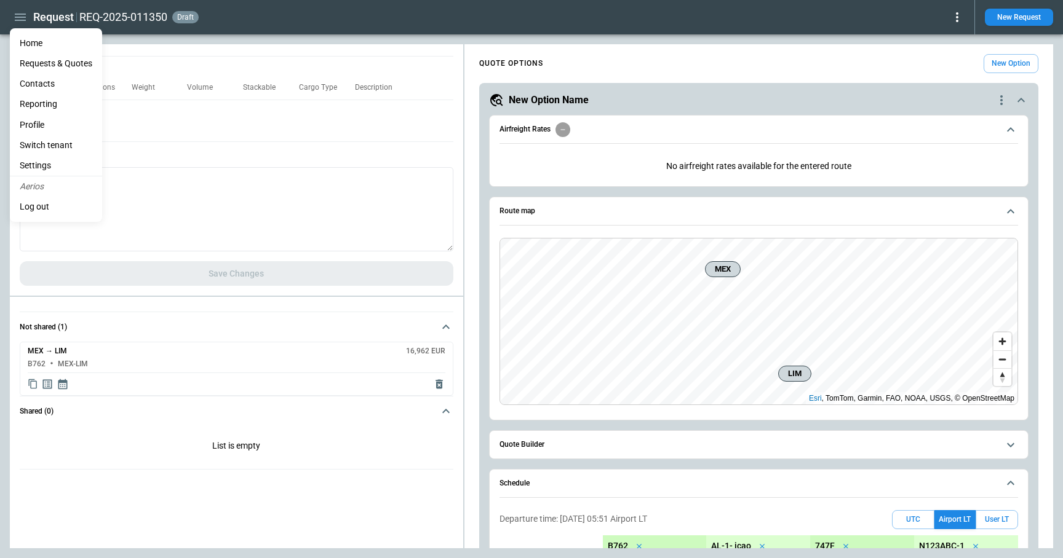
click at [30, 40] on li "Home" at bounding box center [56, 43] width 92 height 20
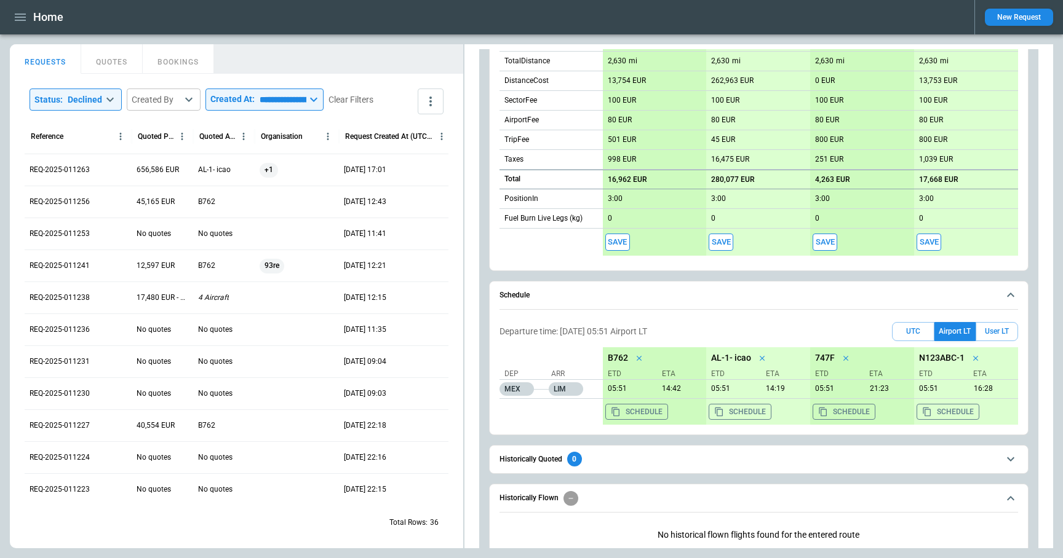
scroll to position [690, 0]
click at [904, 332] on button "UTC" at bounding box center [913, 329] width 42 height 19
click at [956, 331] on button "Airport LT" at bounding box center [954, 329] width 41 height 19
click at [994, 330] on button "User LT" at bounding box center [996, 329] width 42 height 19
click at [951, 330] on button "Airport LT" at bounding box center [954, 329] width 41 height 19
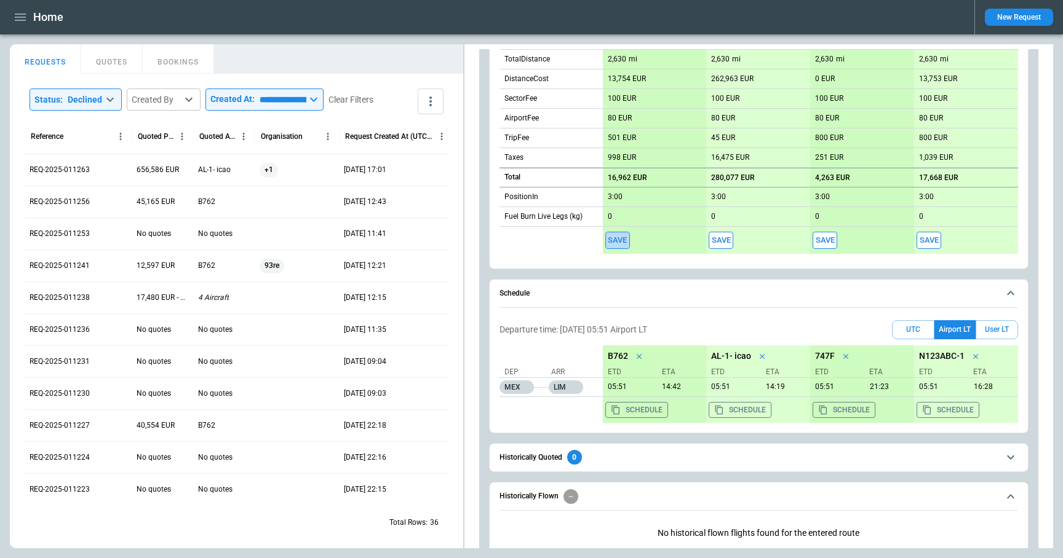
click at [619, 242] on button "Save" at bounding box center [617, 241] width 25 height 18
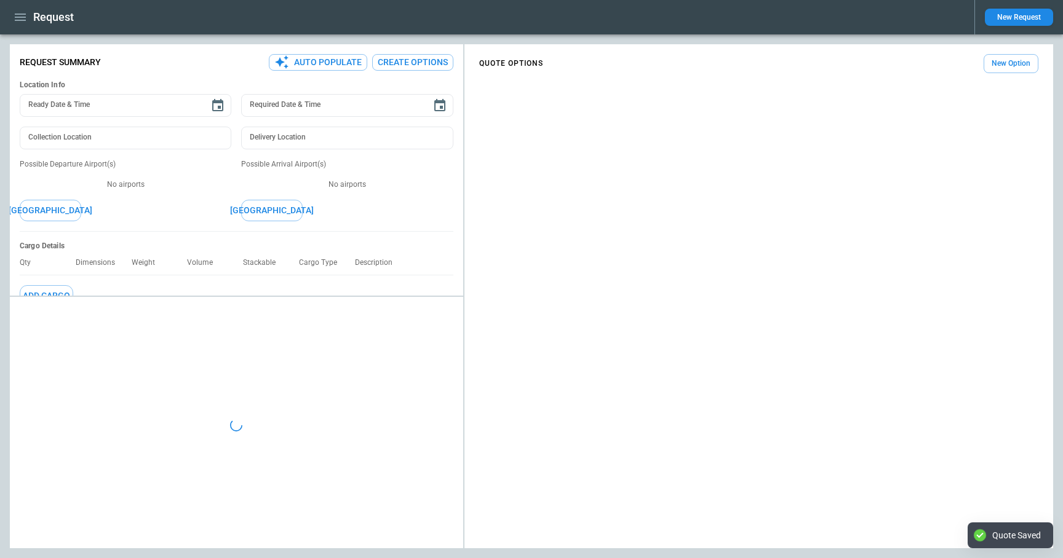
type textarea "*"
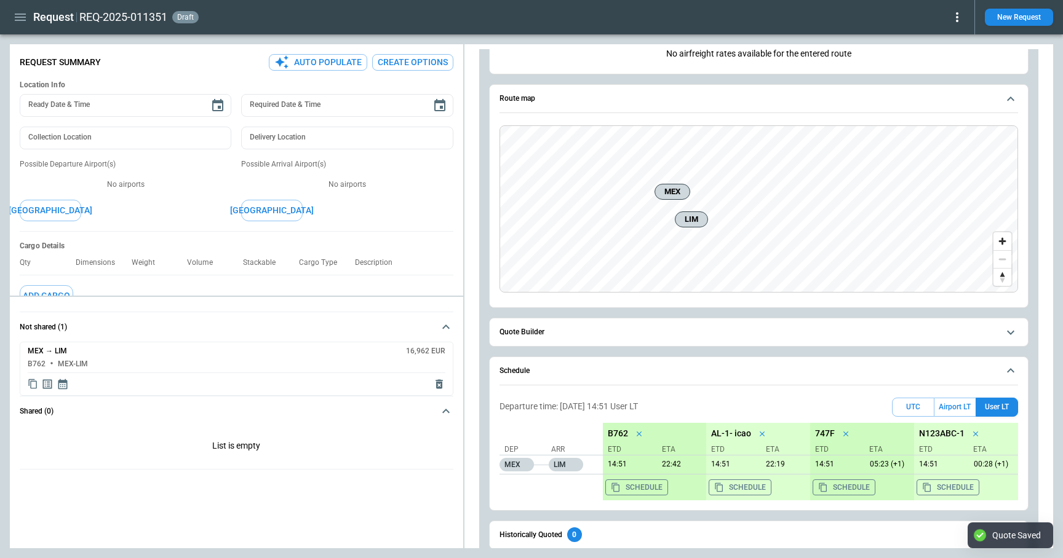
scroll to position [207, 0]
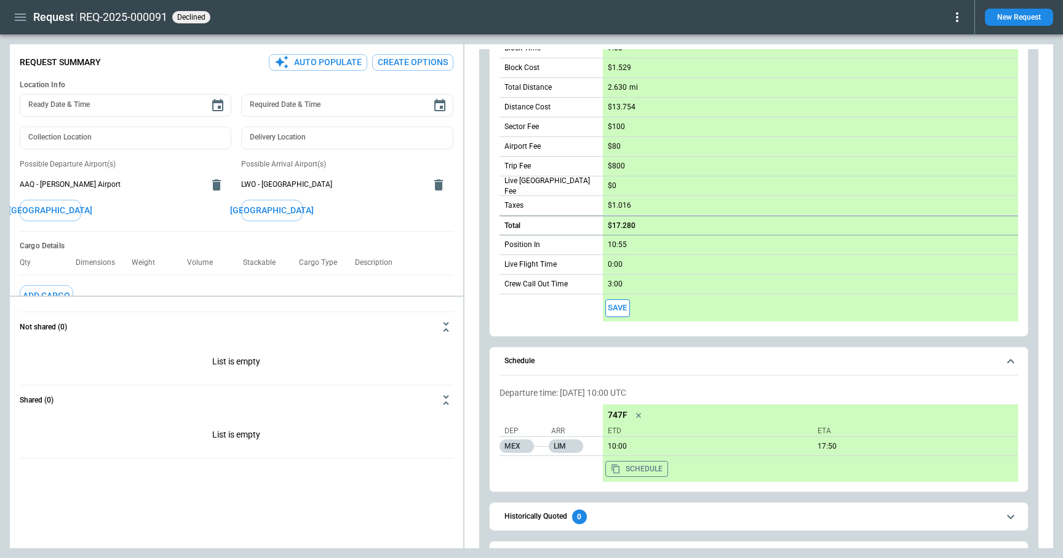
scroll to position [405, 0]
